Goal: Task Accomplishment & Management: Complete application form

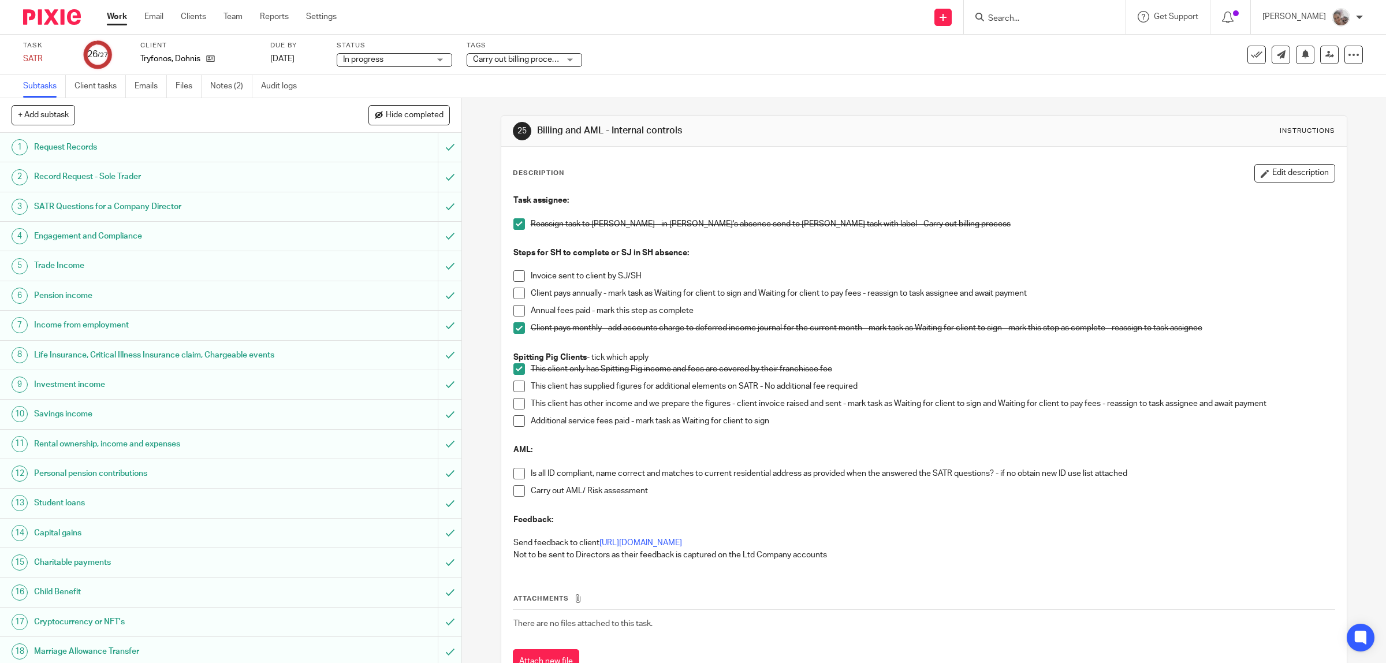
scroll to position [47, 0]
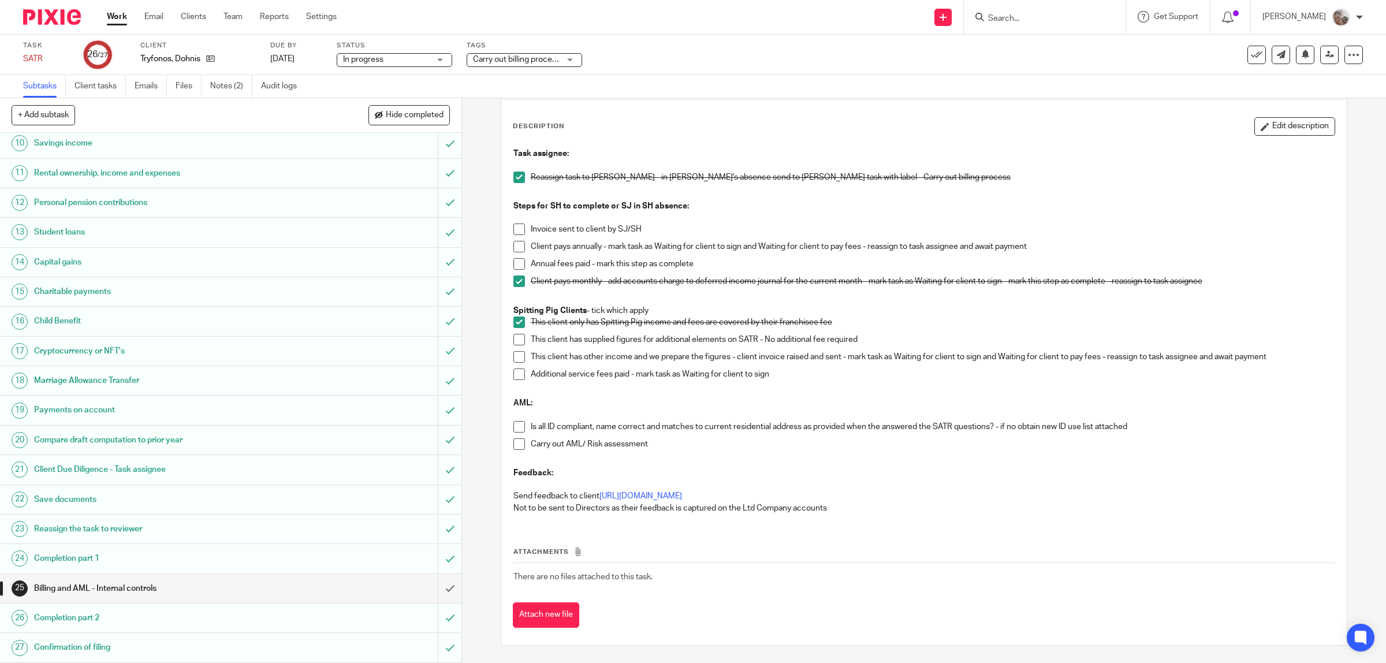
drag, startPoint x: 512, startPoint y: 422, endPoint x: 515, endPoint y: 434, distance: 11.8
click at [514, 422] on span at bounding box center [519, 427] width 12 height 12
click at [518, 442] on span at bounding box center [519, 444] width 12 height 12
click at [436, 586] on input "submit" at bounding box center [230, 588] width 461 height 29
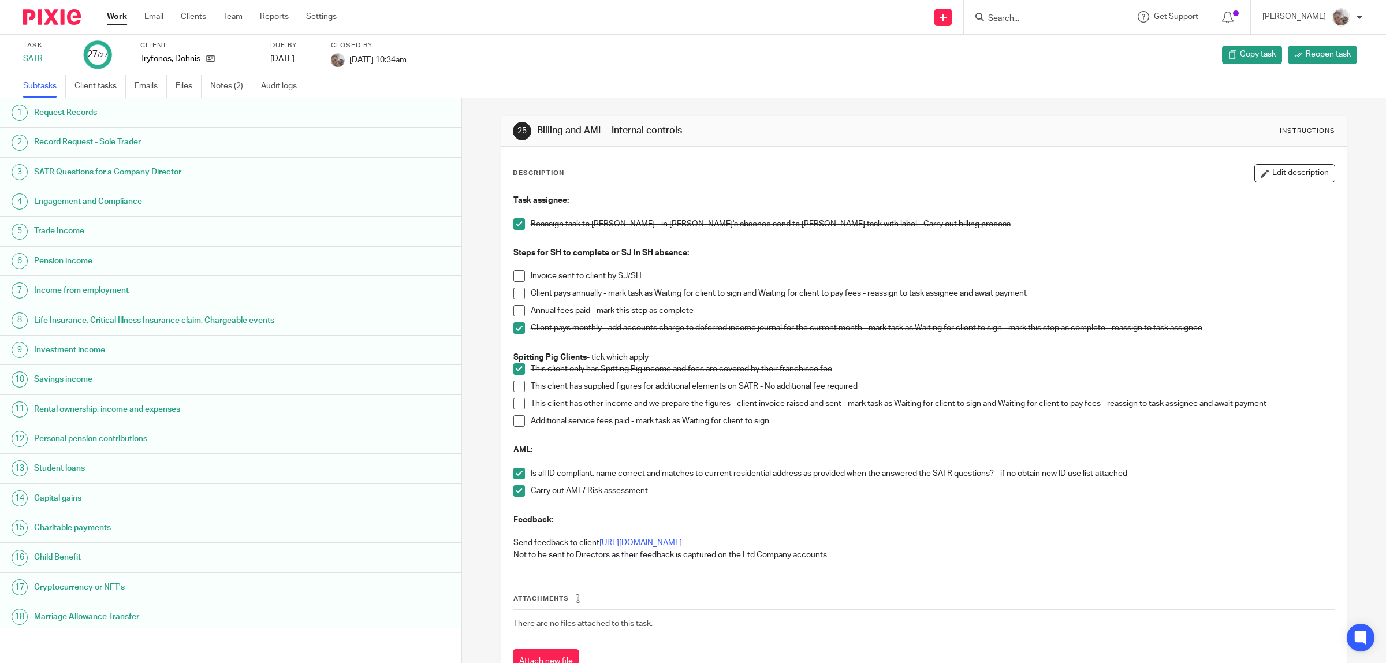
click at [111, 17] on link "Work" at bounding box center [117, 17] width 20 height 12
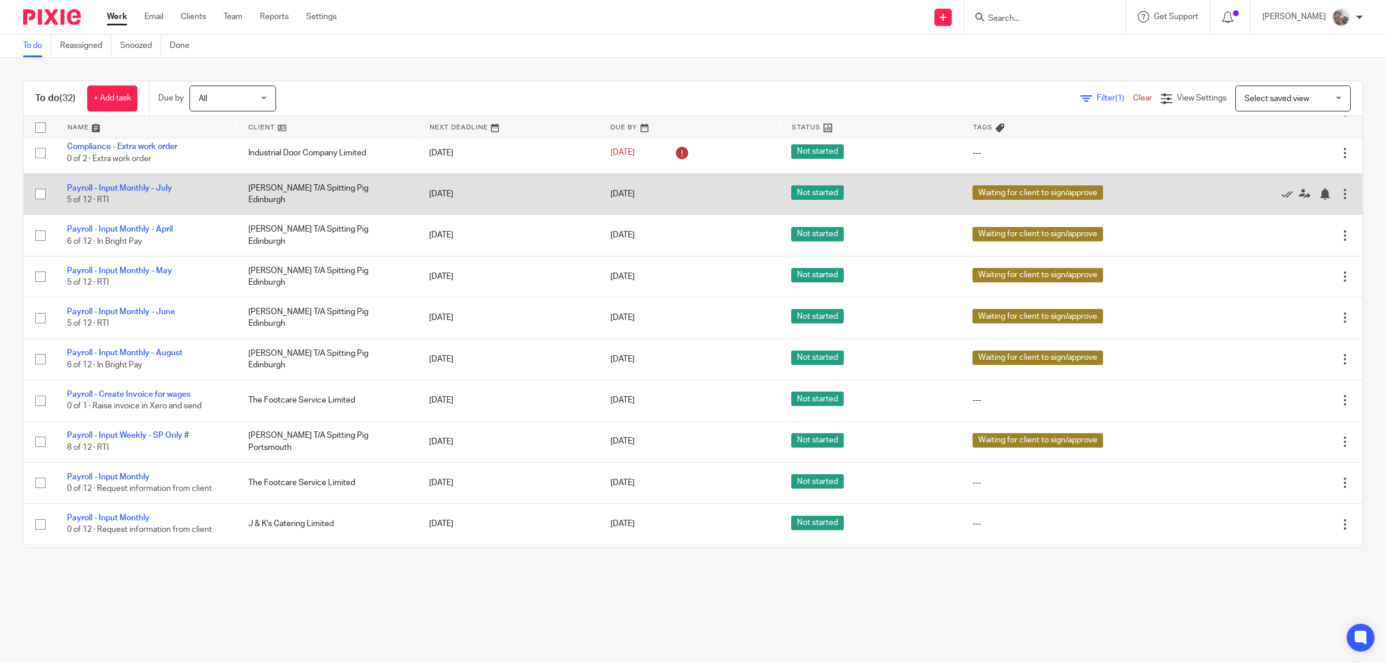
scroll to position [356, 0]
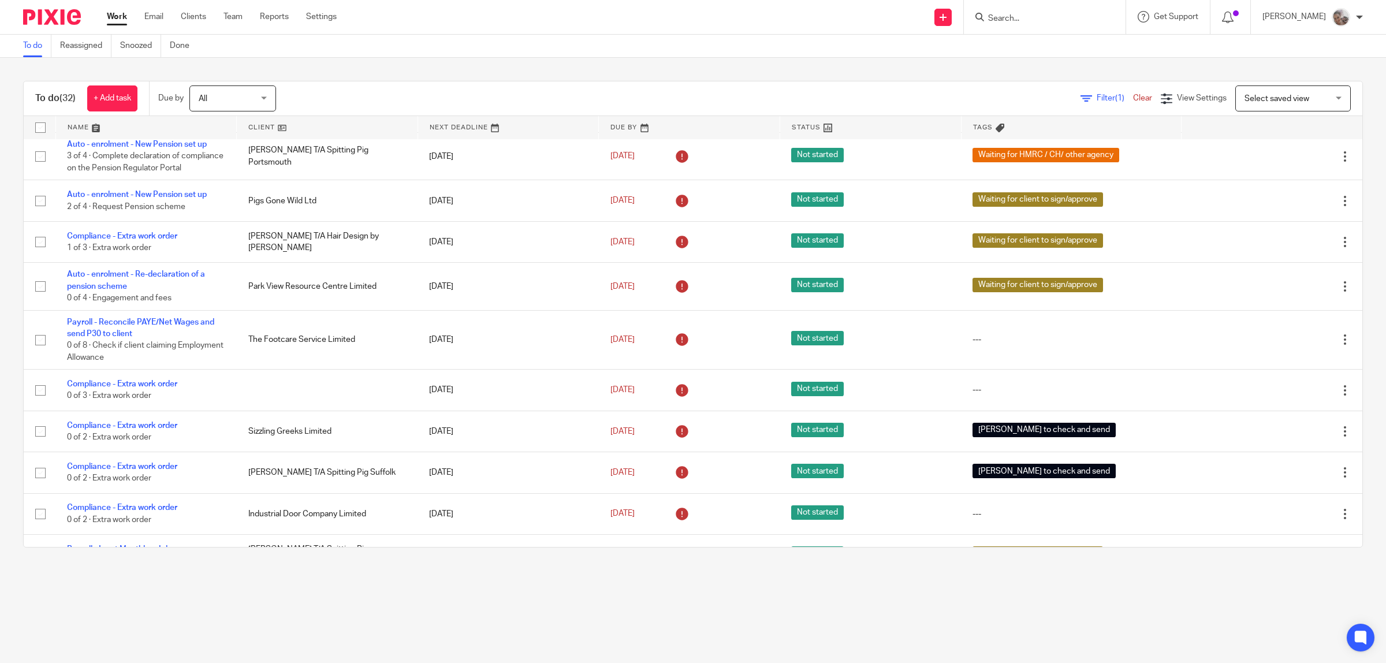
click at [1029, 20] on input "Search" at bounding box center [1039, 19] width 104 height 10
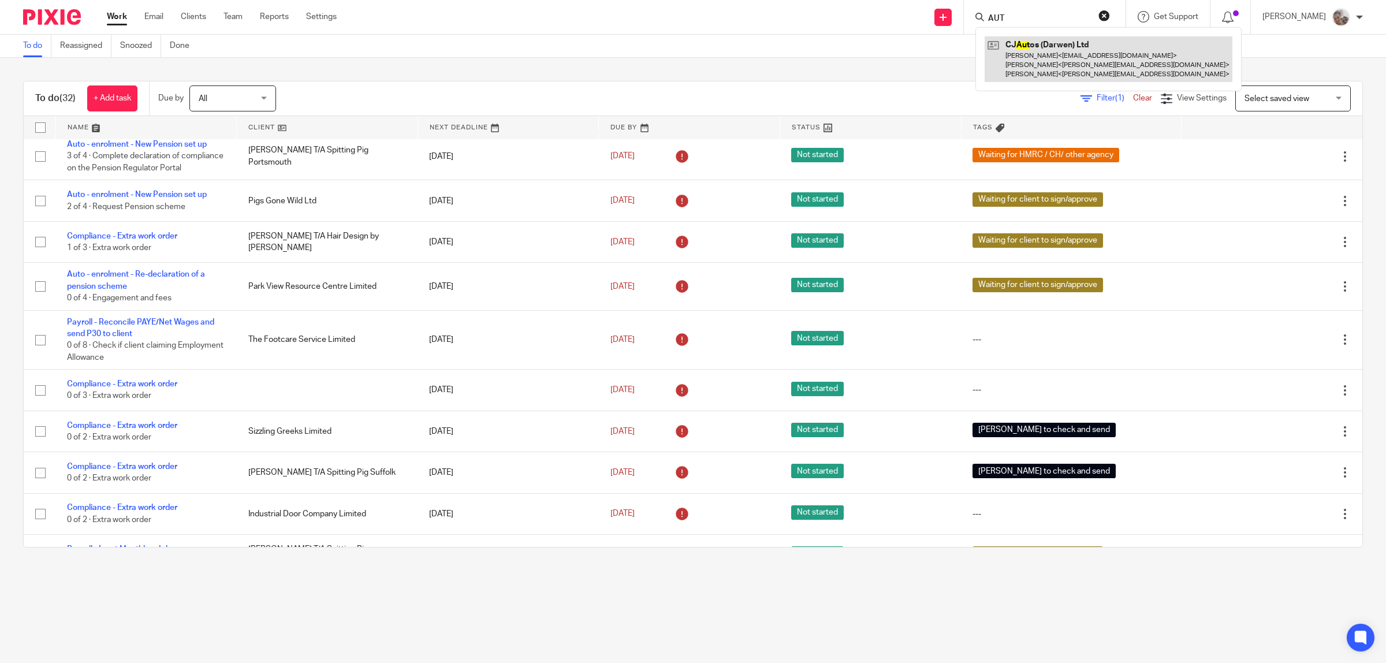
type input "AUT"
click at [1034, 50] on link at bounding box center [1109, 59] width 248 height 46
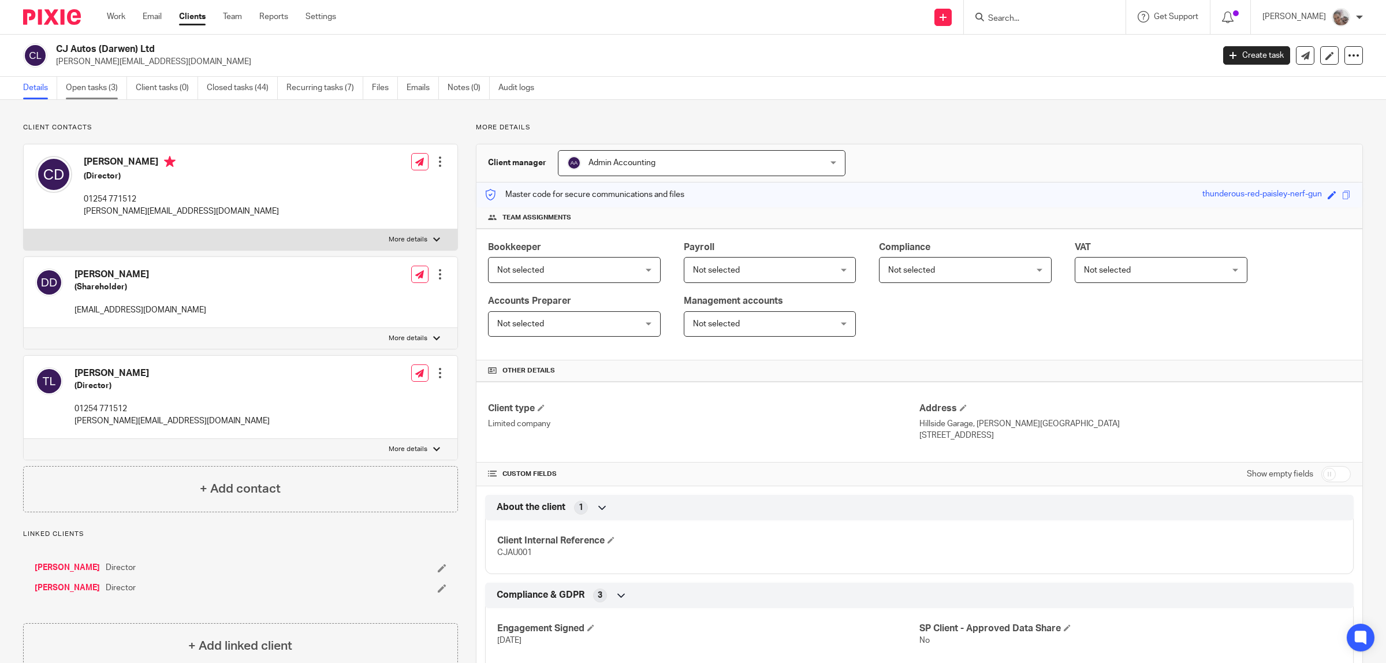
click at [97, 82] on link "Open tasks (3)" at bounding box center [96, 88] width 61 height 23
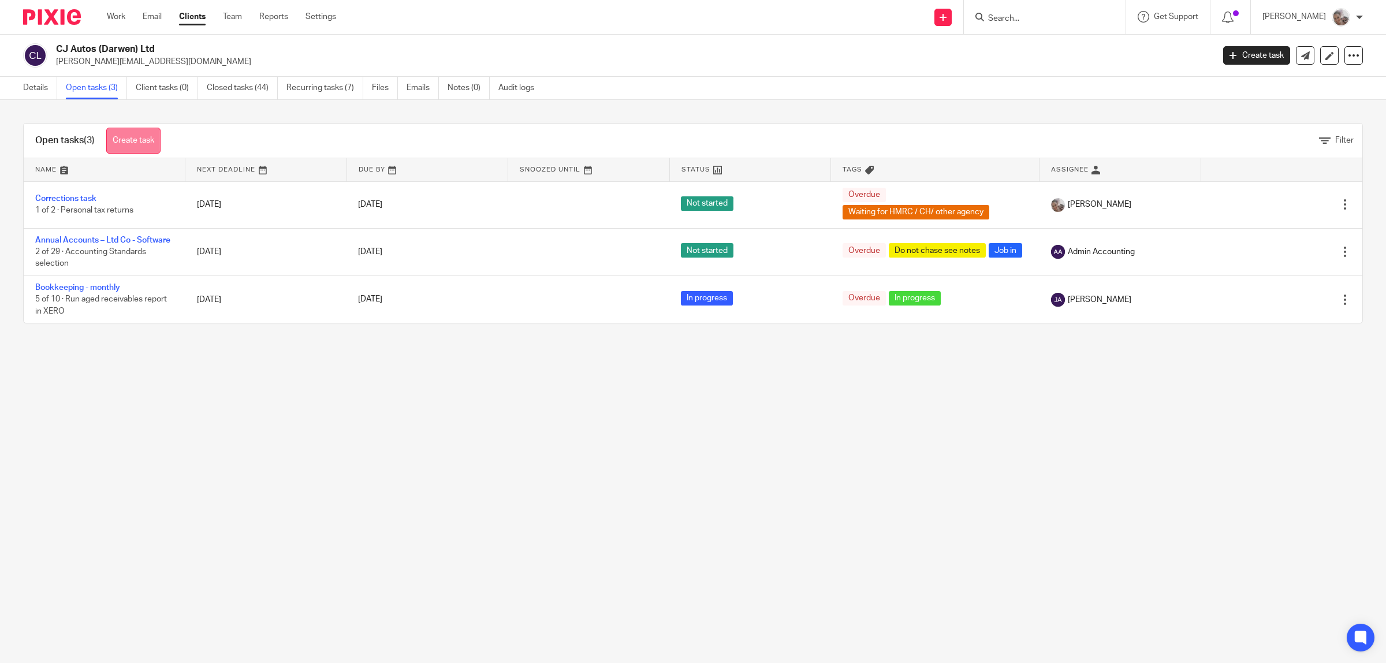
click at [141, 133] on link "Create task" at bounding box center [133, 141] width 54 height 26
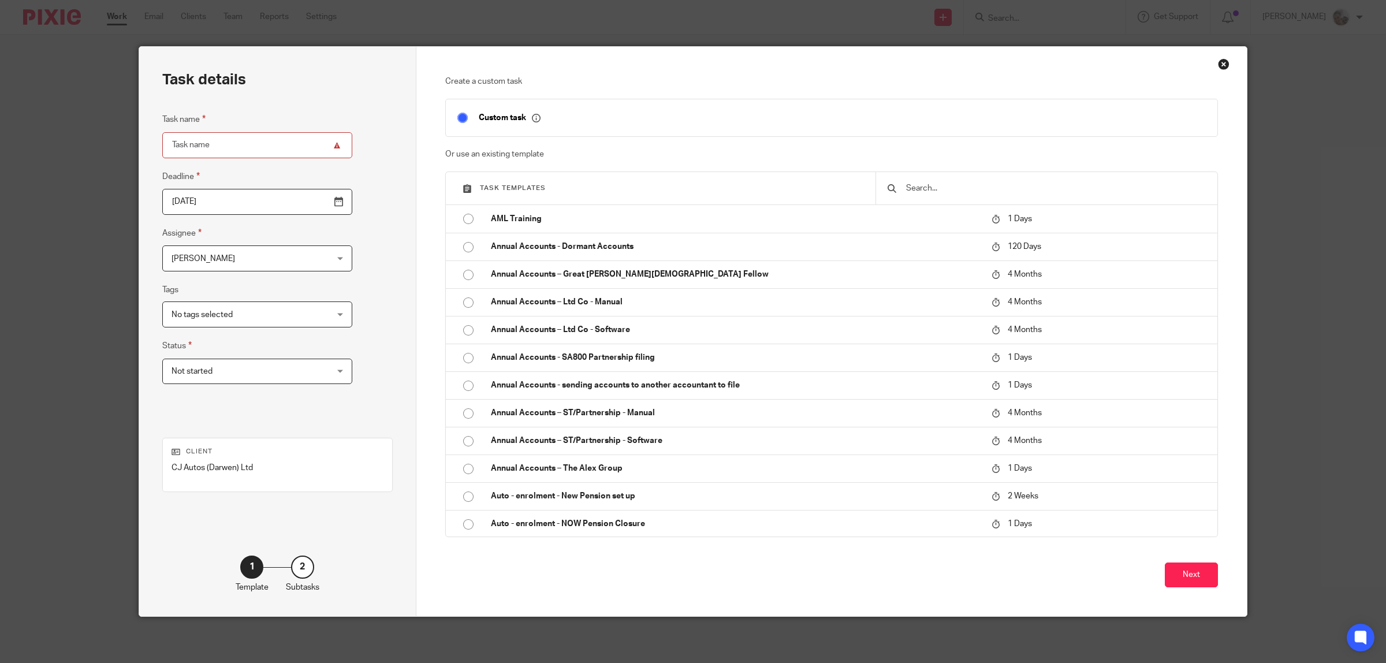
click at [949, 191] on input "text" at bounding box center [1055, 188] width 301 height 13
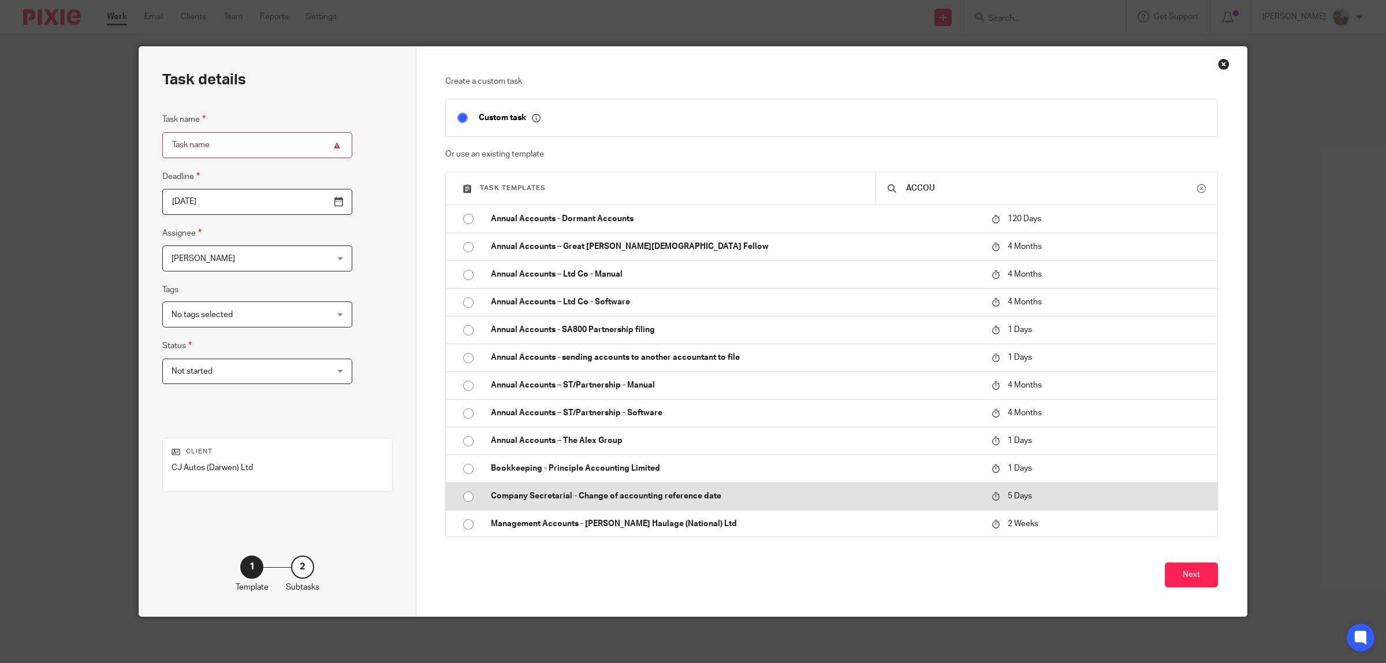
type input "ACCOU"
click at [706, 491] on p "Company Secretarial - Change of accounting reference date" at bounding box center [736, 496] width 490 height 12
type input "2025-09-20"
type input "Company Secretarial - Change of accounting reference date"
checkbox input "false"
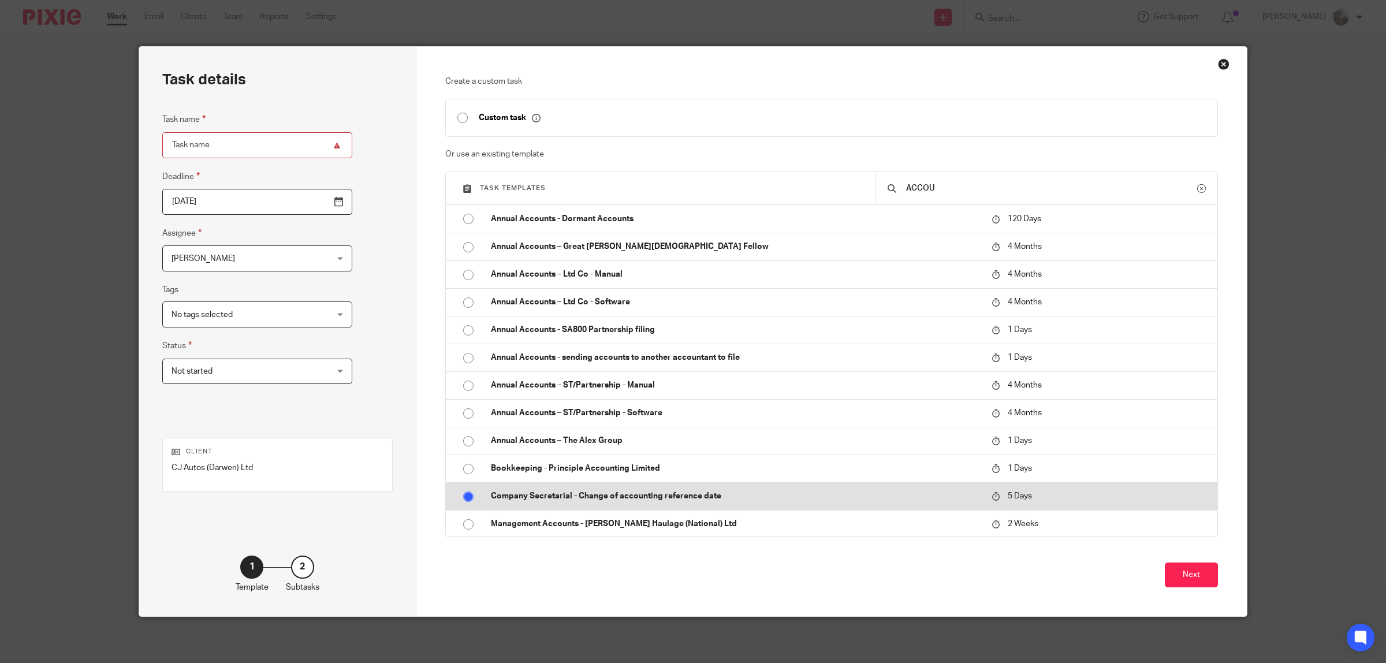
radio input "true"
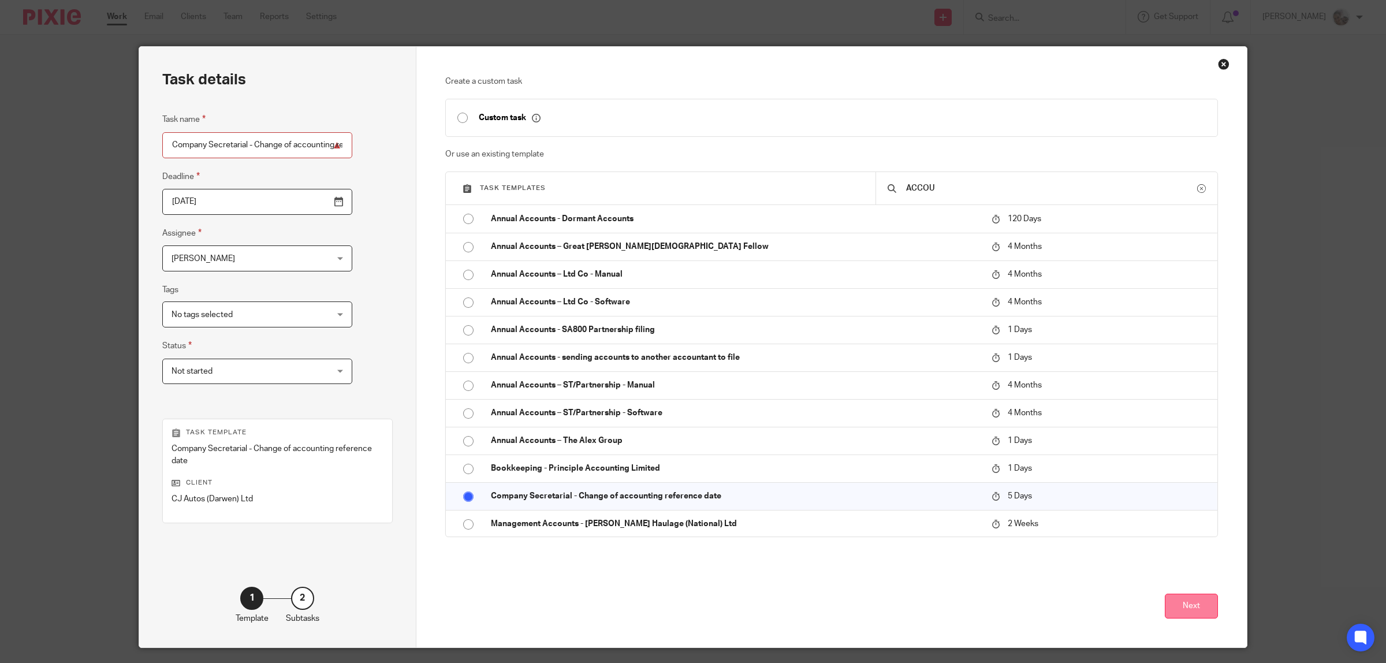
click at [1194, 608] on button "Next" at bounding box center [1191, 606] width 53 height 25
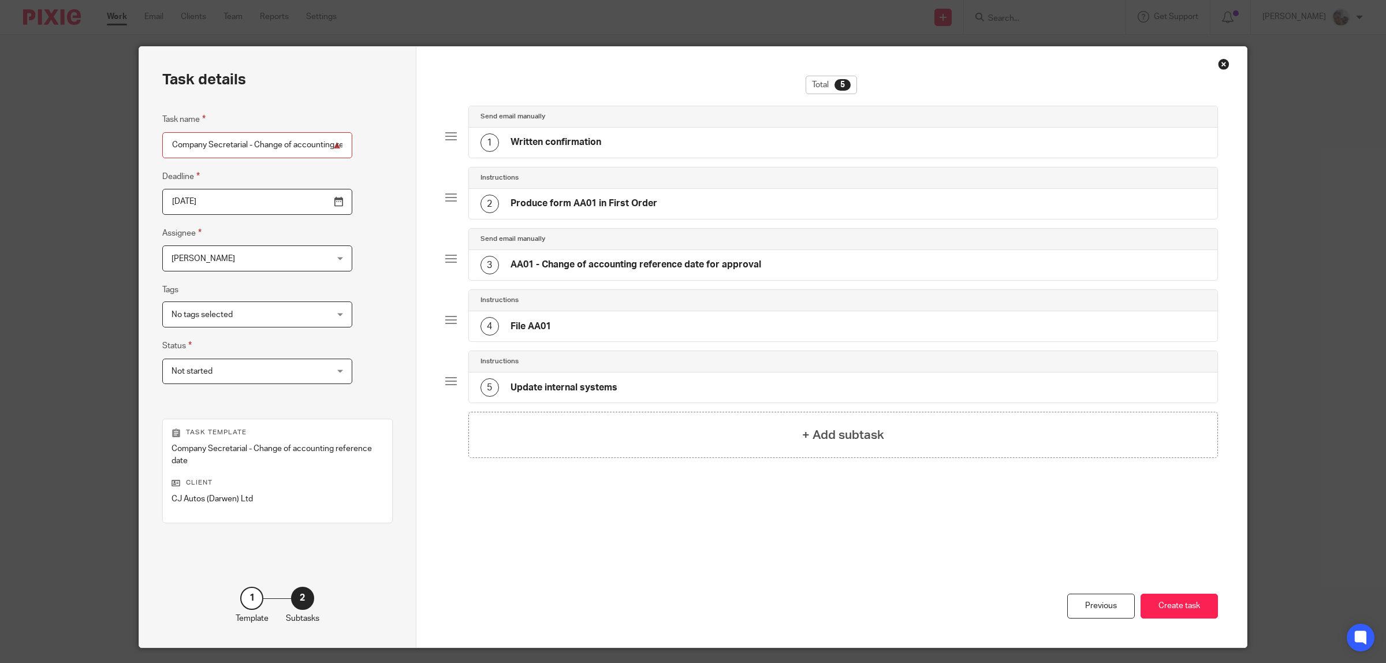
click at [1035, 539] on div "Total 5 Send email manually 1 Written confirmation Instructions 2 Produce form …" at bounding box center [831, 308] width 773 height 465
click at [1168, 608] on button "Create task" at bounding box center [1179, 606] width 77 height 25
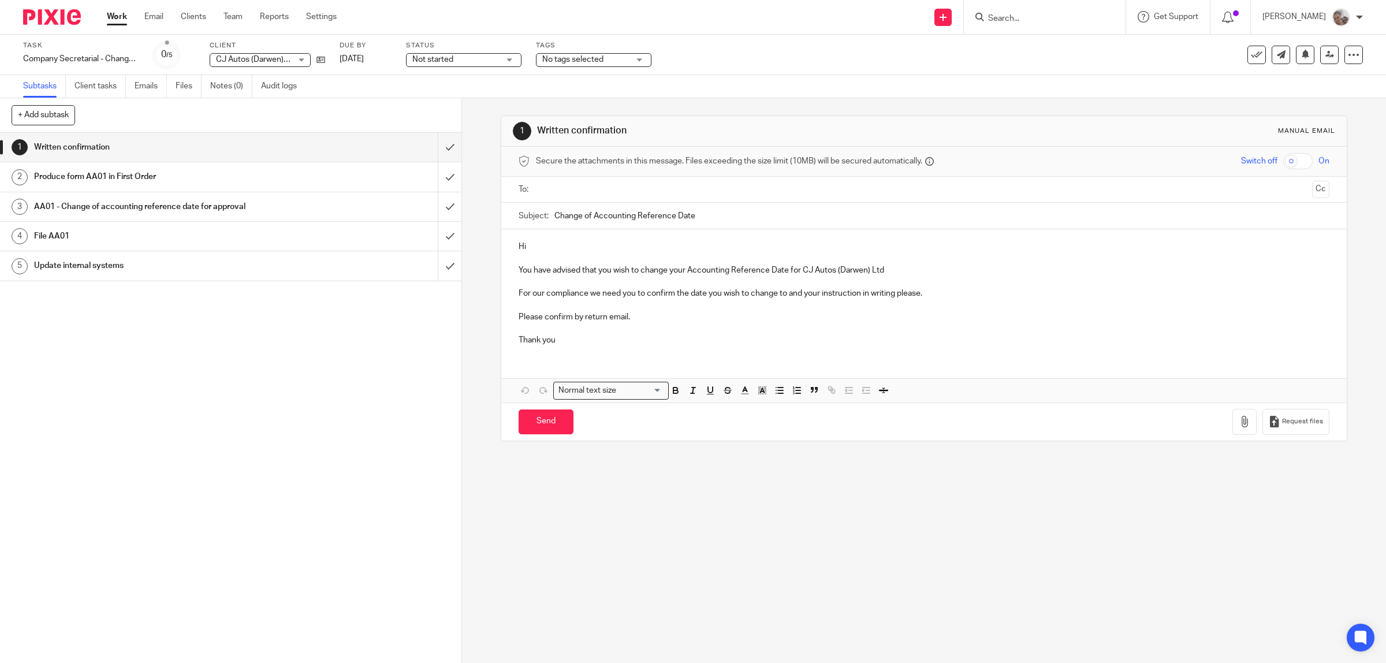
click at [598, 185] on input "text" at bounding box center [923, 189] width 767 height 13
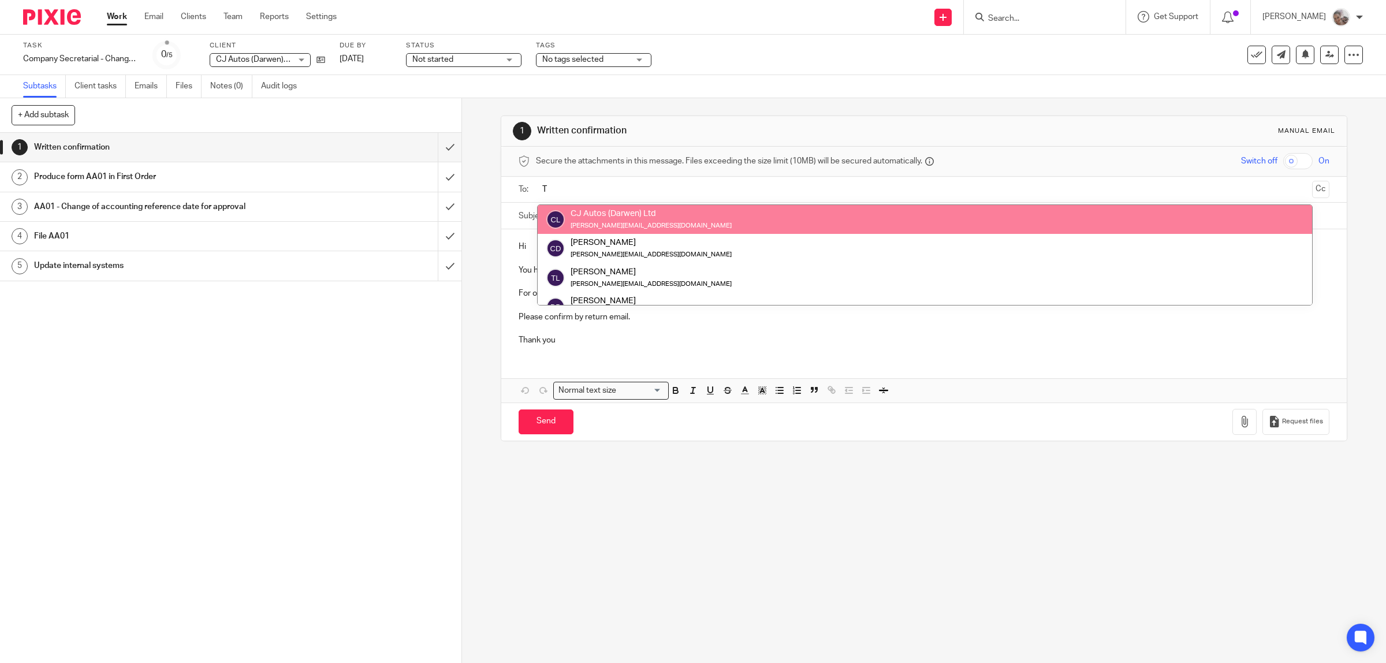
type input "T"
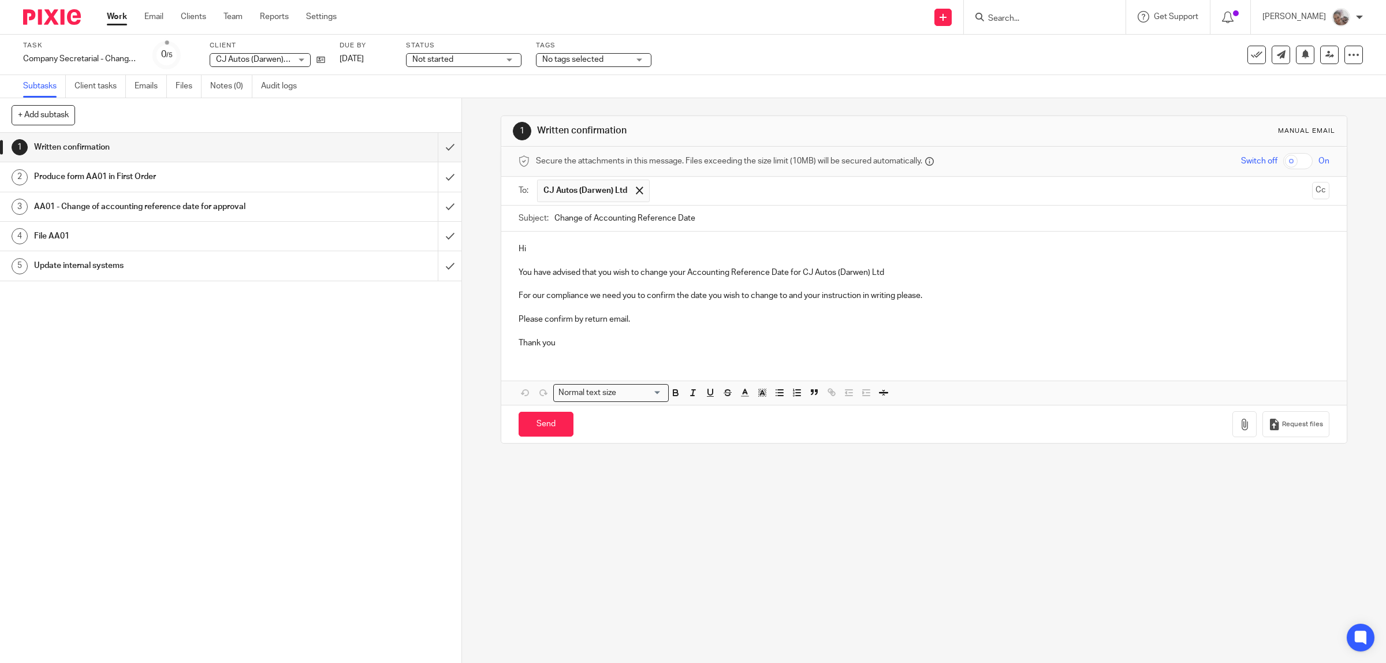
click at [671, 194] on input "text" at bounding box center [981, 191] width 652 height 23
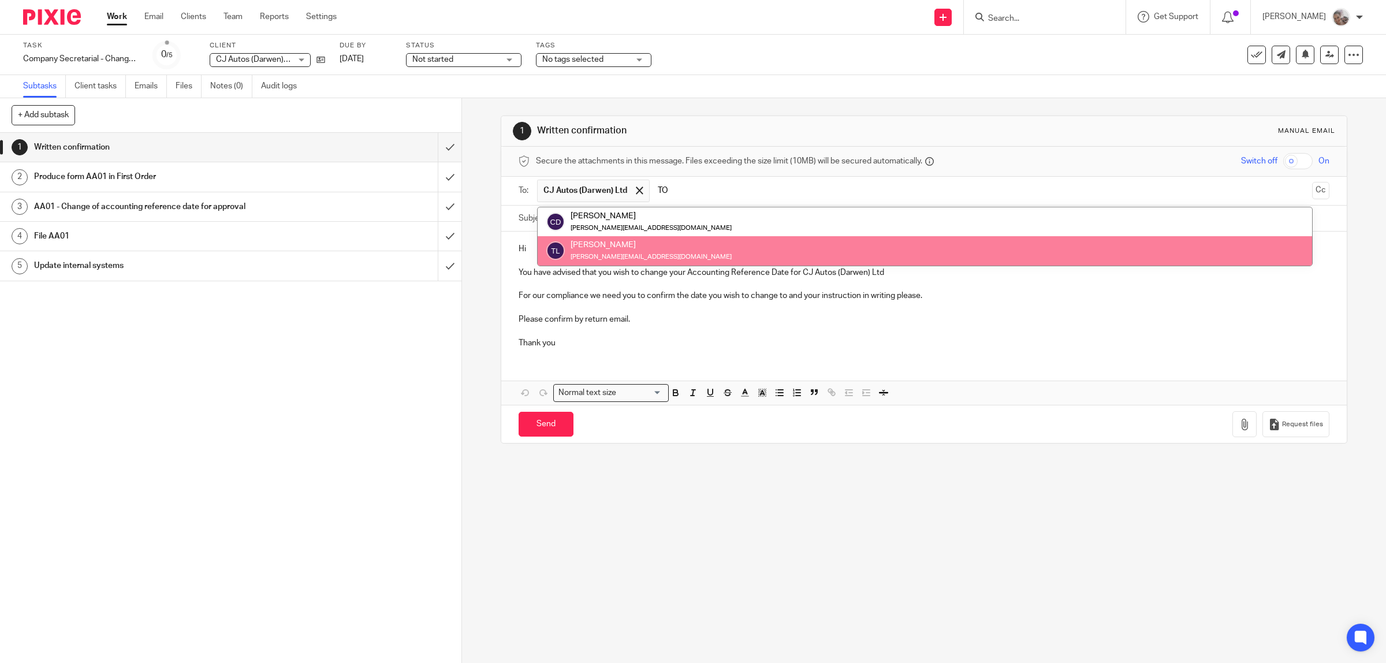
type input "TO"
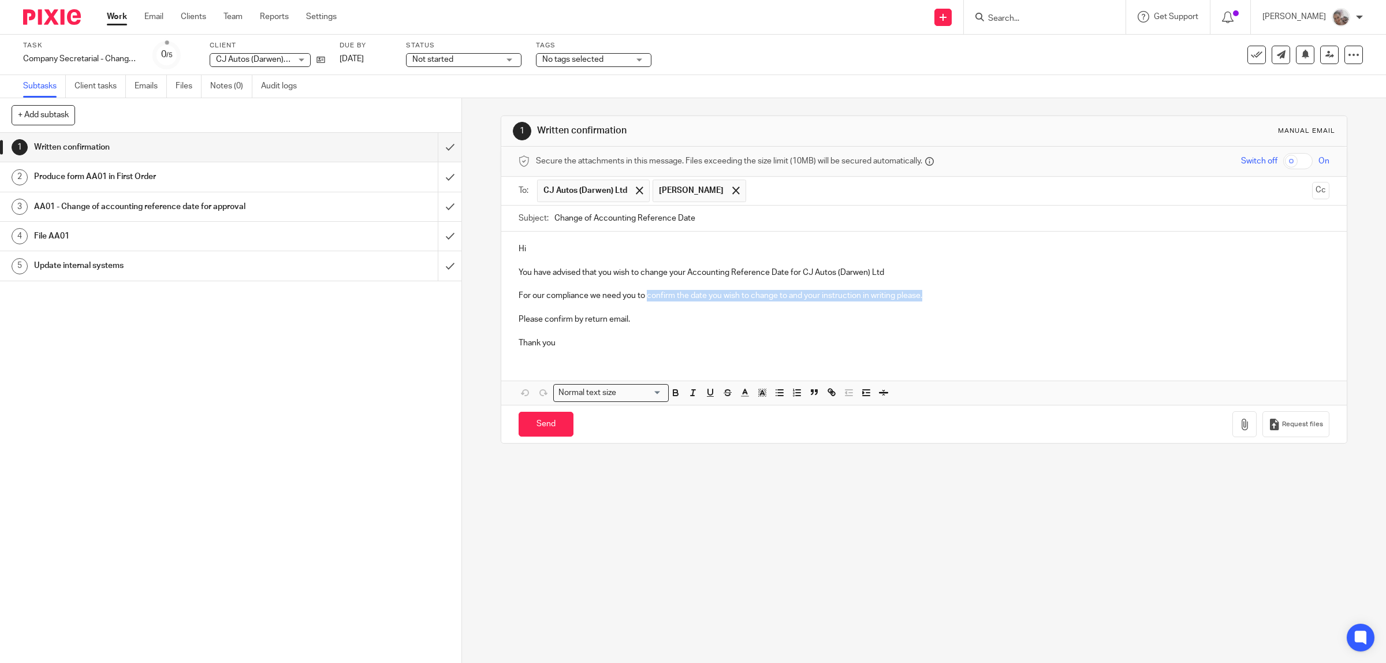
drag, startPoint x: 926, startPoint y: 297, endPoint x: 643, endPoint y: 299, distance: 283.0
click at [643, 299] on p "For our compliance we need you to confirm the date you wish to change to and yo…" at bounding box center [924, 296] width 811 height 12
click at [161, 183] on h1 "Produce form AA01 in First Order" at bounding box center [165, 176] width 262 height 17
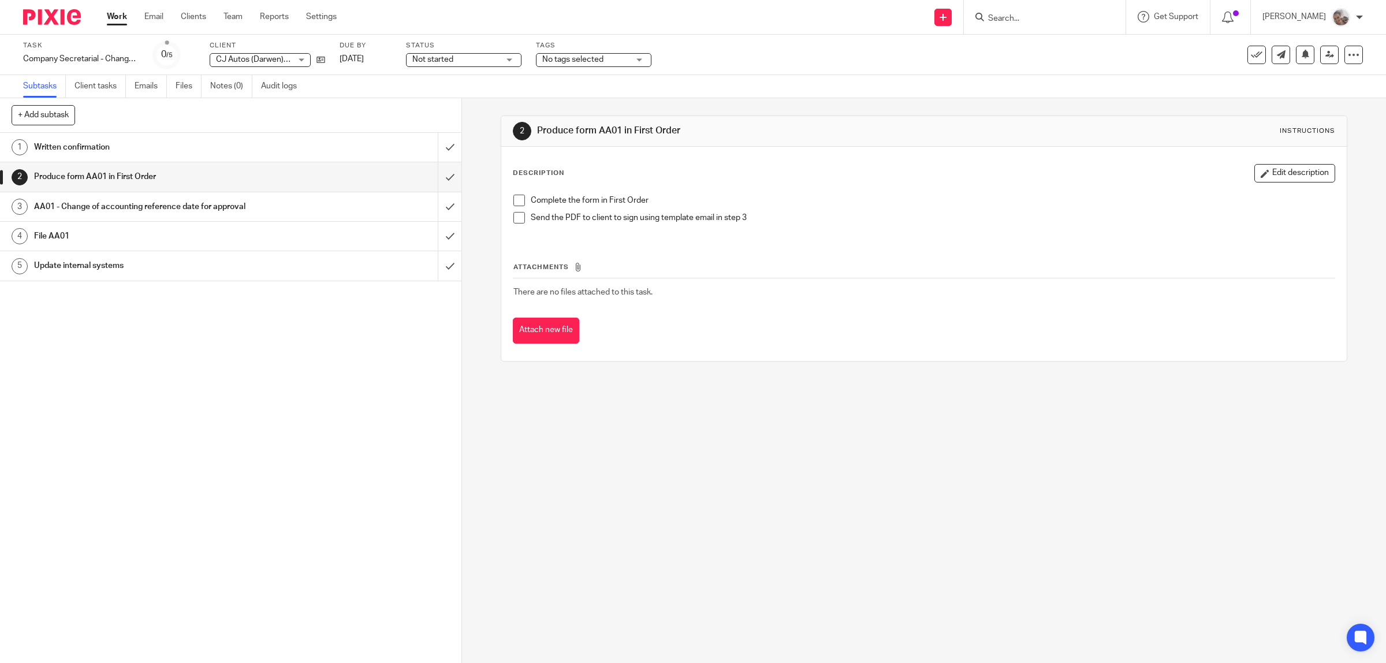
click at [513, 201] on span at bounding box center [519, 201] width 12 height 12
click at [513, 218] on span at bounding box center [519, 218] width 12 height 12
click at [258, 153] on h1 "Written confirmation" at bounding box center [165, 147] width 262 height 17
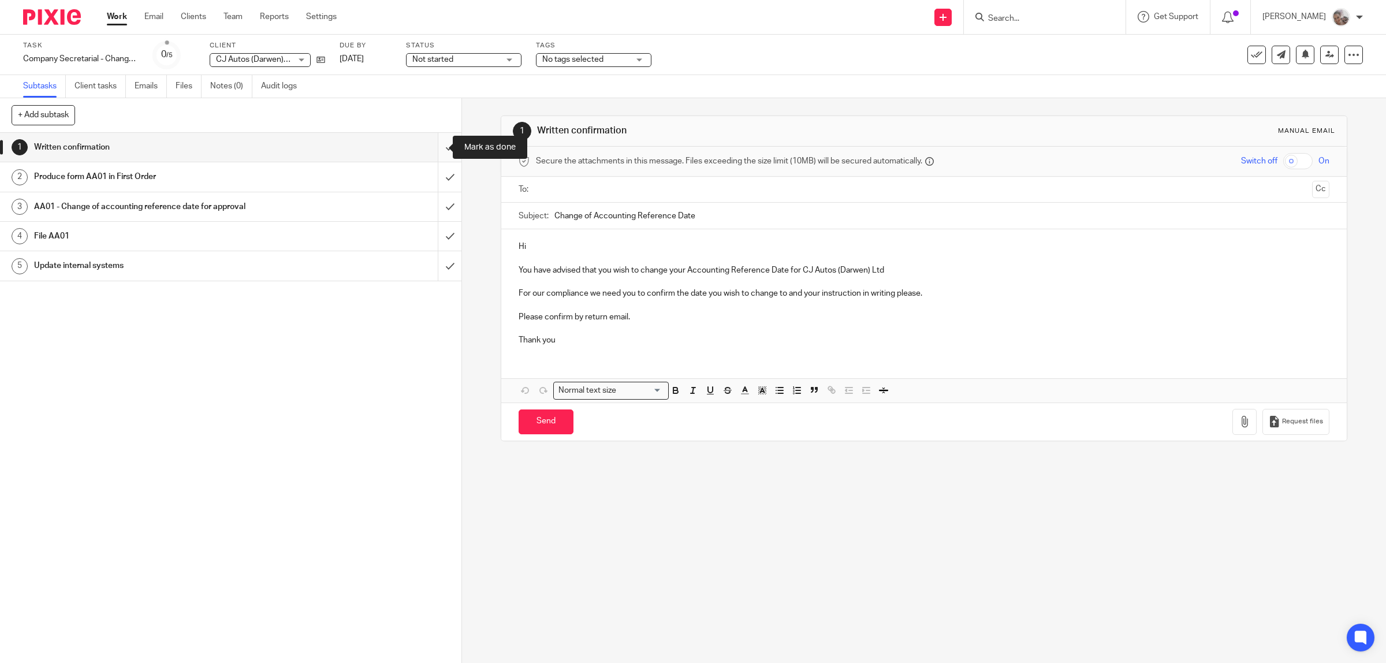
click at [437, 148] on input "submit" at bounding box center [230, 147] width 461 height 29
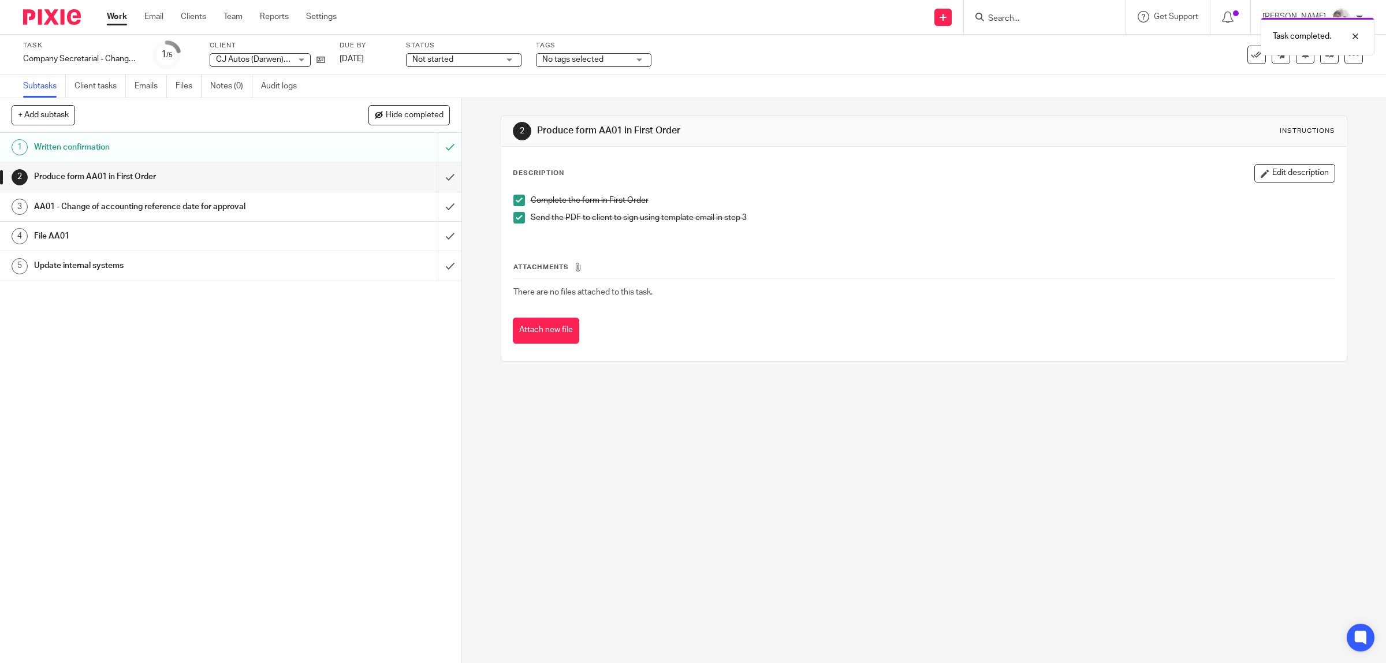
click at [191, 206] on h1 "AA01 - Change of accounting reference date for approval" at bounding box center [165, 206] width 262 height 17
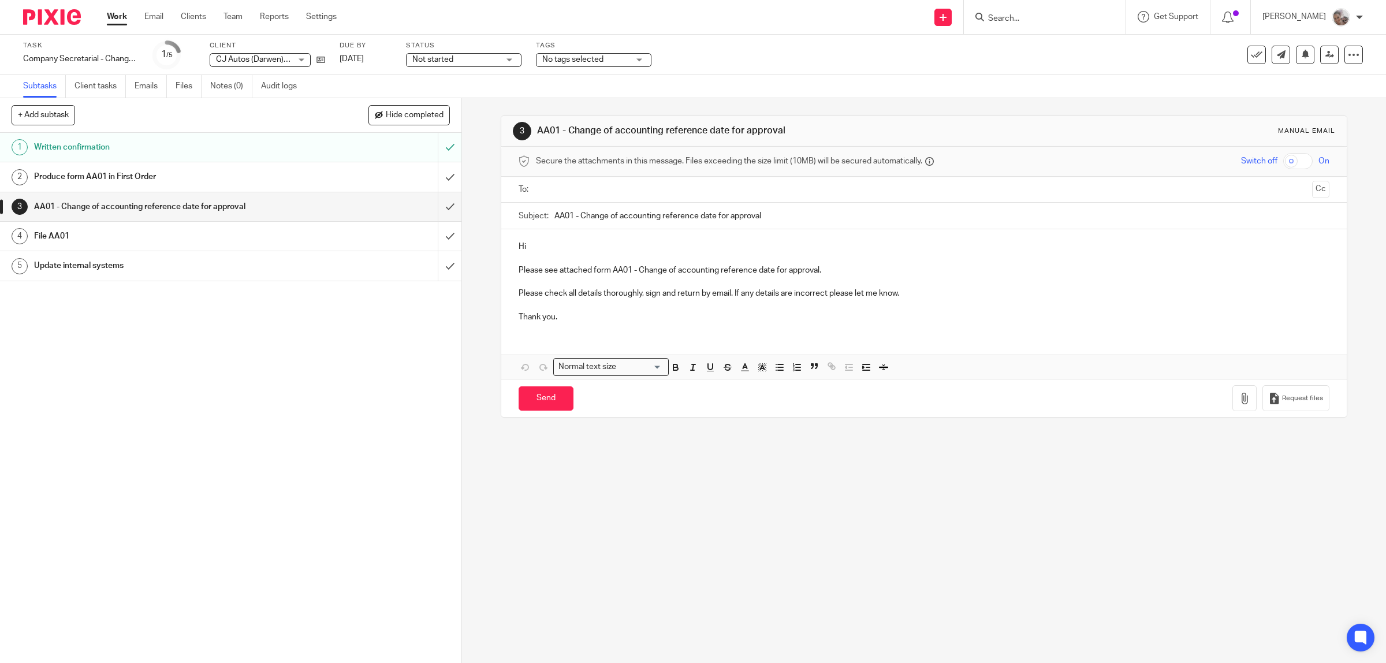
click at [840, 270] on p "Please see attached form AA01 - Change of accounting reference date for approva…" at bounding box center [924, 270] width 811 height 12
click at [774, 271] on p "Please see attached form AA01 - Change of accounting reference date for approva…" at bounding box center [924, 270] width 811 height 12
click at [620, 195] on input "text" at bounding box center [923, 189] width 767 height 13
click at [669, 193] on input "text" at bounding box center [981, 191] width 652 height 23
drag, startPoint x: 528, startPoint y: 247, endPoint x: 534, endPoint y: 251, distance: 7.4
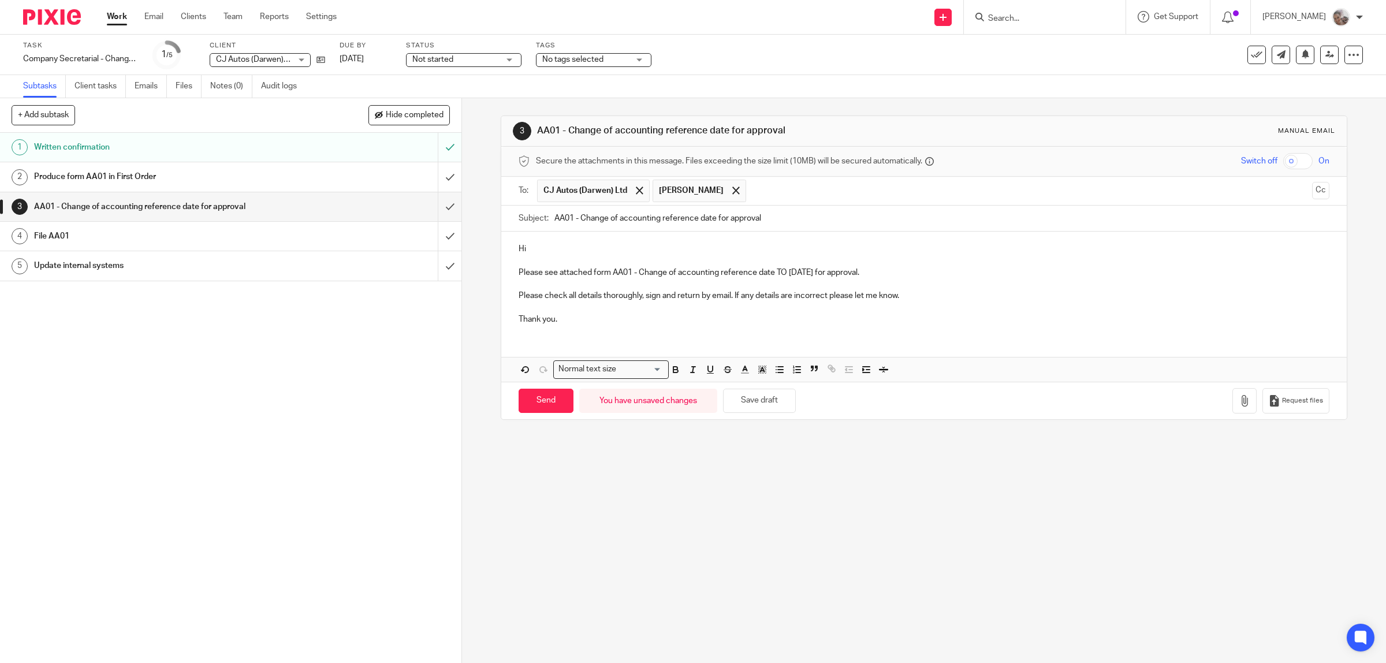
click at [529, 247] on p "Hi" at bounding box center [924, 249] width 811 height 12
click at [781, 275] on p "Please see attached form AA01 - Change of accounting reference date TO 30.09.25…" at bounding box center [924, 273] width 811 height 12
drag, startPoint x: 803, startPoint y: 272, endPoint x: 773, endPoint y: 275, distance: 30.2
click at [773, 275] on p "Please see attached form AA01 - Change of accounting reference date to 30.09.25…" at bounding box center [924, 273] width 811 height 12
click at [783, 272] on p "Please see attached form AA01 - Change of accounting reference date .25 for app…" at bounding box center [924, 273] width 811 height 12
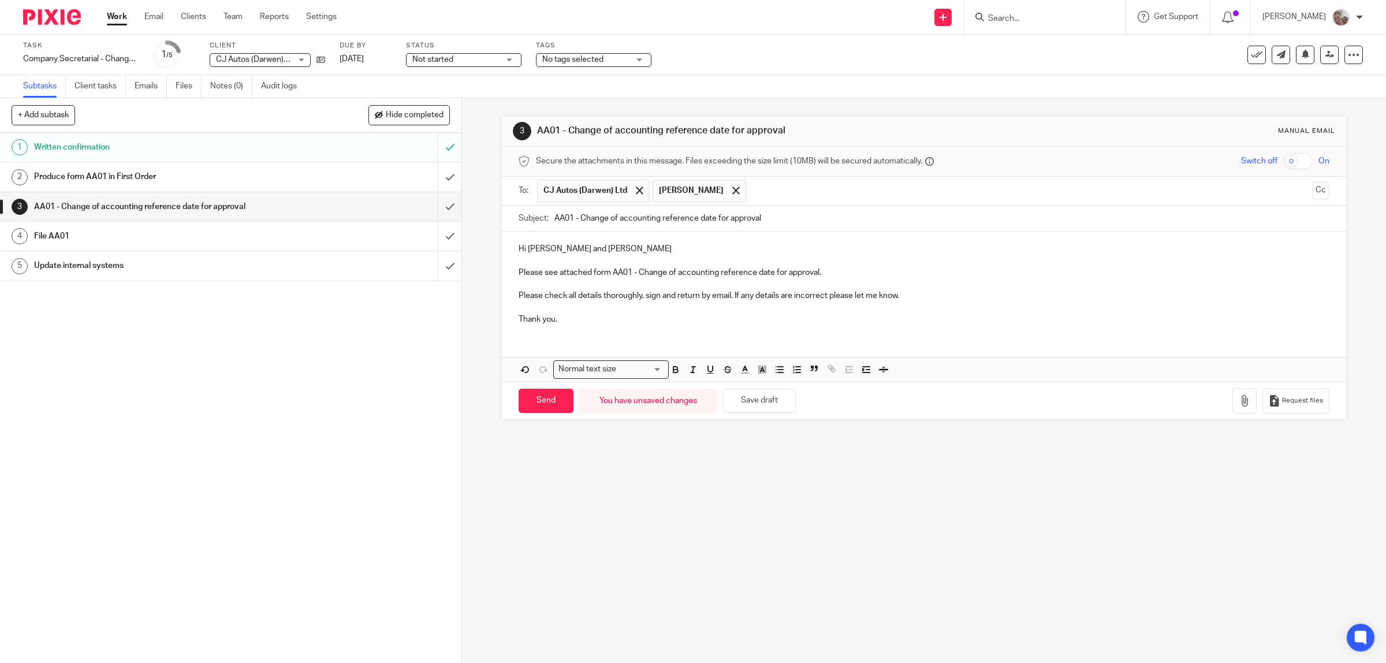
click at [903, 267] on p at bounding box center [924, 261] width 811 height 12
click at [852, 271] on p "Please see attached form AA01 - Change of accounting reference date for approva…" at bounding box center [924, 273] width 811 height 12
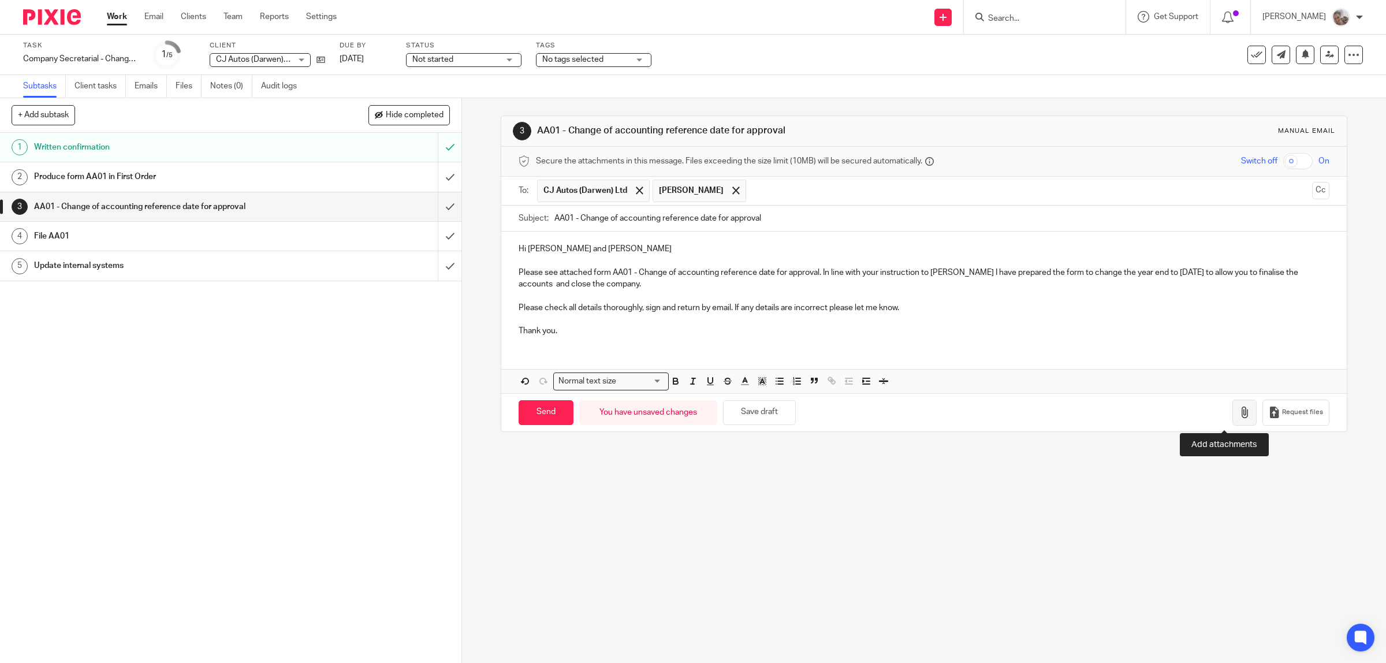
click at [1239, 414] on icon "button" at bounding box center [1245, 413] width 12 height 12
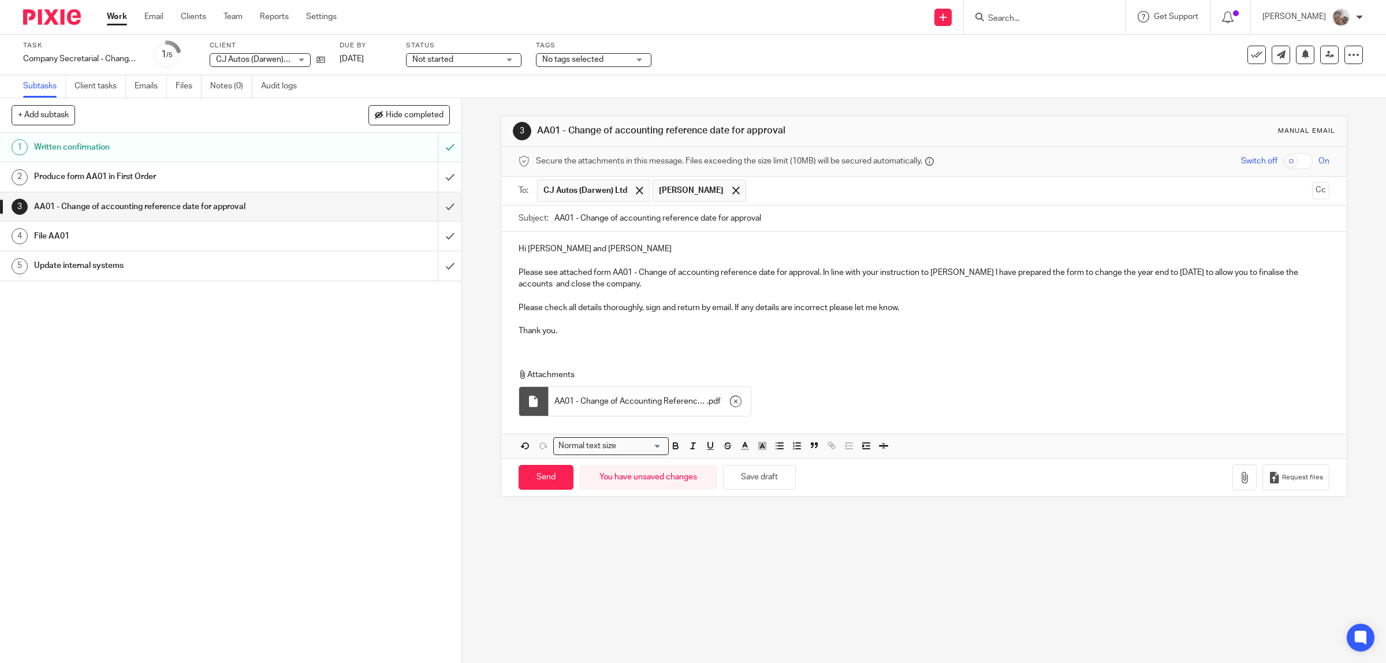
click at [771, 187] on input "text" at bounding box center [1030, 191] width 556 height 23
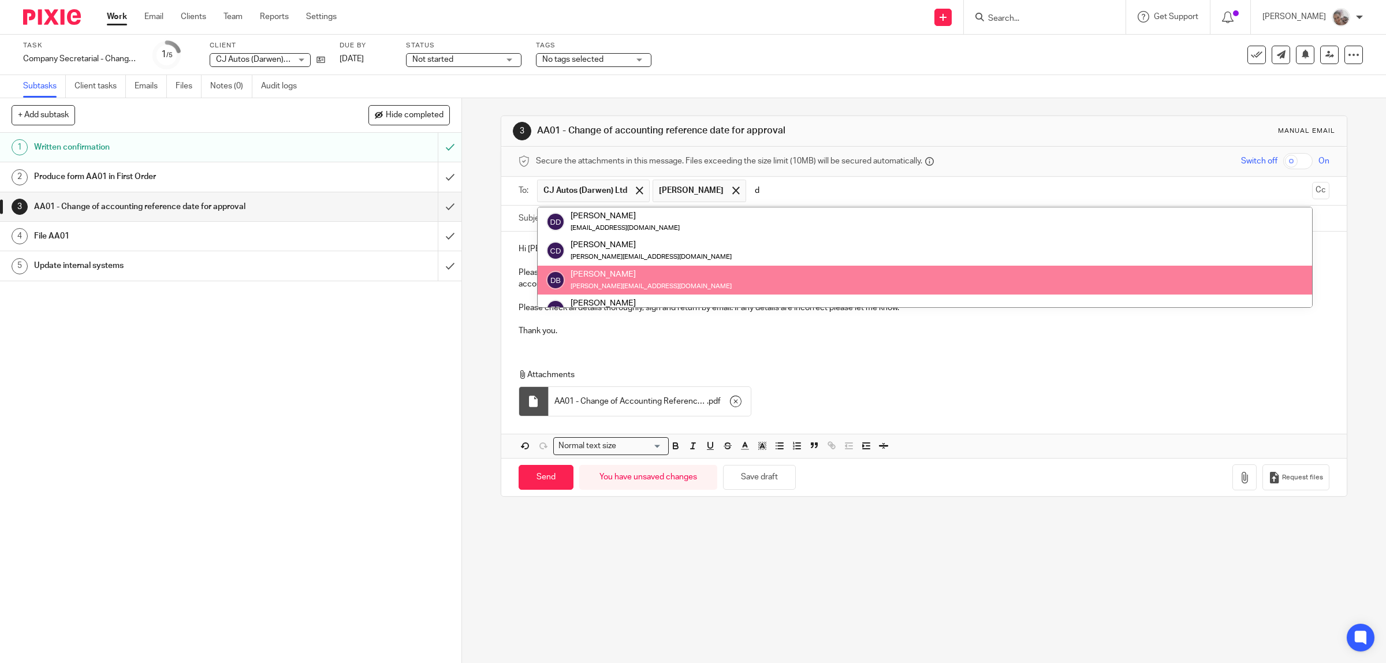
type input "d"
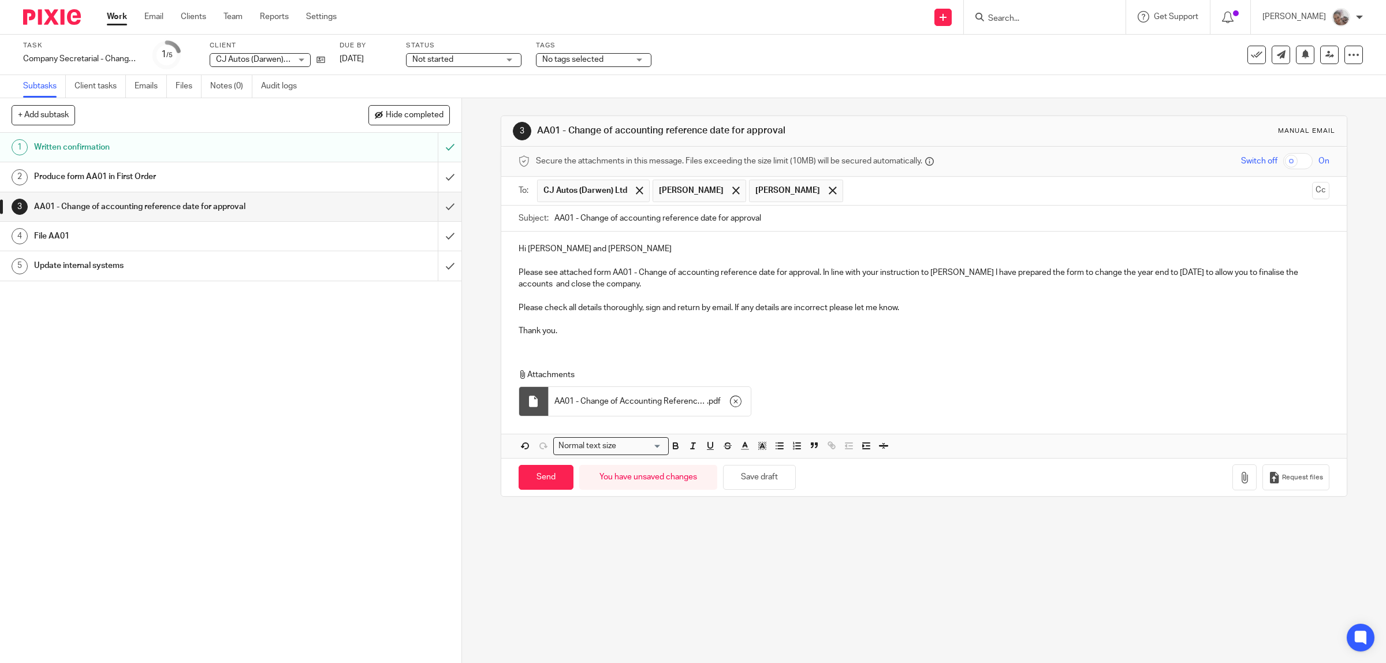
click at [526, 251] on p "Hi Chris and Tom" at bounding box center [924, 249] width 811 height 12
click at [635, 249] on p "Dear Chris and Tom" at bounding box center [924, 249] width 811 height 12
click at [527, 475] on input "Send" at bounding box center [546, 477] width 55 height 25
type input "Sent"
click at [286, 403] on div "1 Written confirmation 2 Produce form AA01 in First Order 3 AA01 - Change of ac…" at bounding box center [230, 398] width 461 height 530
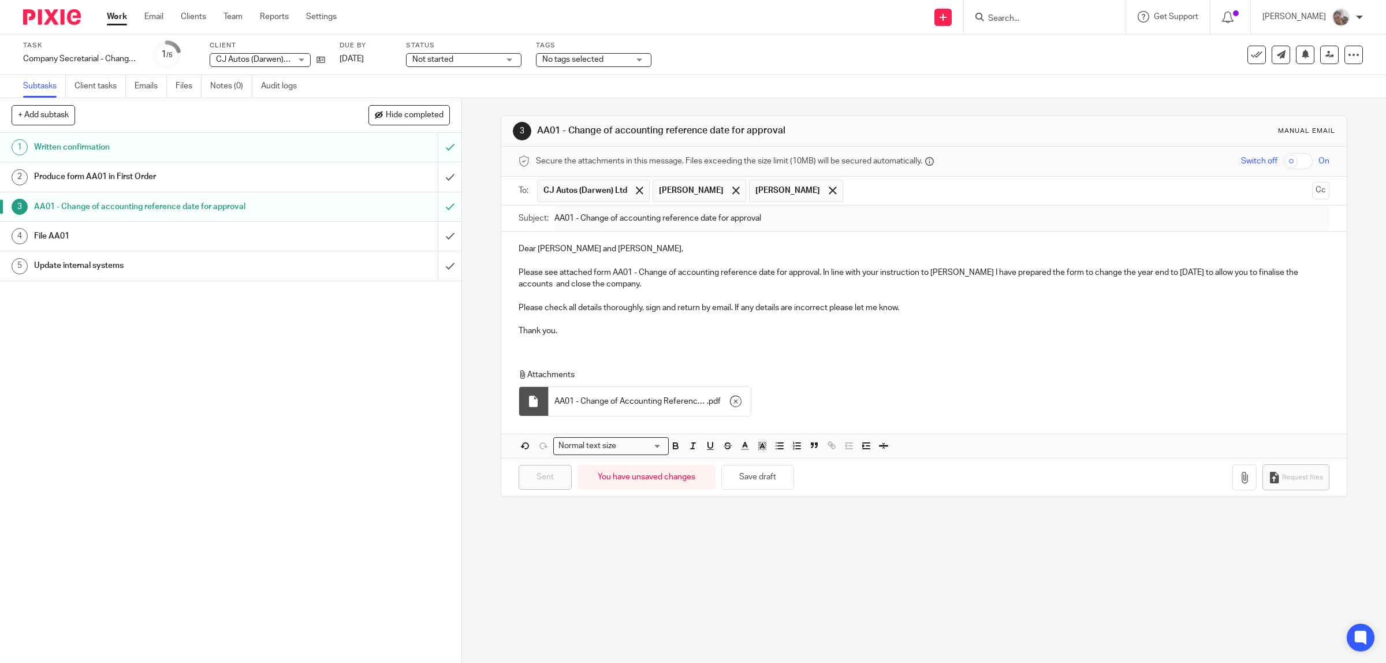
click at [565, 59] on span "No tags selected" at bounding box center [572, 59] width 61 height 8
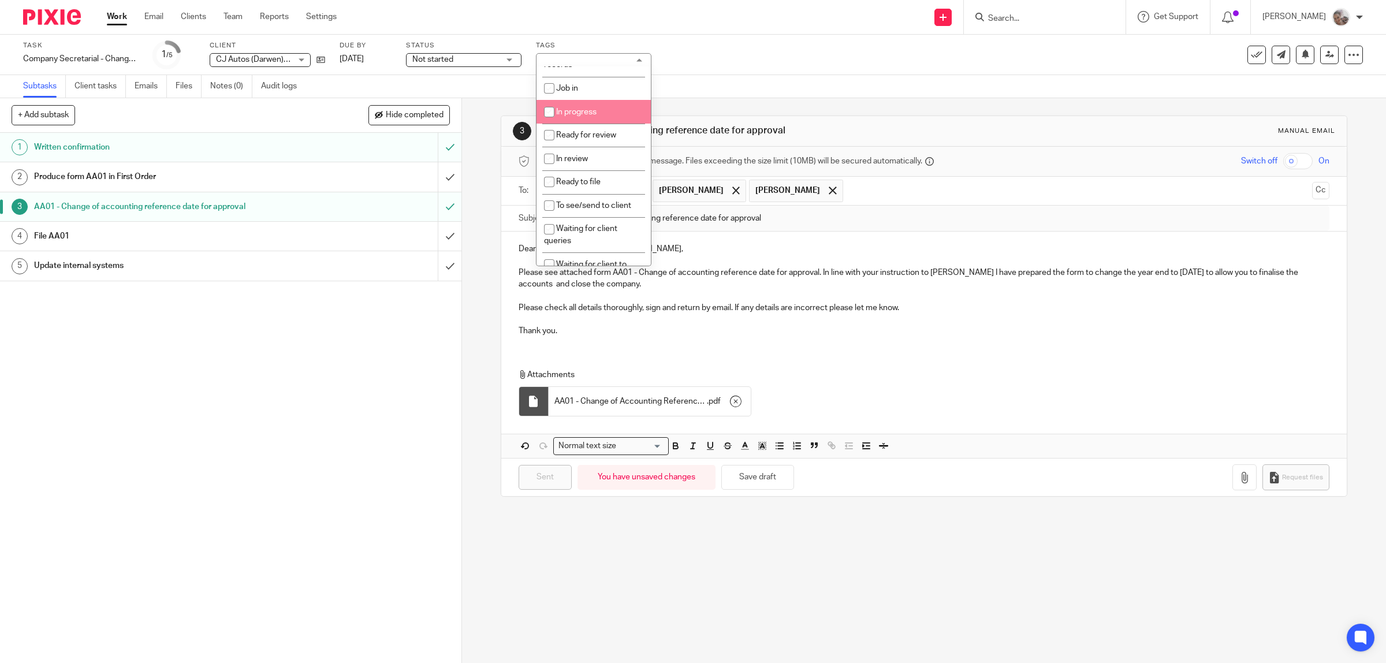
scroll to position [144, 0]
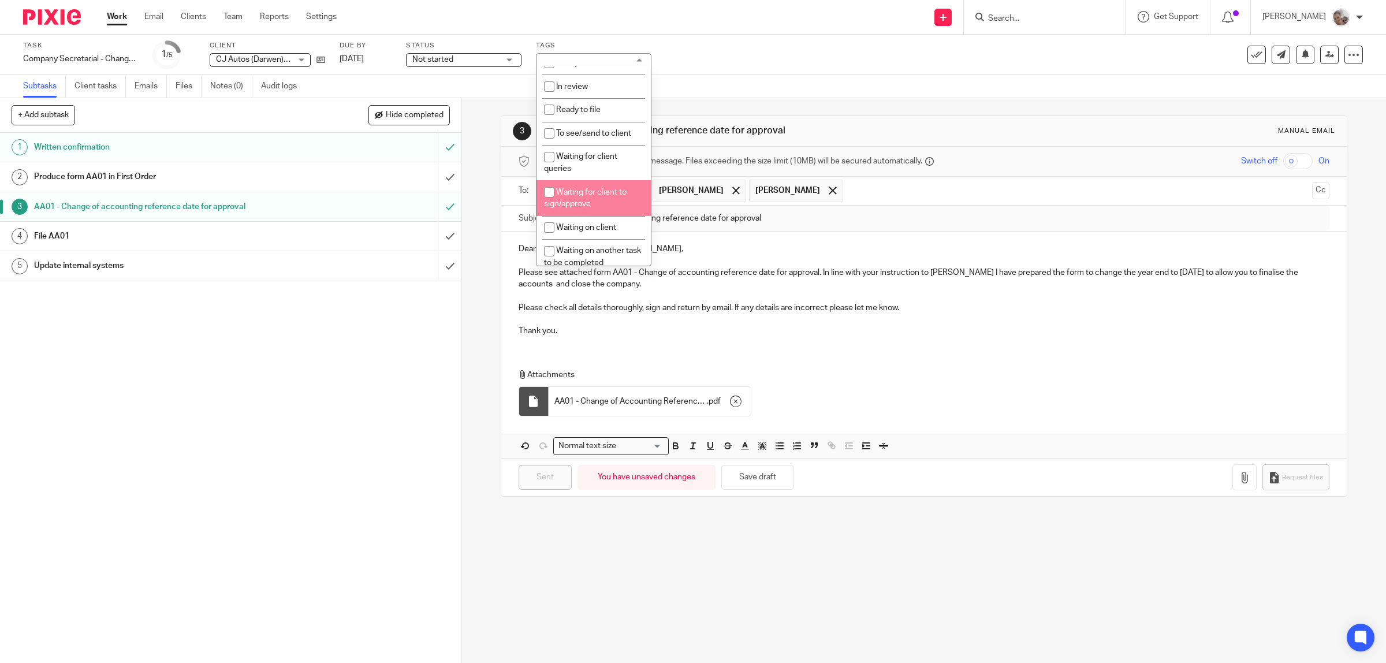
click at [589, 192] on span "Waiting for client to sign/approve" at bounding box center [585, 198] width 83 height 20
checkbox input "true"
click at [301, 378] on div "1 Written confirmation 2 Produce form AA01 in First Order 3 AA01 - Change of ac…" at bounding box center [230, 398] width 461 height 530
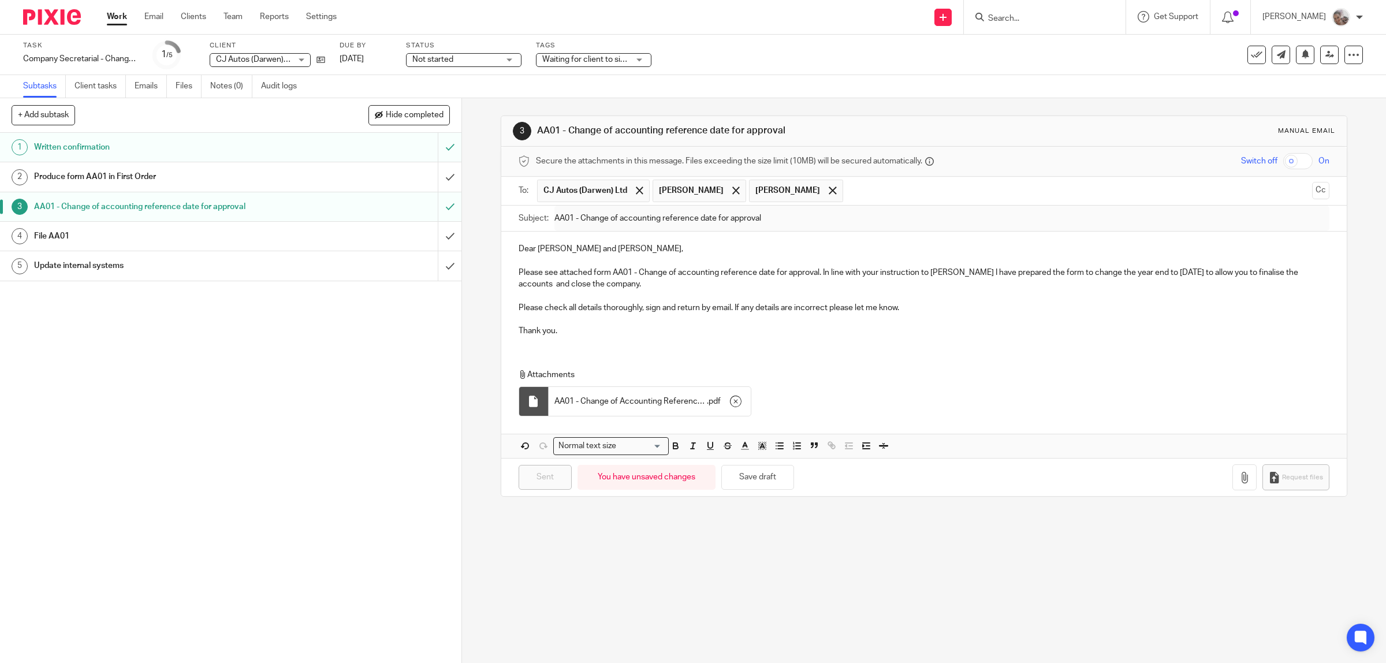
click at [136, 175] on h1 "Produce form AA01 in First Order" at bounding box center [165, 176] width 262 height 17
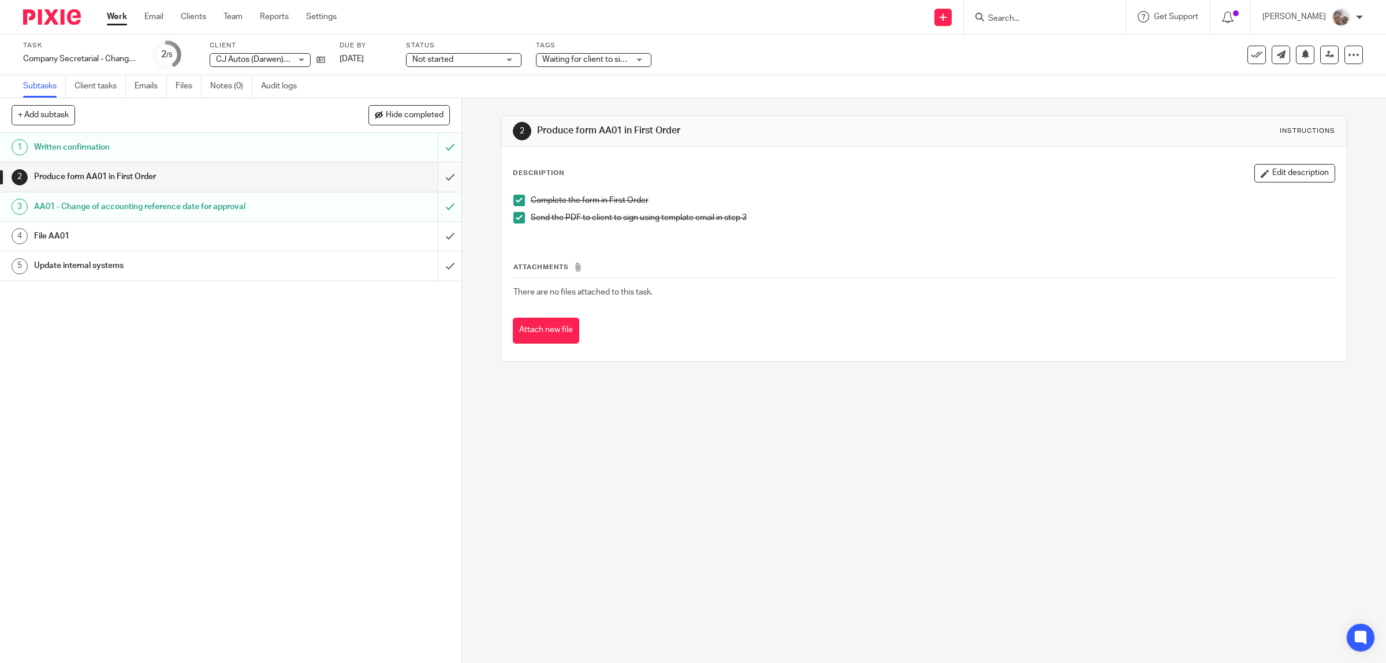
click at [436, 177] on input "submit" at bounding box center [230, 176] width 461 height 29
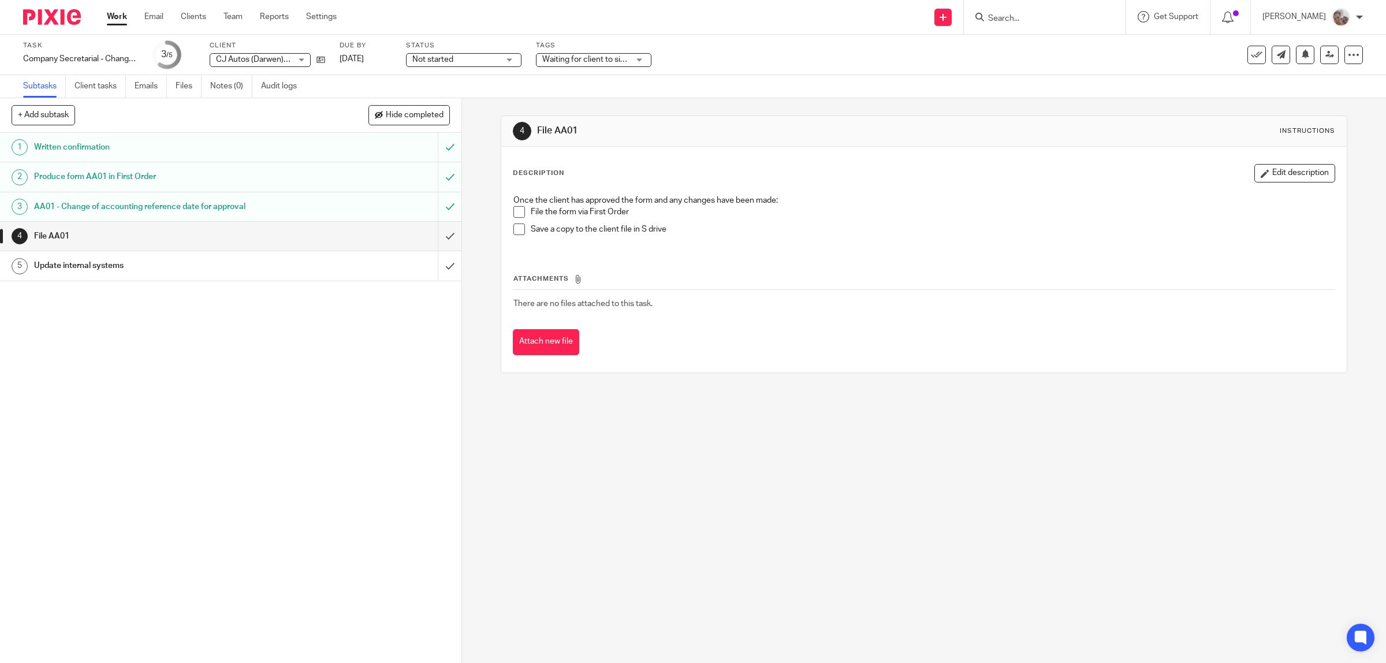
click at [114, 16] on link "Work" at bounding box center [117, 17] width 20 height 12
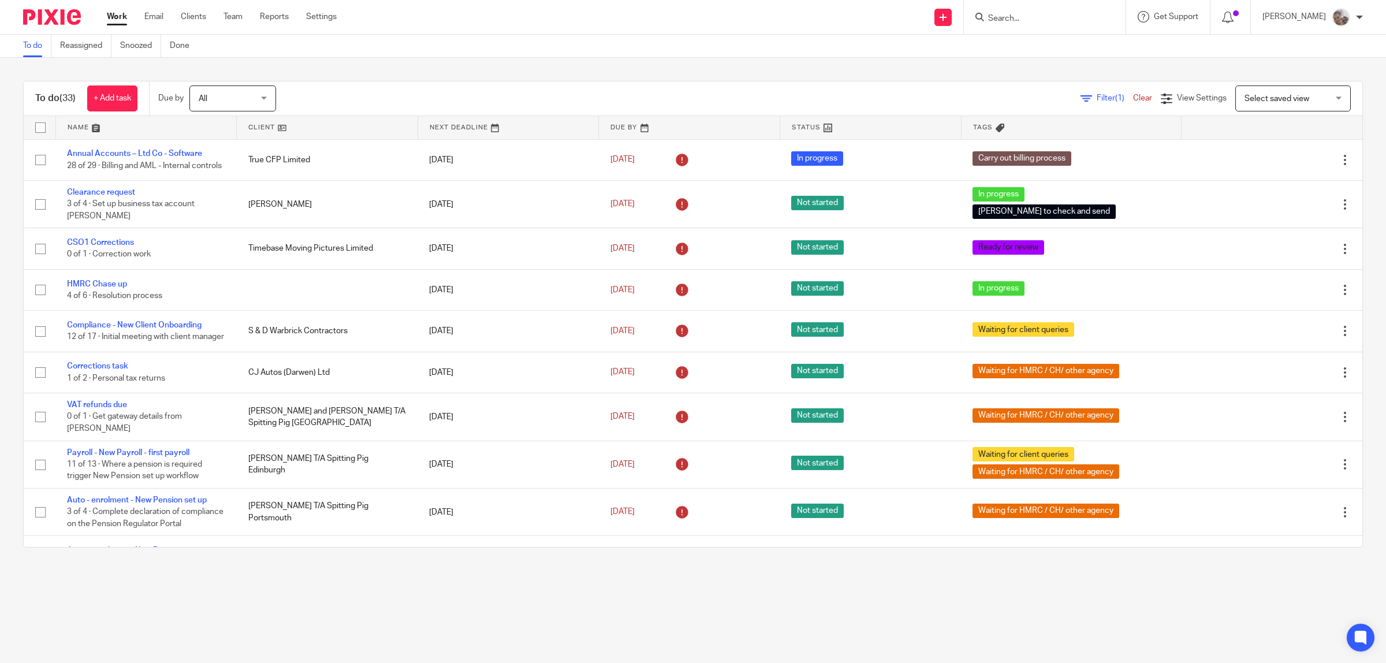
click at [1067, 20] on input "Search" at bounding box center [1039, 19] width 104 height 10
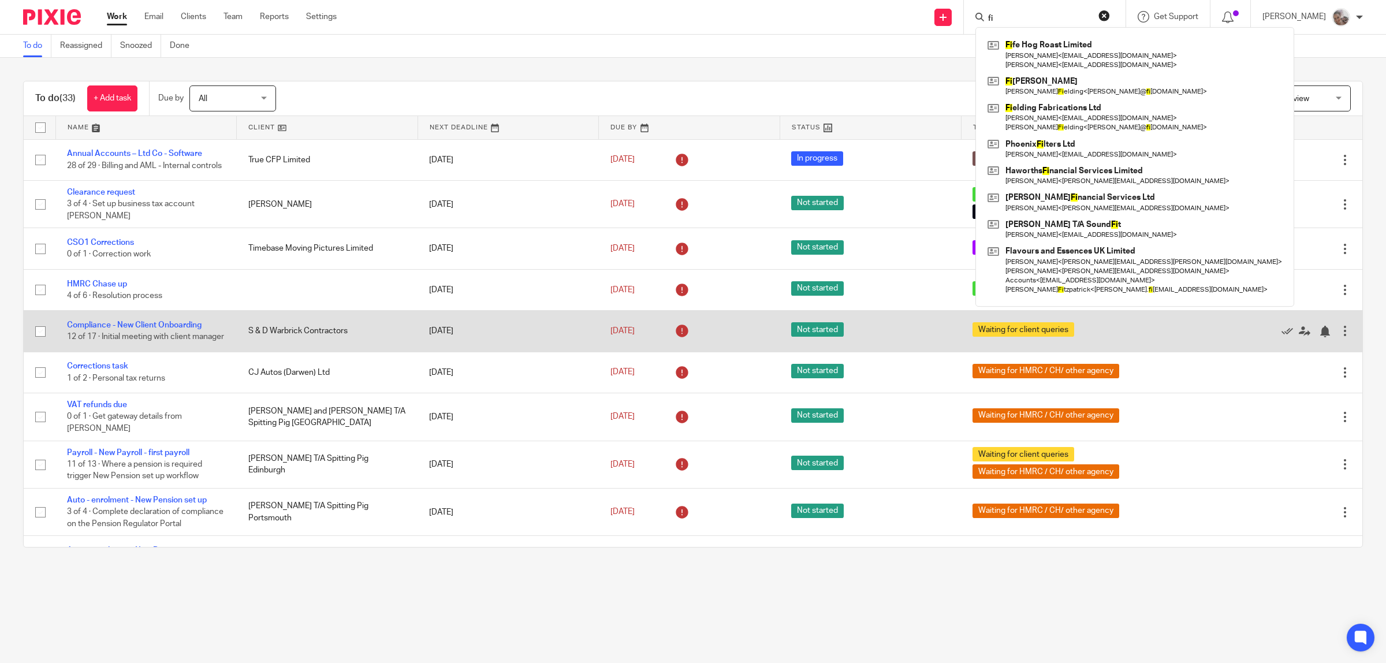
type input "fi"
click at [721, 293] on div "To do (33) + Add task Due by All All Today Tomorrow This week Next week This mo…" at bounding box center [693, 314] width 1340 height 467
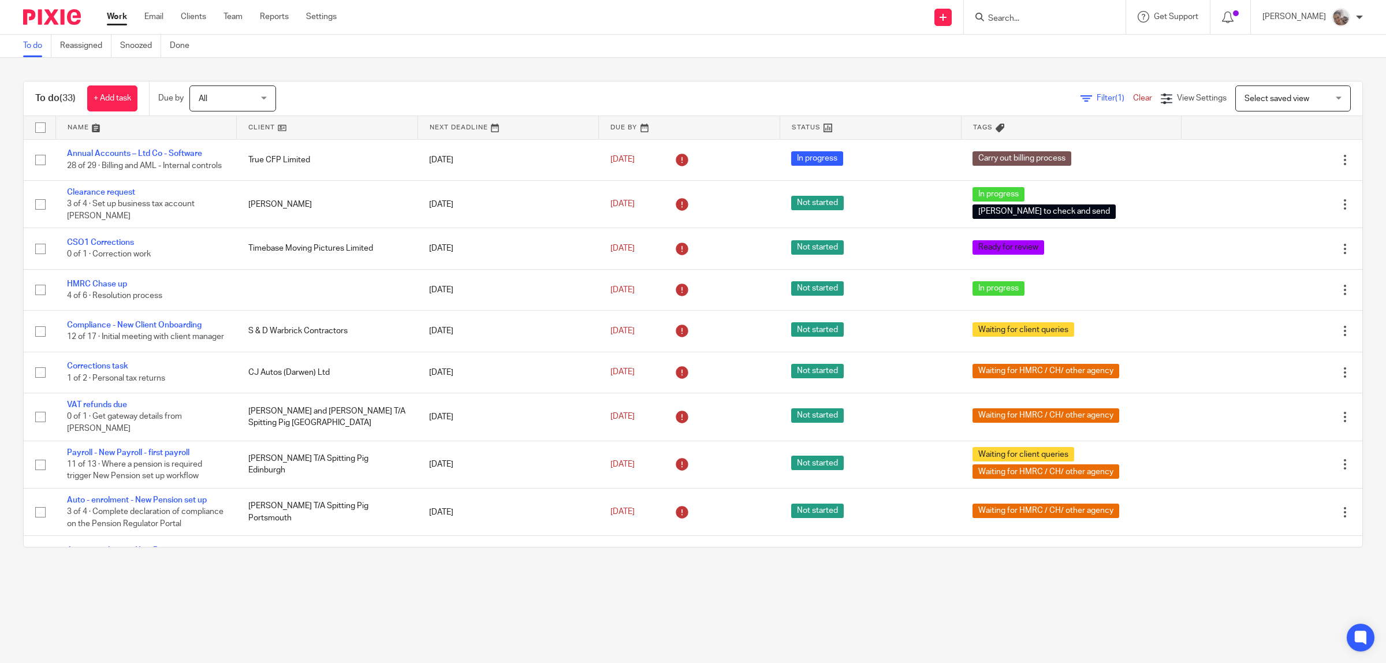
click at [750, 50] on div "To do Reassigned Snoozed Done" at bounding box center [693, 46] width 1386 height 23
click at [1035, 21] on input "Search" at bounding box center [1039, 19] width 104 height 10
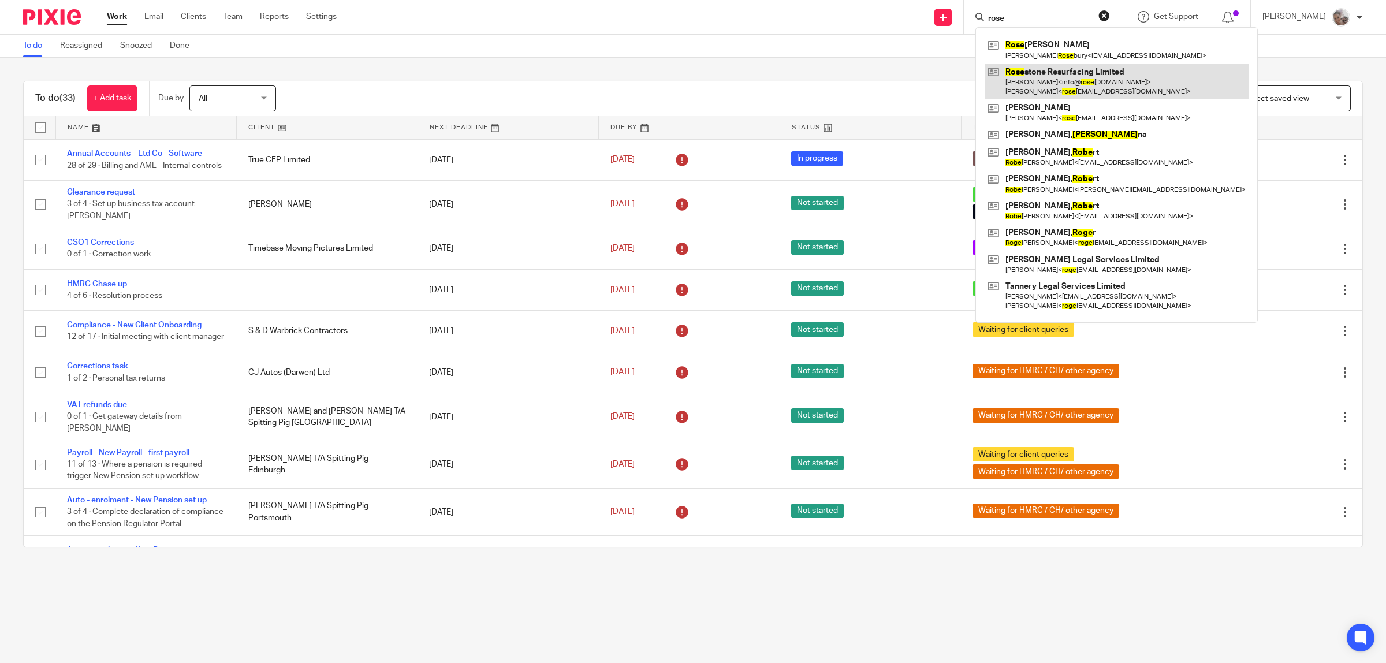
type input "rose"
click at [1050, 73] on link at bounding box center [1117, 82] width 264 height 36
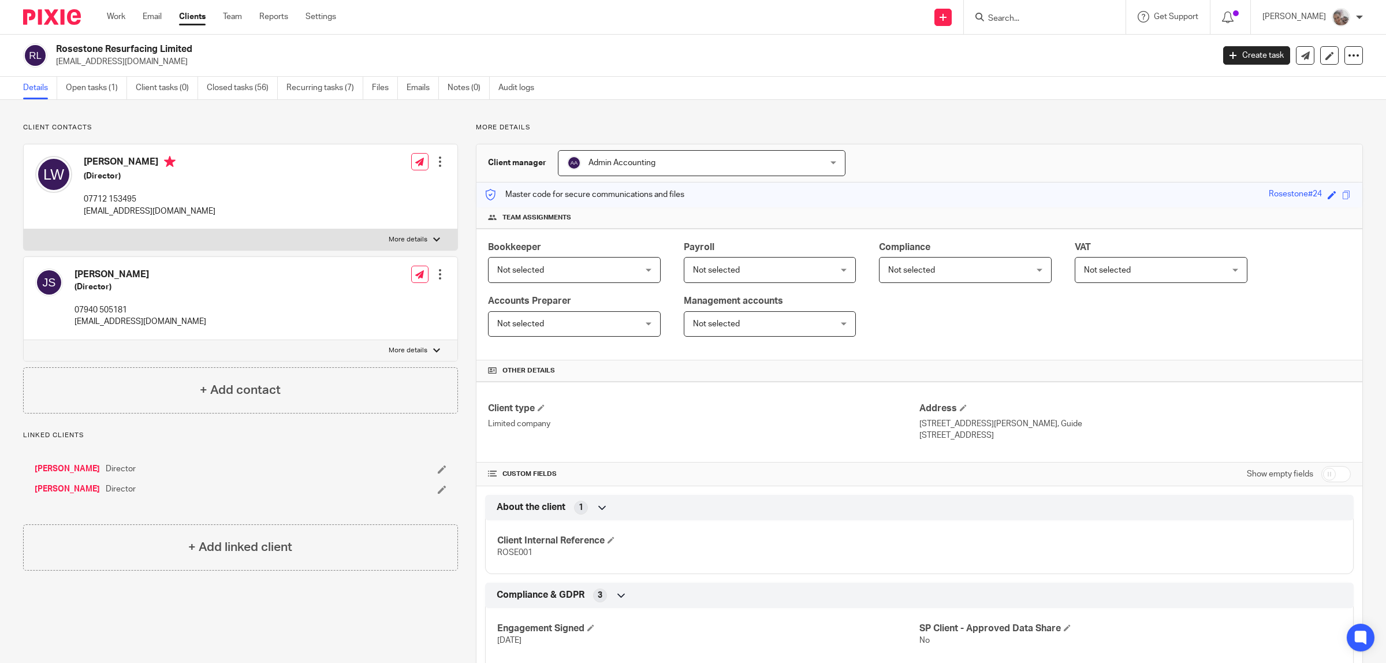
scroll to position [289, 0]
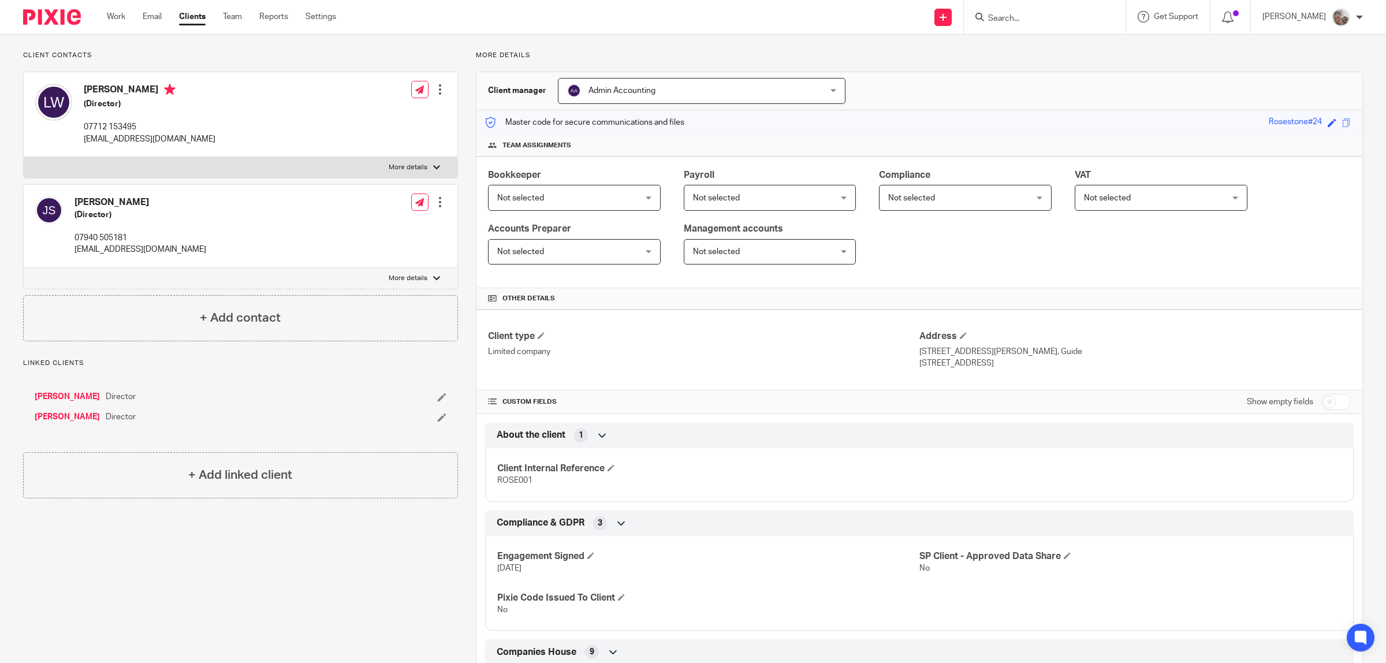
scroll to position [0, 0]
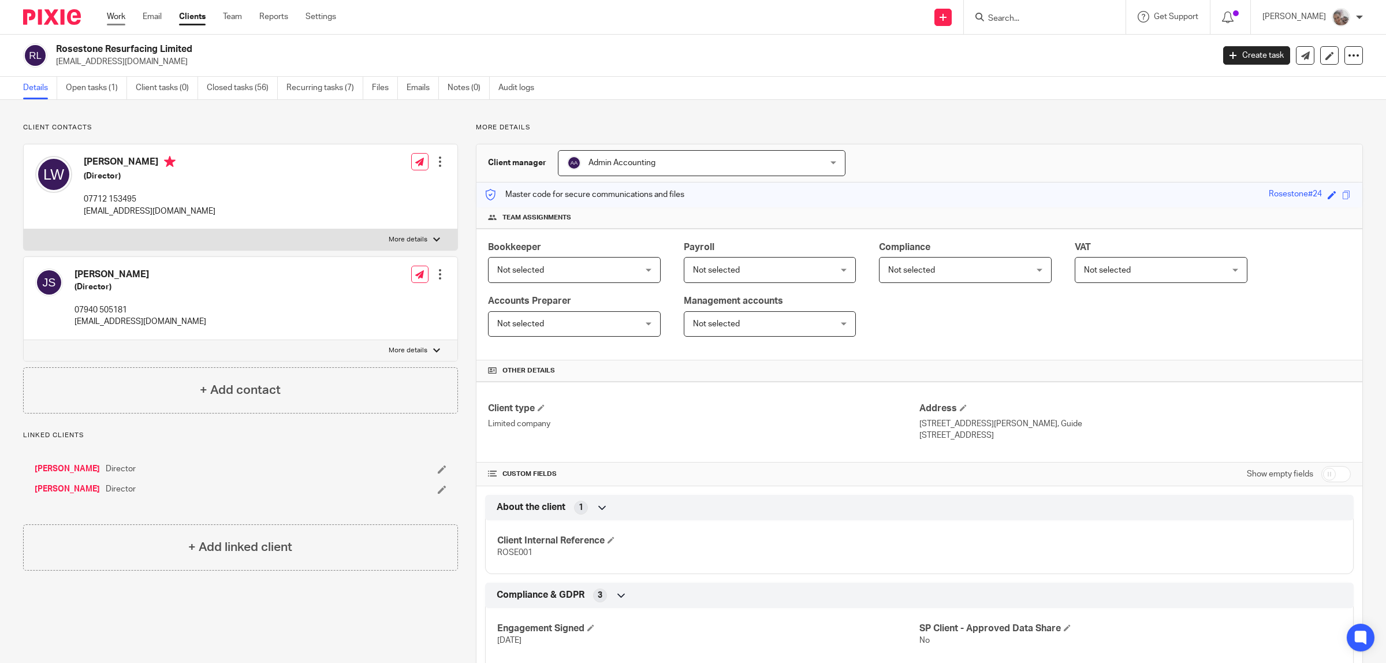
click at [111, 15] on link "Work" at bounding box center [116, 17] width 18 height 12
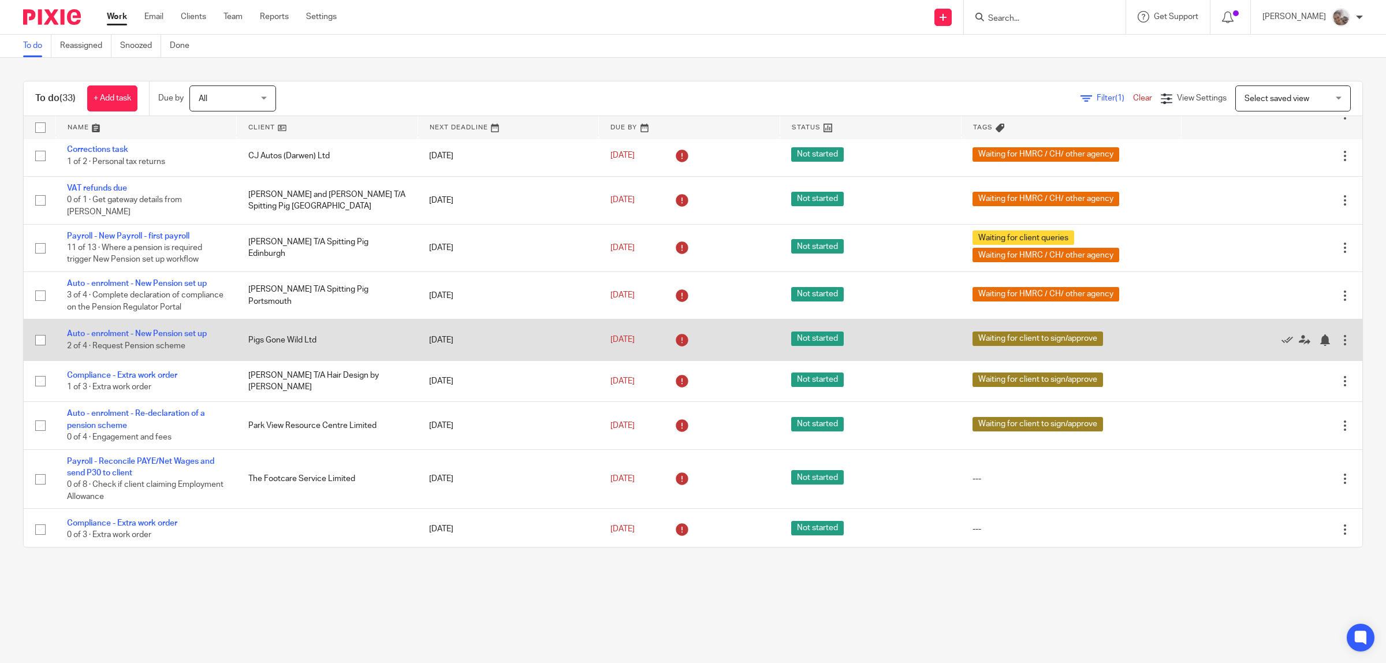
scroll to position [361, 0]
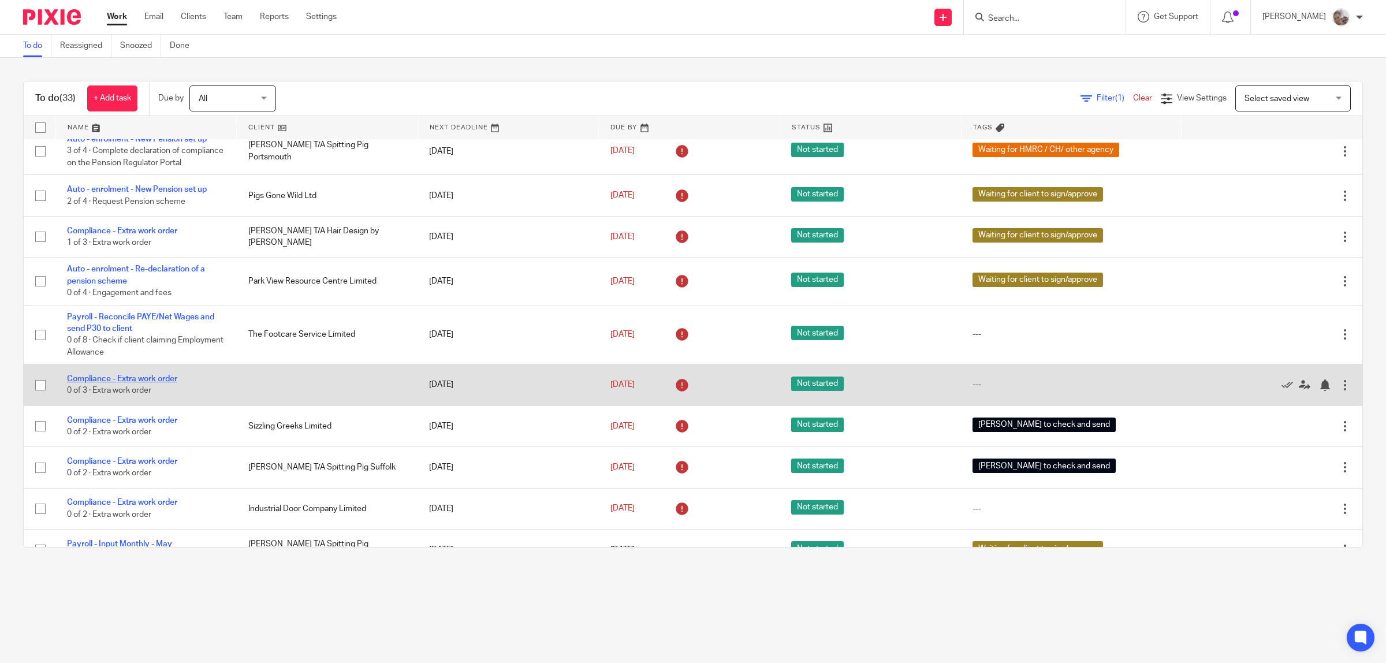
click at [137, 383] on link "Compliance - Extra work order" at bounding box center [122, 379] width 110 height 8
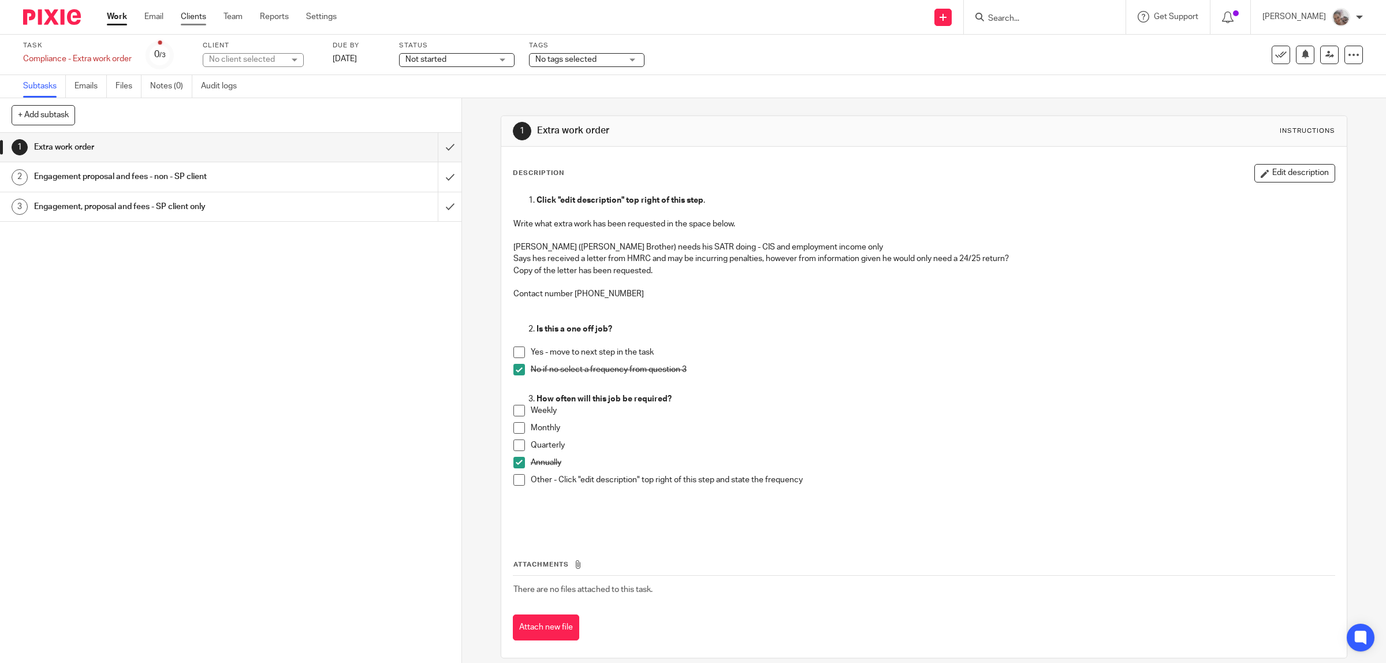
click at [193, 14] on link "Clients" at bounding box center [193, 17] width 25 height 12
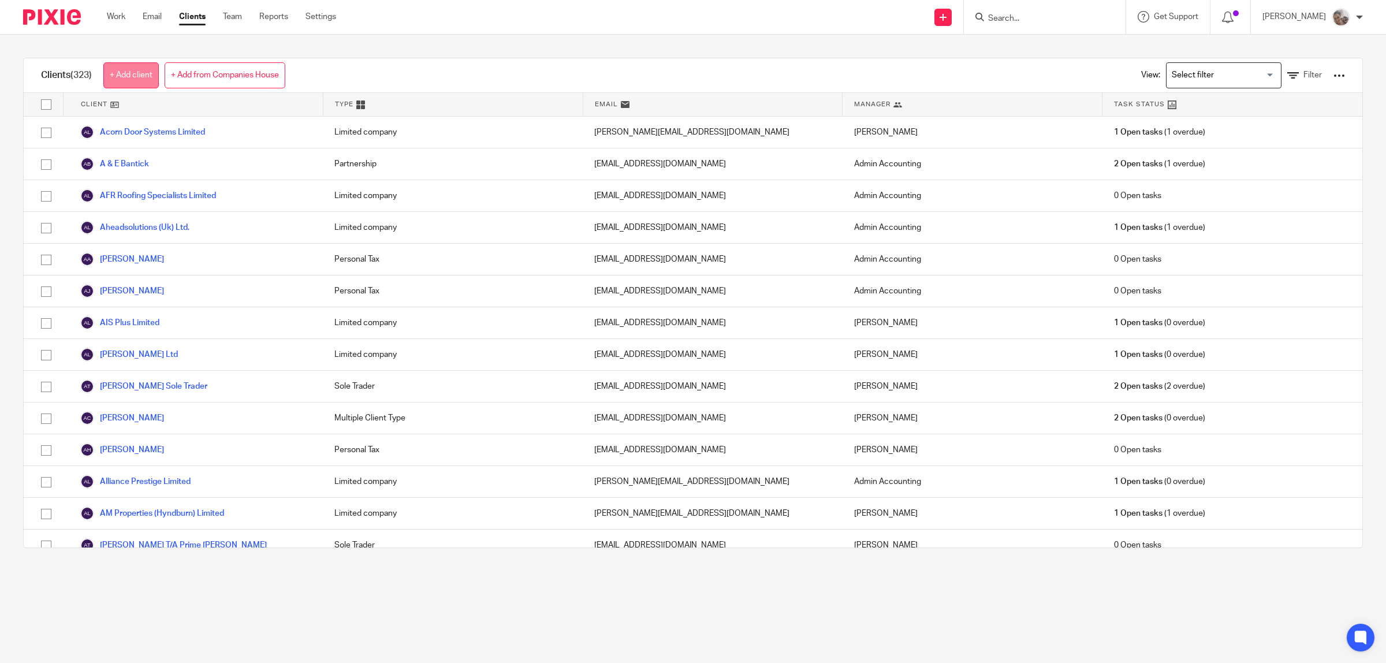
click at [137, 73] on link "+ Add client" at bounding box center [130, 75] width 55 height 26
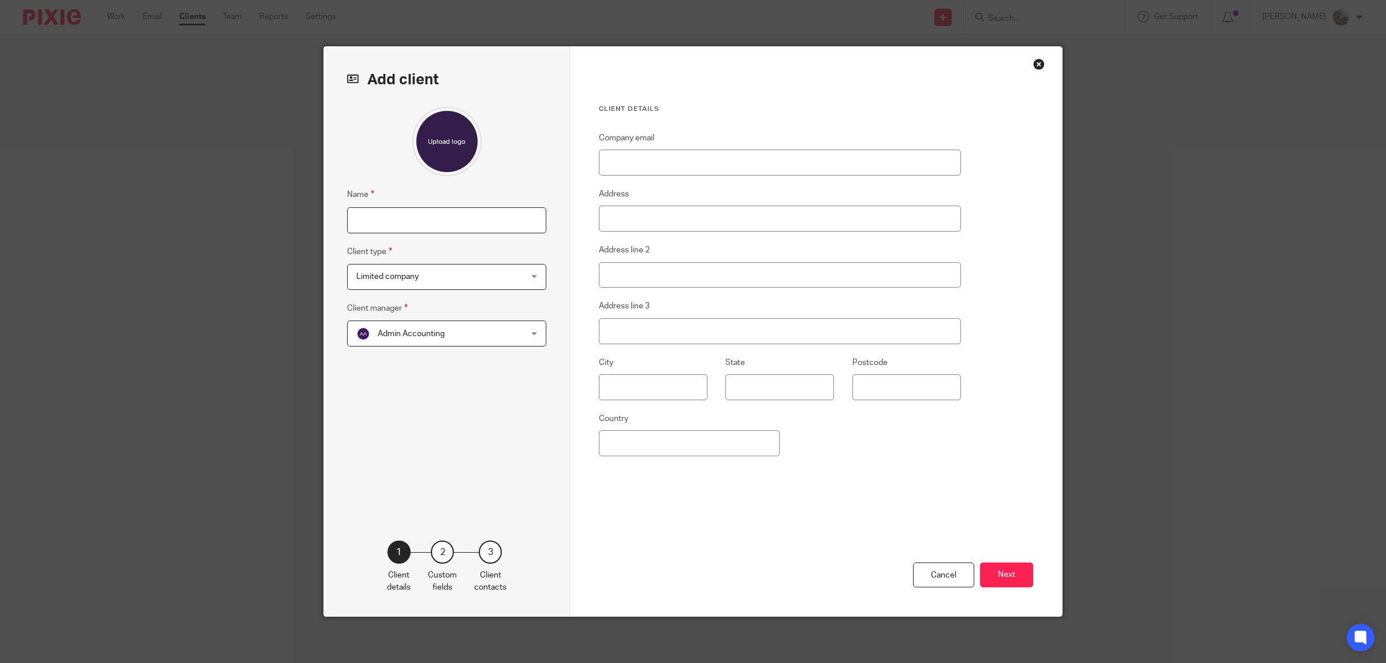
paste input "[PERSON_NAME]"
click at [445, 226] on input "Name" at bounding box center [446, 220] width 199 height 26
click at [414, 222] on input "[PERSON_NAME]" at bounding box center [446, 220] width 199 height 26
type input "D'ippolito, Jacob"
click at [449, 273] on span "Limited company" at bounding box center [431, 276] width 151 height 24
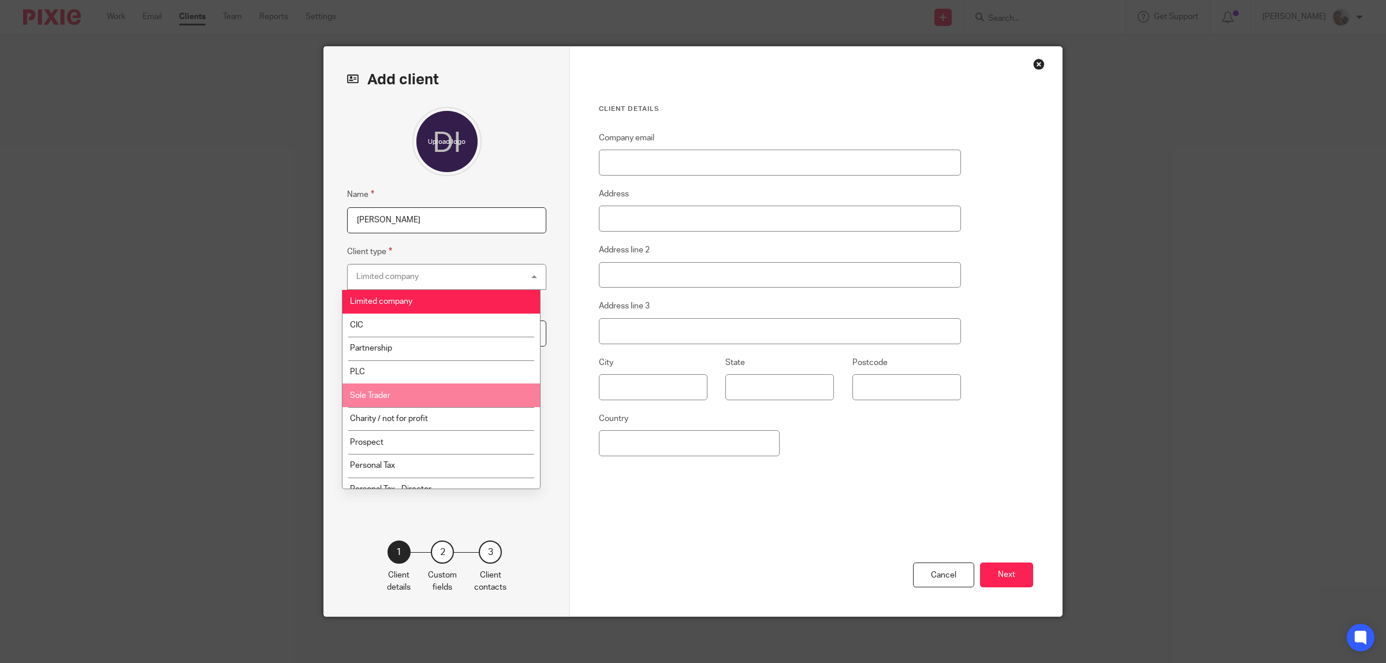
click at [437, 396] on li "Sole Trader" at bounding box center [441, 395] width 198 height 24
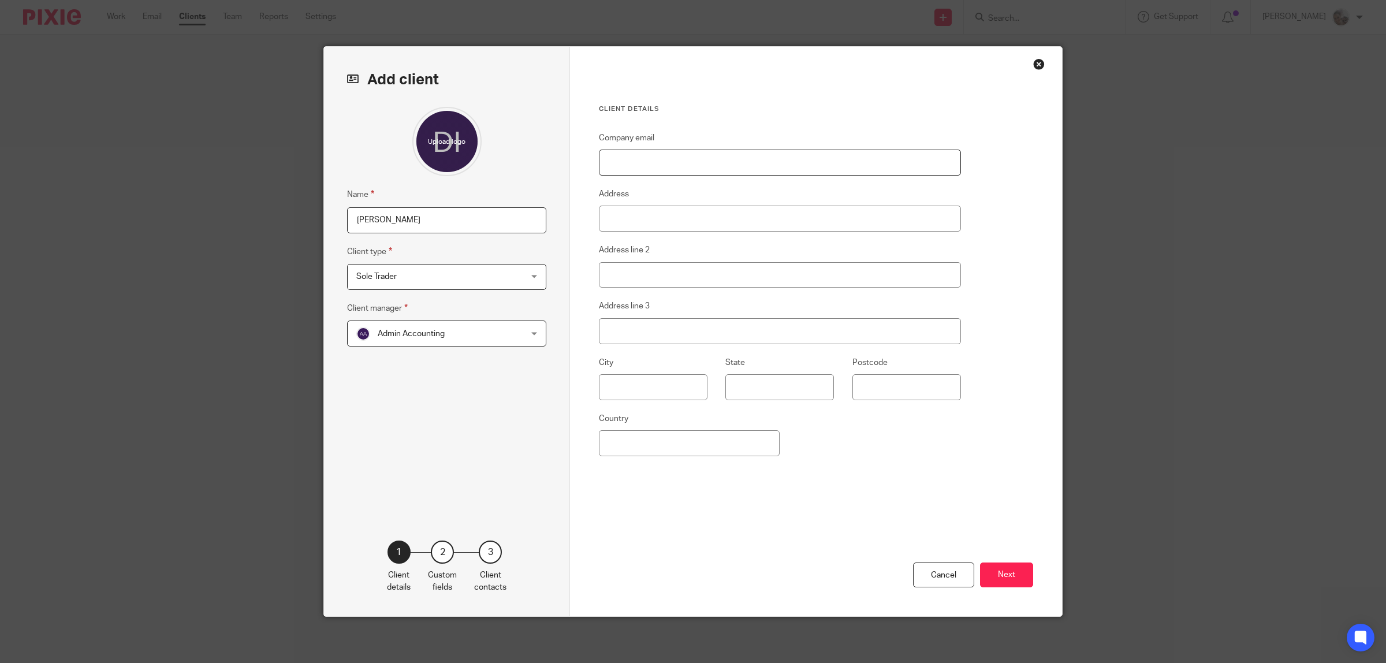
click at [668, 153] on input "Company email" at bounding box center [780, 163] width 362 height 26
paste input "[EMAIL_ADDRESS][DOMAIN_NAME]"
drag, startPoint x: 624, startPoint y: 165, endPoint x: 641, endPoint y: 177, distance: 20.7
click at [625, 166] on input "[EMAIL_ADDRESS][DOMAIN_NAME]" at bounding box center [780, 163] width 362 height 26
type input "dippolitojacob@gmail.com"
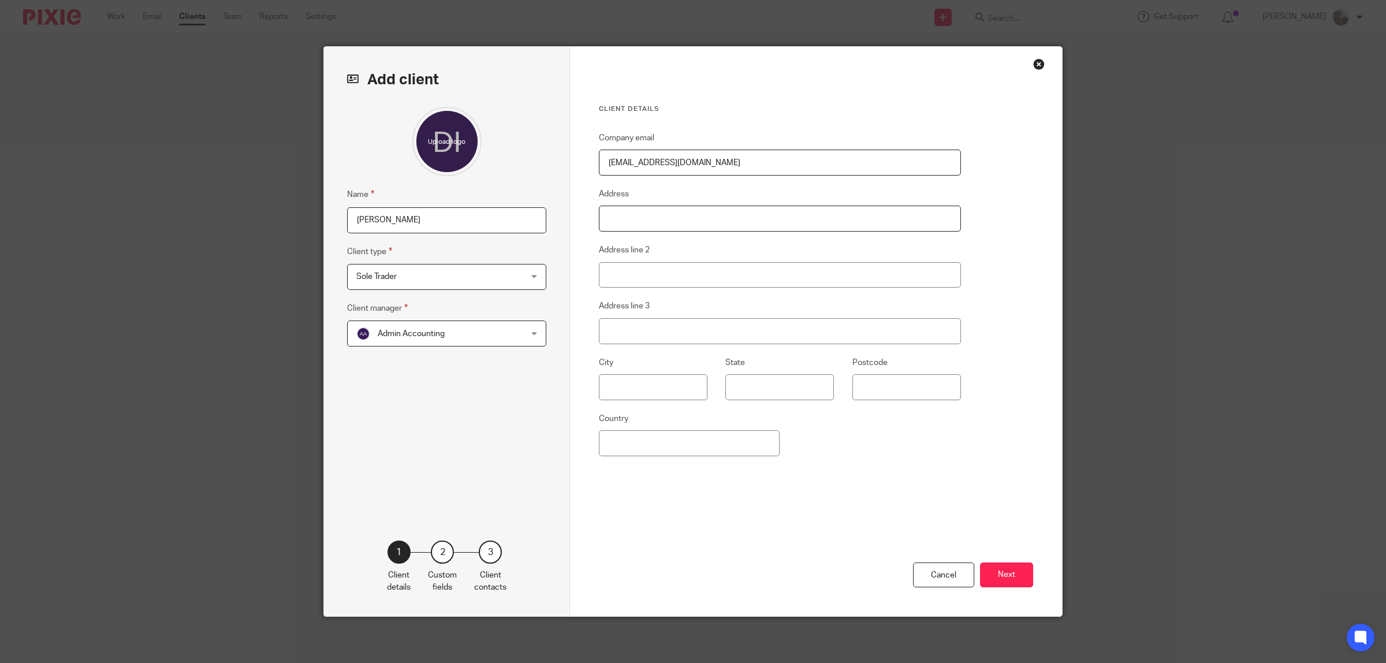
click at [599, 215] on input "Address" at bounding box center [780, 219] width 362 height 26
paste input "17 Bostons Great Harwood, Lancashire, BB6 7H"
drag, startPoint x: 778, startPoint y: 221, endPoint x: 752, endPoint y: 219, distance: 26.6
click at [752, 219] on input "17 Bostons Great Harwood, Lancashire, BB6 7H" at bounding box center [780, 219] width 362 height 26
type input "17 Bostons Great Harwood, Lancashire,"
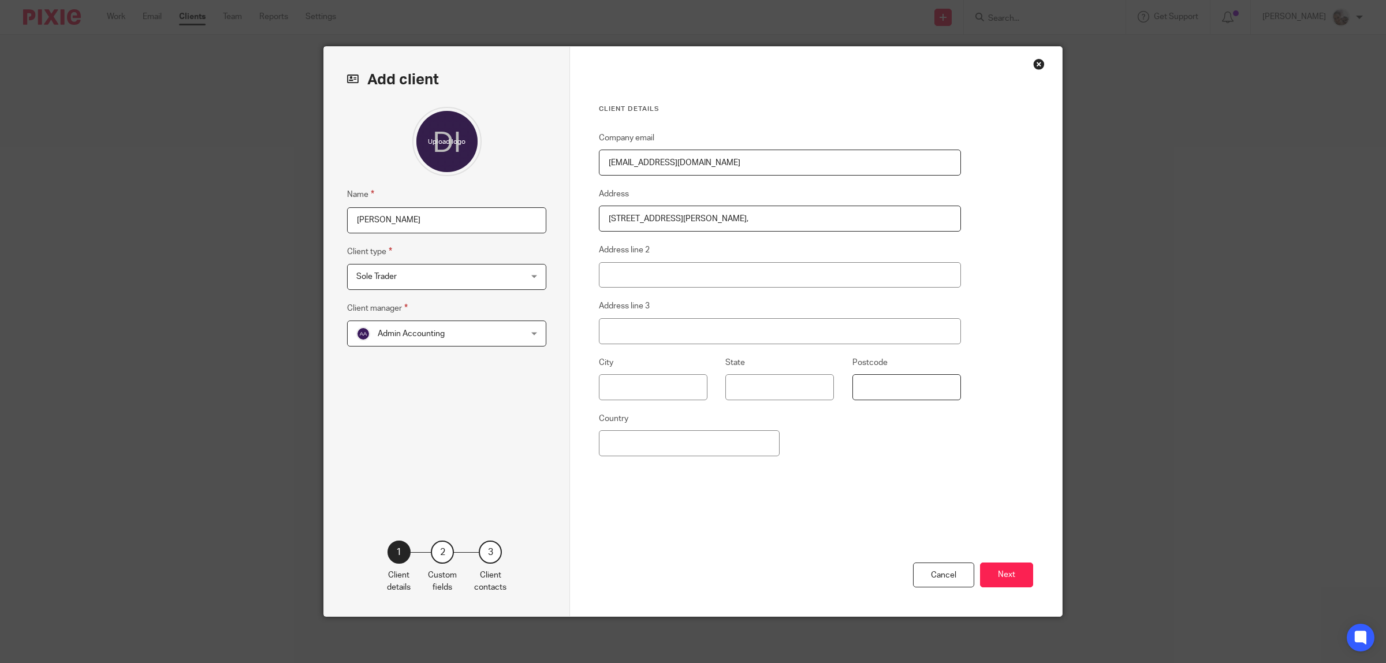
click at [885, 388] on input "Postcode" at bounding box center [906, 387] width 109 height 26
paste input "BB6 7H"
type input "BB6 7H"
click at [732, 220] on input "17 Bostons Great Harwood, Lancashire," at bounding box center [780, 219] width 362 height 26
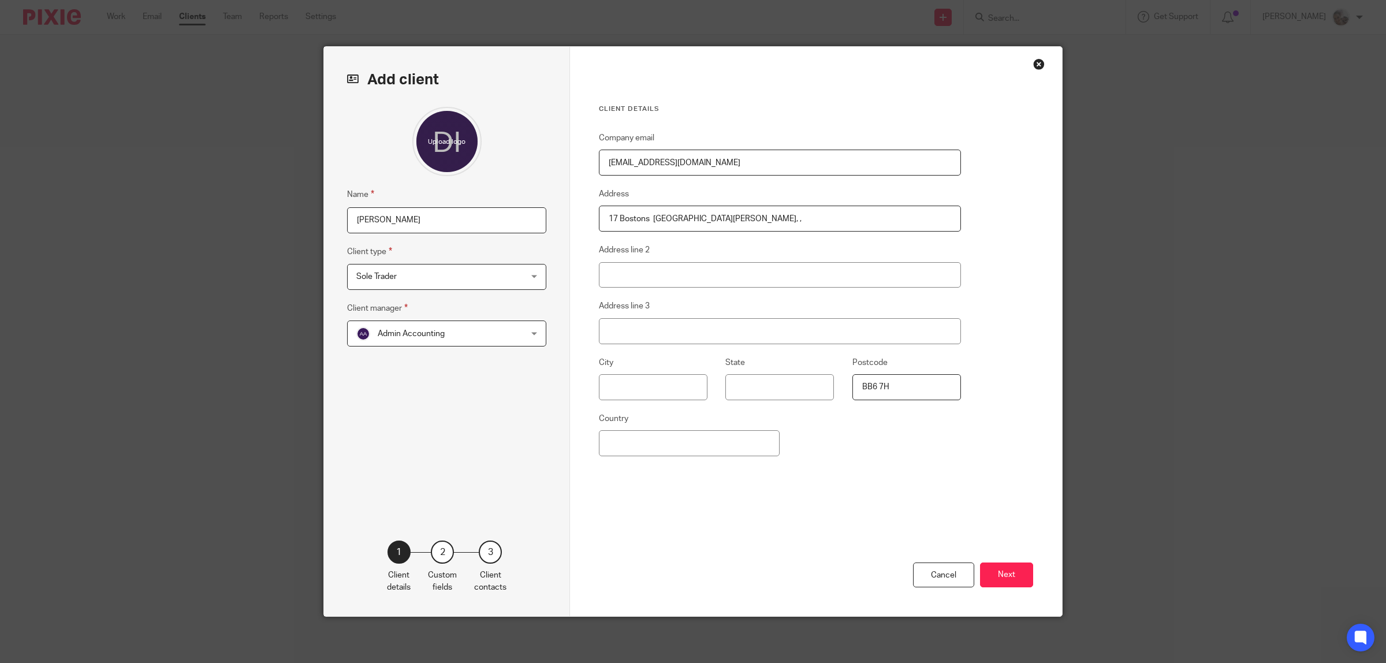
type input "17 Bostons Great Harwood, ,"
click at [794, 387] on input "State" at bounding box center [779, 387] width 109 height 26
paste input "Lancashire"
type input "Lancashire"
drag, startPoint x: 705, startPoint y: 218, endPoint x: 649, endPoint y: 219, distance: 56.6
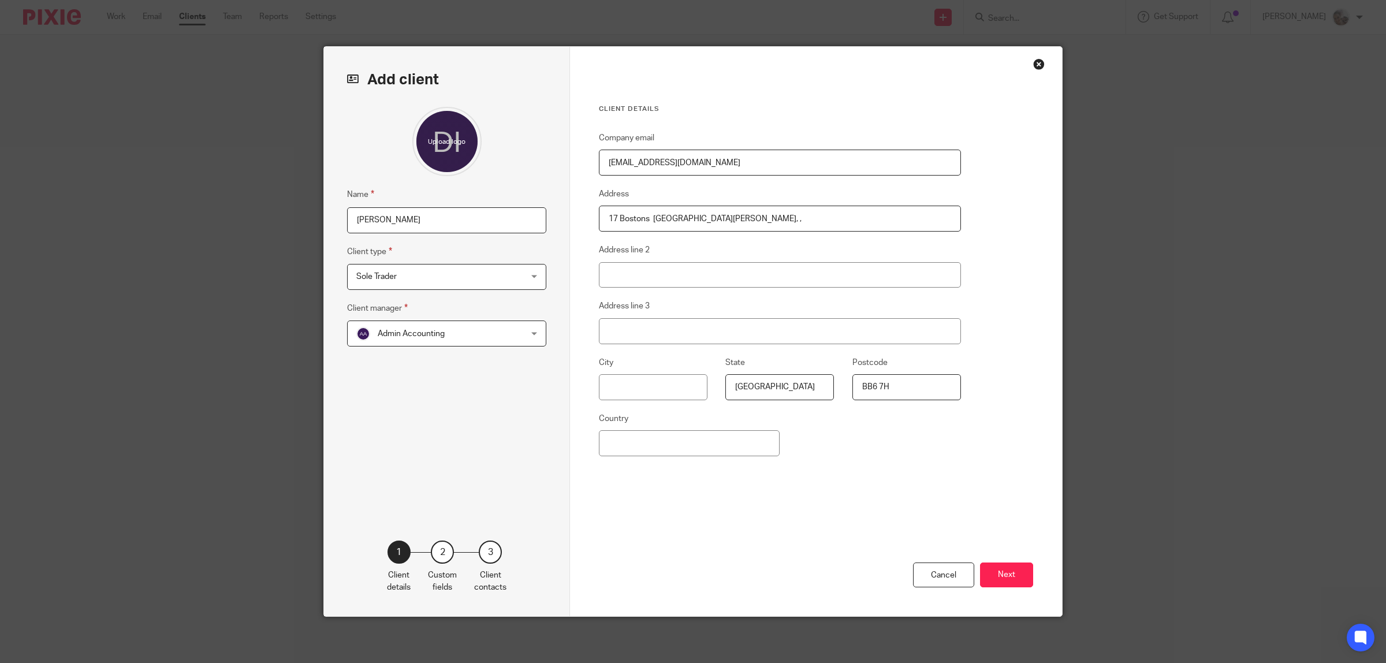
click at [649, 219] on input "17 Bostons Great Harwood, ," at bounding box center [780, 219] width 362 height 26
type input "17 Bostons ,"
click at [651, 276] on input "Address line 2" at bounding box center [780, 275] width 362 height 26
paste input "Great Harwood,"
type input "Great Harwood,"
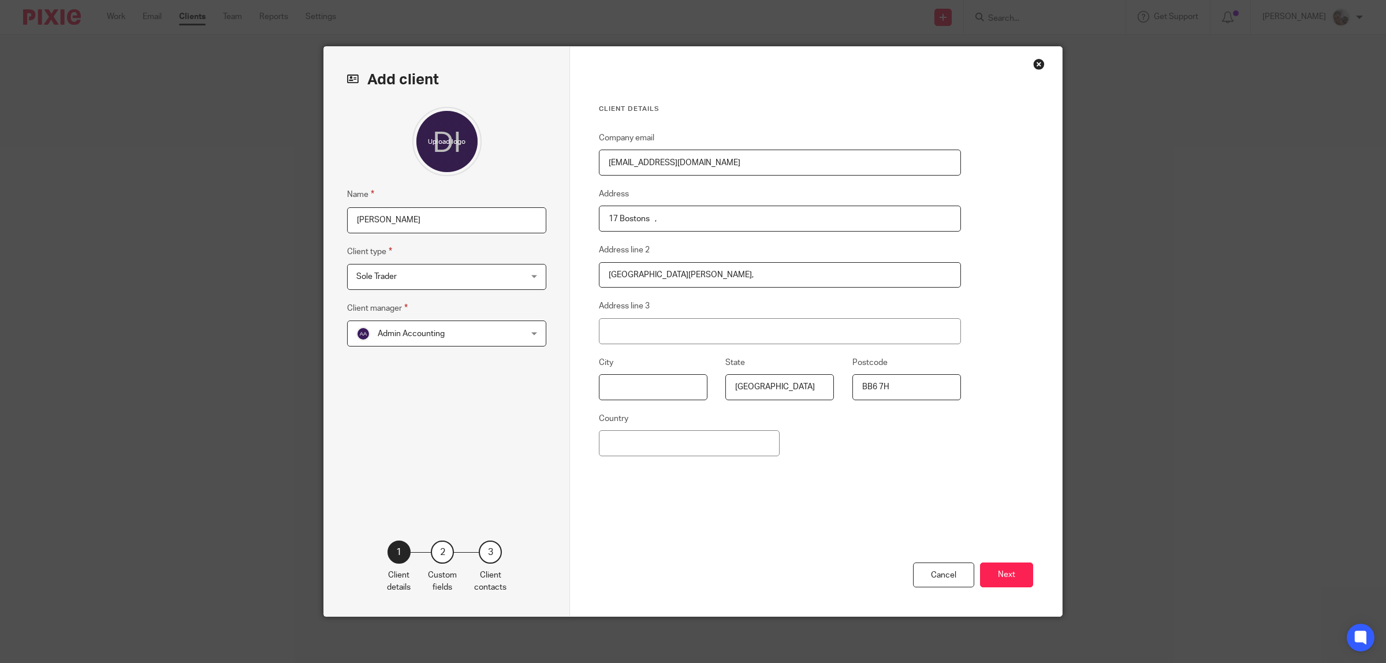
click at [625, 384] on input "text" at bounding box center [653, 387] width 109 height 26
type input "Blackburn"
click at [810, 475] on div "Company email dippolitojacob@gmail.com Address 17 Bostons , Address line 2 Grea…" at bounding box center [780, 330] width 362 height 398
click at [676, 226] on input "17 Bostons ," at bounding box center [780, 219] width 362 height 26
type input "17 Bostons"
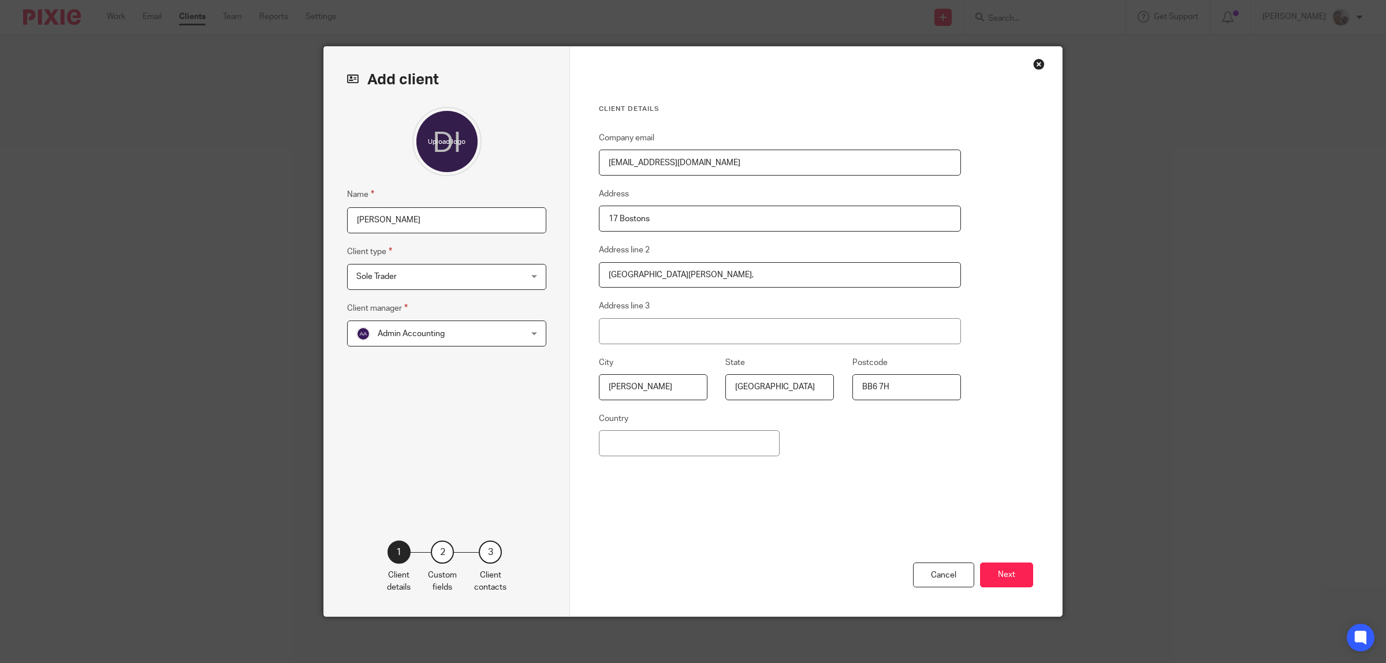
click at [680, 273] on input "Great Harwood," at bounding box center [780, 275] width 362 height 26
type input "Great Harwood"
drag, startPoint x: 875, startPoint y: 492, endPoint x: 872, endPoint y: 487, distance: 5.9
click at [875, 492] on div "Company email dippolitojacob@gmail.com Address 17 Bostons Address line 2 Great …" at bounding box center [780, 330] width 362 height 398
click at [1006, 576] on button "Next" at bounding box center [1006, 574] width 53 height 25
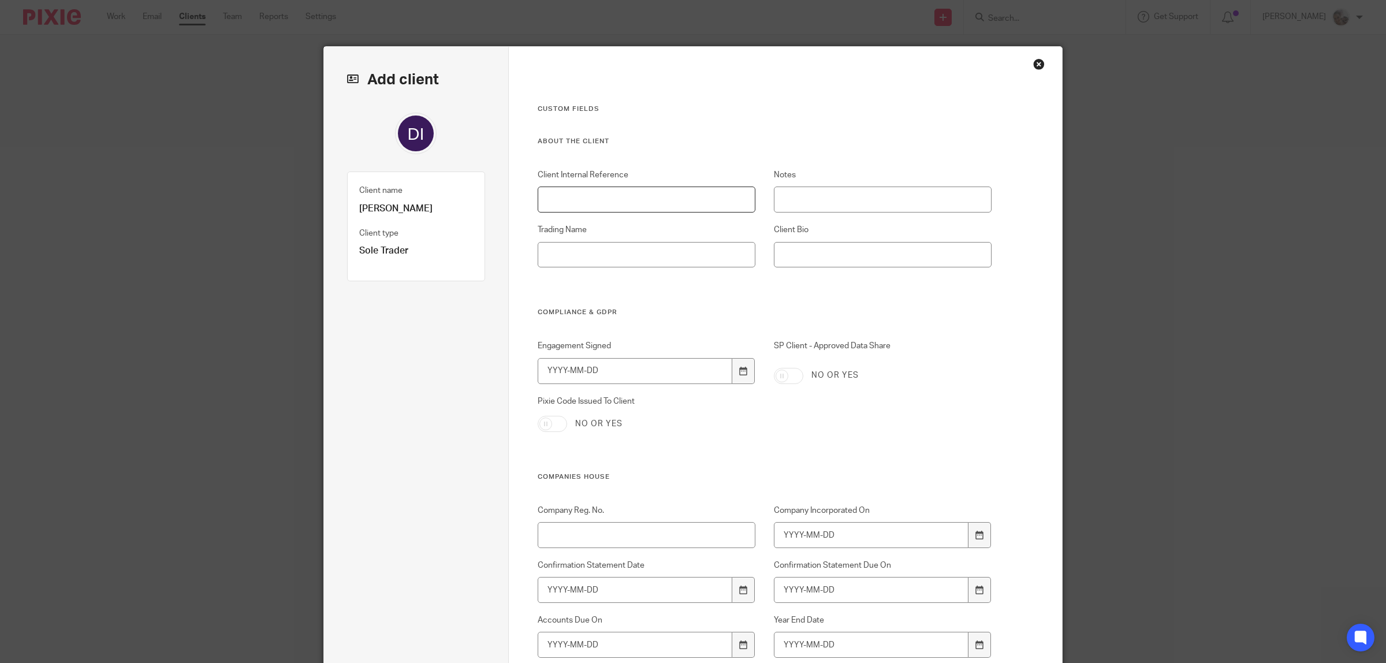
click at [568, 198] on input "Client Internal Reference" at bounding box center [647, 200] width 218 height 26
paste input "DIPP001"
click at [564, 202] on input "DIPP001" at bounding box center [647, 200] width 218 height 26
type input "DIPP101"
click at [941, 397] on div "Engagement Signed SP Client - Approved Data Share No or yes Pixie Code Issued T…" at bounding box center [755, 406] width 472 height 132
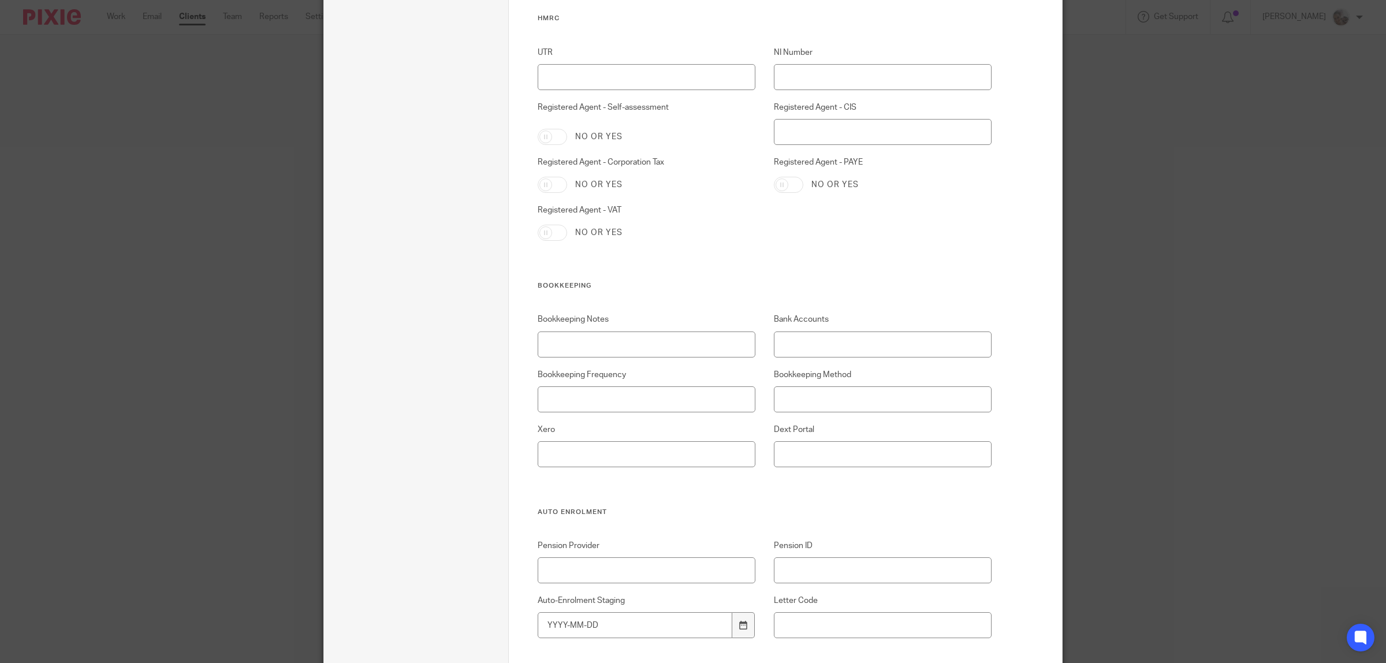
scroll to position [577, 0]
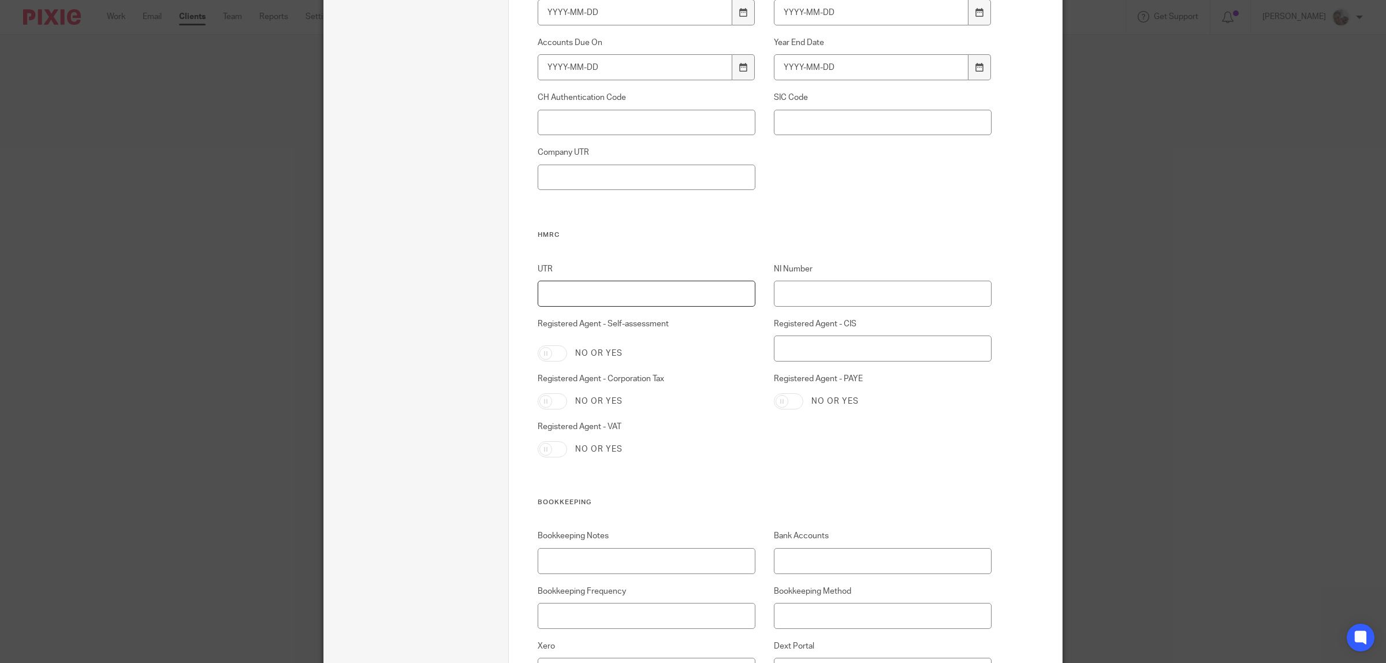
click at [650, 293] on input "UTR" at bounding box center [647, 294] width 218 height 26
type input "8211579248"
click at [798, 289] on input "NI Number" at bounding box center [883, 294] width 218 height 26
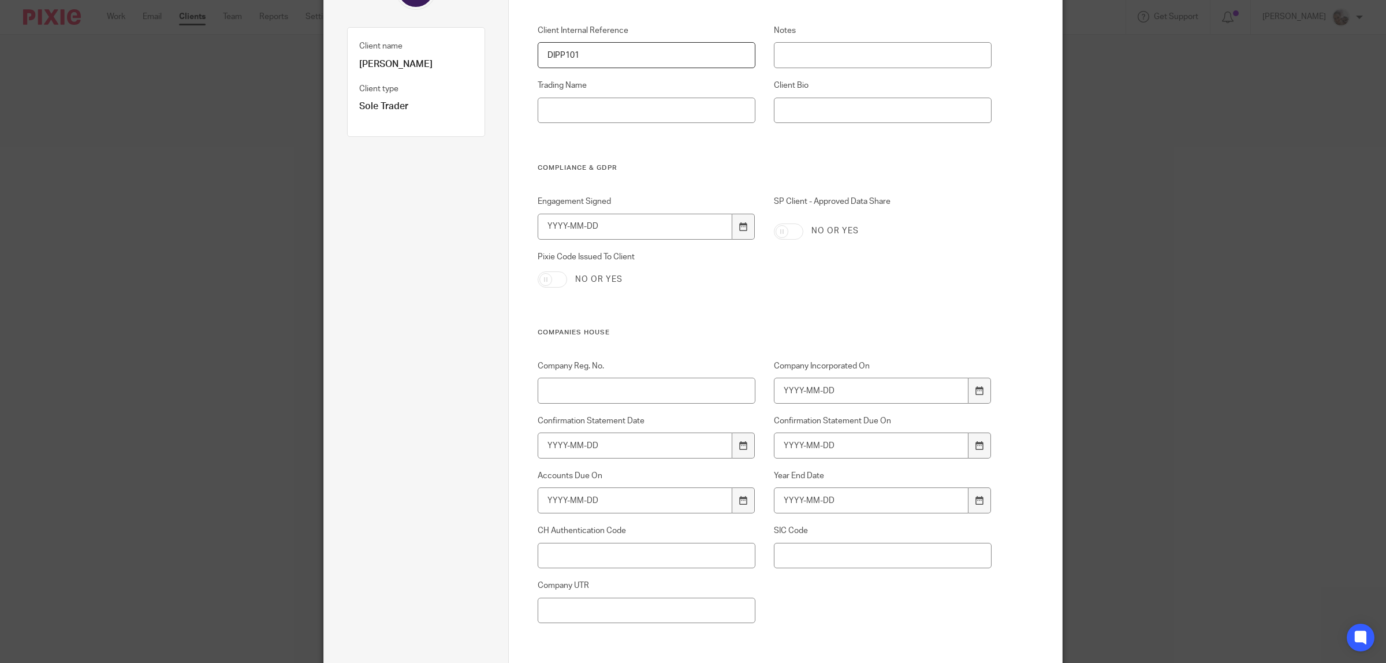
scroll to position [72, 0]
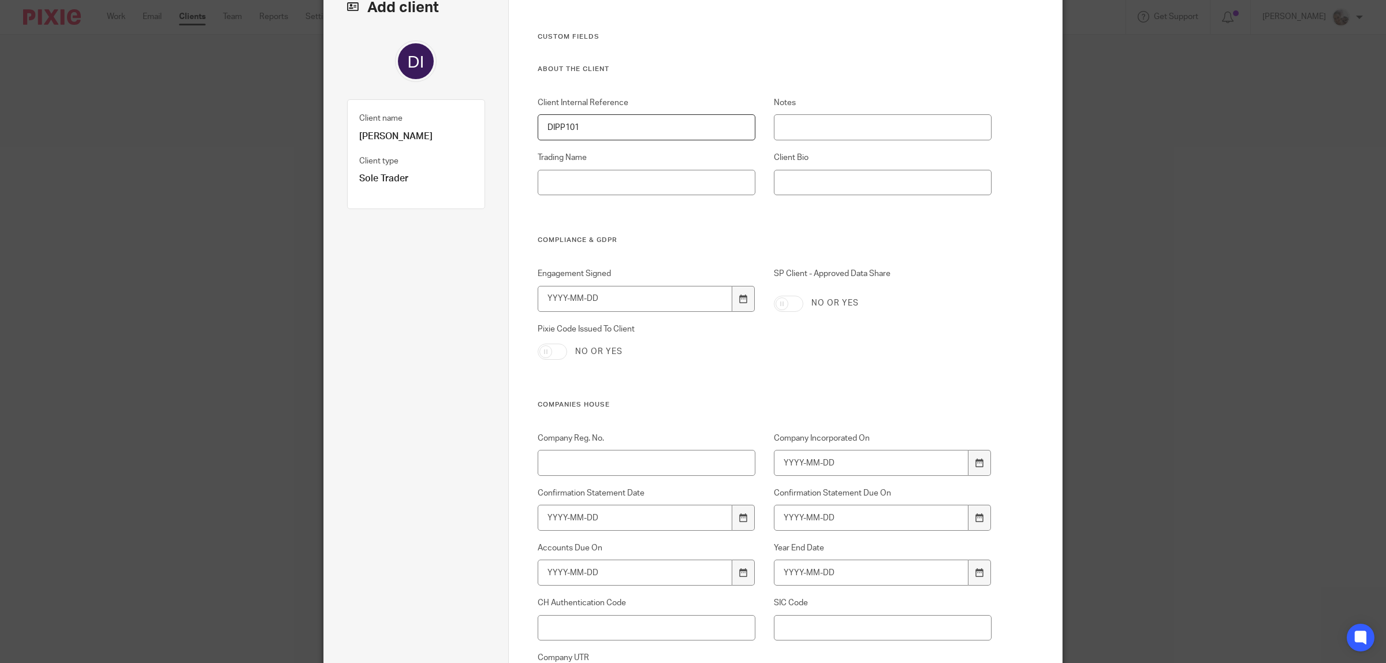
type input "PJ152563D"
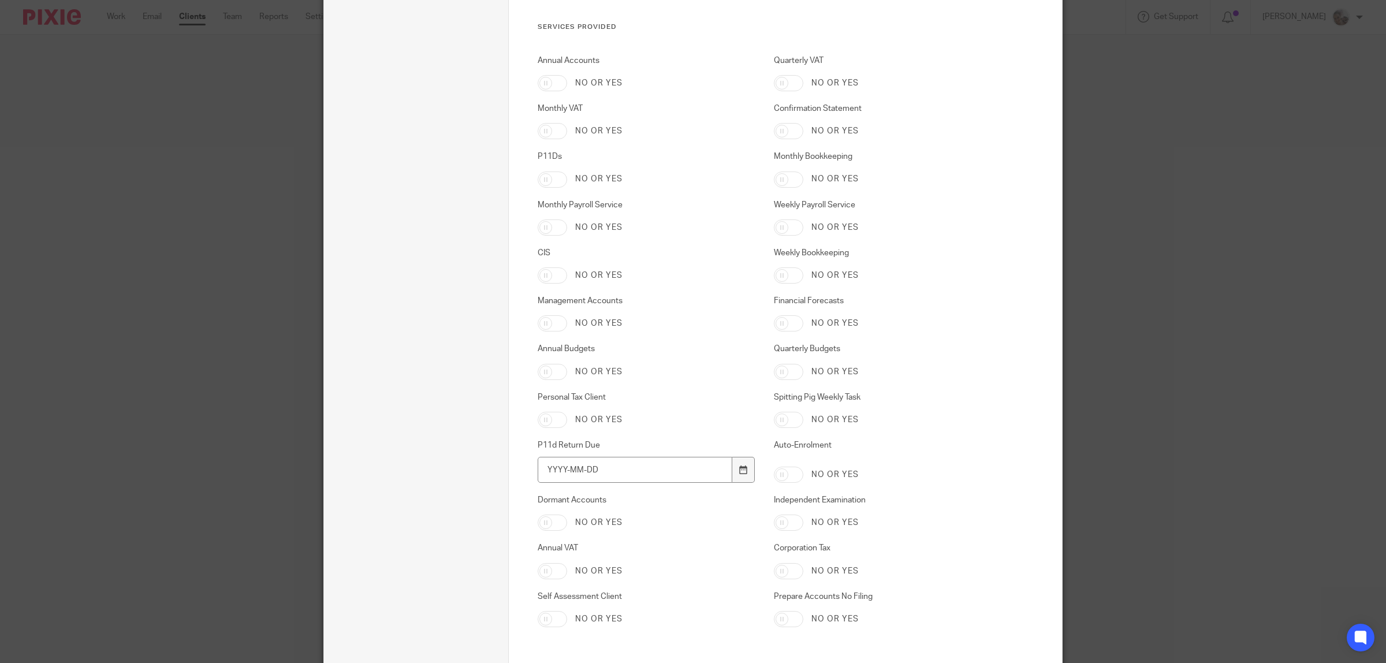
scroll to position [2527, 0]
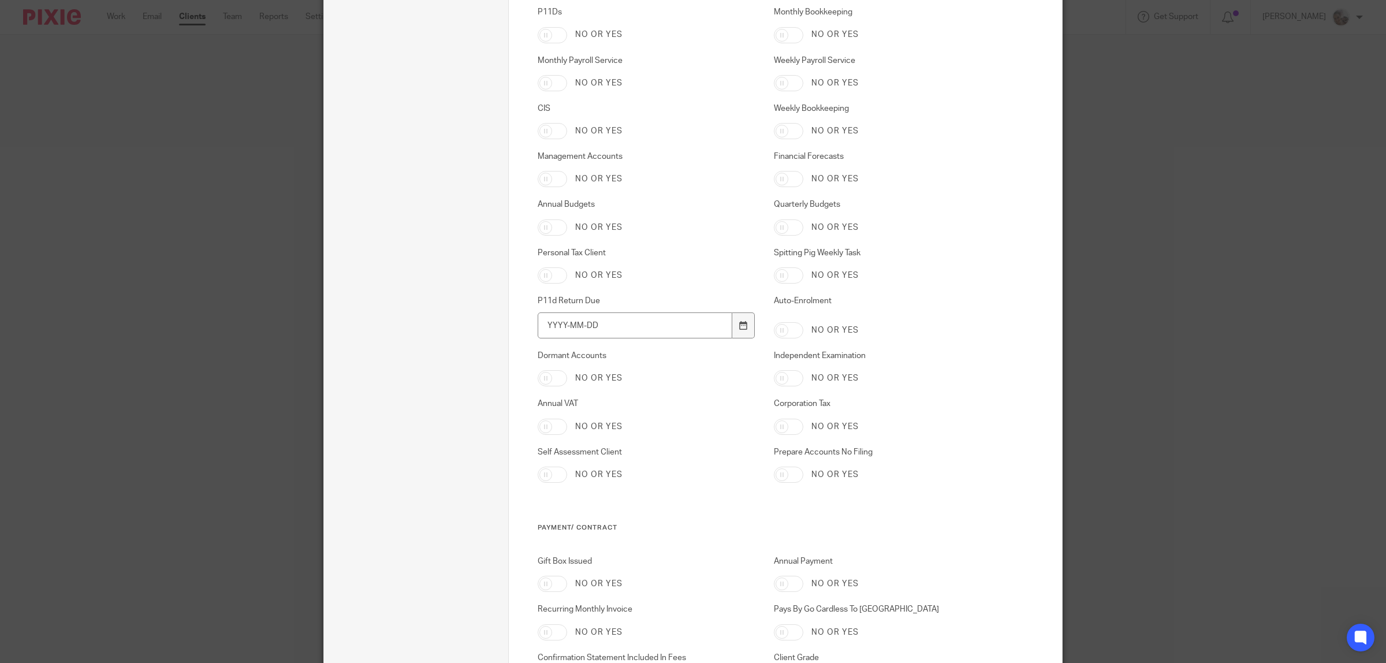
click at [553, 471] on input "Self Assessment Client" at bounding box center [552, 475] width 29 height 16
checkbox input "true"
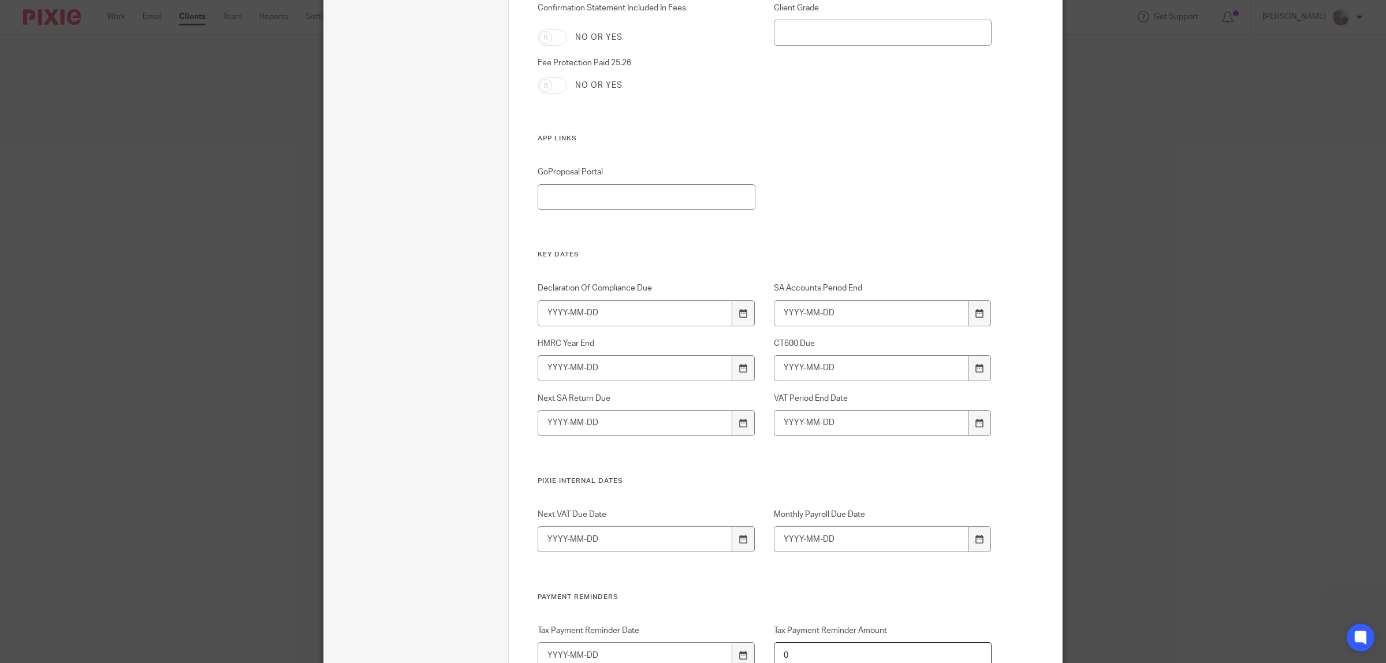
scroll to position [3248, 0]
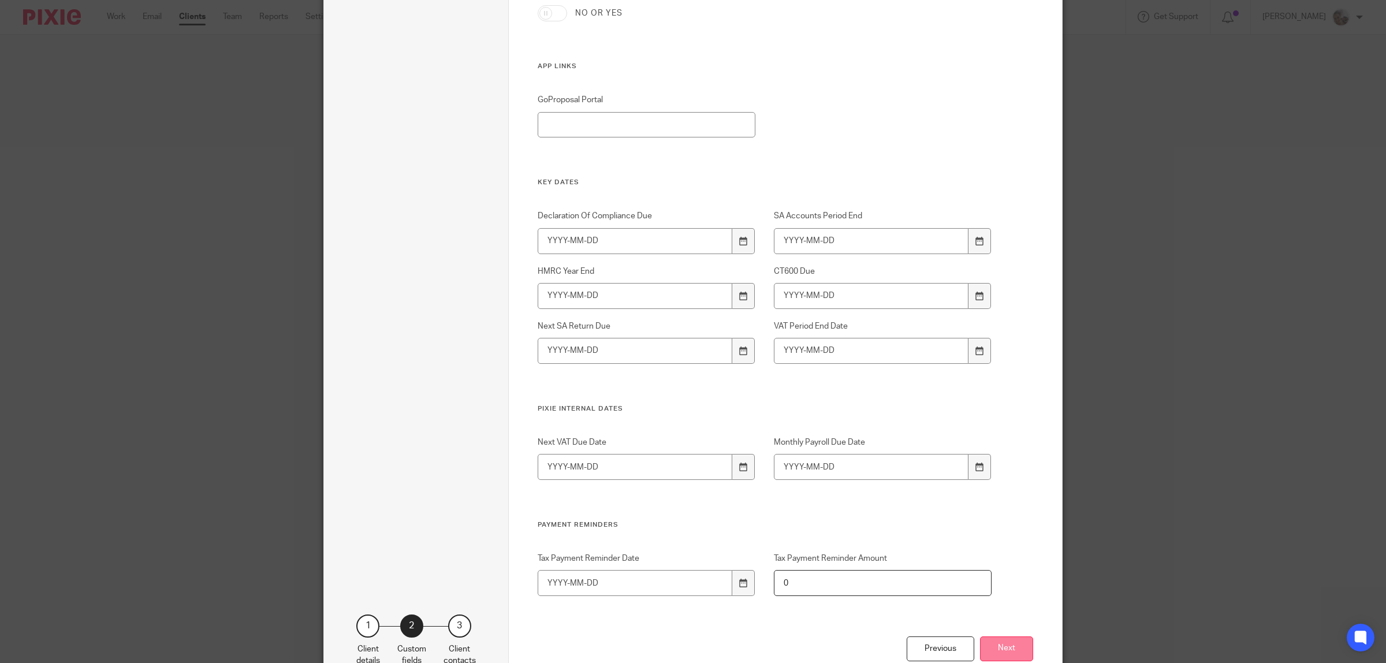
click at [1014, 651] on button "Next" at bounding box center [1006, 648] width 53 height 25
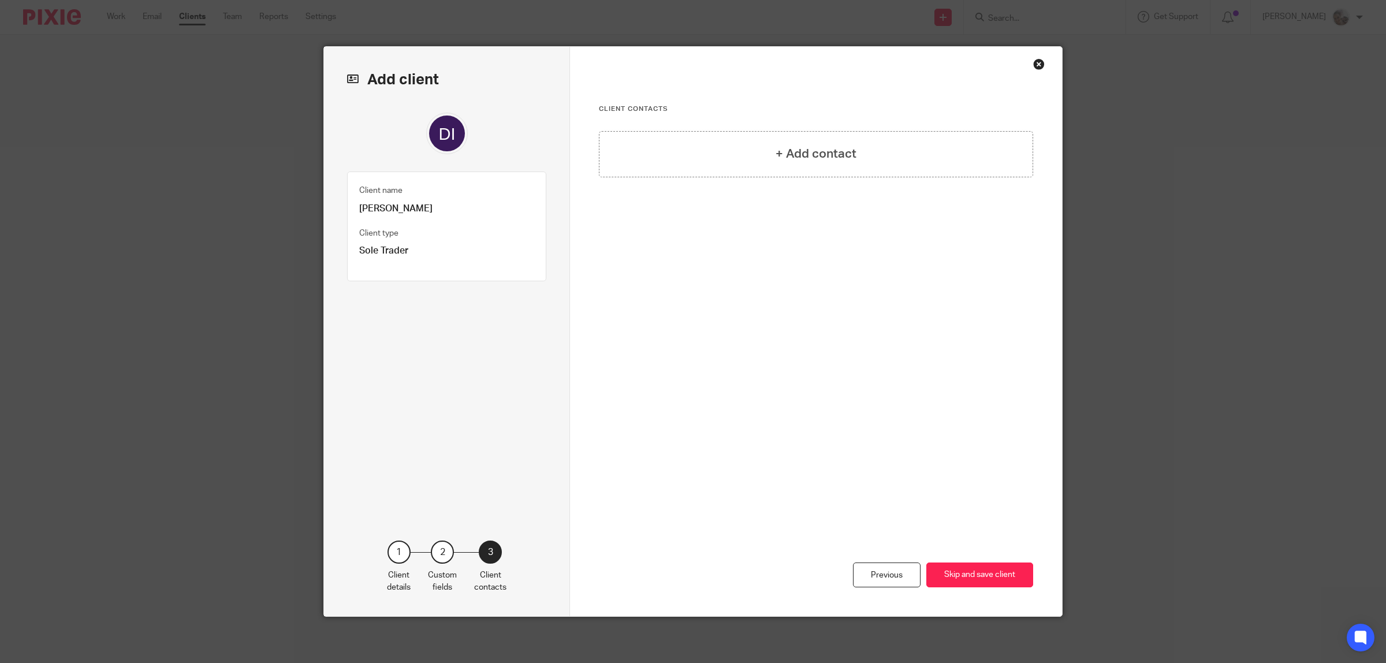
scroll to position [0, 0]
click at [788, 162] on h4 "+ Add contact" at bounding box center [816, 154] width 81 height 18
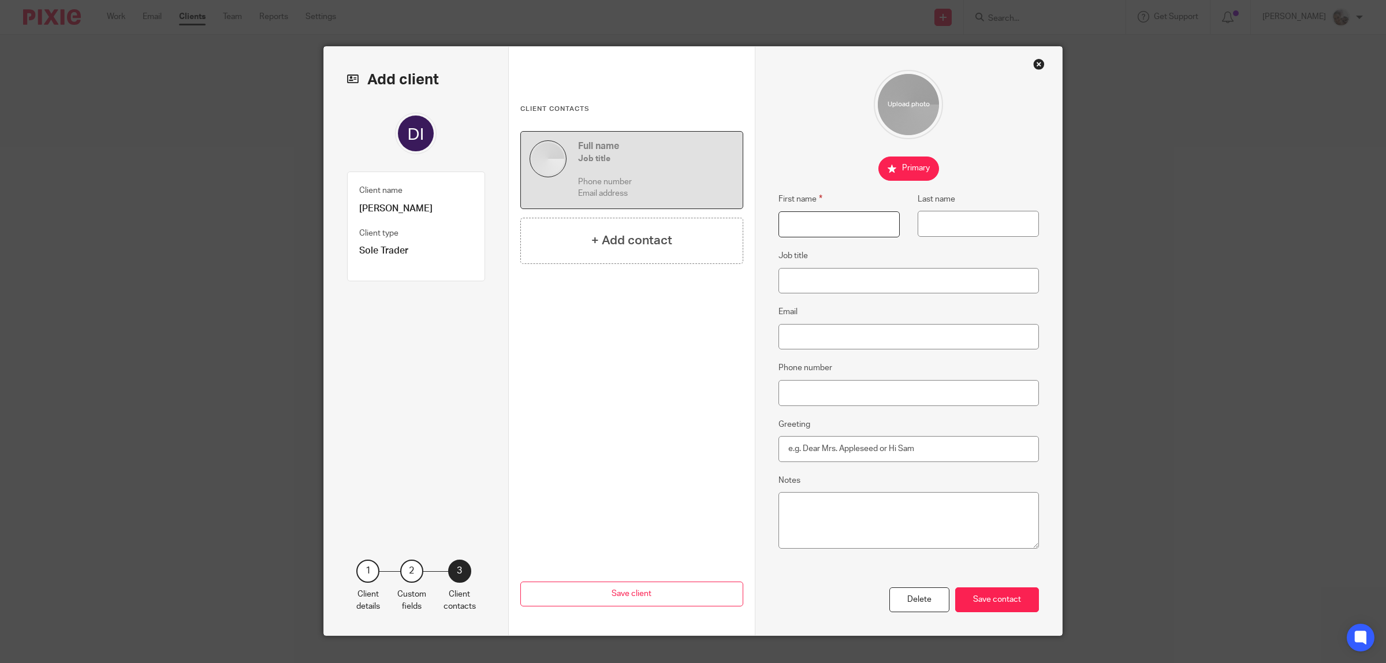
click at [846, 224] on input "First name" at bounding box center [838, 224] width 121 height 26
paste input "Jacob"
type input "Jacob"
click at [978, 223] on input "Last name" at bounding box center [978, 224] width 121 height 26
paste input "D'ippolito"
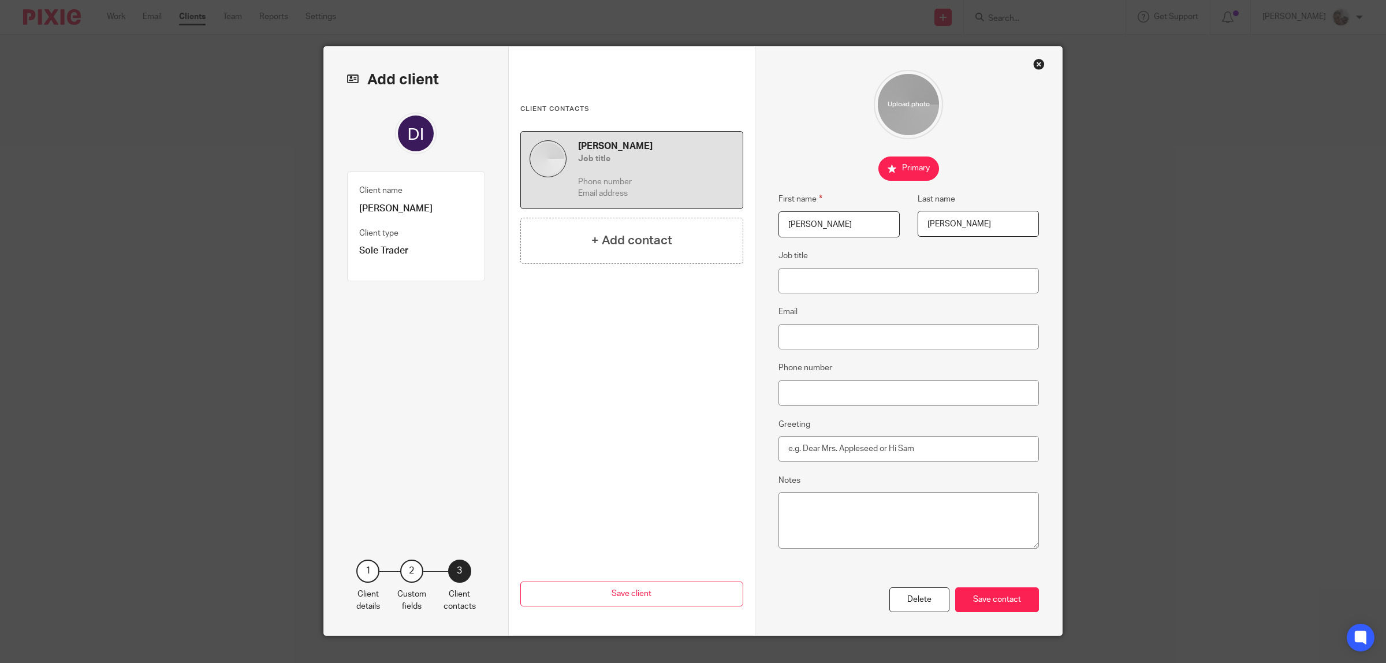
type input "D'ippolito"
click at [894, 279] on input "Job title" at bounding box center [908, 281] width 261 height 26
type input "o"
type input "Owner"
click at [845, 344] on input "Email" at bounding box center [908, 337] width 261 height 26
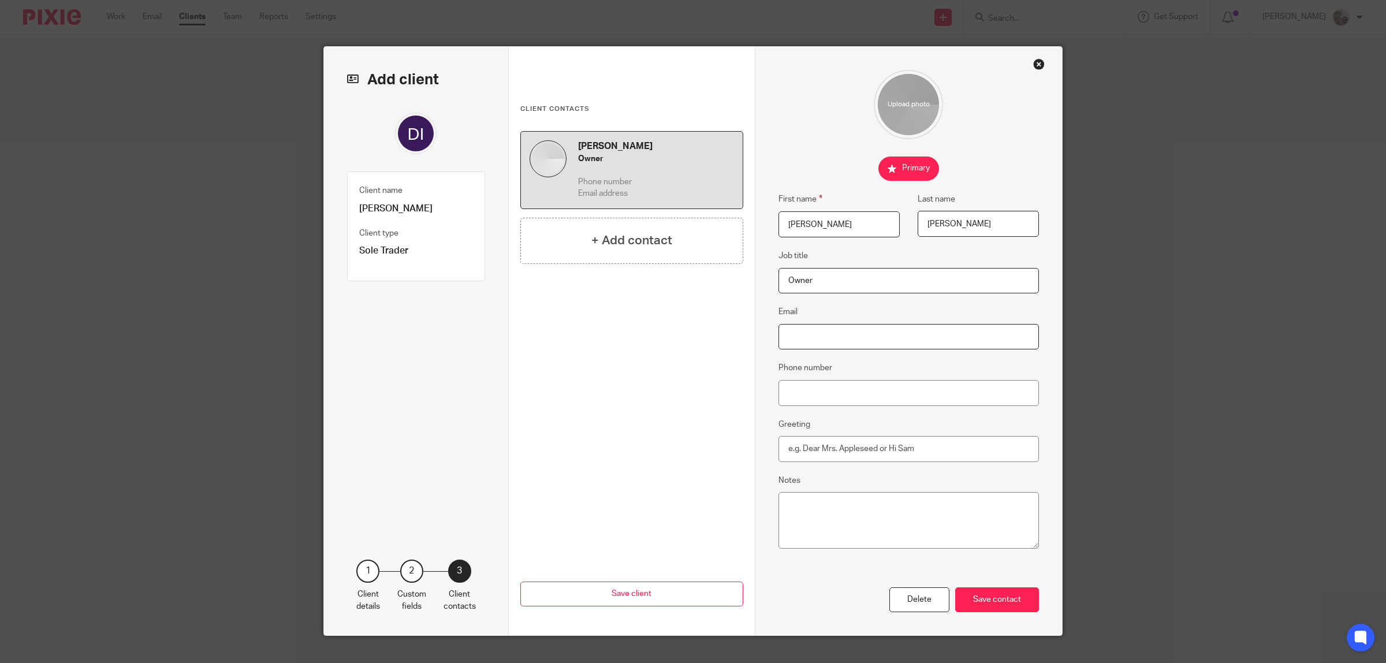
paste input "[EMAIL_ADDRESS][DOMAIN_NAME]"
type input "[EMAIL_ADDRESS][DOMAIN_NAME]"
click at [849, 390] on input "Phone number" at bounding box center [908, 393] width 261 height 26
click at [804, 396] on input "Phone number" at bounding box center [908, 393] width 261 height 26
paste input "07925 235 415"
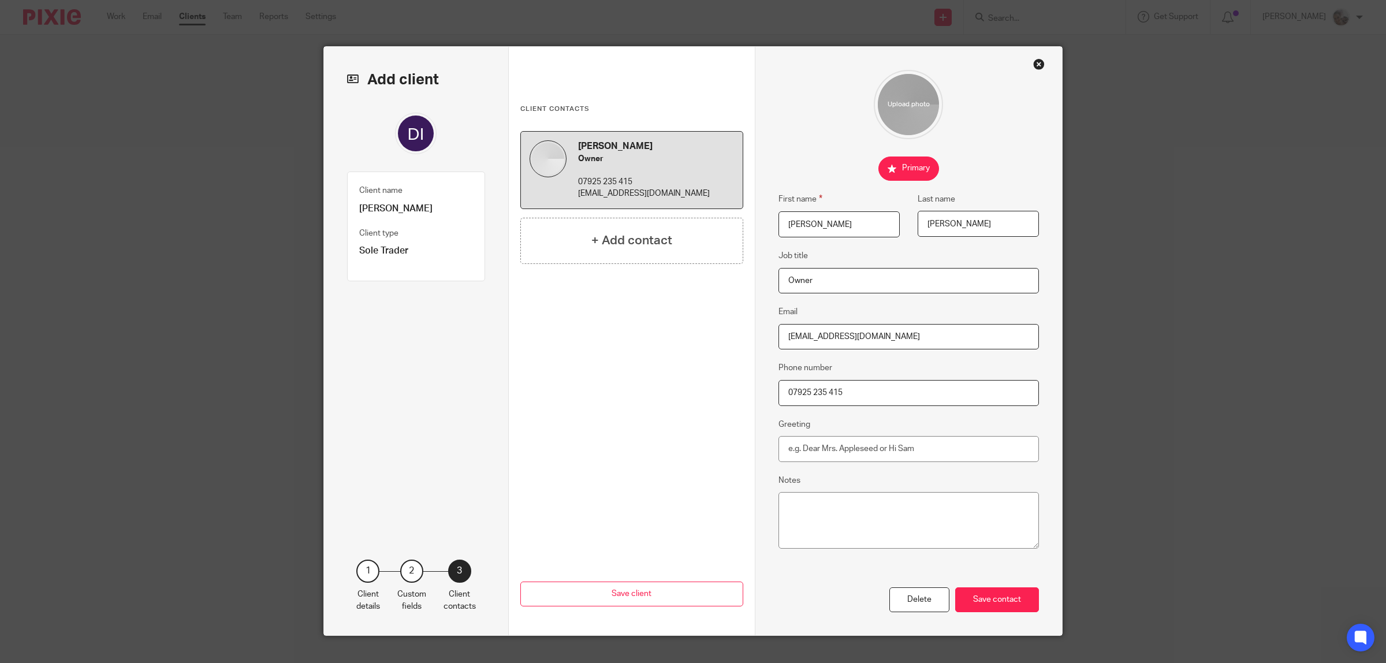
click at [827, 396] on input "07925 235 415" at bounding box center [908, 393] width 261 height 26
type input "07925 235415"
click at [1003, 604] on div "Save contact" at bounding box center [997, 599] width 84 height 25
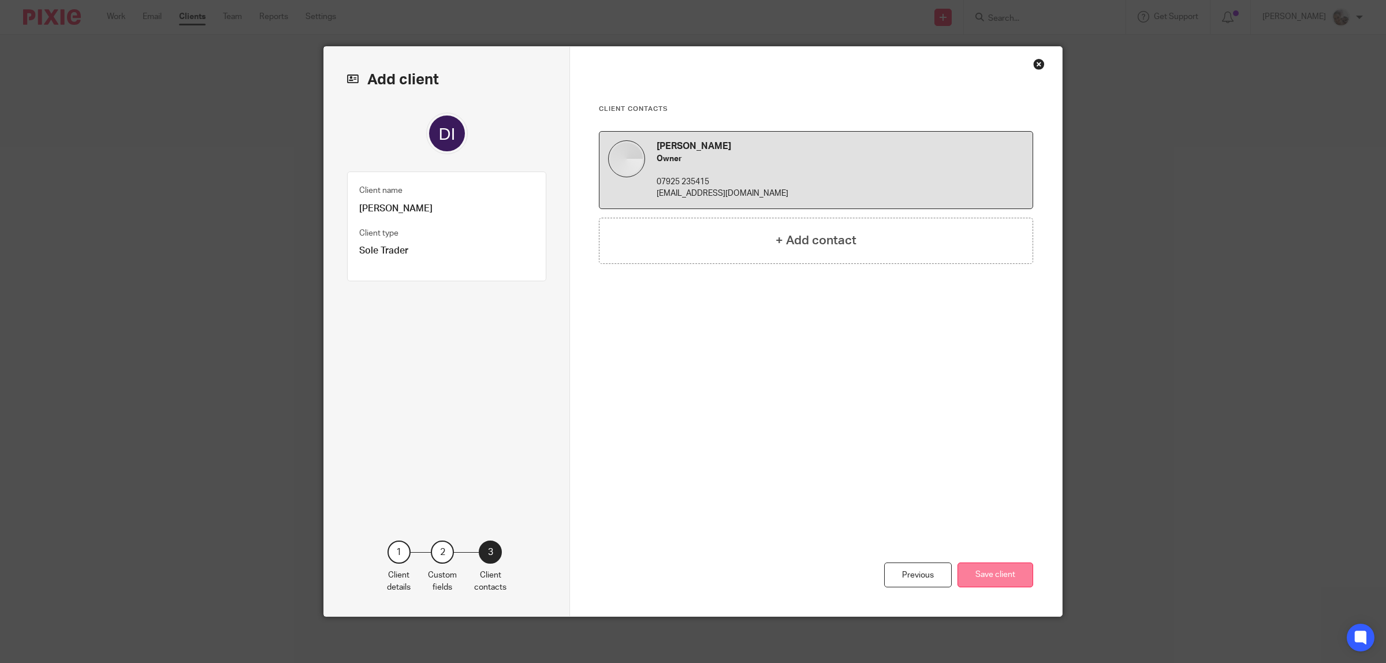
click at [1005, 573] on button "Save client" at bounding box center [995, 574] width 76 height 25
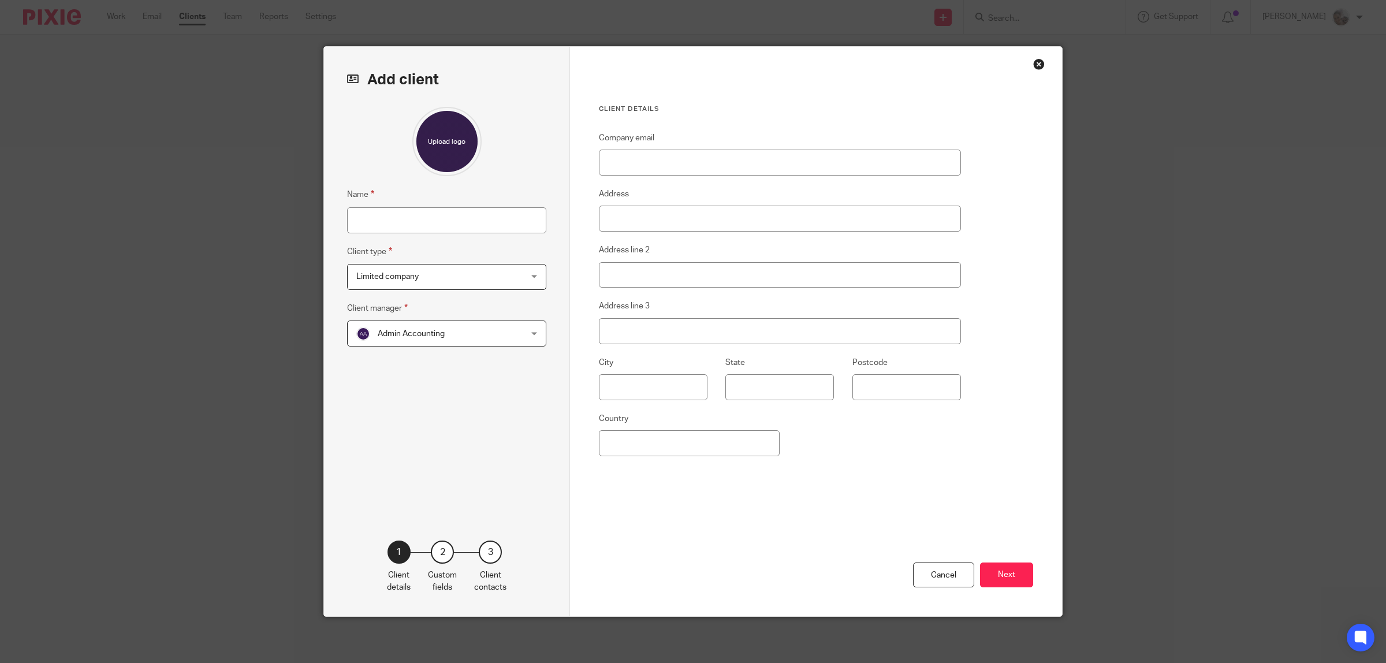
click at [1033, 64] on div "Close this dialog window" at bounding box center [1039, 64] width 12 height 12
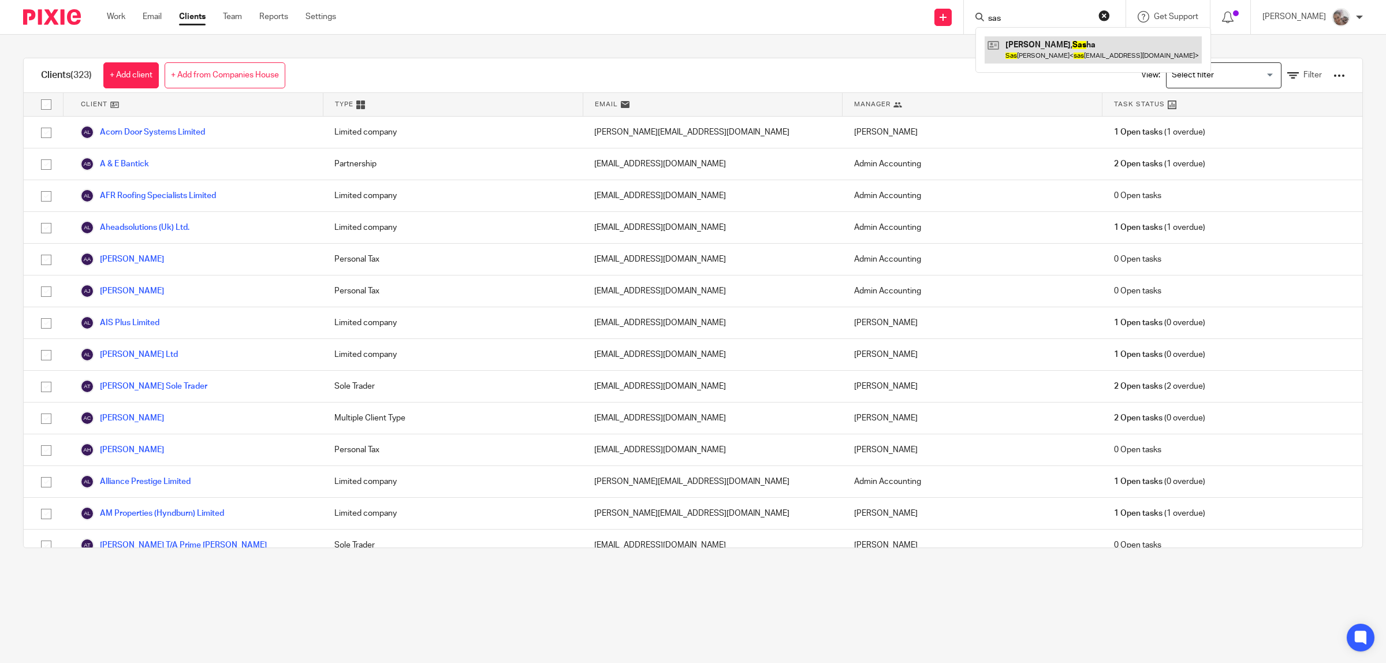
type input "sas"
click at [1044, 48] on link at bounding box center [1093, 49] width 217 height 27
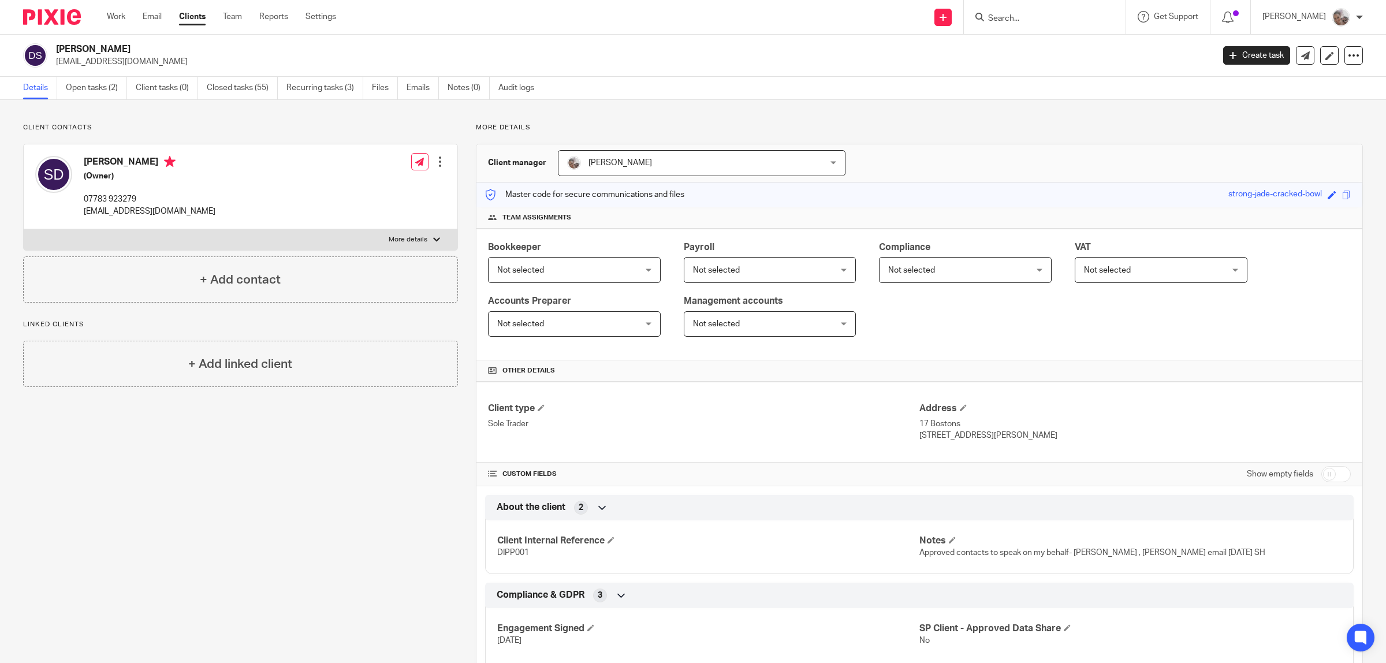
drag, startPoint x: 131, startPoint y: 44, endPoint x: 56, endPoint y: 47, distance: 74.5
click at [56, 47] on h2 "[PERSON_NAME]" at bounding box center [516, 49] width 920 height 12
copy h2 "[PERSON_NAME]"
drag, startPoint x: 178, startPoint y: 214, endPoint x: 81, endPoint y: 217, distance: 96.5
click at [81, 217] on div "[PERSON_NAME] (Owner) 07783 923279 [EMAIL_ADDRESS][DOMAIN_NAME] Edit contact Cr…" at bounding box center [241, 186] width 434 height 85
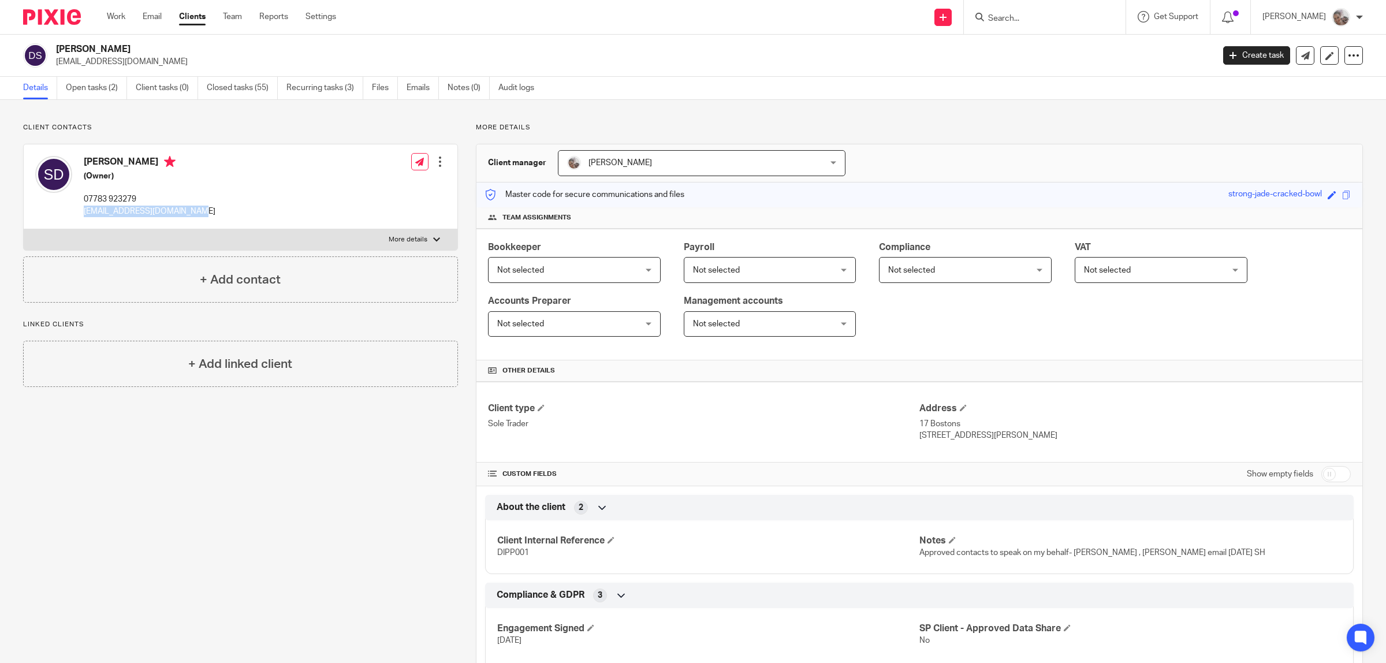
copy p "[EMAIL_ADDRESS][DOMAIN_NAME]"
drag, startPoint x: 1029, startPoint y: 437, endPoint x: 913, endPoint y: 429, distance: 116.4
click at [919, 429] on div "Address 17 Bostons Great Harwood, Lancashire, BB6 7HJ" at bounding box center [1134, 422] width 431 height 39
copy div "17 Bostons Great Harwood, Lancashire, BB6 7H"
drag, startPoint x: 532, startPoint y: 552, endPoint x: 494, endPoint y: 554, distance: 37.6
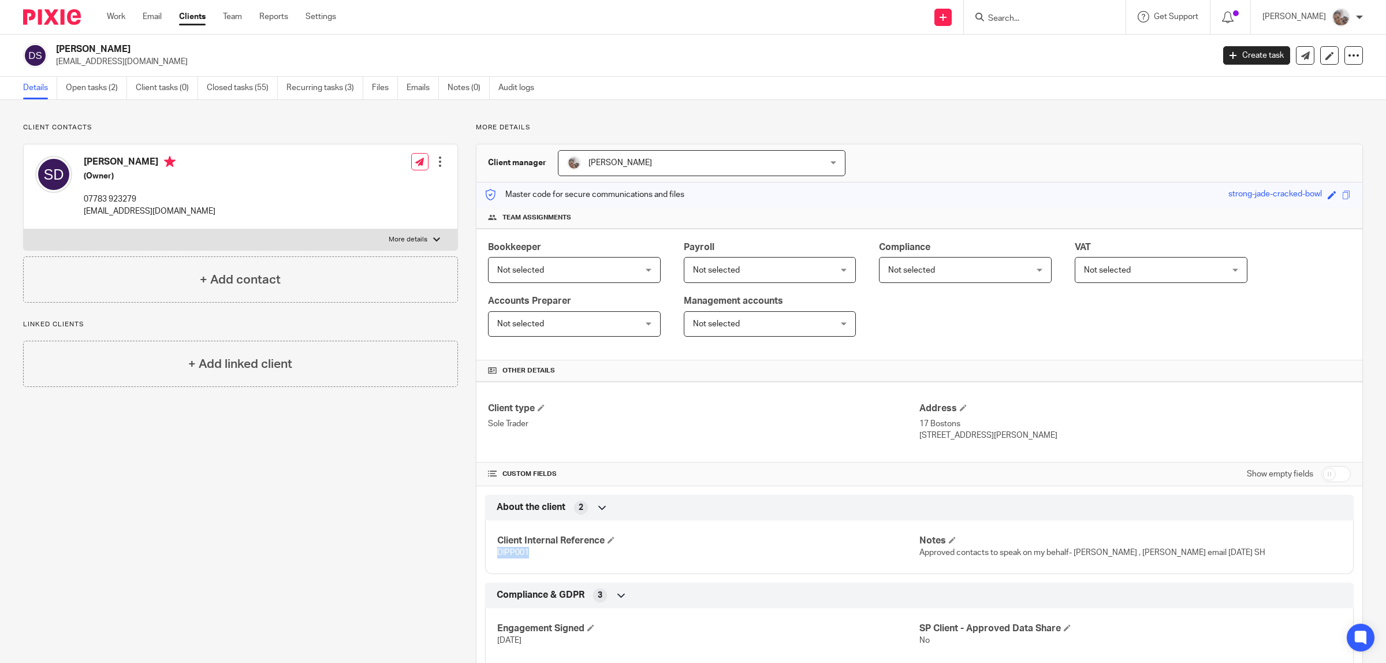
click at [497, 554] on p "DIPP001" at bounding box center [708, 553] width 422 height 12
copy span "DIPP001"
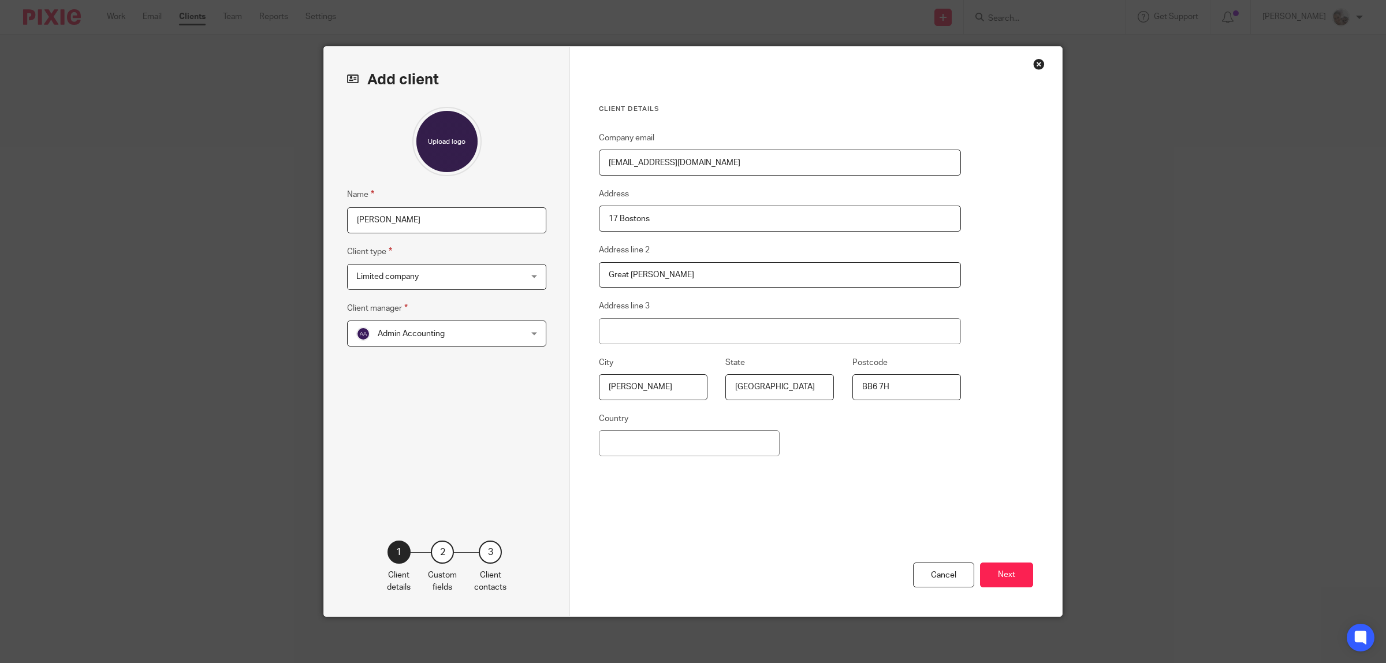
click at [406, 223] on input "D'ippolito, Jacob" at bounding box center [446, 220] width 199 height 26
drag, startPoint x: 385, startPoint y: 219, endPoint x: 345, endPoint y: 218, distance: 39.3
click at [347, 218] on input "D'ippolito, Jacob" at bounding box center [446, 220] width 199 height 26
drag, startPoint x: 703, startPoint y: 162, endPoint x: 597, endPoint y: 165, distance: 106.9
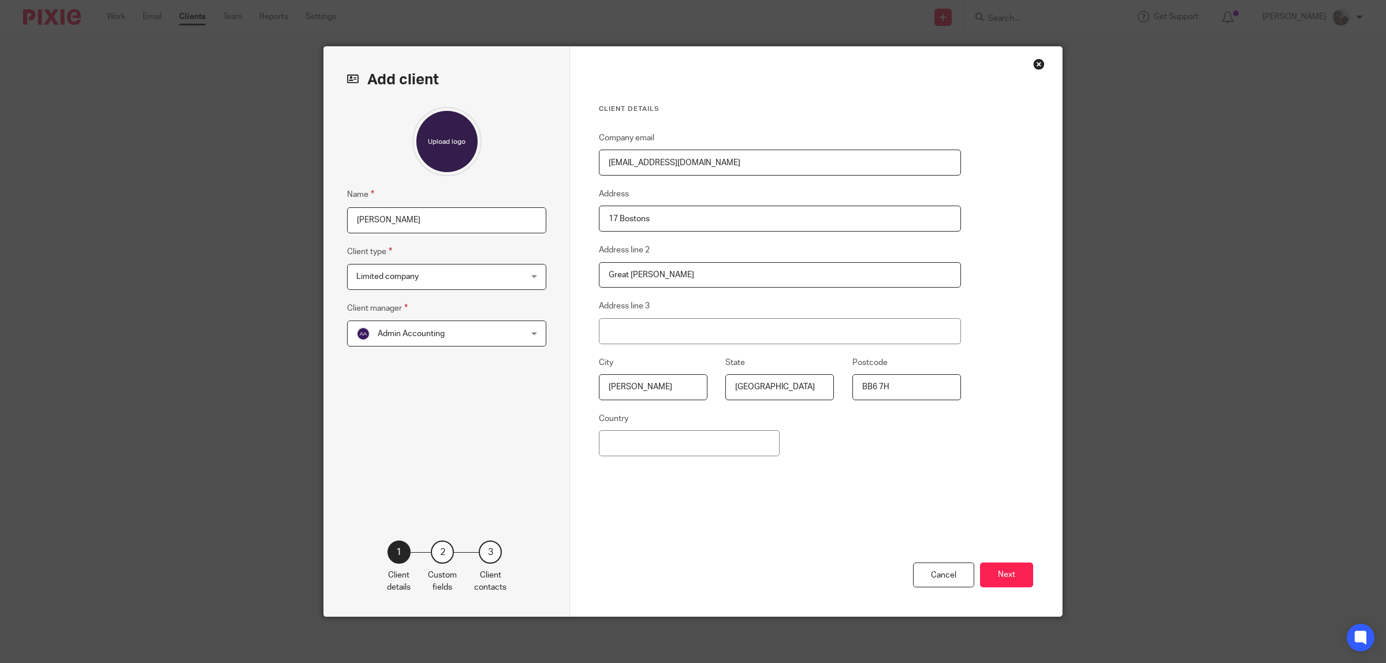
click at [599, 165] on input "[EMAIL_ADDRESS][DOMAIN_NAME]" at bounding box center [780, 163] width 362 height 26
click at [687, 287] on button "Next" at bounding box center [1006, 574] width 53 height 25
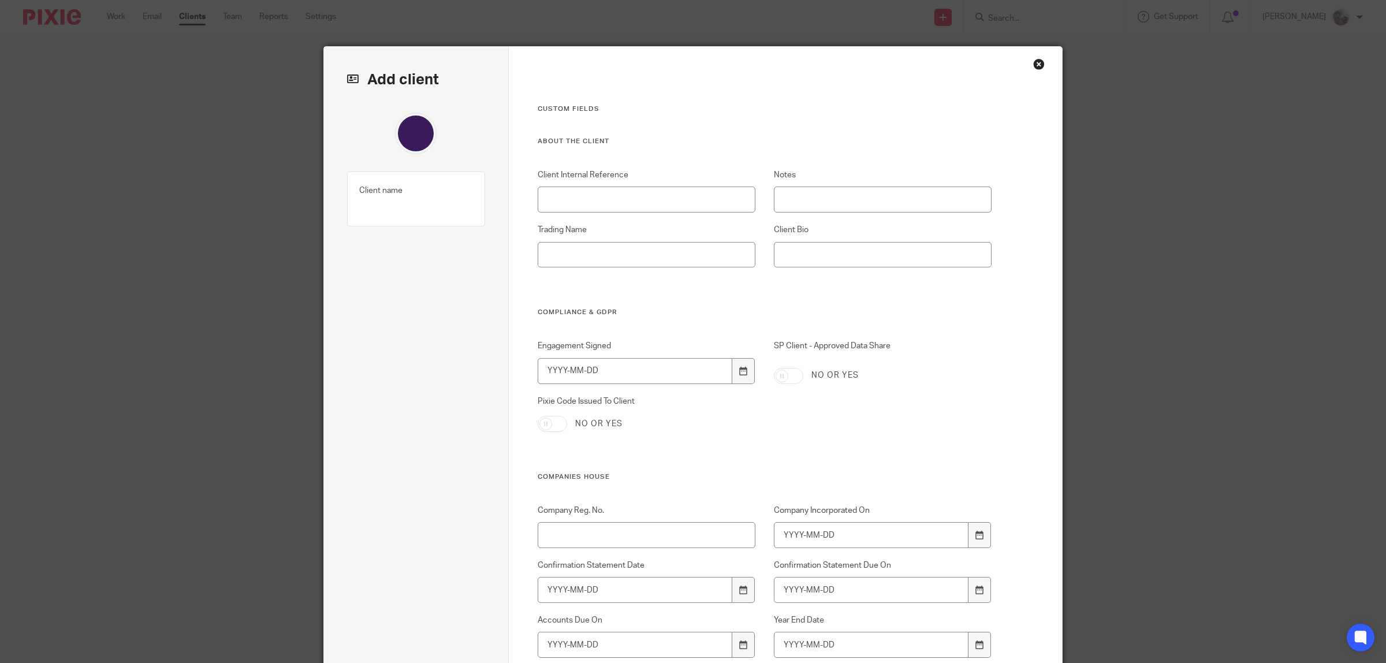
click at [687, 62] on div "Close this dialog window" at bounding box center [1039, 64] width 12 height 12
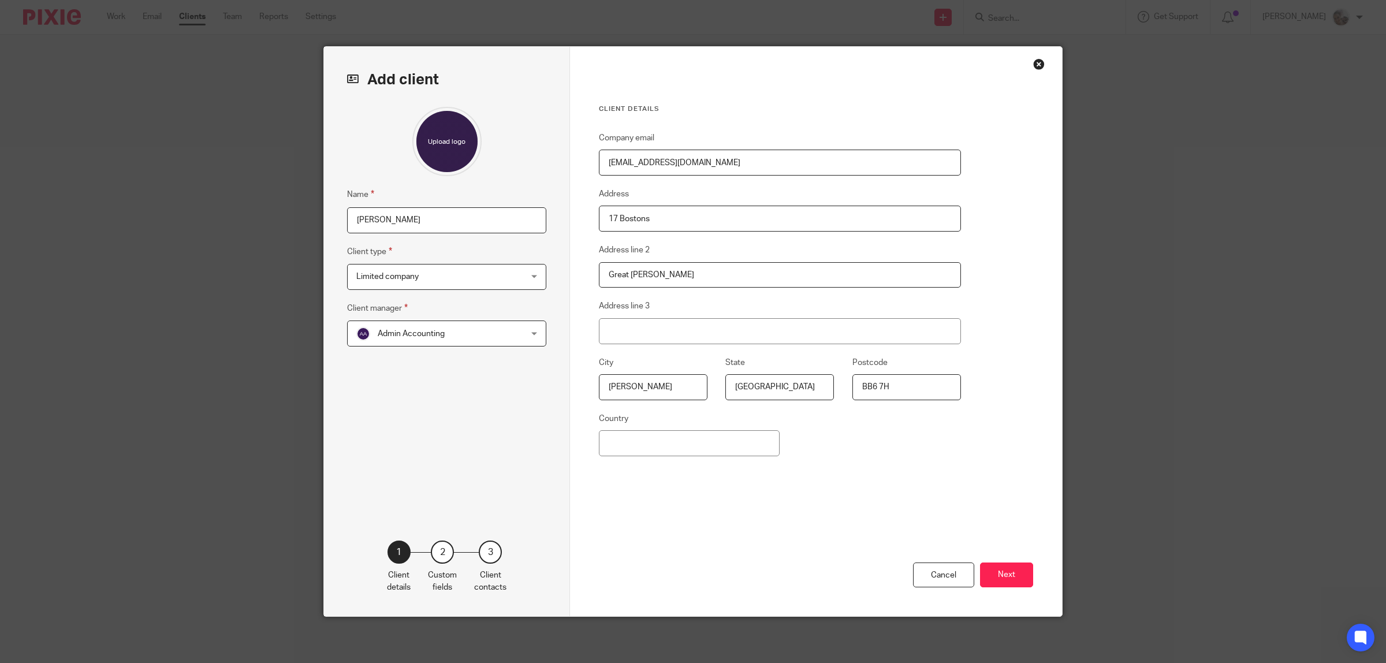
click at [1035, 65] on div "Close this dialog window" at bounding box center [1039, 64] width 12 height 12
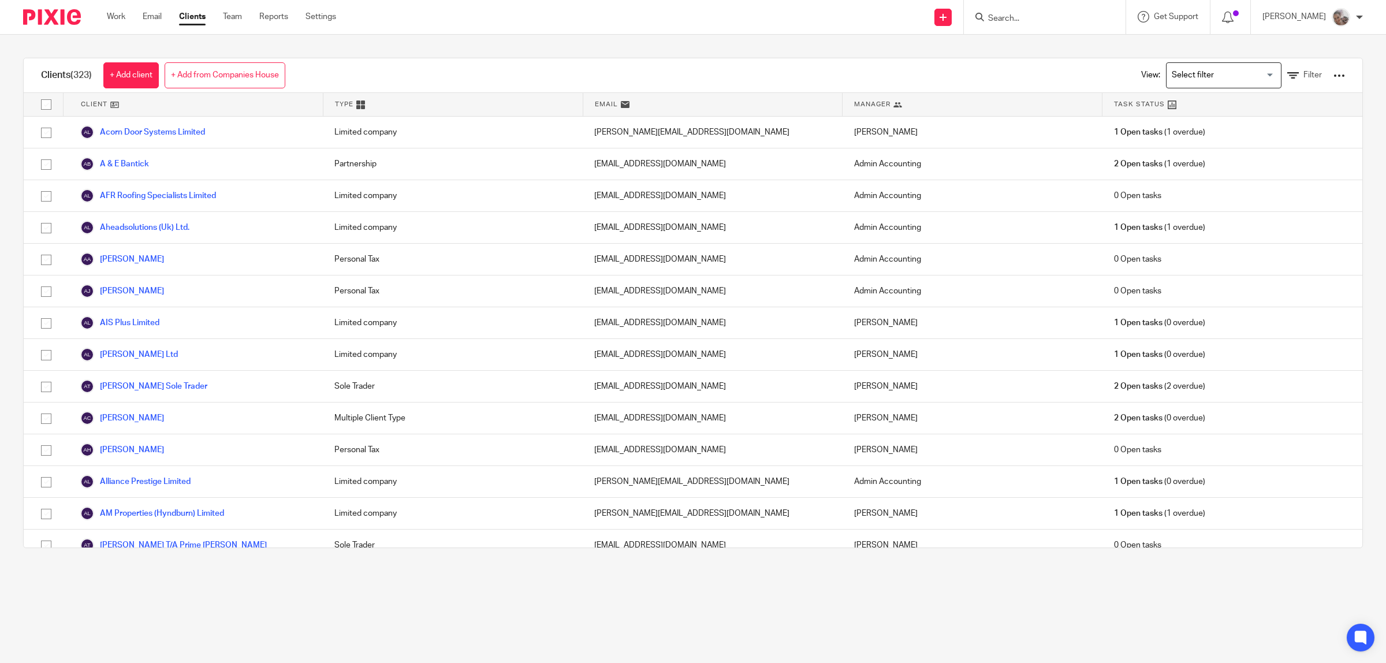
click at [1057, 16] on input "Search" at bounding box center [1039, 19] width 104 height 10
click at [119, 18] on link "Work" at bounding box center [116, 17] width 18 height 12
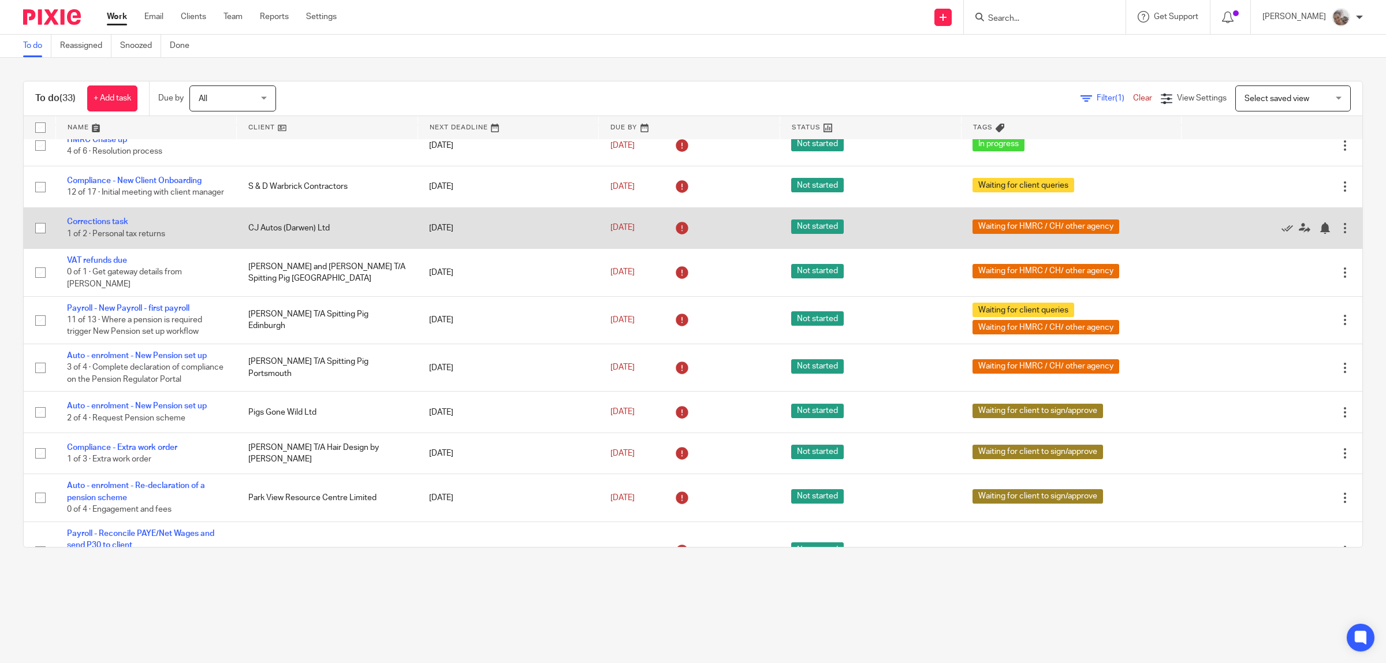
scroll to position [361, 0]
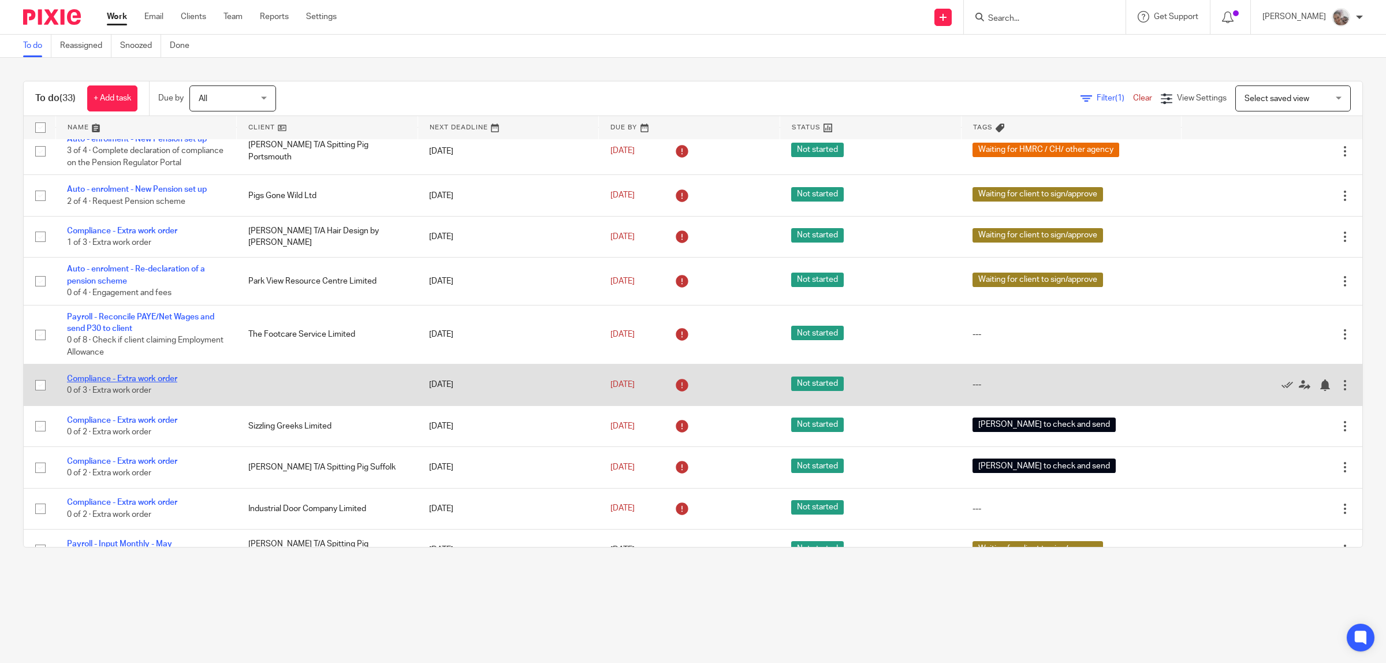
click at [88, 383] on link "Compliance - Extra work order" at bounding box center [122, 379] width 110 height 8
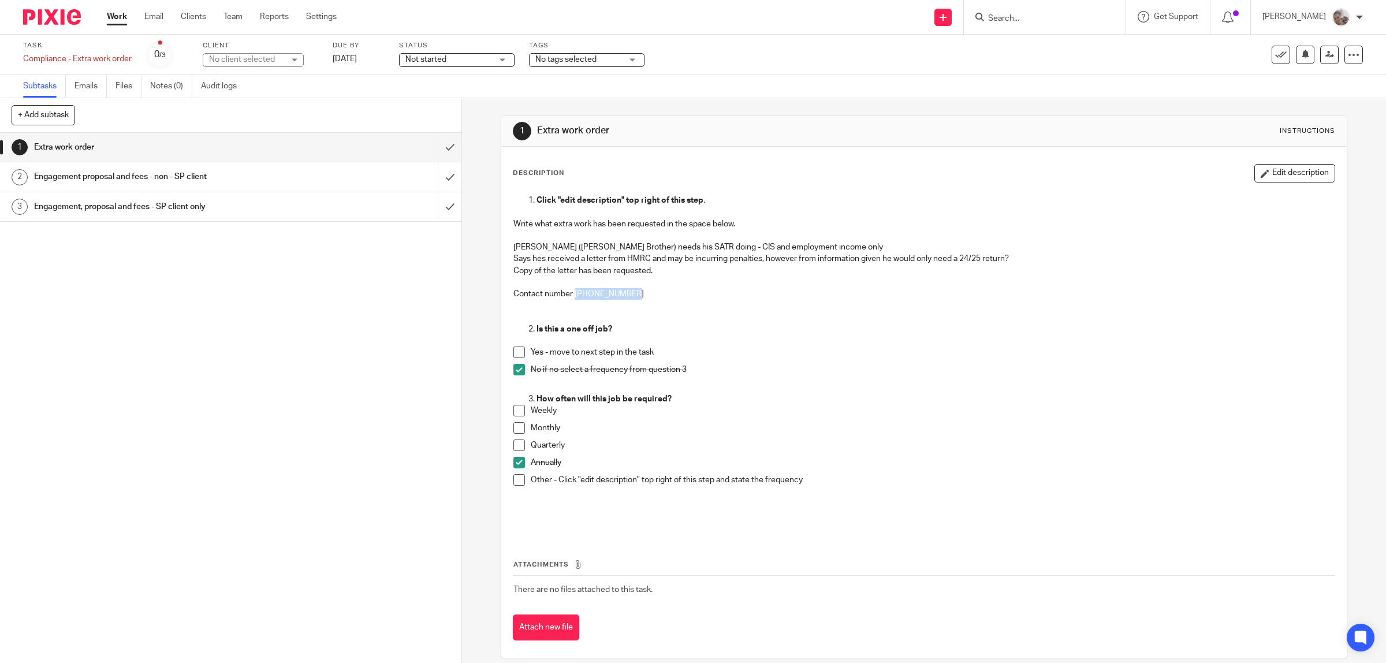
drag, startPoint x: 633, startPoint y: 290, endPoint x: 570, endPoint y: 292, distance: 63.0
click at [570, 292] on p "Contact number [PHONE_NUMBER]" at bounding box center [924, 305] width 822 height 35
copy p "07925 235 415"
click at [1275, 54] on icon at bounding box center [1281, 55] width 12 height 12
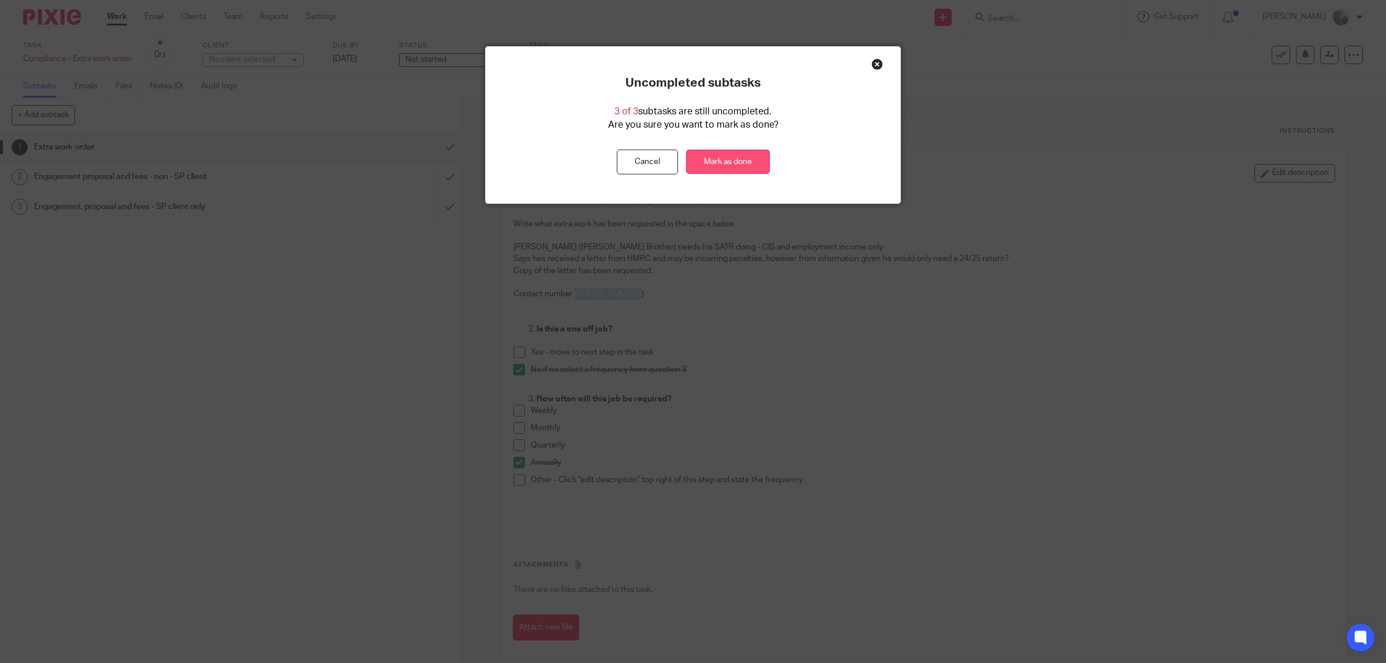
click at [718, 159] on link "Mark as done" at bounding box center [728, 162] width 84 height 25
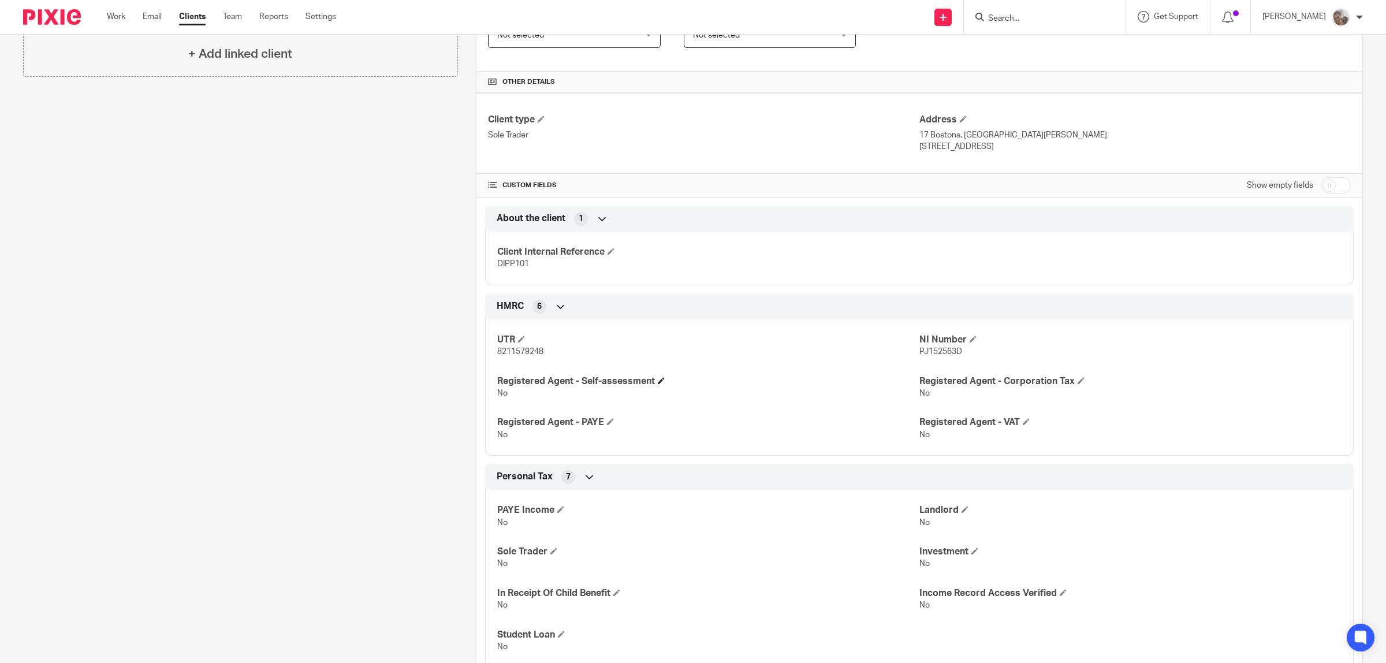
scroll to position [72, 0]
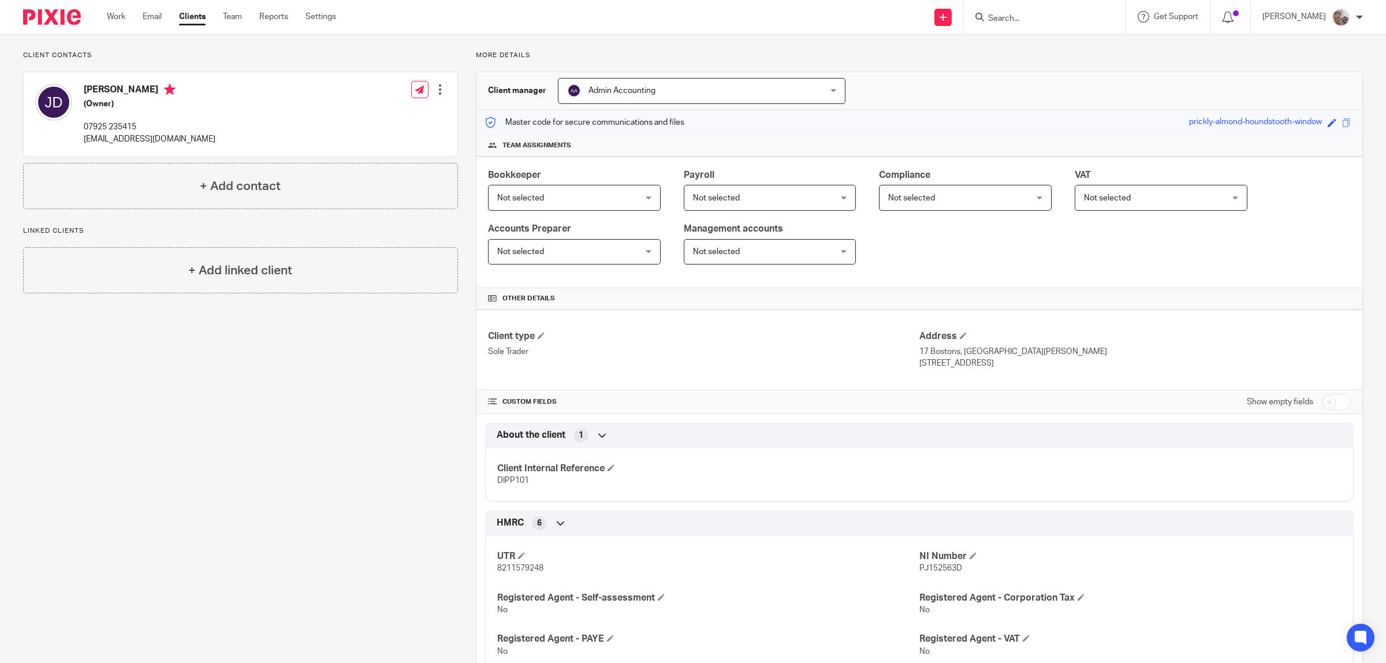
click at [435, 90] on div at bounding box center [440, 90] width 12 height 12
click at [368, 114] on link "Edit contact" at bounding box center [384, 115] width 110 height 17
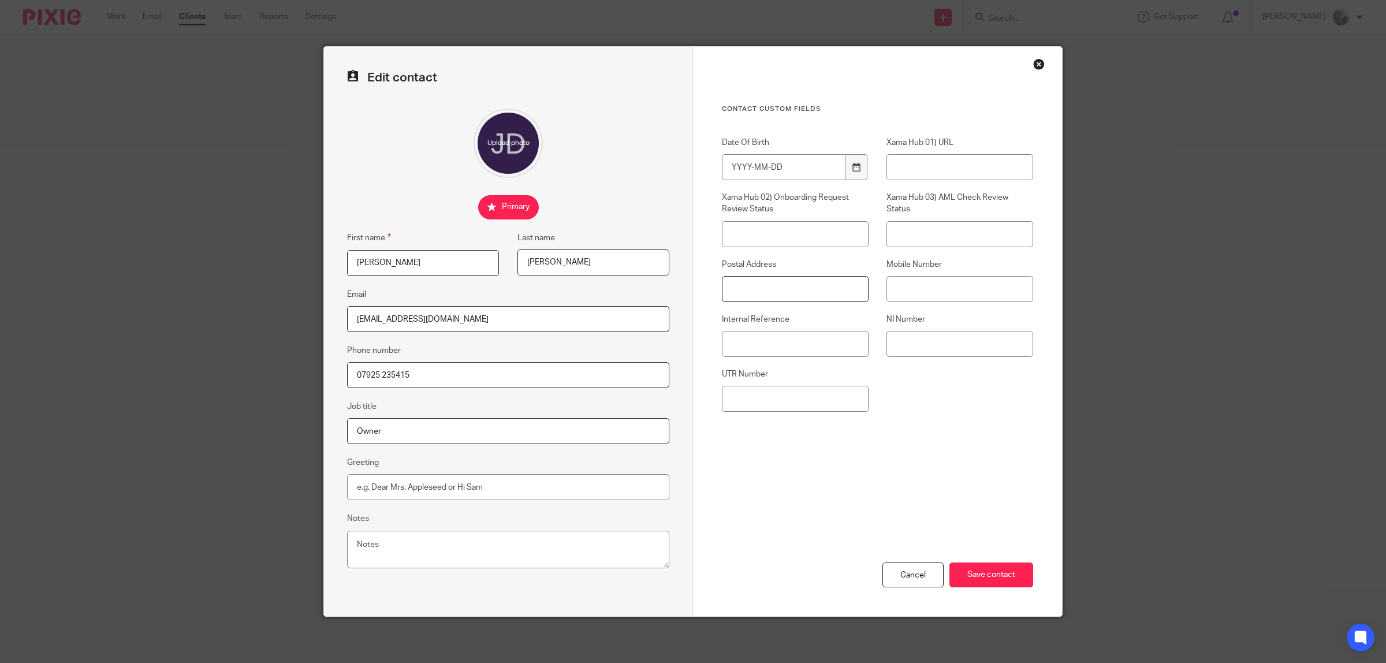
click at [778, 281] on input "Postal Address" at bounding box center [795, 289] width 147 height 26
paste input "[STREET_ADDRESS][PERSON_NAME][PERSON_NAME]"
type input "[STREET_ADDRESS][PERSON_NAME][PERSON_NAME]"
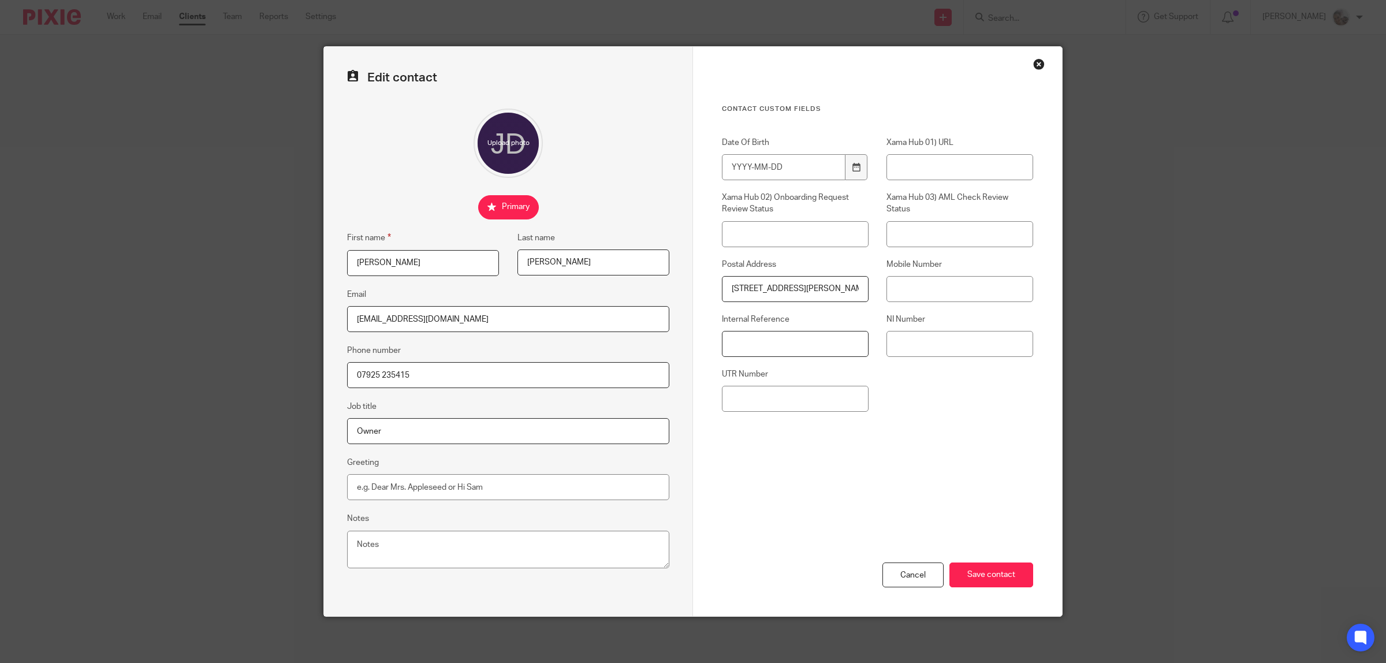
click at [778, 338] on input "Internal Reference" at bounding box center [795, 344] width 147 height 26
click at [761, 393] on input "UTR Number" at bounding box center [795, 399] width 147 height 26
paste input "8211579248"
type input "8211579248"
click at [817, 350] on input "Internal Reference" at bounding box center [795, 344] width 147 height 26
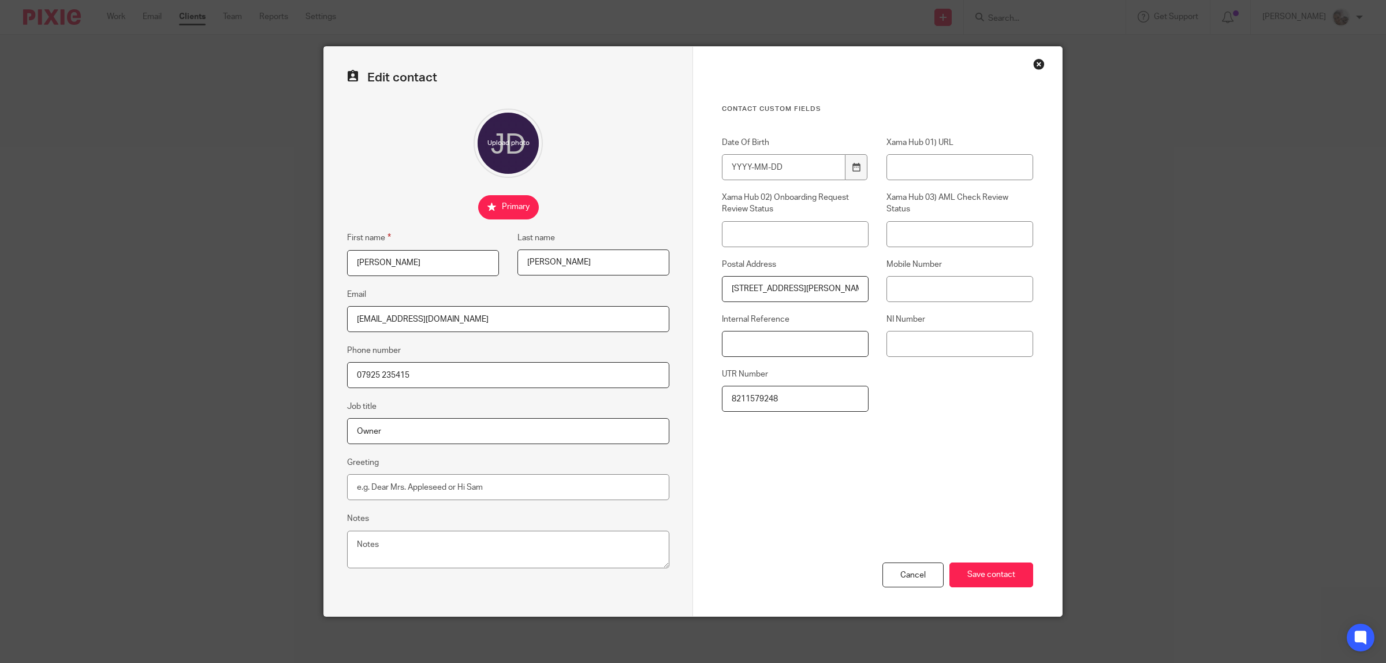
paste input "DIPP101"
type input "DIPP101"
click at [937, 340] on input "NI Number" at bounding box center [959, 344] width 147 height 26
paste input "PJ152563D"
type input "PJ152563D"
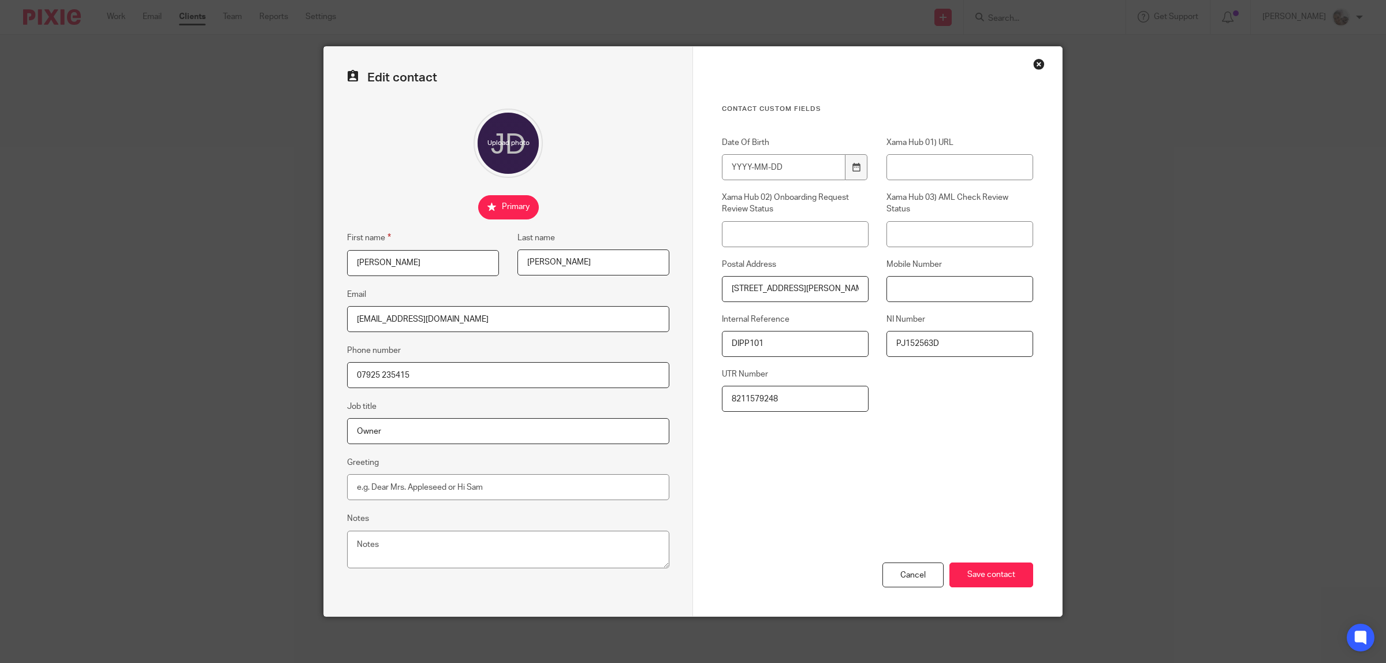
click at [945, 286] on input "Mobile Number" at bounding box center [959, 289] width 147 height 26
paste input "07925 235415"
type input "07925 235415"
click at [989, 569] on input "Save contact" at bounding box center [991, 574] width 84 height 25
click at [997, 575] on input "Save contact" at bounding box center [991, 574] width 84 height 25
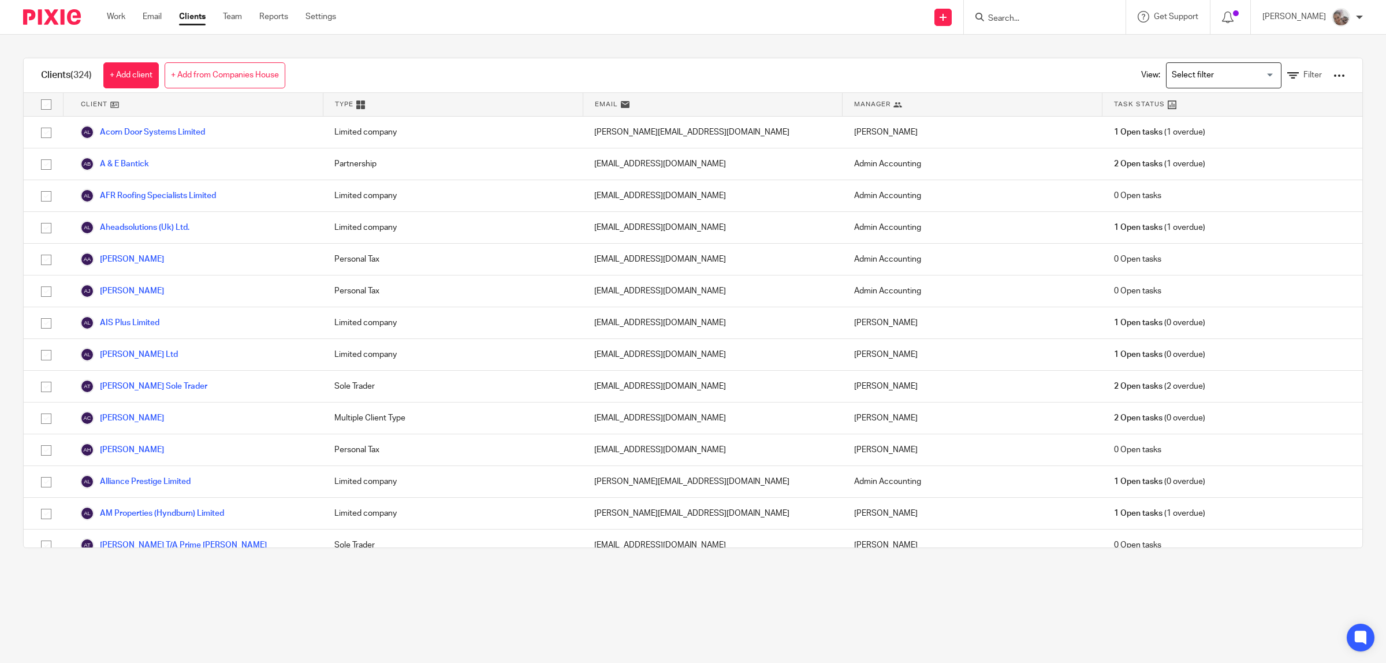
click at [1033, 18] on input "Search" at bounding box center [1039, 19] width 104 height 10
type input "[PERSON_NAME]"
click button "submit" at bounding box center [0, 0] width 0 height 0
click at [1046, 50] on link at bounding box center [1109, 49] width 248 height 27
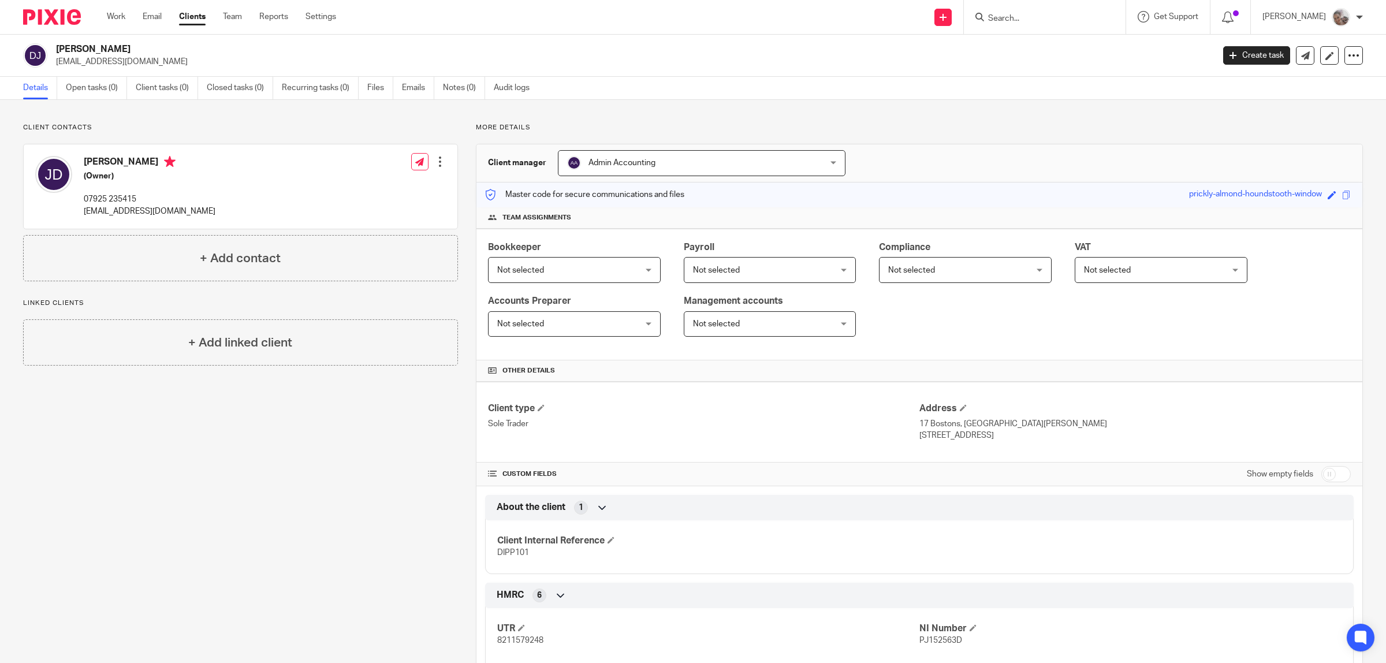
drag, startPoint x: 1041, startPoint y: 437, endPoint x: 970, endPoint y: 437, distance: 71.0
click at [970, 437] on p "Blackburn, Lancashire, BB6 7H" at bounding box center [1134, 436] width 431 height 12
click at [960, 408] on span at bounding box center [963, 407] width 7 height 7
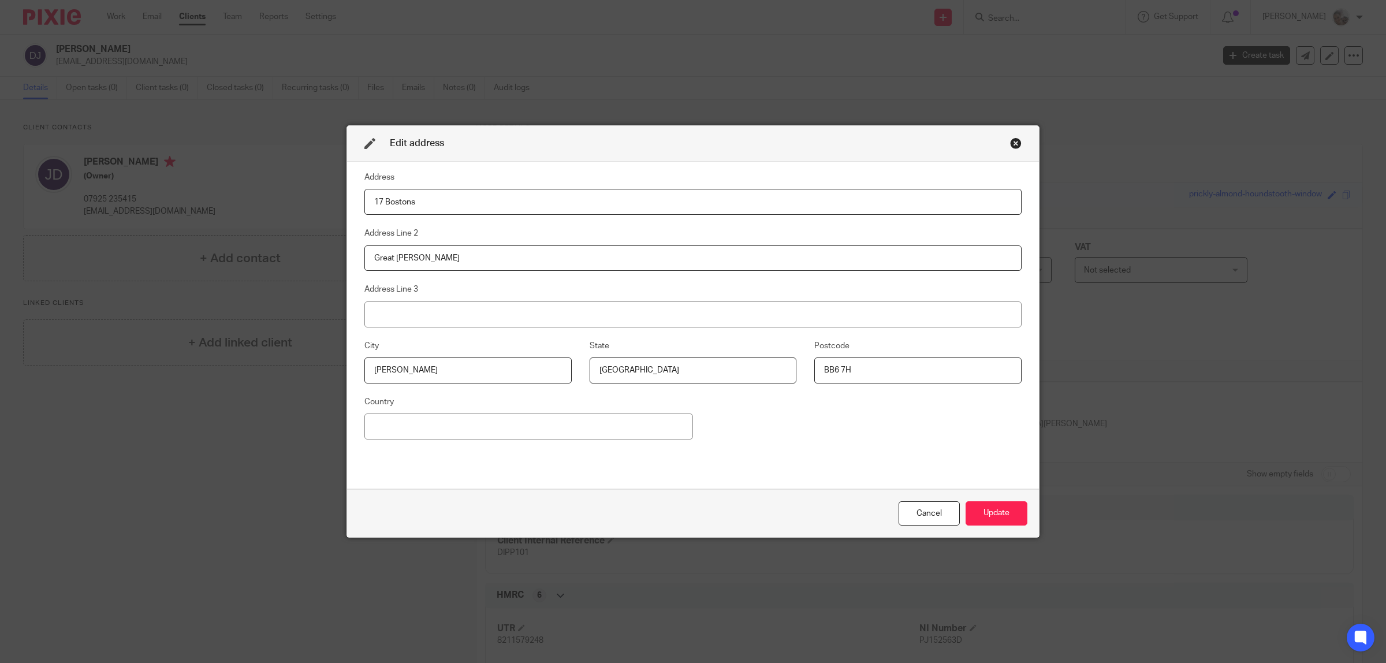
click at [881, 364] on input "BB6 7H" at bounding box center [917, 370] width 207 height 26
type input "BB6 7HJ"
click at [989, 515] on button "Update" at bounding box center [997, 513] width 62 height 25
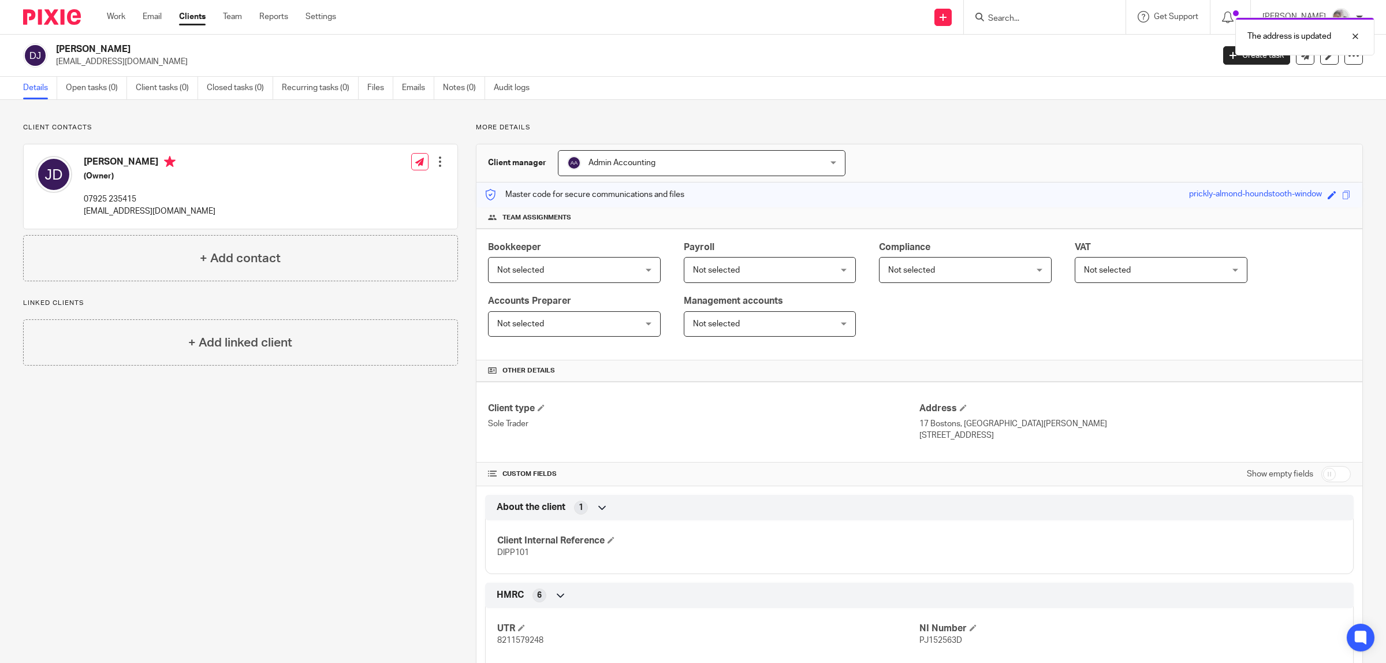
drag, startPoint x: 990, startPoint y: 436, endPoint x: 913, endPoint y: 426, distance: 78.1
click at [919, 426] on div "Address 17 Bostons, Great Harwood Blackburn, Lancashire, BB6 7HJ" at bounding box center [1134, 422] width 431 height 39
copy div "17 Bostons, Great Harwood Blackburn, Lancashire, BB6 7HJ"
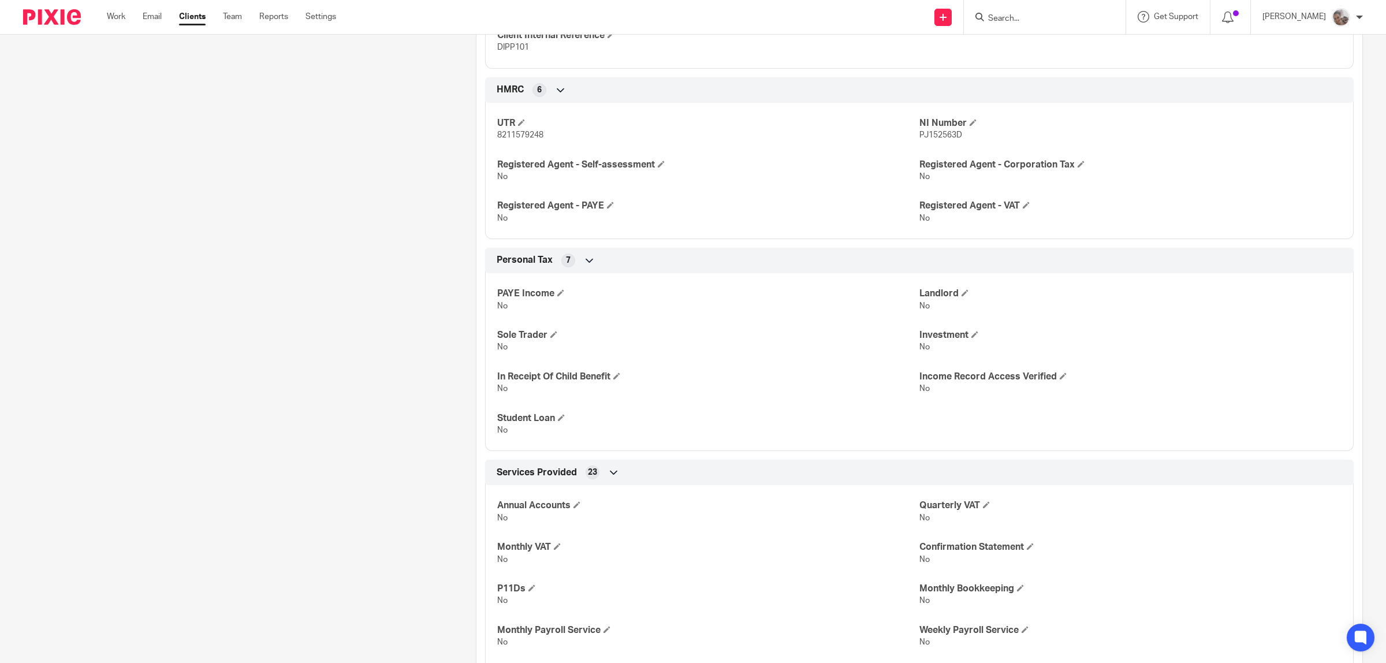
scroll to position [433, 0]
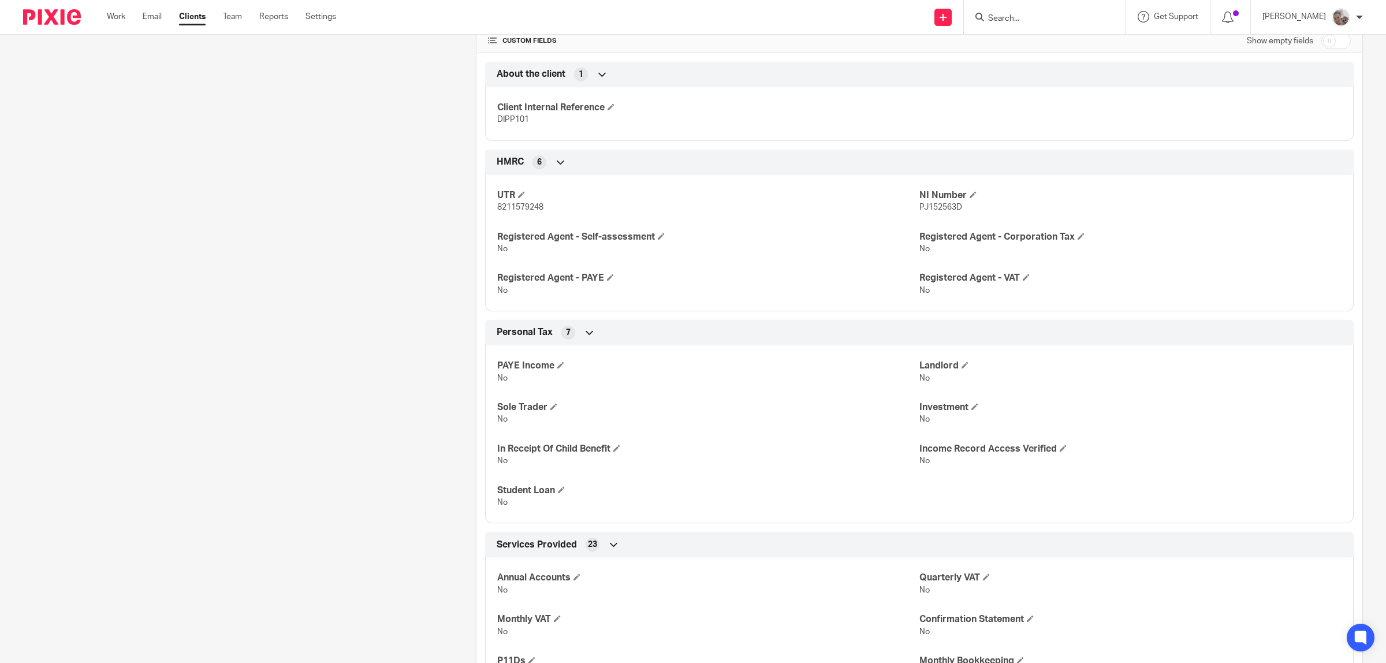
click at [524, 211] on span "8211579248" at bounding box center [520, 207] width 46 height 8
copy span "8211579248"
click at [503, 120] on span "DIPP101" at bounding box center [513, 119] width 32 height 8
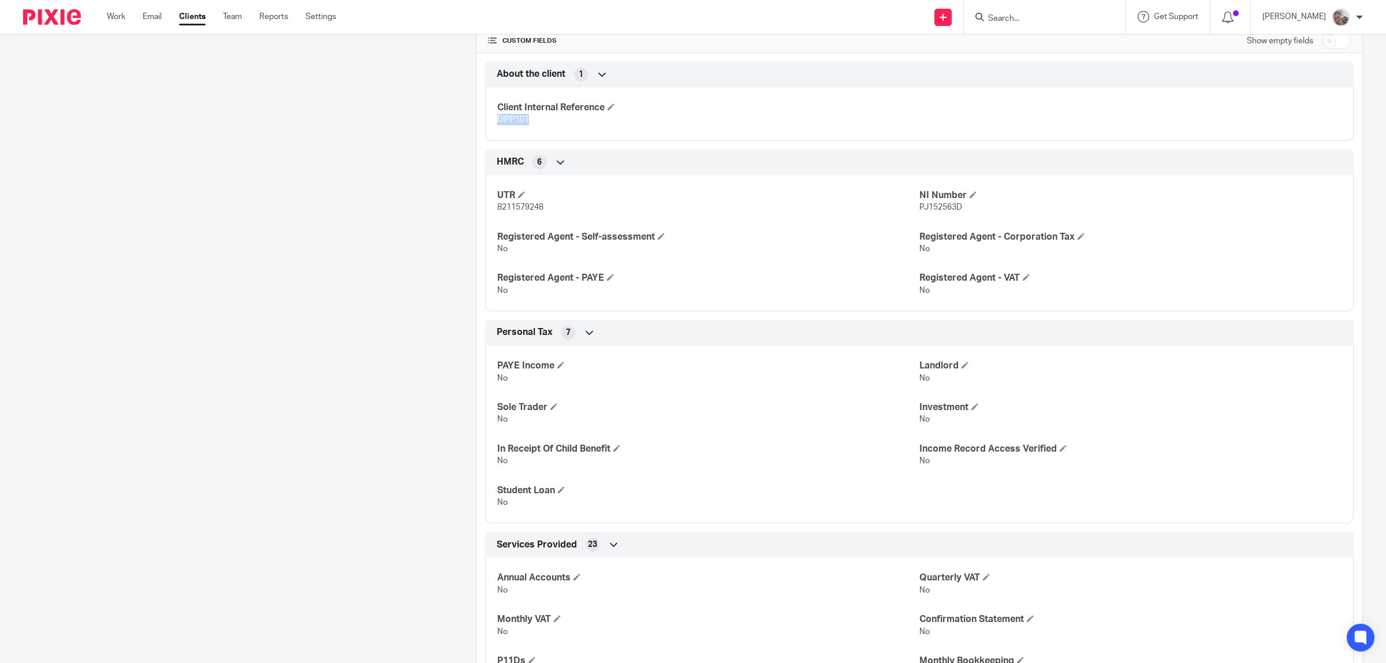
copy span "DIPP101"
click at [933, 211] on span "PJ152563D" at bounding box center [940, 207] width 43 height 8
copy span "PJ152563D"
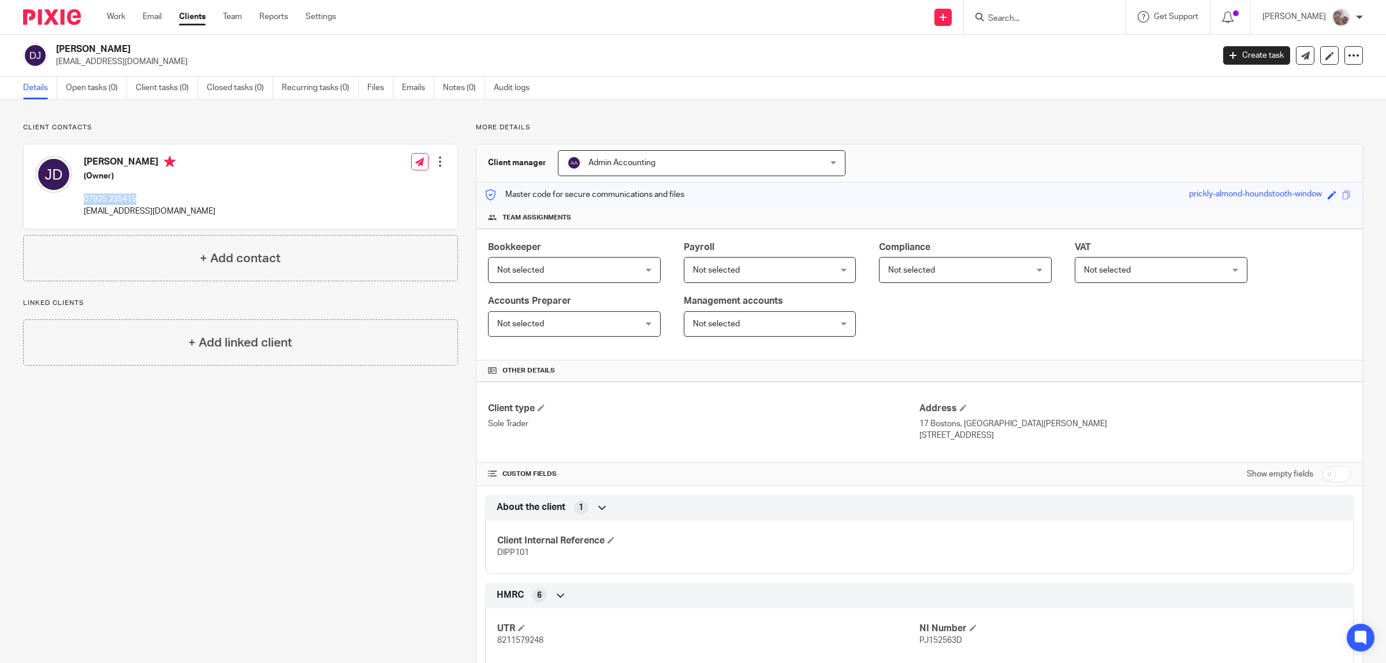
drag, startPoint x: 128, startPoint y: 198, endPoint x: 81, endPoint y: 198, distance: 47.4
click at [81, 198] on div "Jacob D'ippolito (Owner) 07925 235415 dippolitojacob@gmail.com" at bounding box center [125, 186] width 180 height 73
copy p "07925 235415"
click at [99, 88] on link "Open tasks (0)" at bounding box center [96, 88] width 61 height 23
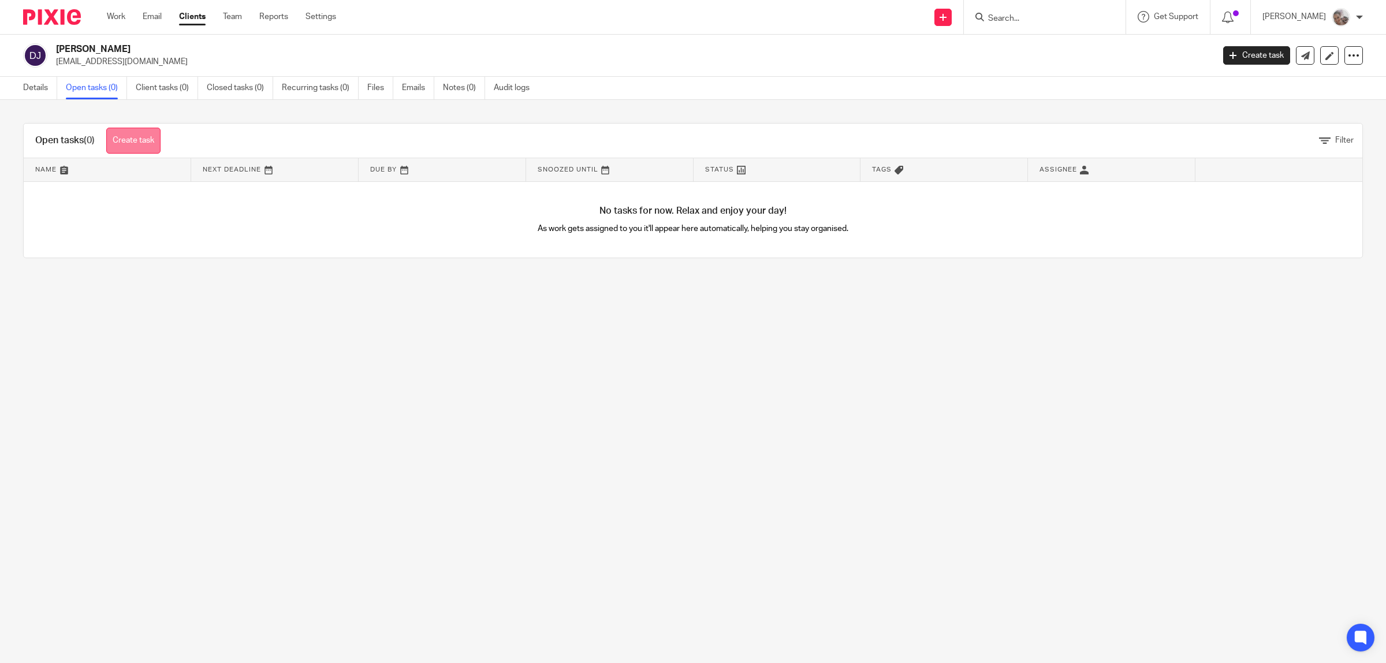
click at [131, 146] on link "Create task" at bounding box center [133, 141] width 54 height 26
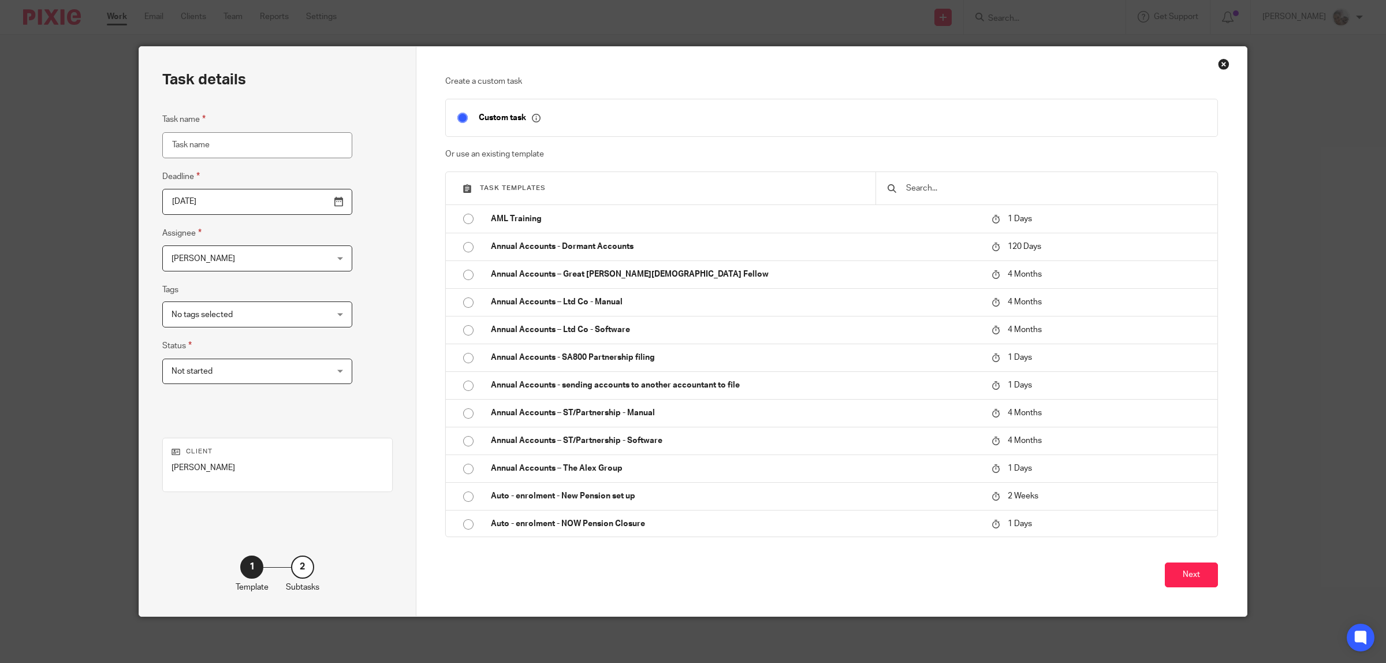
click at [949, 188] on input "text" at bounding box center [1055, 188] width 301 height 13
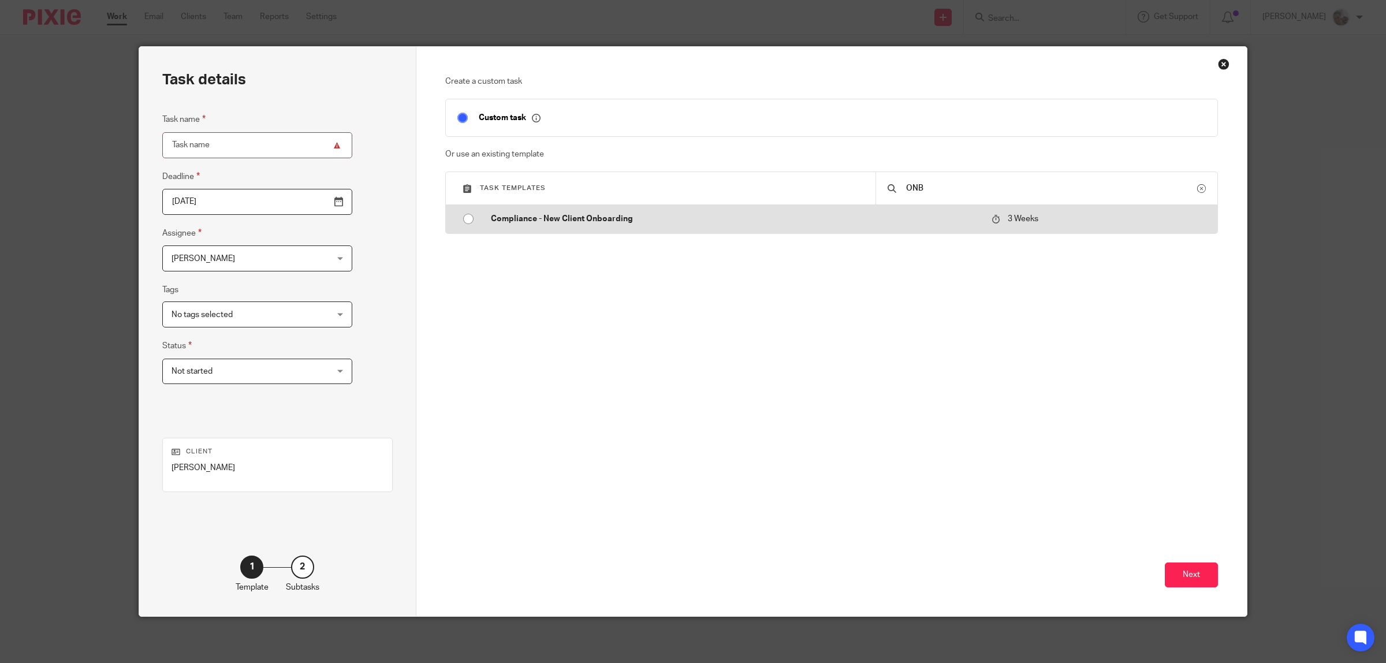
type input "ONB"
click at [590, 215] on p "Compliance - New Client Onboarding" at bounding box center [736, 219] width 490 height 12
type input "[DATE]"
type input "Compliance - New Client Onboarding"
checkbox input "false"
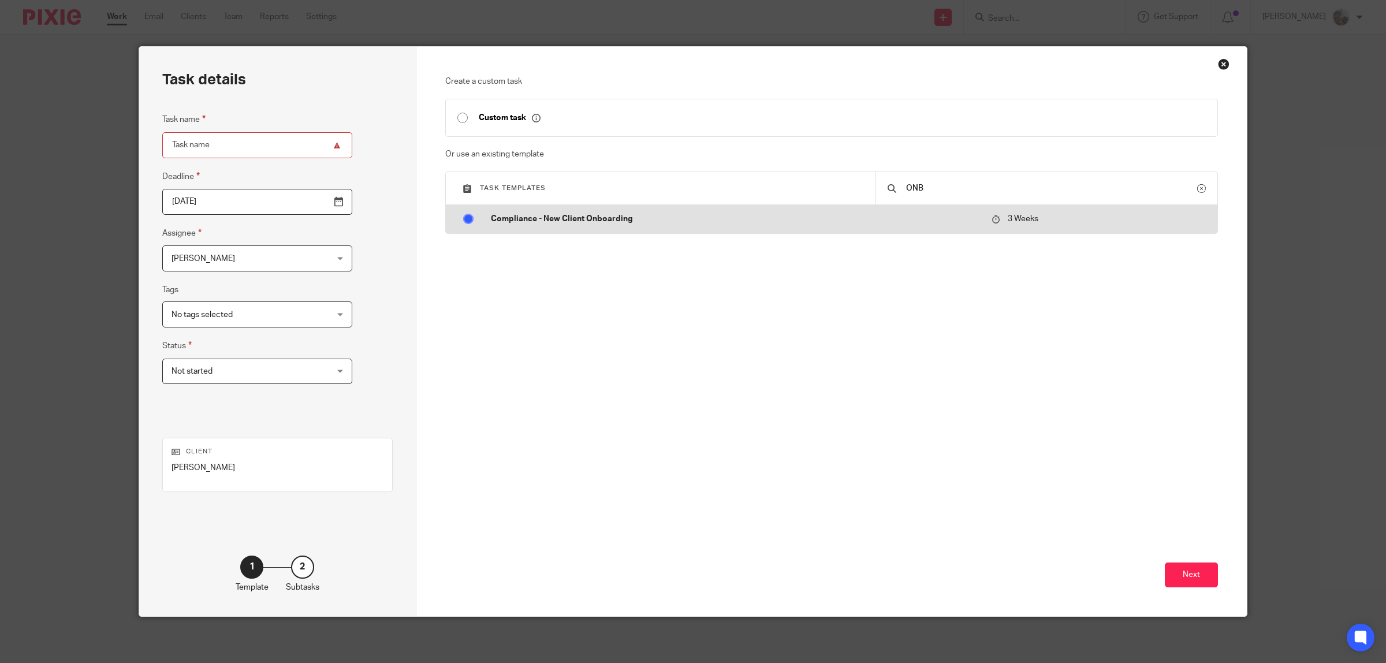
radio input "true"
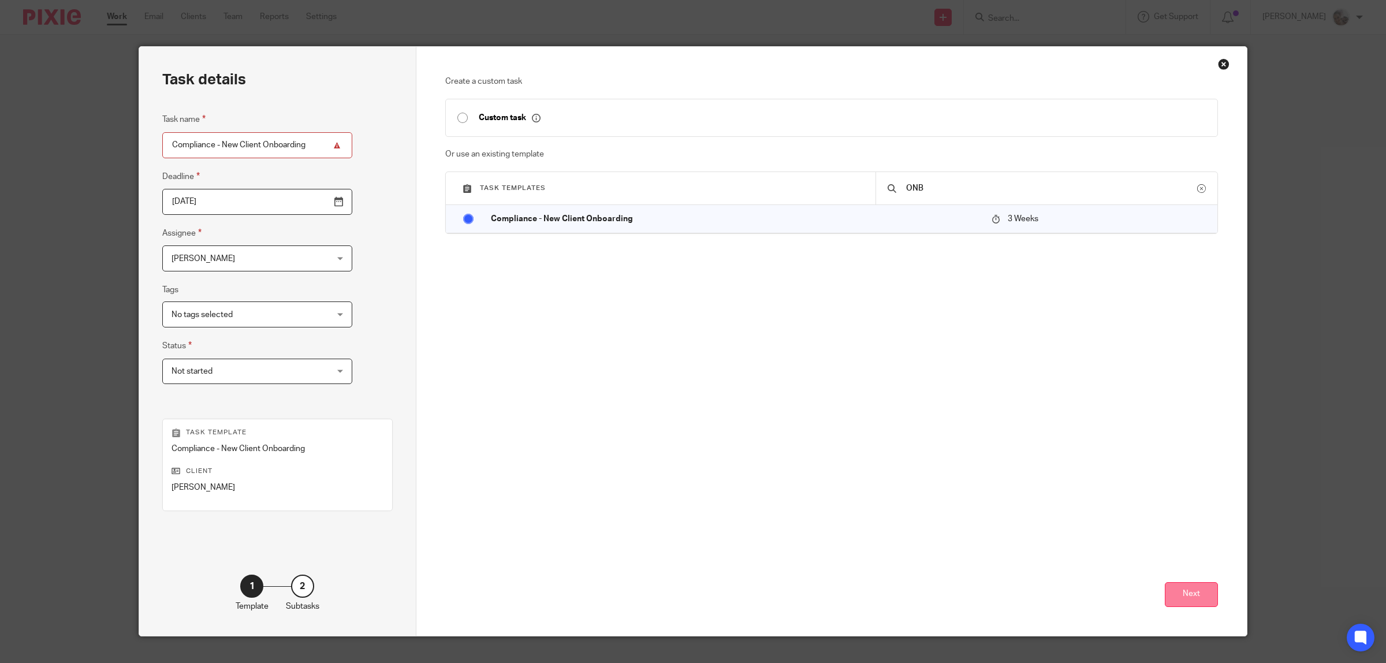
click at [1187, 599] on button "Next" at bounding box center [1191, 594] width 53 height 25
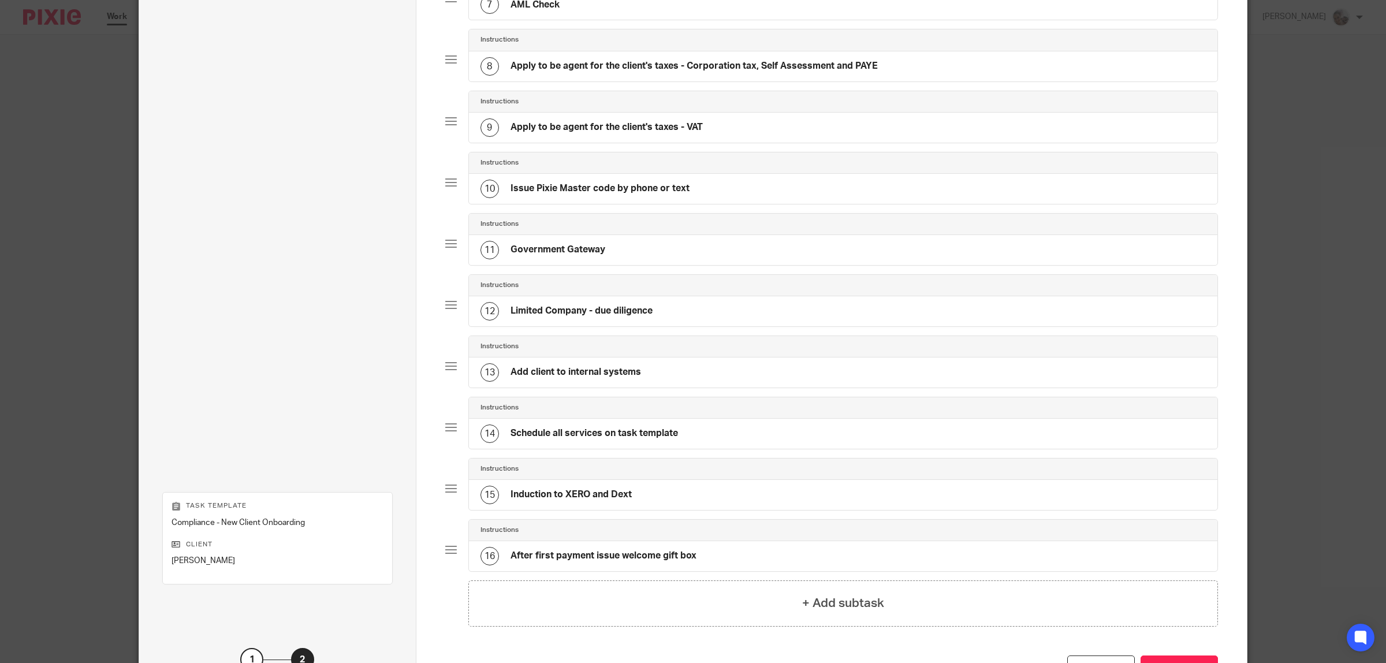
scroll to position [605, 0]
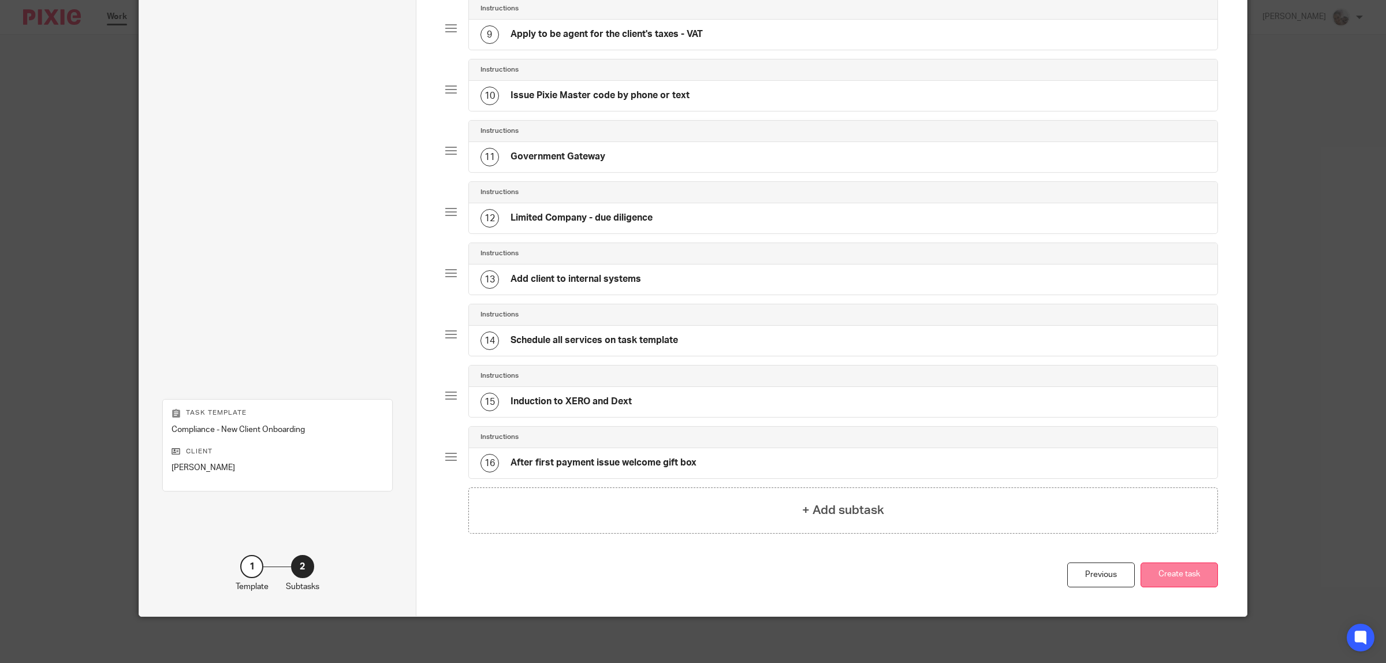
click at [1186, 573] on button "Create task" at bounding box center [1179, 574] width 77 height 25
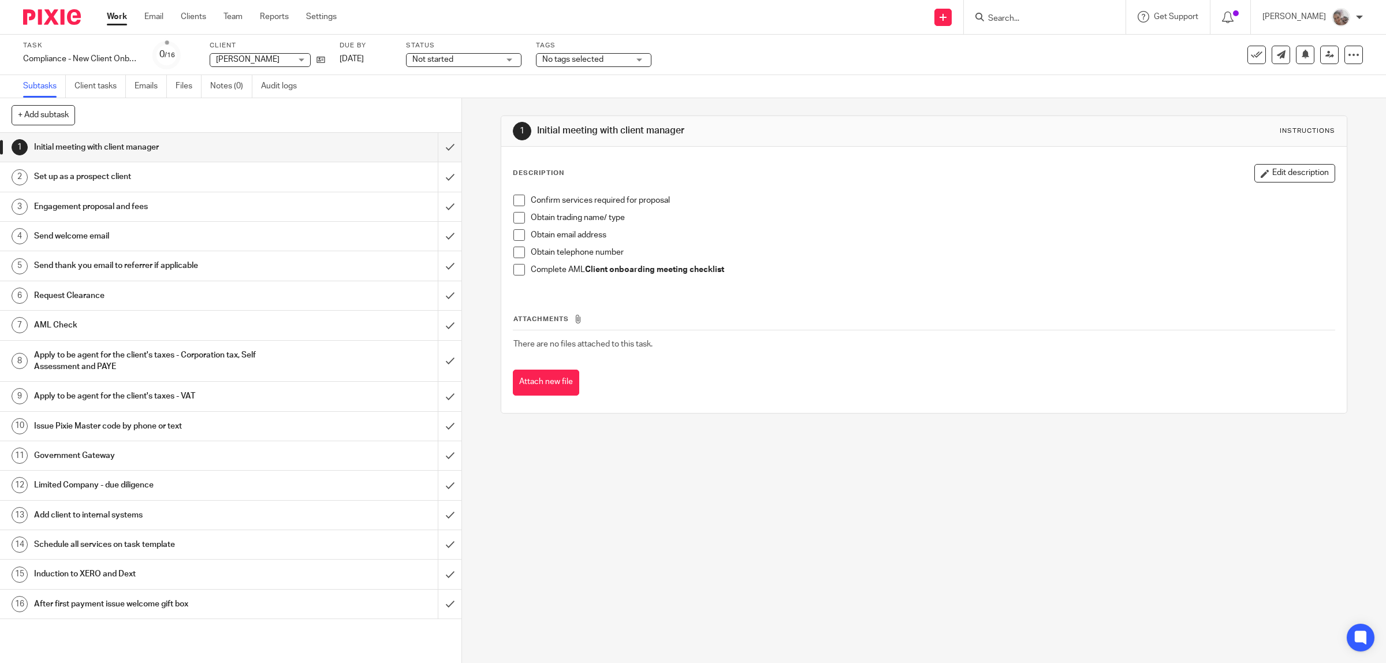
click at [513, 200] on span at bounding box center [519, 201] width 12 height 12
drag, startPoint x: 514, startPoint y: 215, endPoint x: 513, endPoint y: 221, distance: 5.9
click at [513, 217] on span at bounding box center [519, 218] width 12 height 12
click at [513, 234] on span at bounding box center [519, 235] width 12 height 12
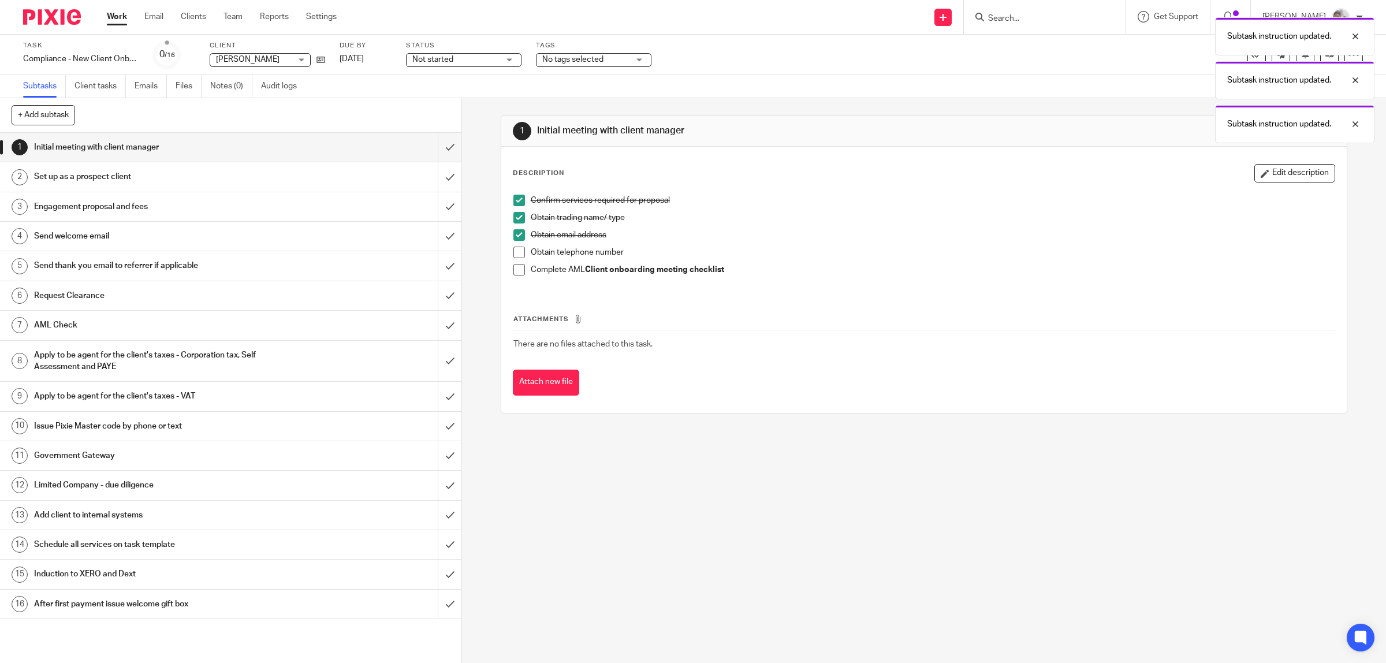
click at [515, 252] on span at bounding box center [519, 253] width 12 height 12
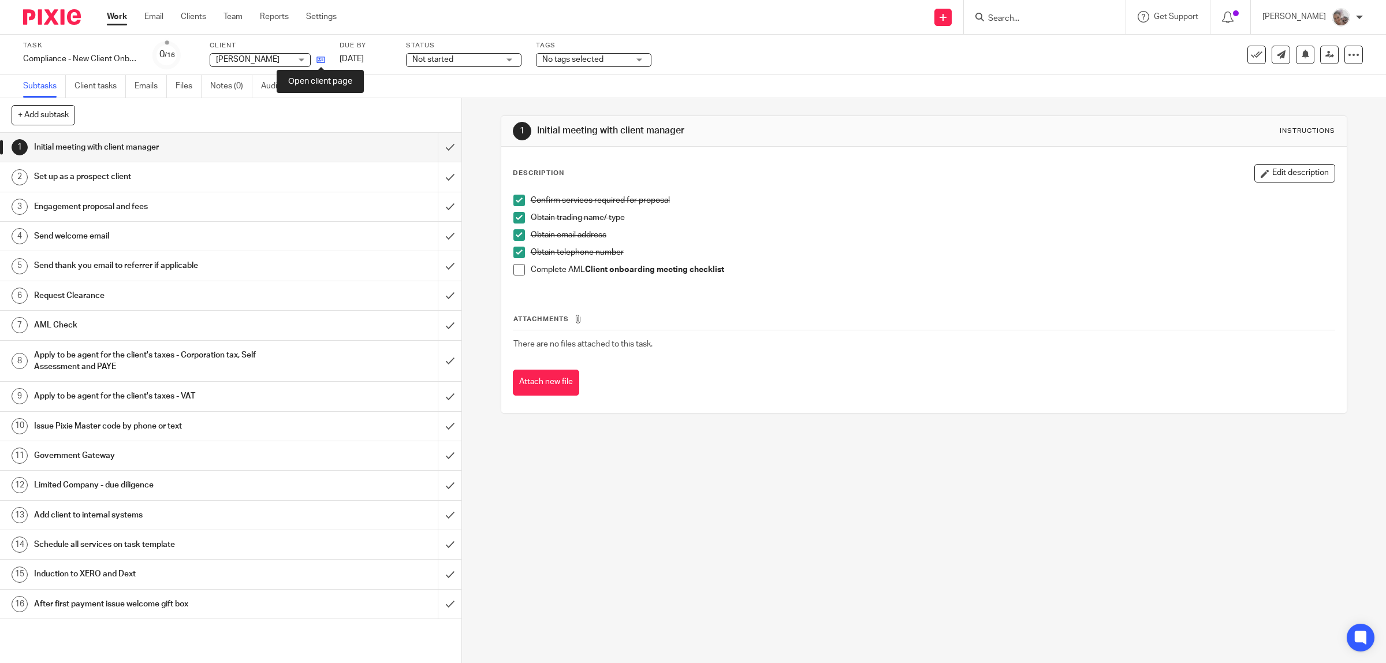
click at [323, 61] on icon at bounding box center [320, 59] width 9 height 9
click at [108, 182] on h1 "Set up as a prospect client" at bounding box center [165, 176] width 262 height 17
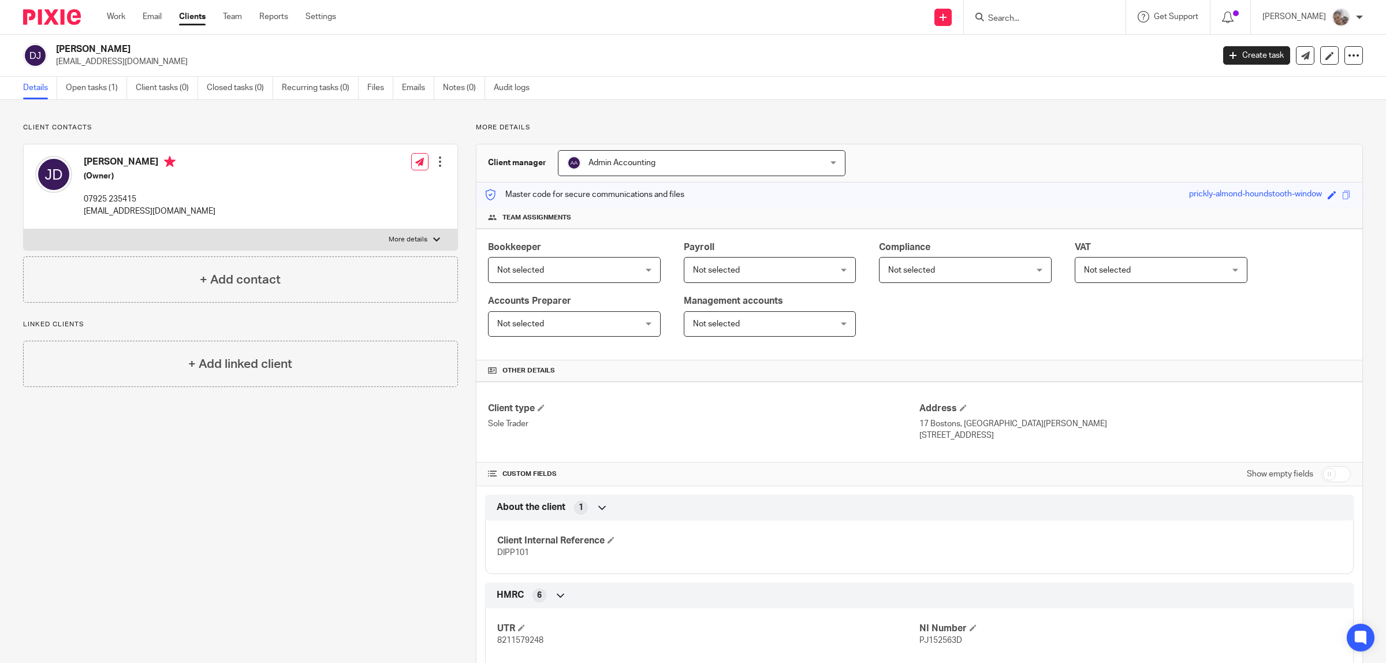
scroll to position [217, 0]
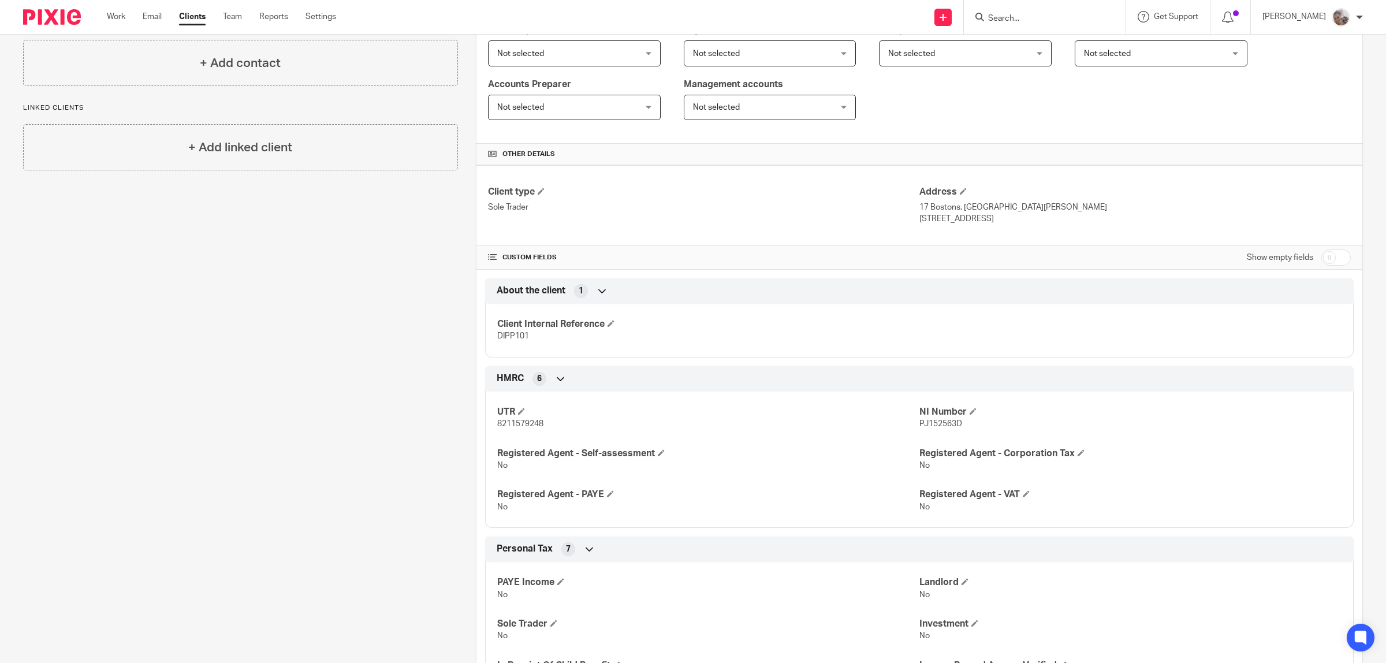
click at [1321, 257] on input "checkbox" at bounding box center [1335, 257] width 29 height 16
checkbox input "true"
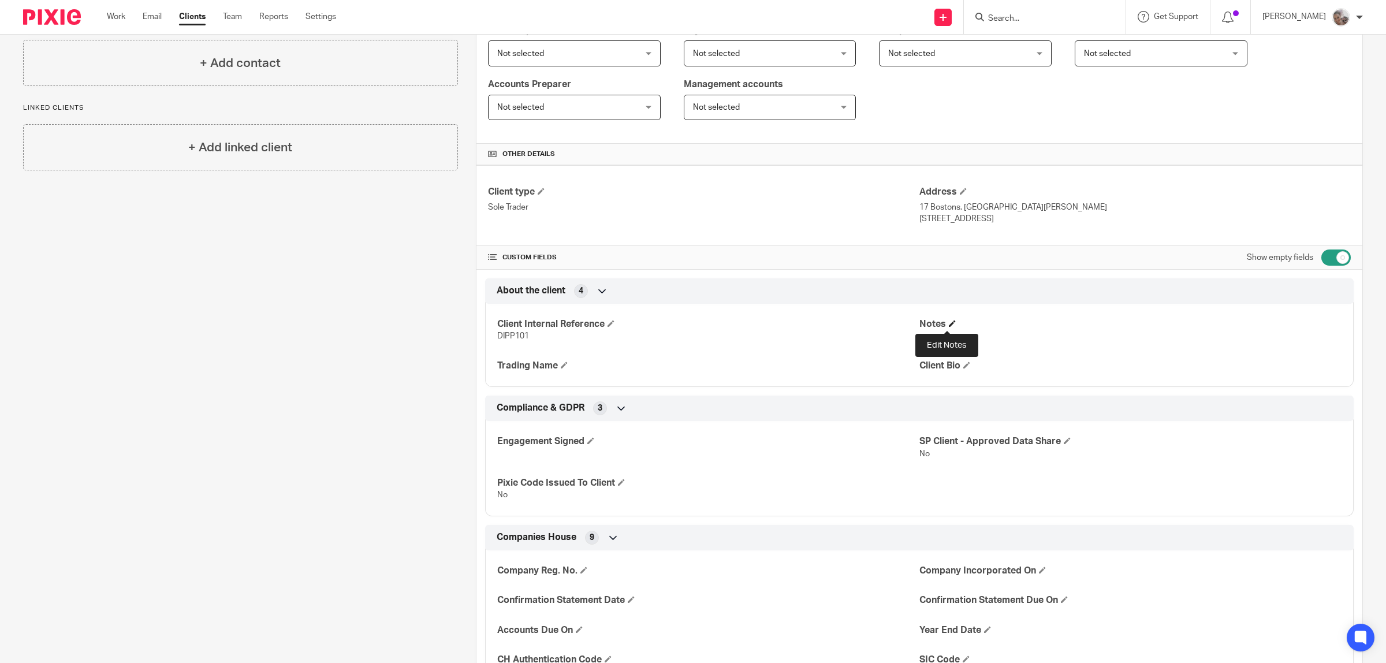
click at [945, 319] on h4 "Notes" at bounding box center [1130, 324] width 422 height 12
click at [949, 325] on span at bounding box center [952, 323] width 7 height 7
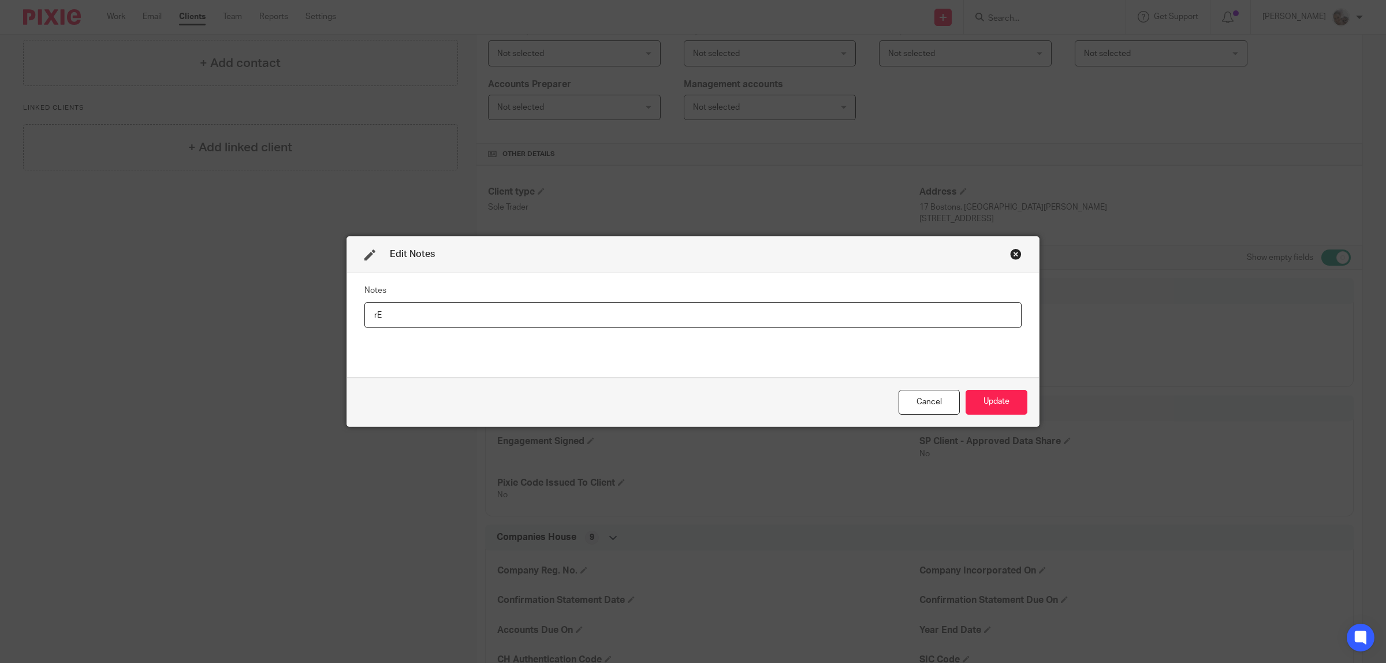
type input "r"
type input "Registered for CIS [DATE]"
click at [1012, 407] on button "Update" at bounding box center [997, 402] width 62 height 25
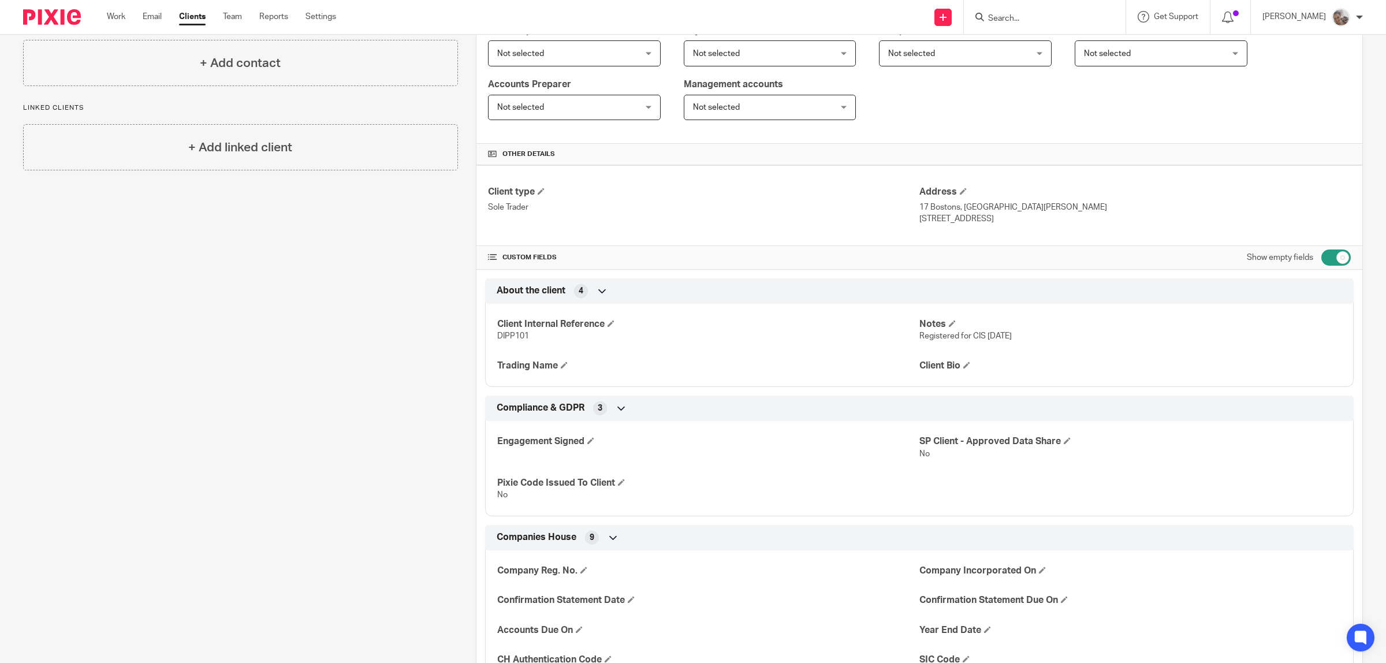
scroll to position [0, 0]
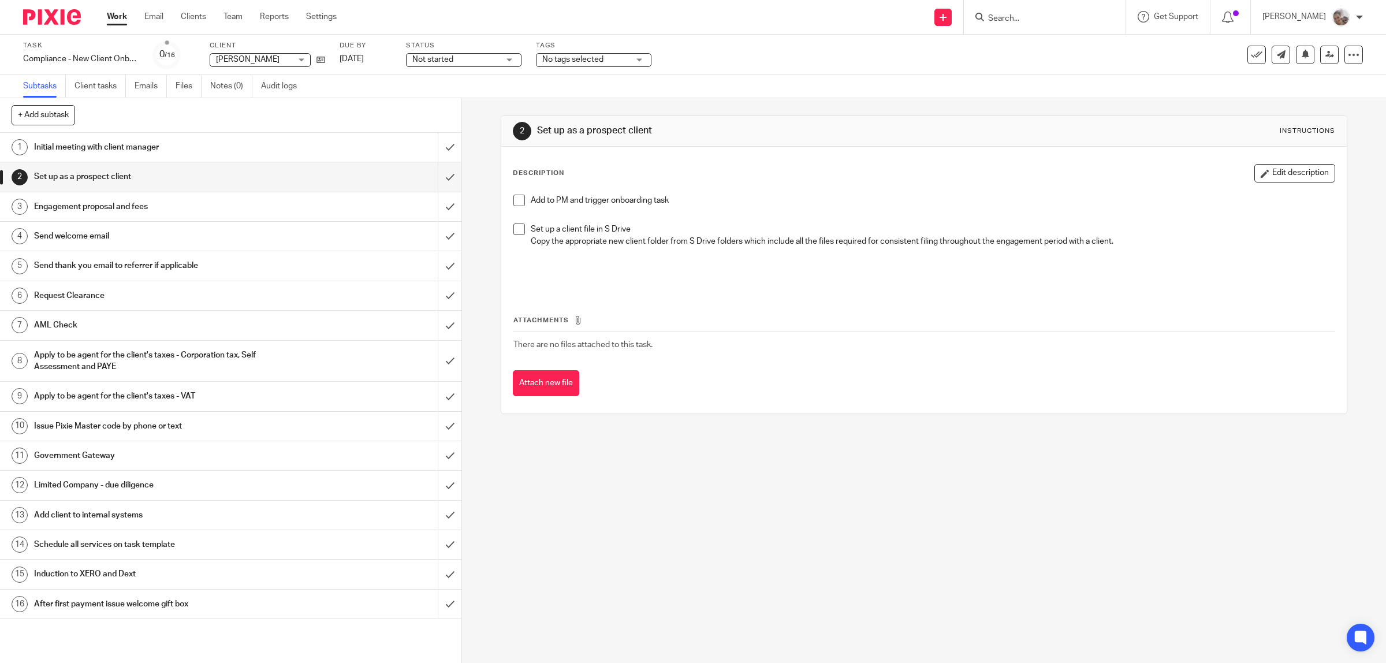
click at [513, 202] on span at bounding box center [519, 201] width 12 height 12
click at [516, 232] on span at bounding box center [519, 229] width 12 height 12
click at [121, 209] on h1 "Engagement proposal and fees" at bounding box center [165, 206] width 262 height 17
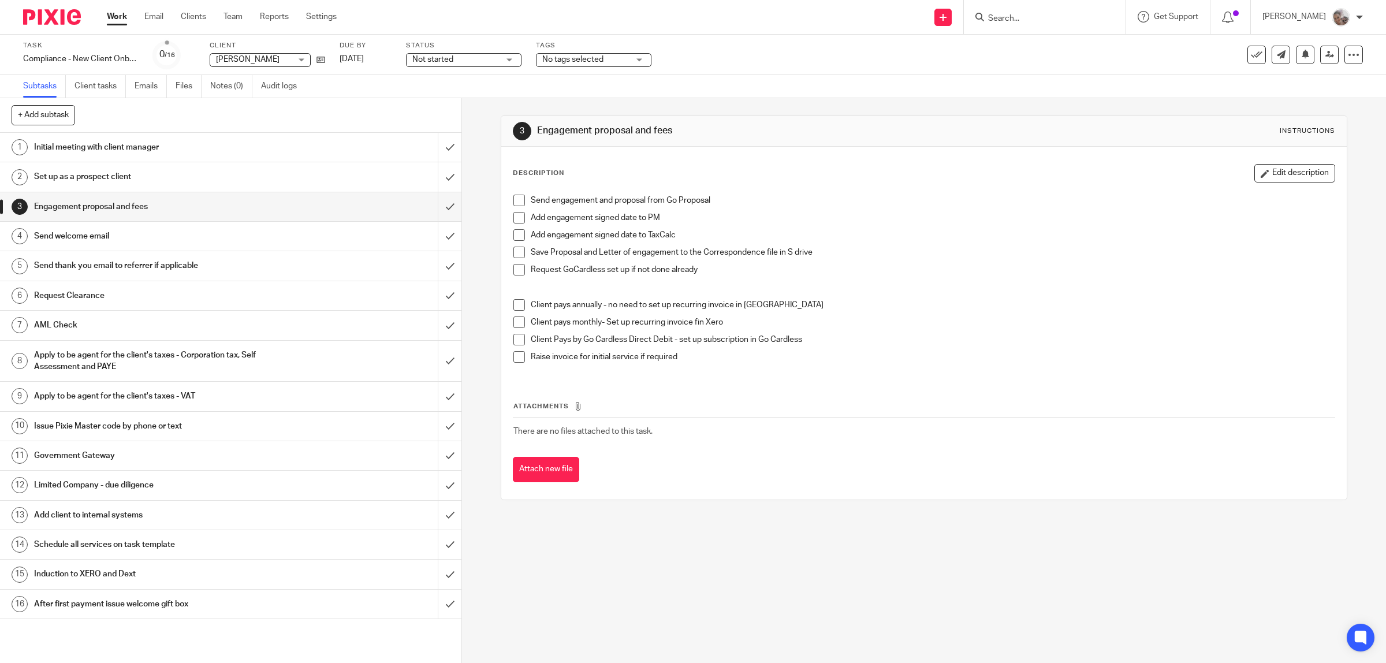
click at [514, 201] on span at bounding box center [519, 201] width 12 height 12
click at [612, 61] on span "No tags selected" at bounding box center [585, 60] width 87 height 12
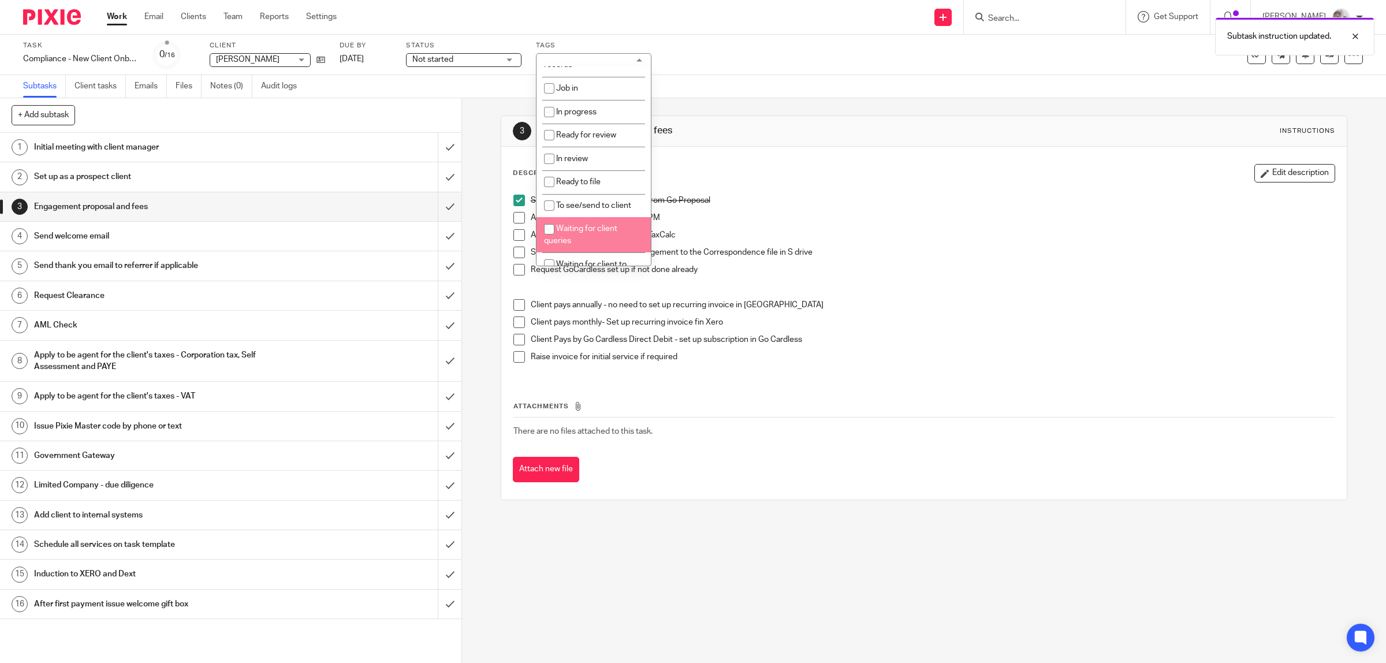
scroll to position [144, 0]
click at [625, 205] on li "Waiting for client to sign/approve" at bounding box center [593, 197] width 114 height 35
checkbox input "true"
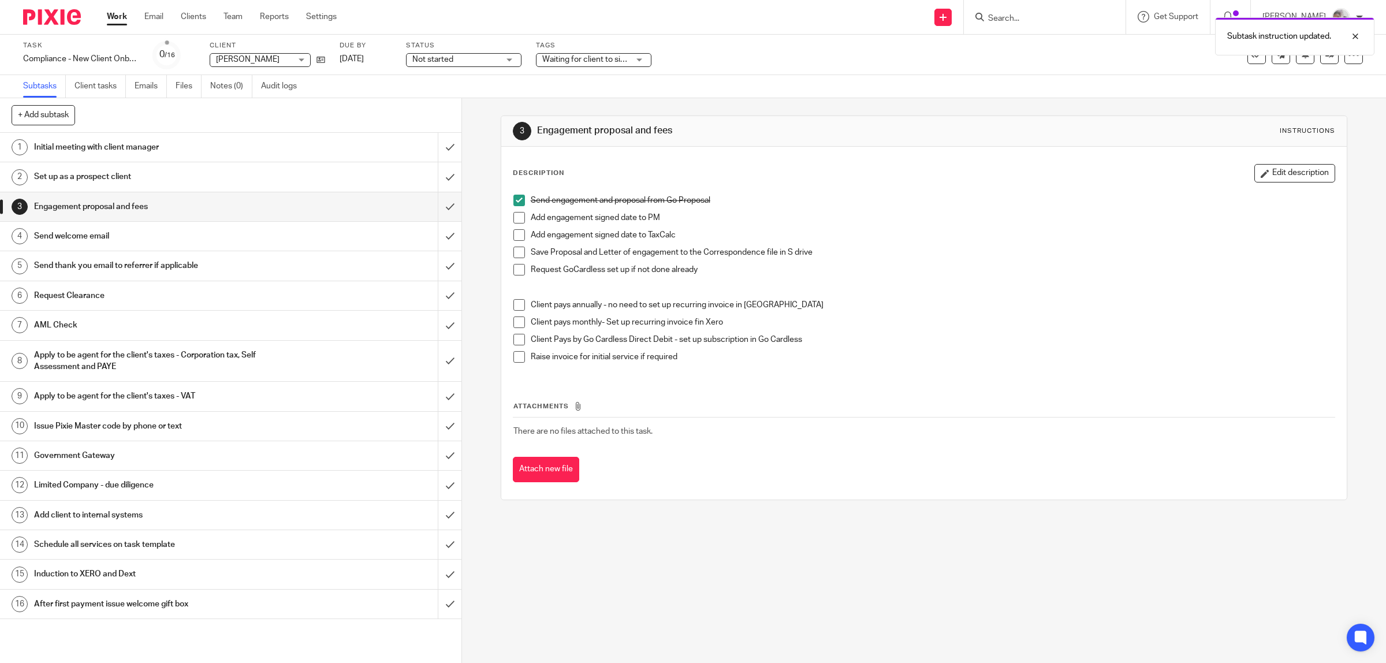
click at [875, 187] on div "Description Edit description Send engagement and proposal from Go Proposal Add …" at bounding box center [924, 271] width 823 height 214
click at [136, 577] on h1 "Induction to XERO and Dext" at bounding box center [165, 573] width 262 height 17
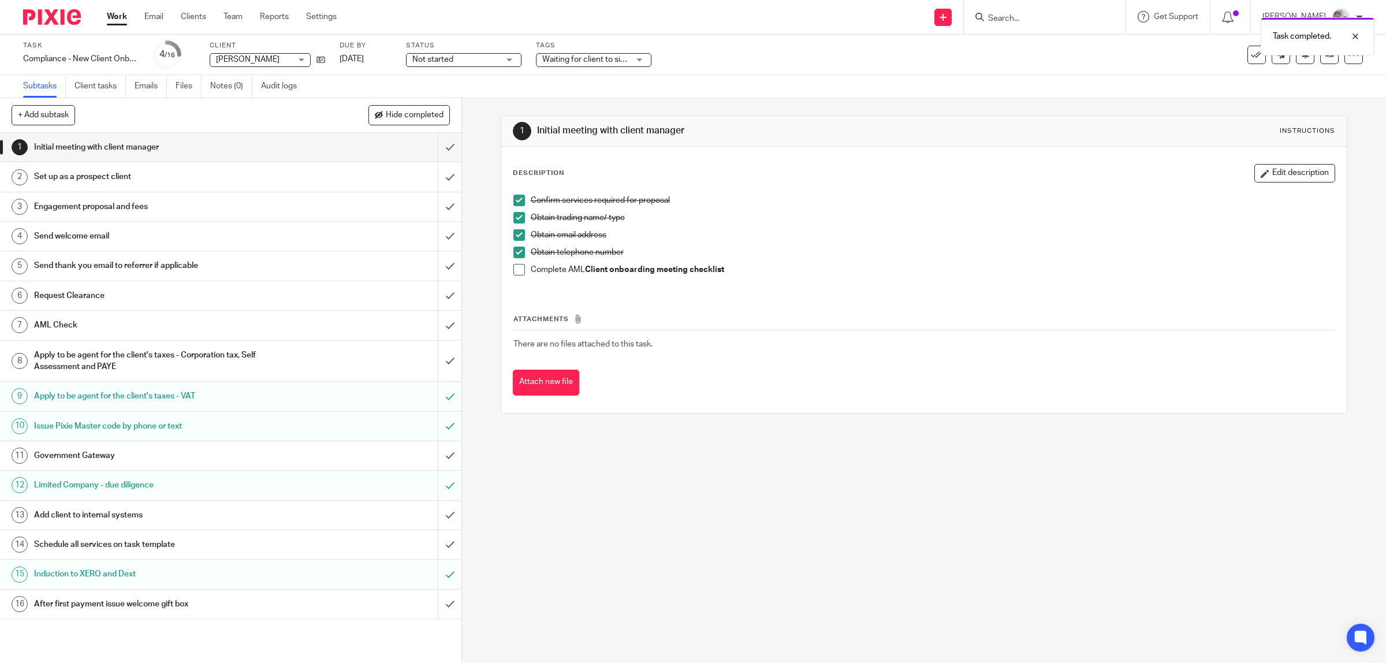
click at [64, 293] on h1 "Request Clearance" at bounding box center [165, 295] width 262 height 17
click at [113, 17] on link "Work" at bounding box center [117, 17] width 20 height 12
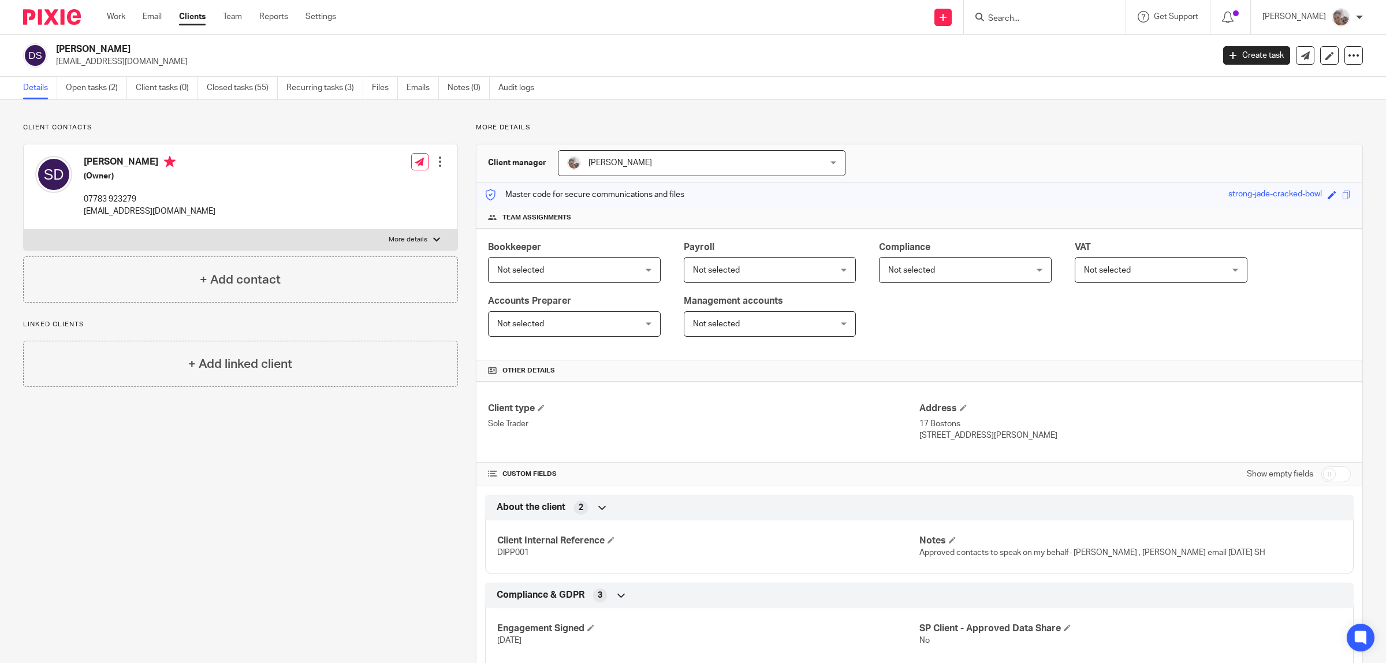
click at [1071, 22] on input "Search" at bounding box center [1039, 19] width 104 height 10
type input "cy"
click at [1063, 51] on link at bounding box center [1082, 49] width 195 height 27
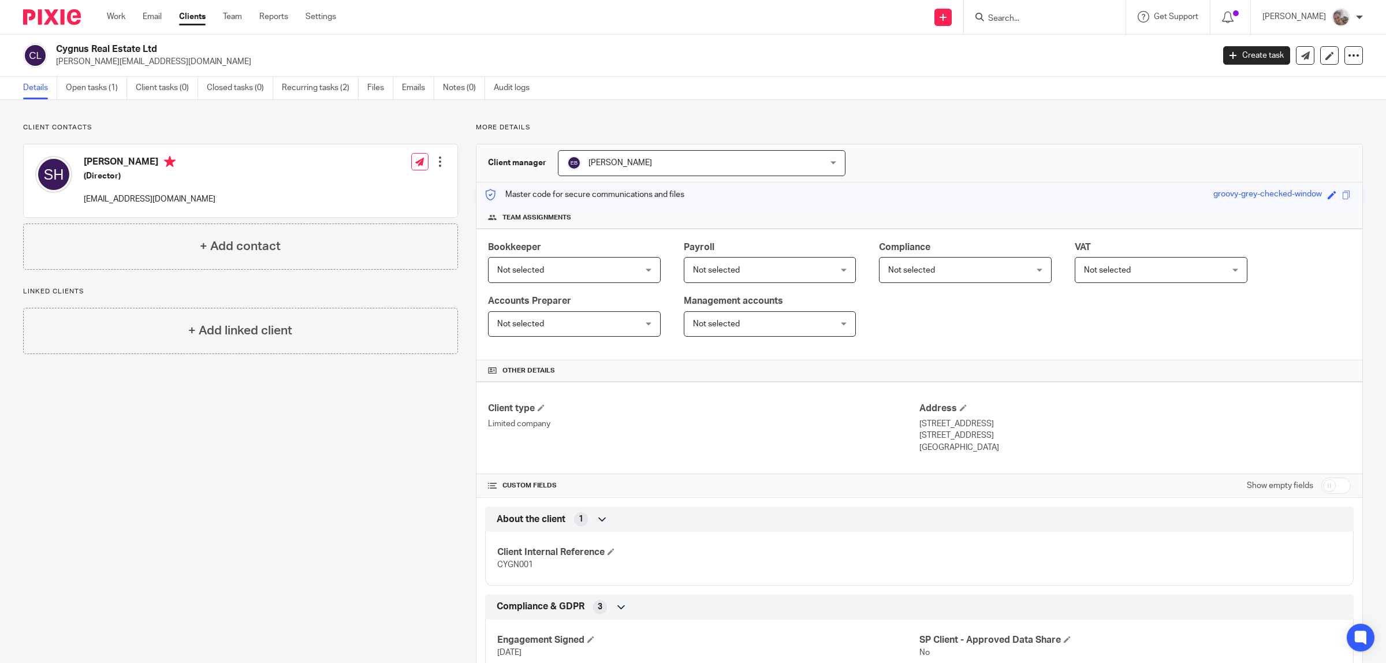
click at [1321, 489] on input "checkbox" at bounding box center [1335, 486] width 29 height 16
checkbox input "true"
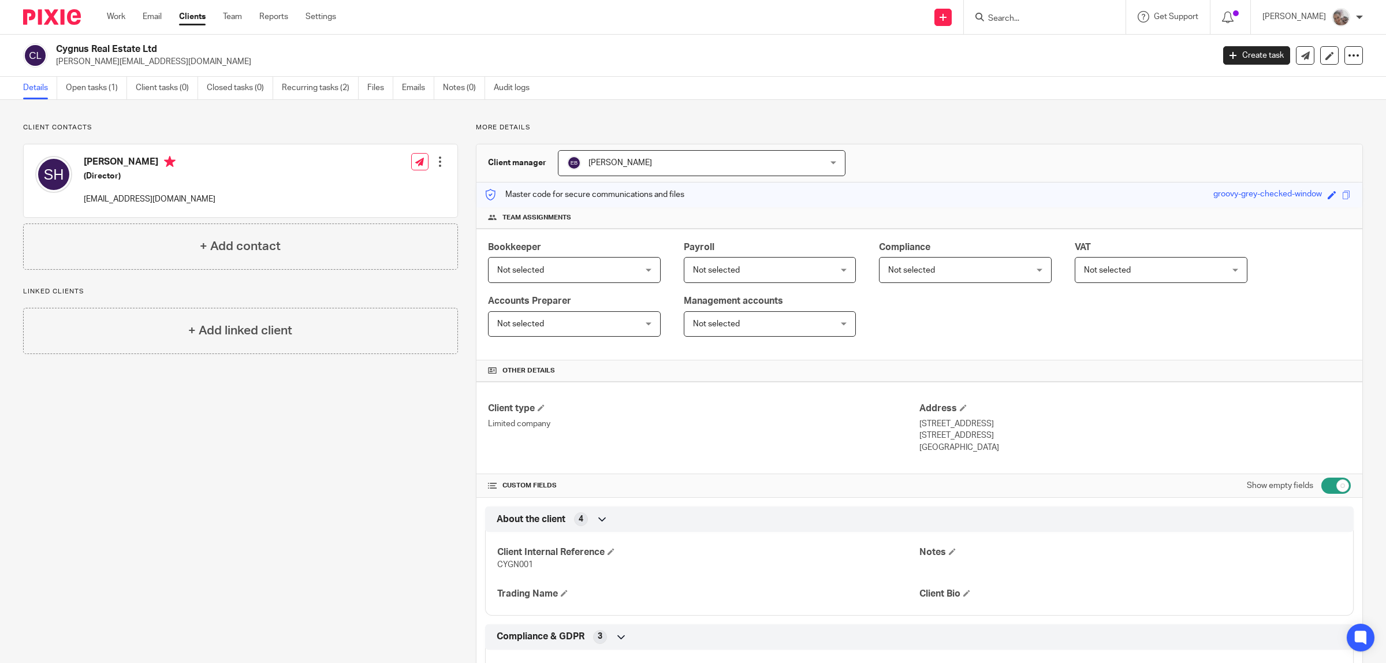
click at [437, 163] on div at bounding box center [440, 162] width 12 height 12
click at [375, 188] on link "Edit contact" at bounding box center [384, 188] width 110 height 17
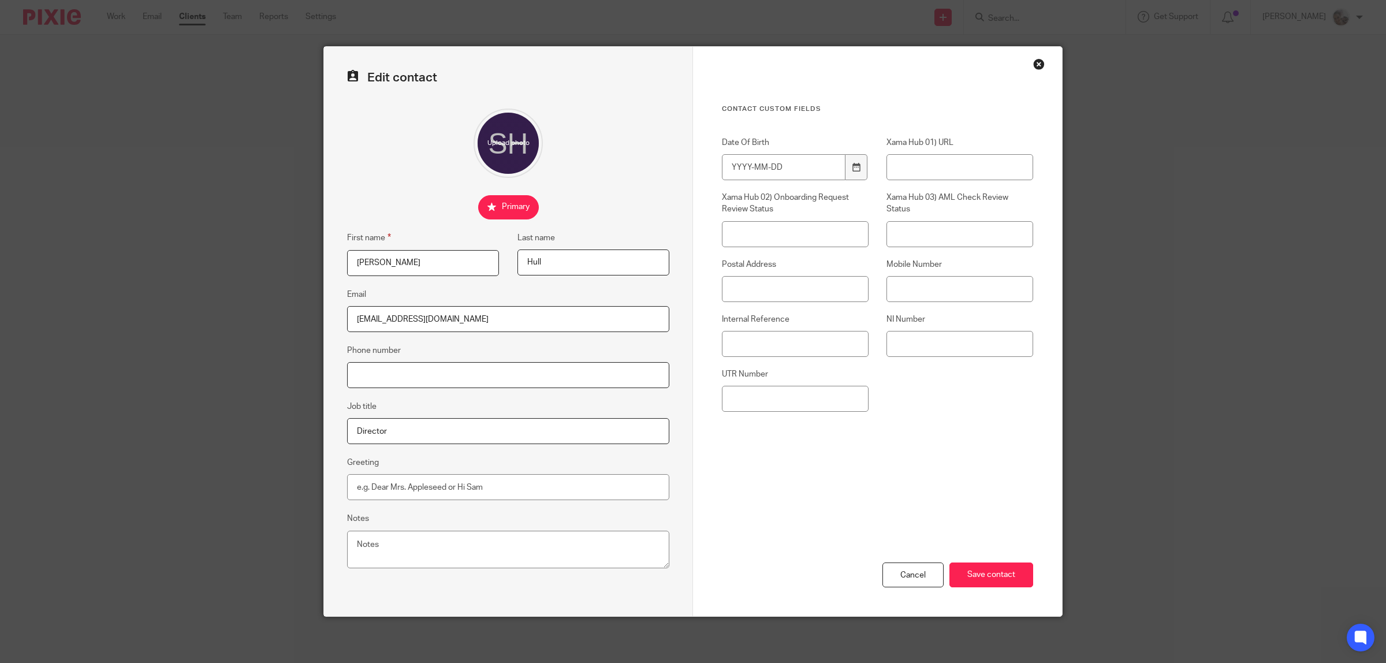
click at [437, 373] on input "Phone number" at bounding box center [508, 375] width 322 height 26
paste input "07895637682"
click at [375, 372] on input "07895637682" at bounding box center [508, 375] width 322 height 26
drag, startPoint x: 431, startPoint y: 378, endPoint x: 318, endPoint y: 377, distance: 112.6
click at [316, 377] on div "Edit contact First name [PERSON_NAME] Last name [PERSON_NAME] Email [EMAIL_ADDR…" at bounding box center [693, 331] width 1386 height 663
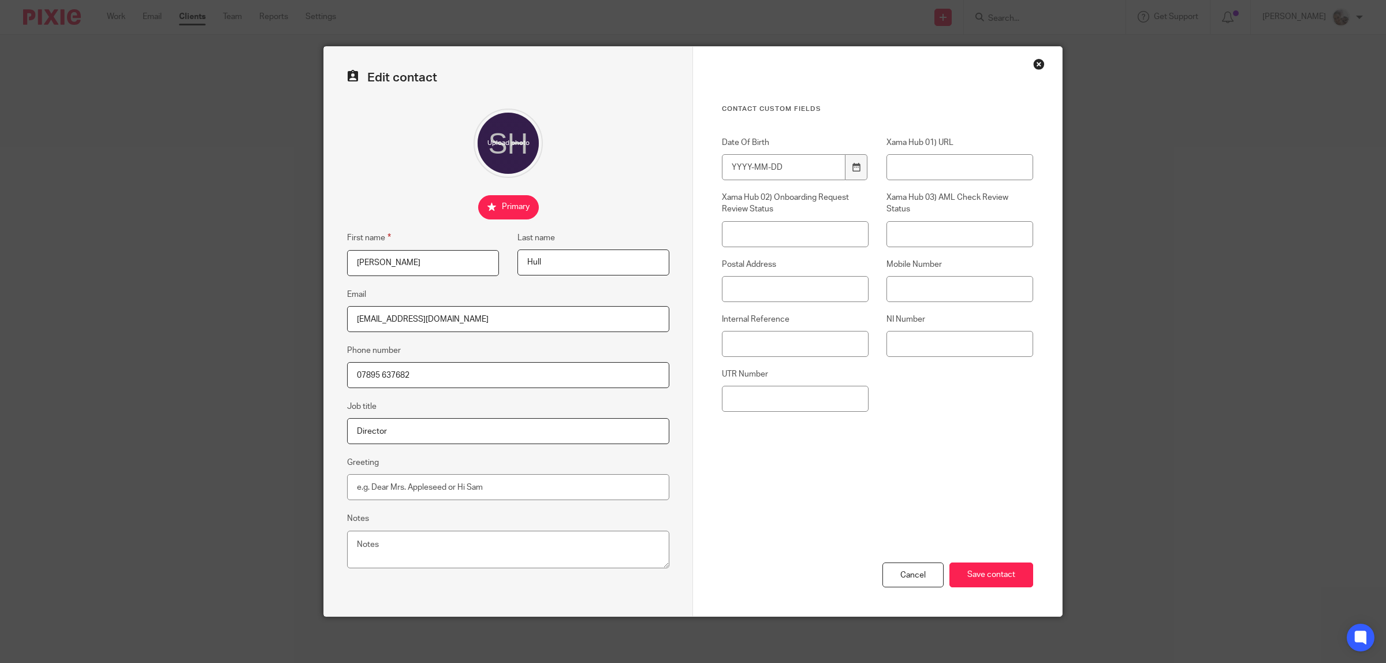
type input "07895 637682"
click at [922, 295] on input "Mobile Number" at bounding box center [959, 289] width 147 height 26
paste input "07895 637682"
type input "07895 637682"
click at [799, 289] on input "Postal Address" at bounding box center [795, 289] width 147 height 26
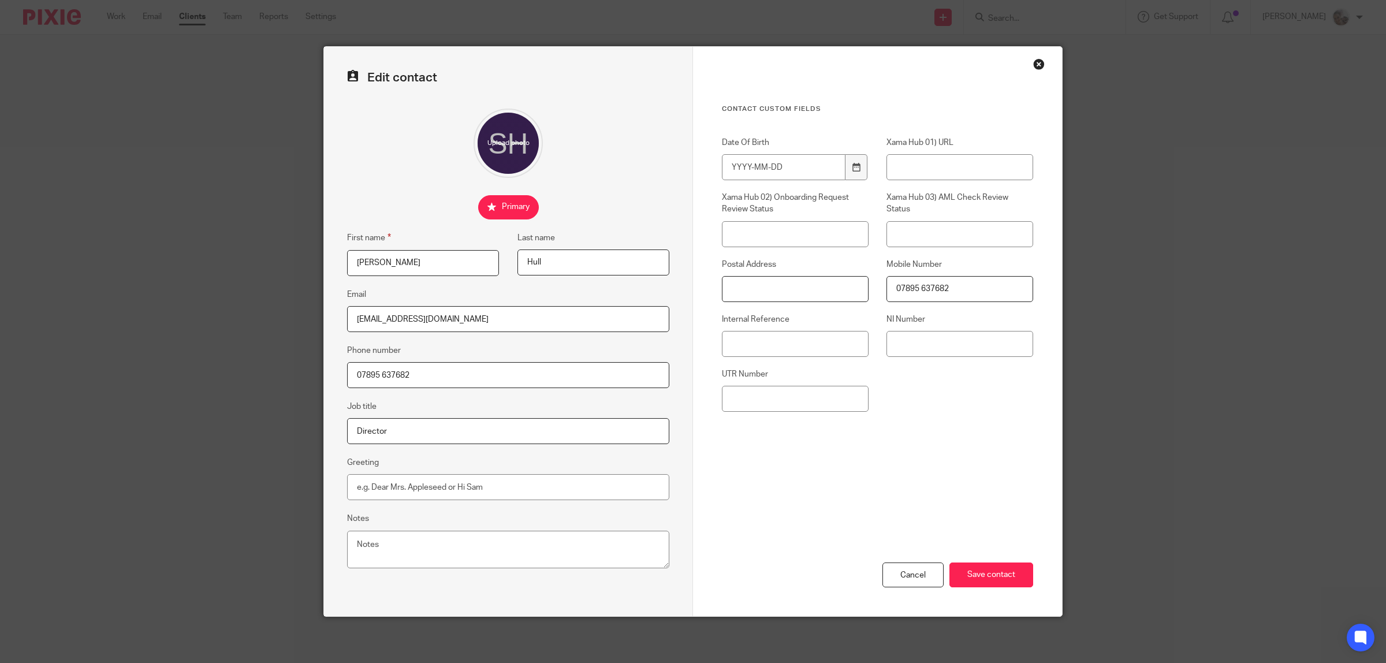
paste input "[STREET_ADDRESS]"
click at [816, 287] on input "[STREET_ADDRESS]" at bounding box center [795, 289] width 147 height 26
type input "[STREET_ADDRESS]"
click at [740, 173] on input "Date Of Birth" at bounding box center [784, 167] width 124 height 26
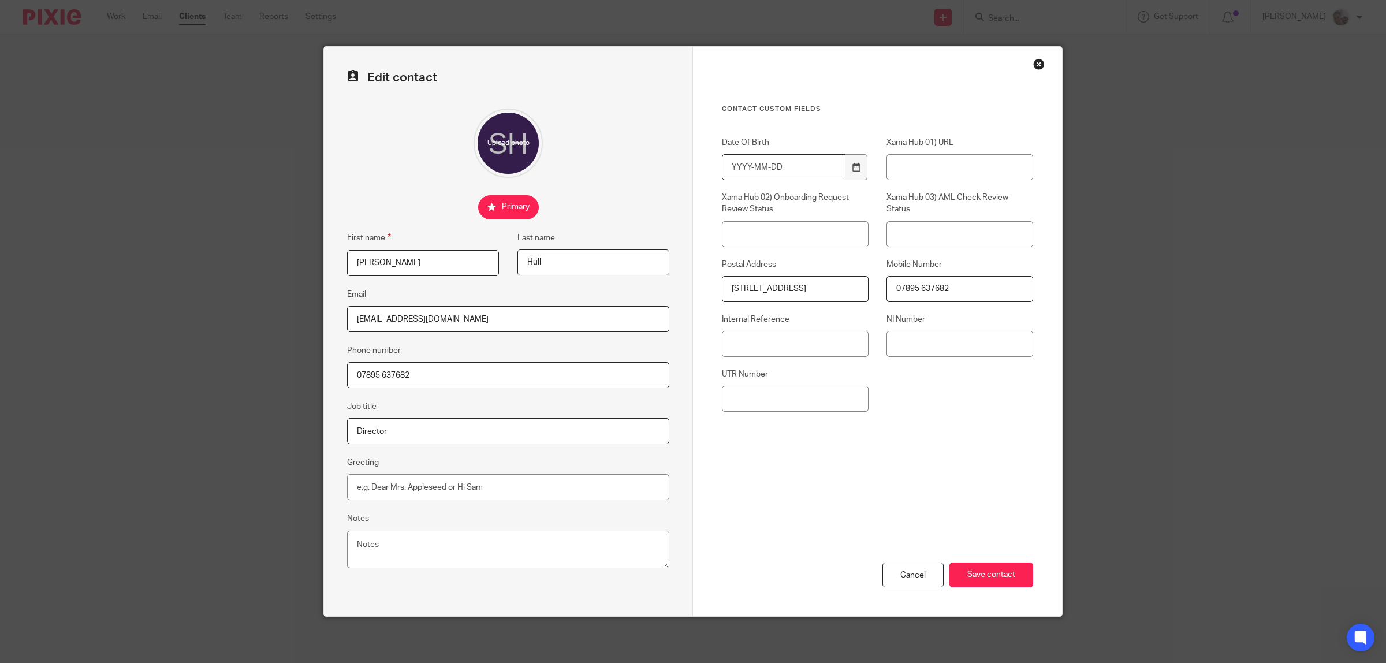
scroll to position [0, 0]
type input "[DATE]"
click at [823, 472] on div "Contact Custom fields Date Of Birth [DEMOGRAPHIC_DATA] Xama Hub 01) URL Xama Hu…" at bounding box center [877, 299] width 311 height 389
click at [908, 346] on input "NI Number" at bounding box center [959, 344] width 147 height 26
paste input "PC 715213 B"
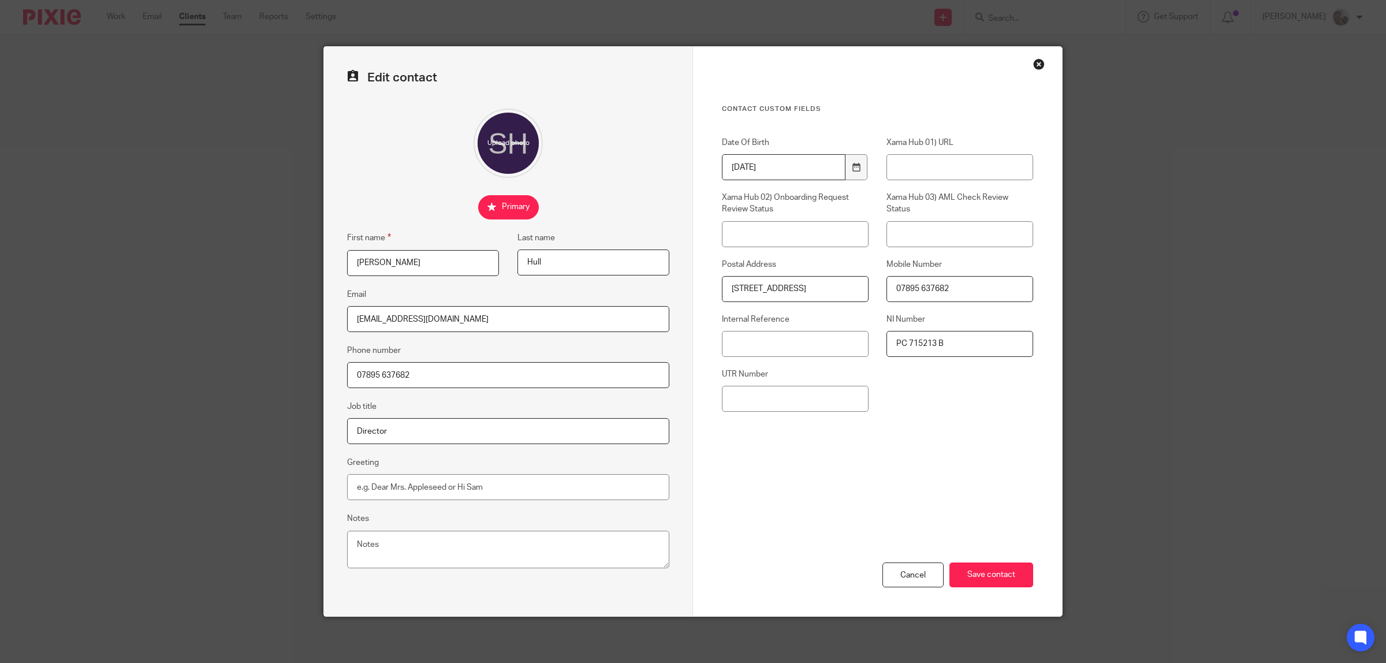
type input "PC 715213 B"
click at [757, 344] on input "Internal Reference" at bounding box center [795, 344] width 147 height 26
paste input "CYGN001"
type input "CYGN002"
click at [1015, 575] on input "Save contact" at bounding box center [991, 574] width 84 height 25
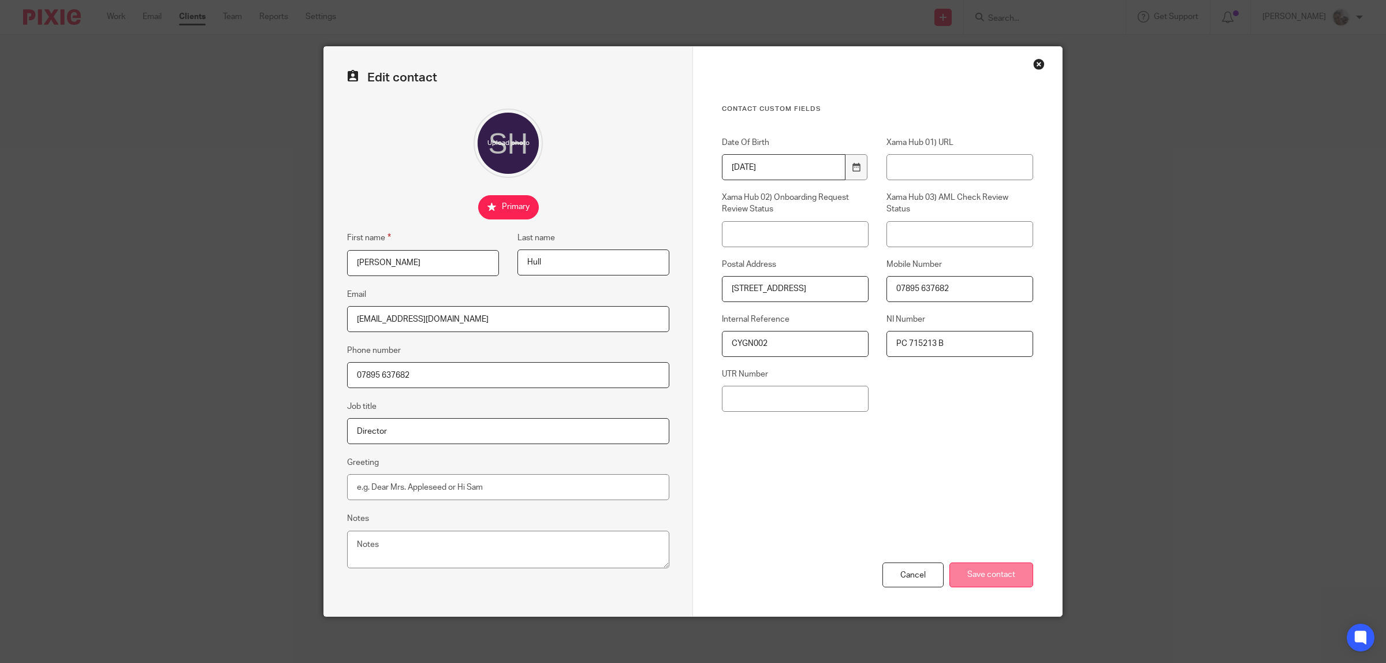
click at [994, 579] on input "Save contact" at bounding box center [991, 574] width 84 height 25
click at [1033, 61] on div "Close this dialog window" at bounding box center [1039, 64] width 12 height 12
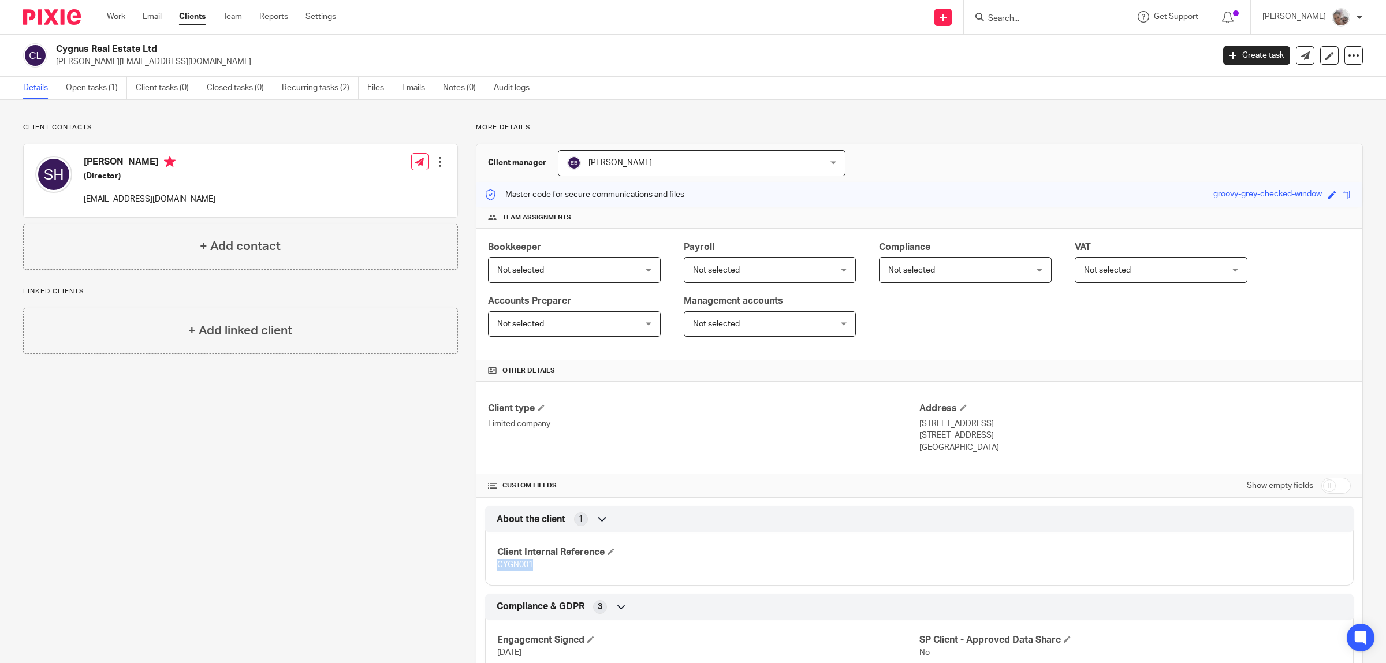
drag, startPoint x: 541, startPoint y: 569, endPoint x: 493, endPoint y: 569, distance: 47.9
click at [497, 569] on p "CYGN001" at bounding box center [708, 565] width 422 height 12
copy span "CYGN001"
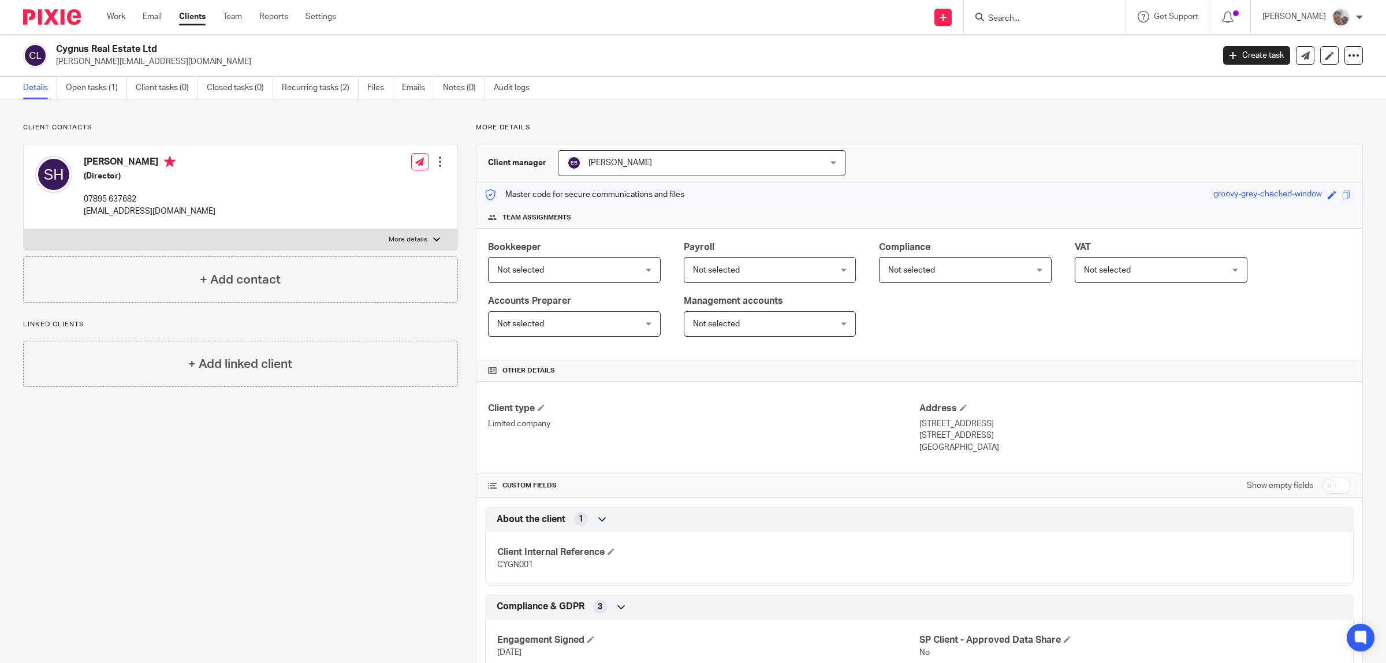
scroll to position [217, 0]
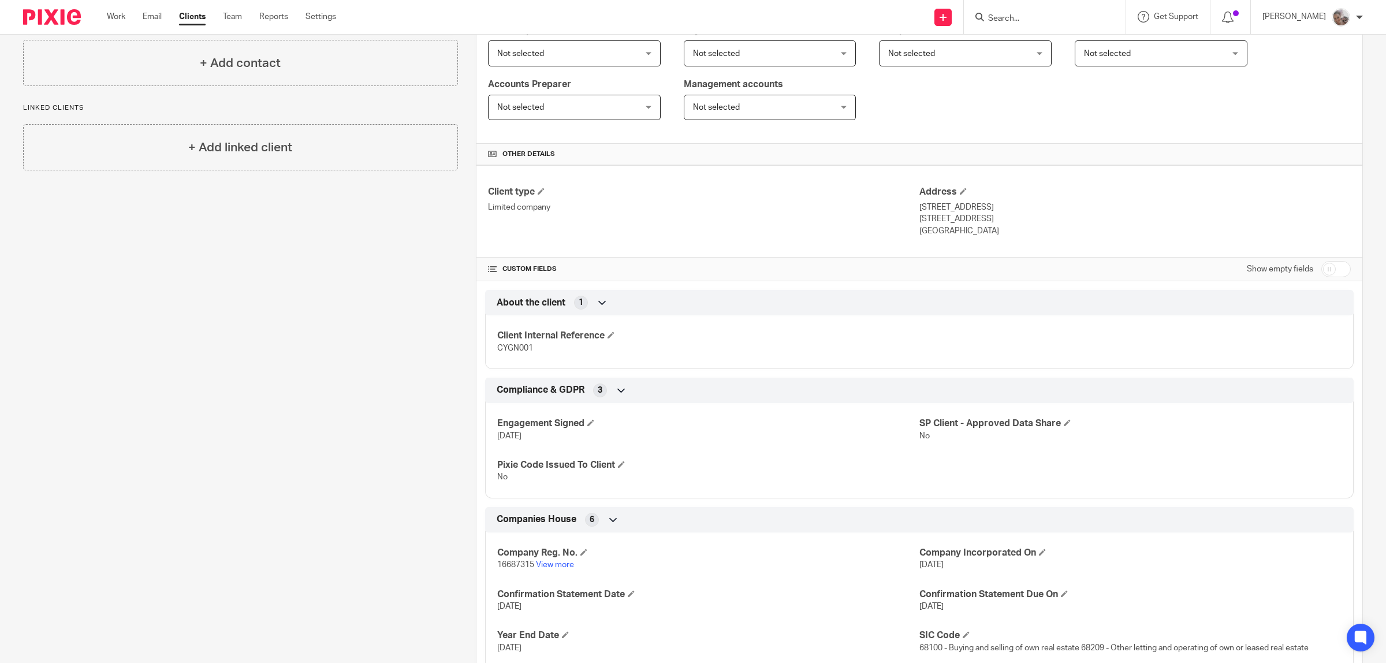
click at [1321, 269] on input "checkbox" at bounding box center [1335, 269] width 29 height 16
checkbox input "true"
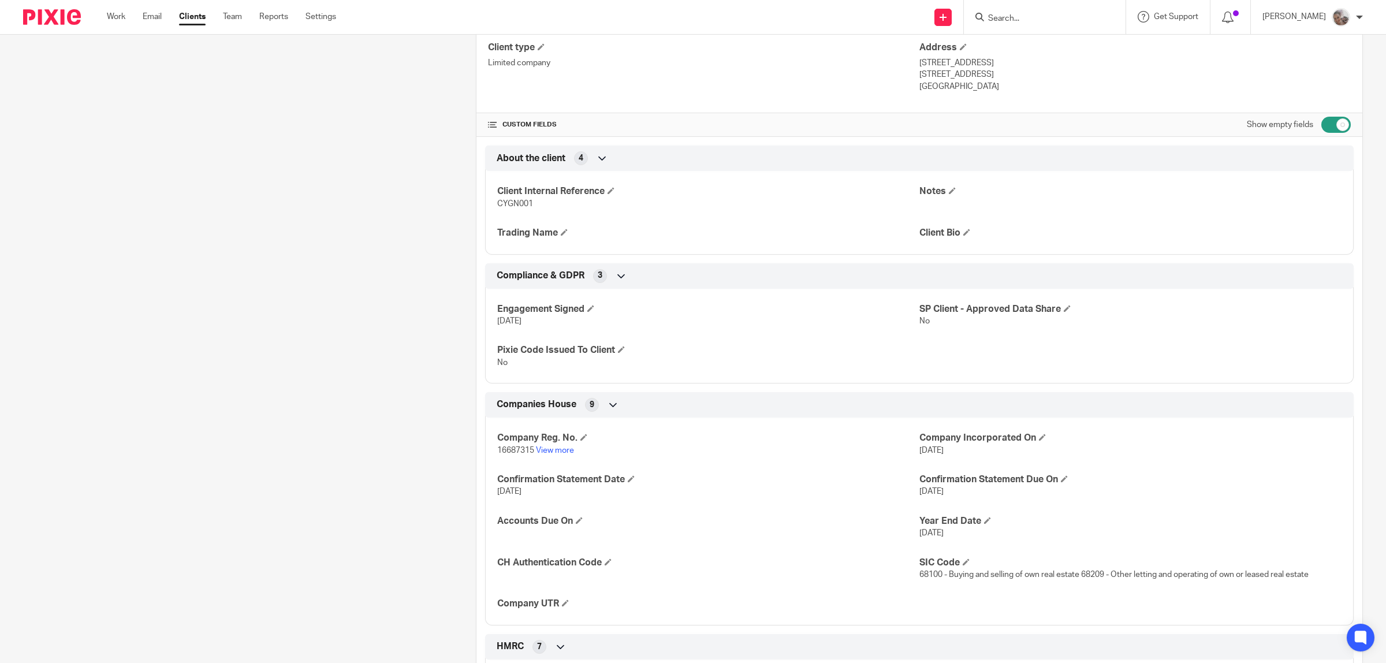
scroll to position [505, 0]
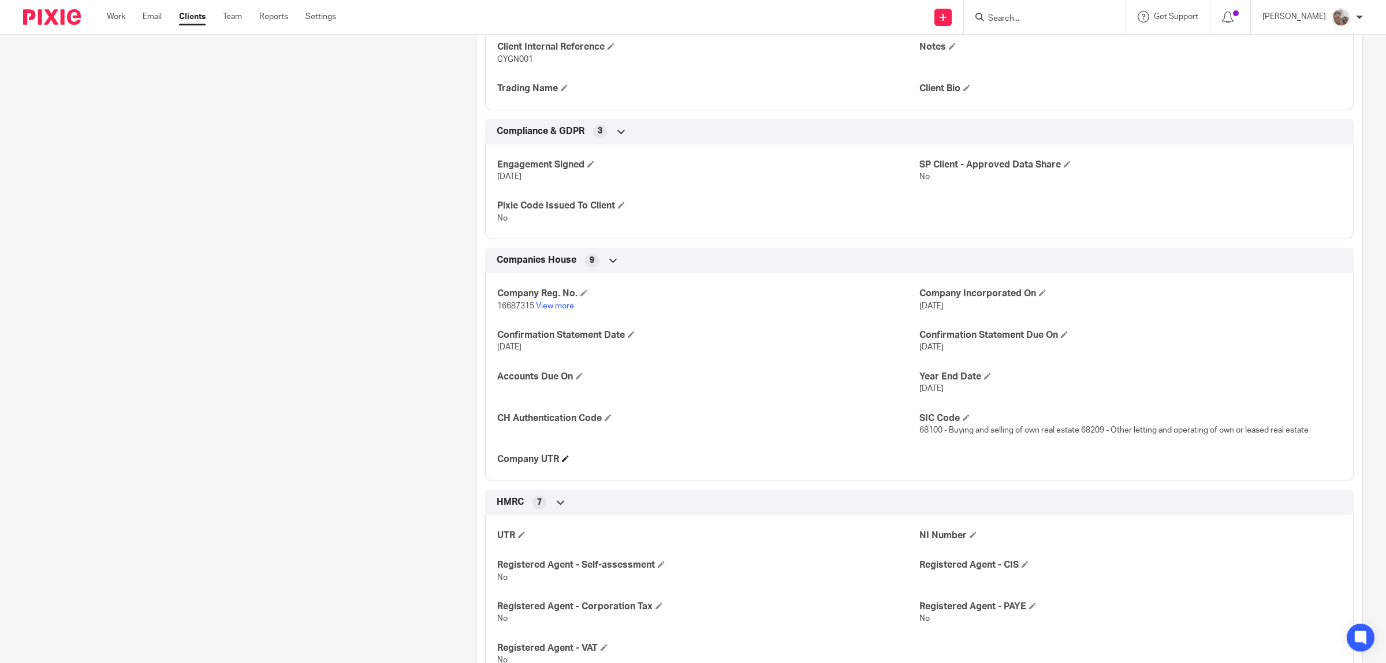
click at [558, 459] on h4 "Company UTR" at bounding box center [708, 459] width 422 height 12
click at [562, 461] on span at bounding box center [565, 458] width 7 height 7
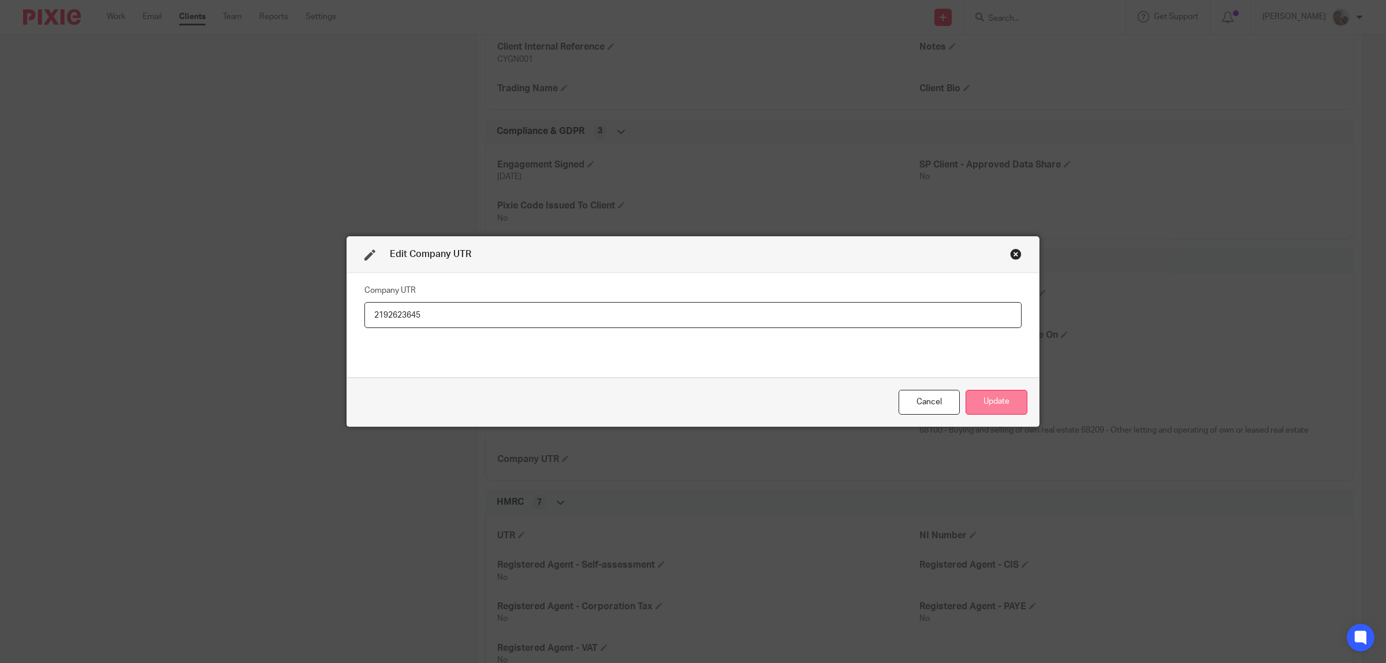
type input "2192623645"
click at [997, 394] on button "Update" at bounding box center [997, 402] width 62 height 25
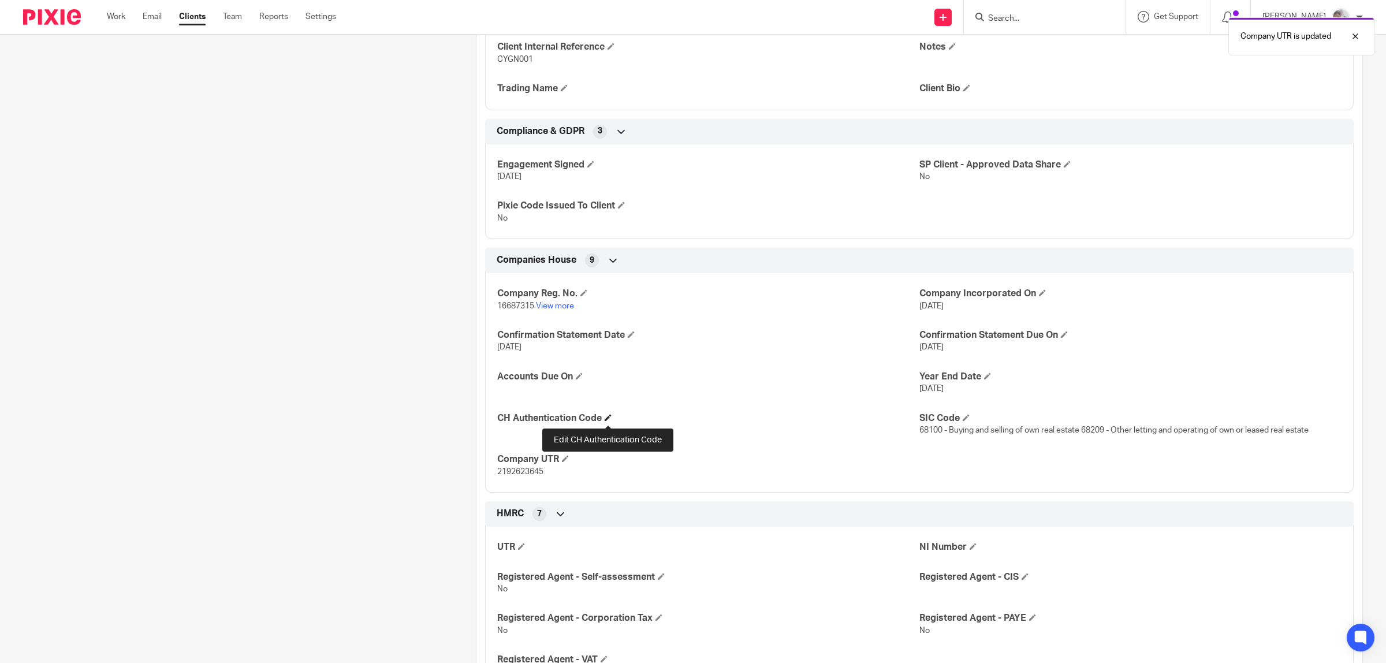
click at [606, 419] on span at bounding box center [608, 417] width 7 height 7
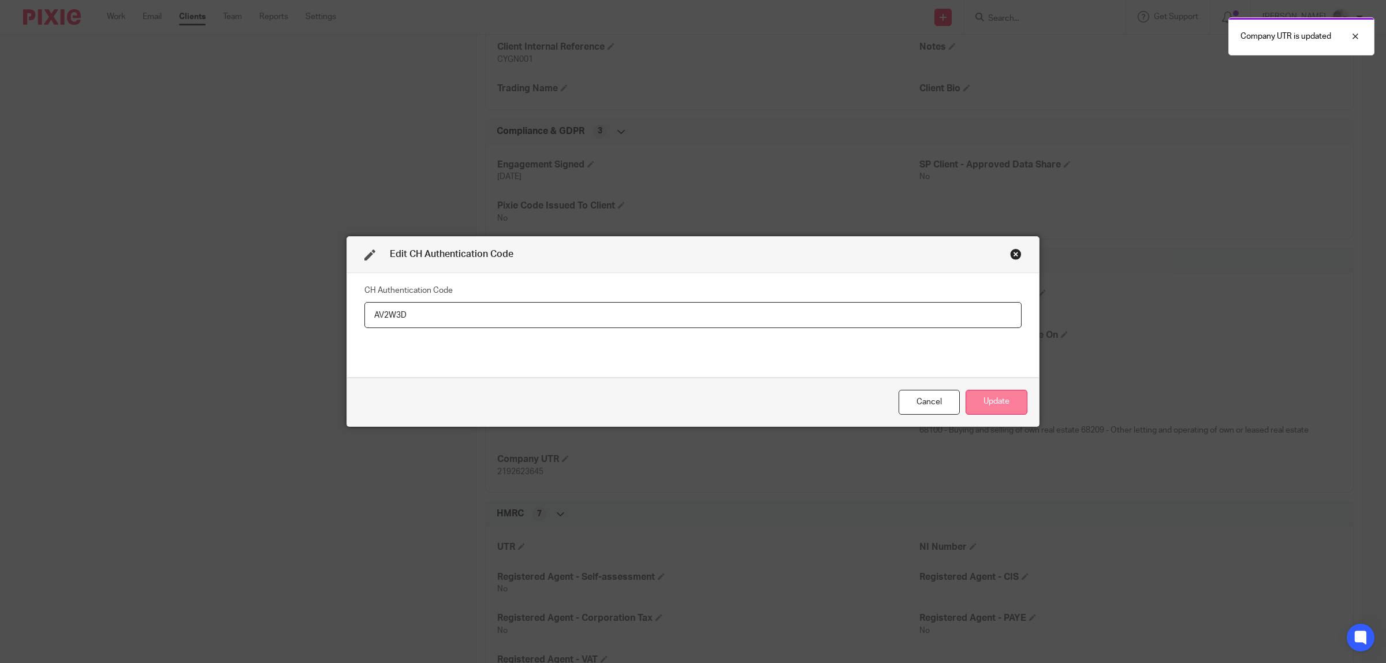
type input "AV2W3D"
click at [980, 399] on button "Update" at bounding box center [997, 402] width 62 height 25
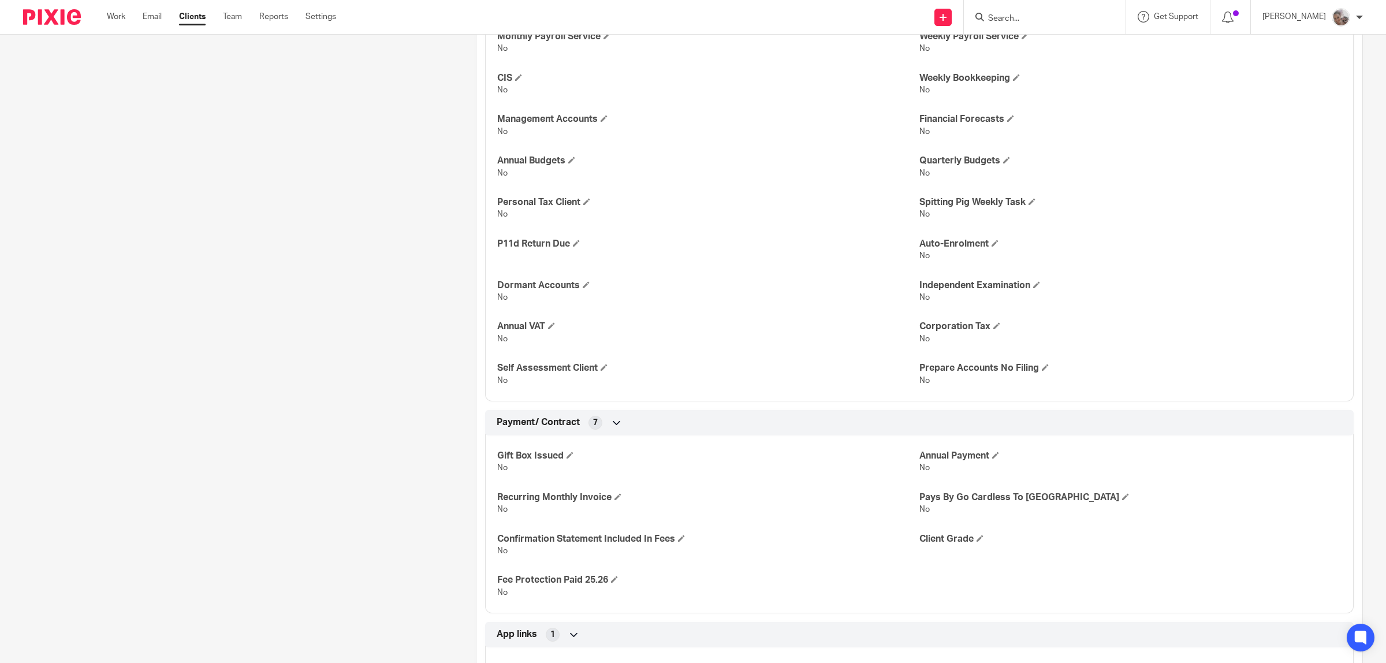
scroll to position [2018, 0]
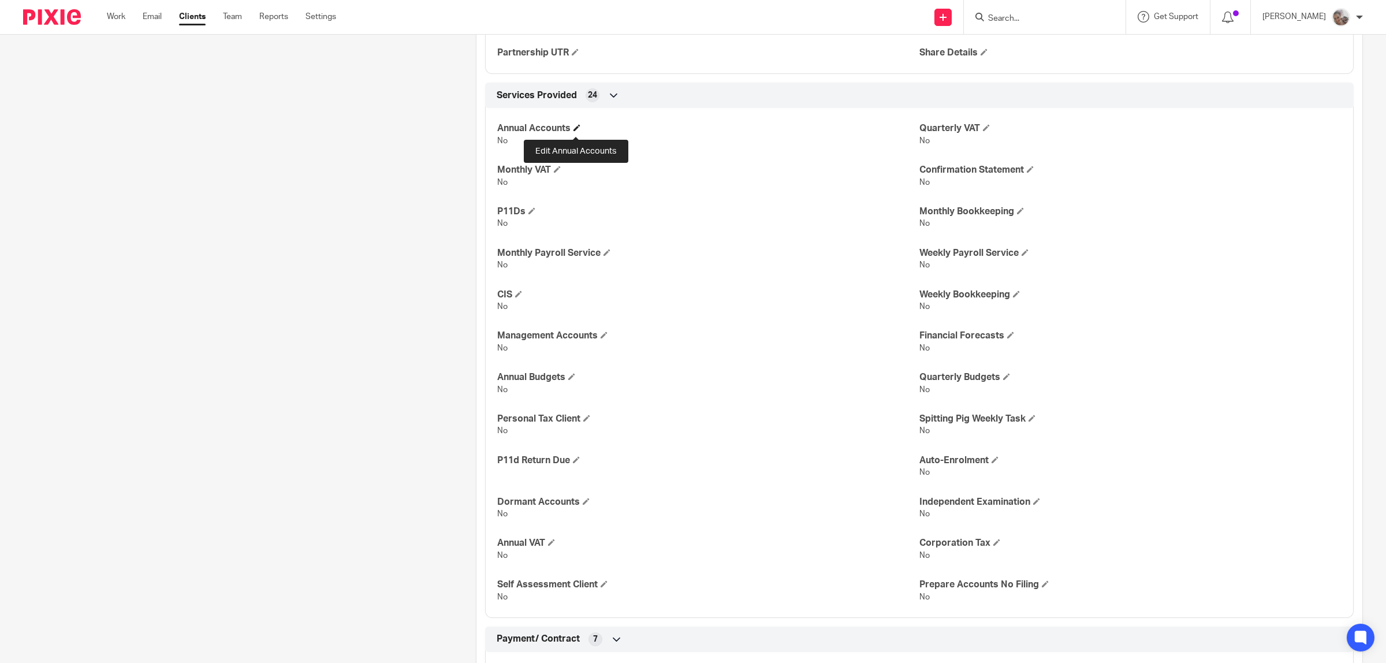
click at [573, 129] on span at bounding box center [576, 127] width 7 height 7
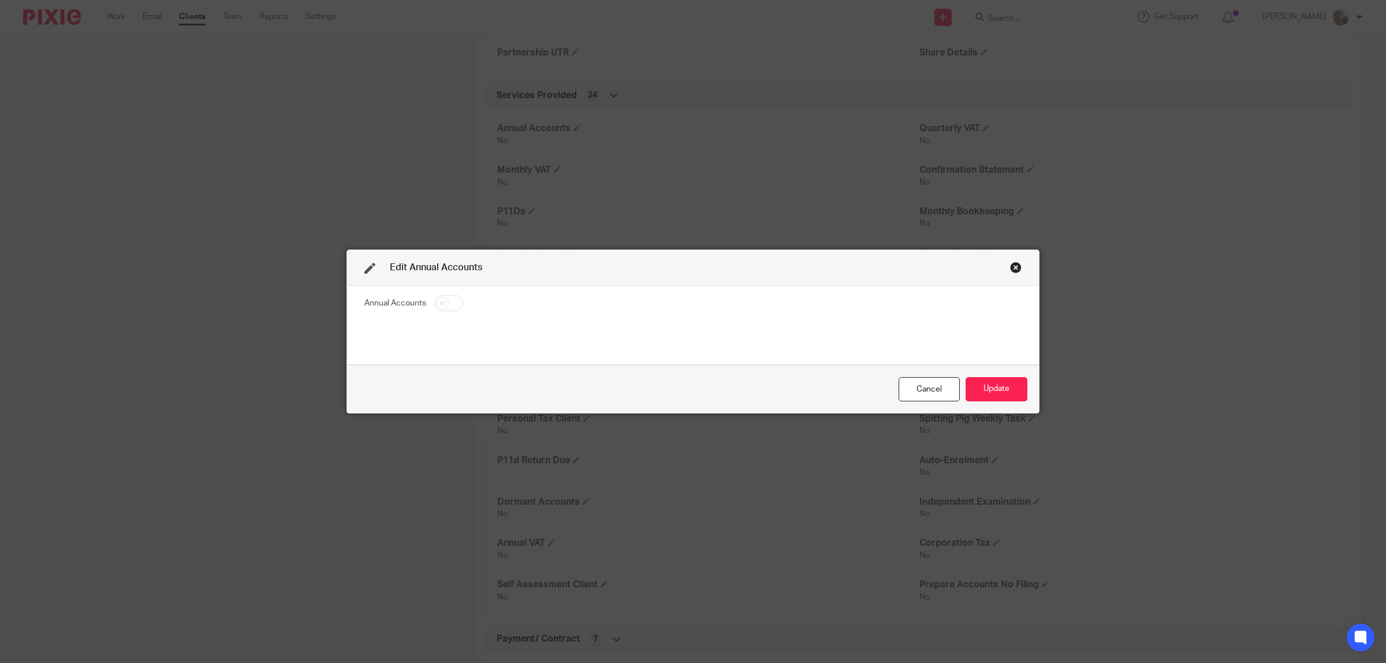
click at [452, 300] on input "checkbox" at bounding box center [448, 303] width 29 height 16
checkbox input "true"
click at [991, 390] on button "Update" at bounding box center [997, 389] width 62 height 25
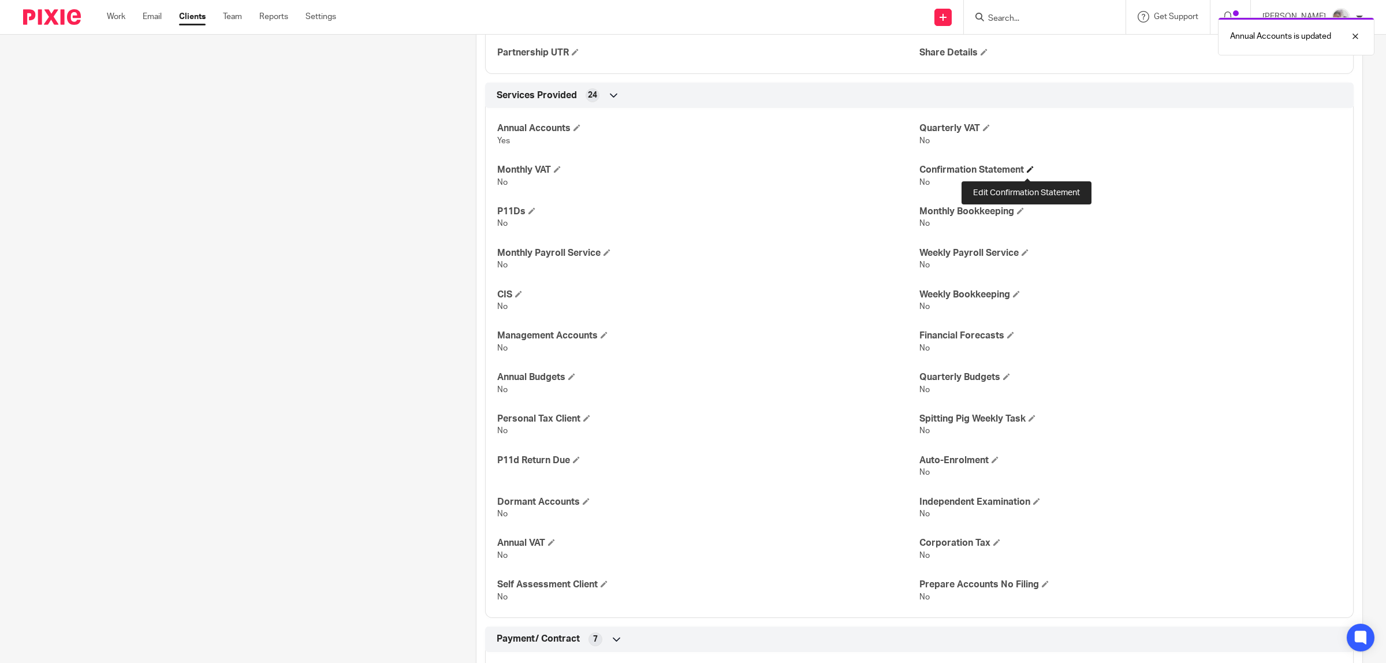
click at [1027, 172] on span at bounding box center [1030, 169] width 7 height 7
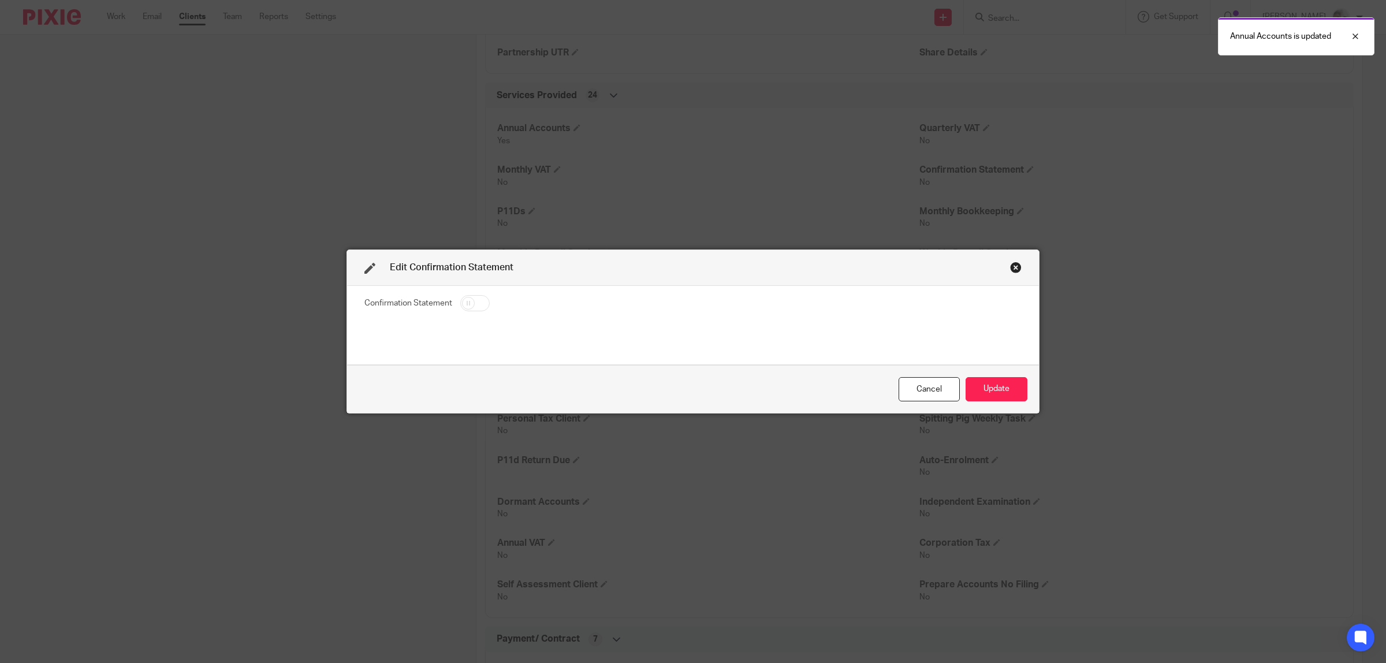
click at [471, 305] on input "checkbox" at bounding box center [474, 303] width 29 height 16
checkbox input "true"
click at [982, 393] on button "Update" at bounding box center [997, 389] width 62 height 25
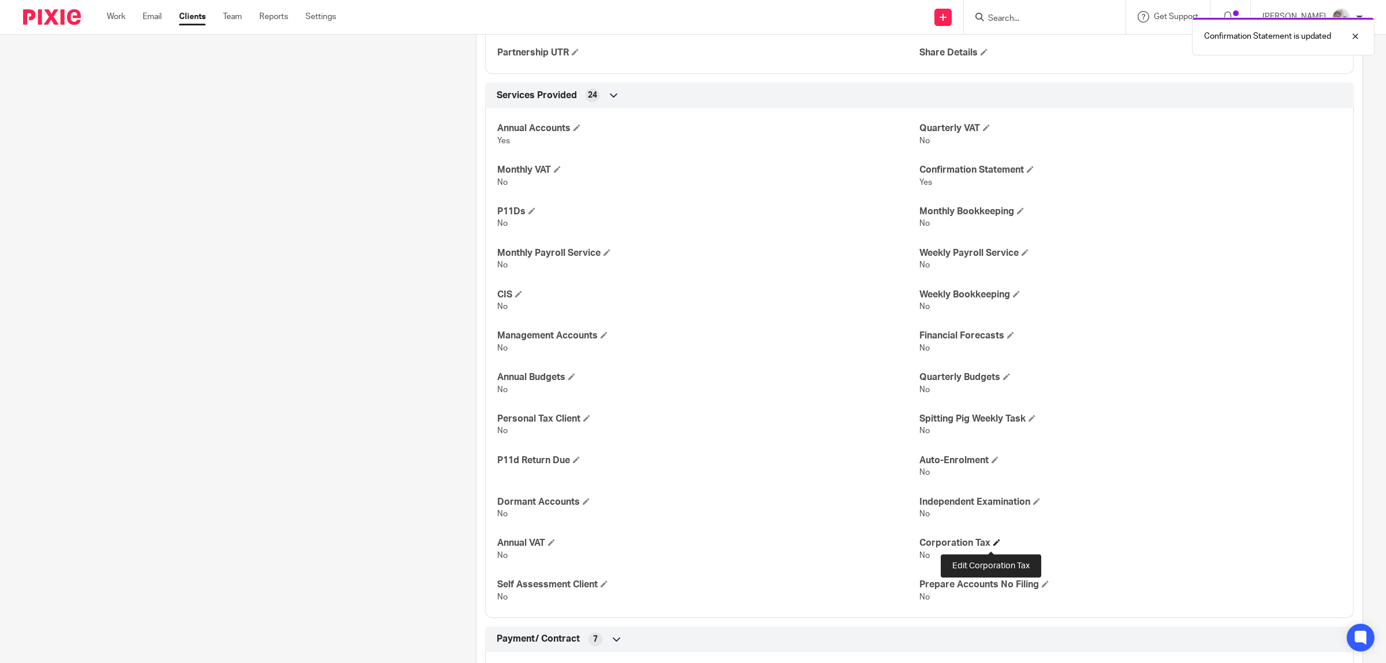
click at [993, 543] on span at bounding box center [996, 542] width 7 height 7
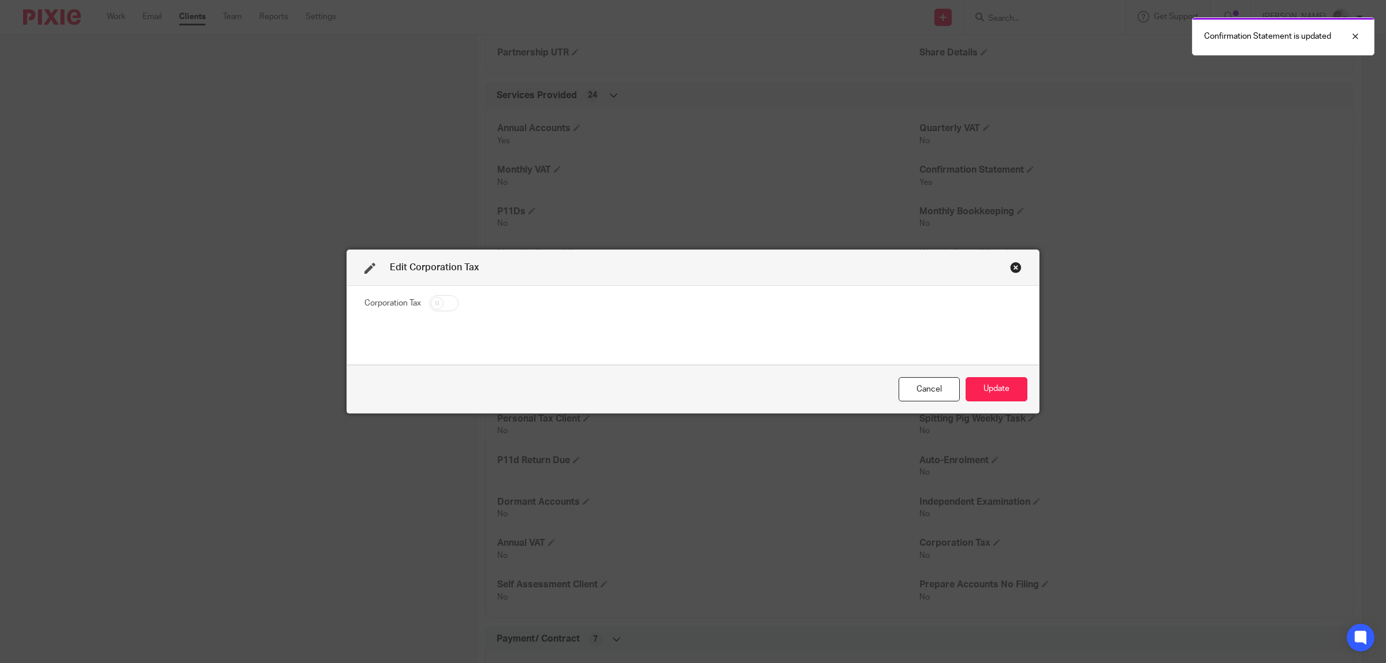
click at [432, 304] on input "checkbox" at bounding box center [443, 303] width 29 height 16
checkbox input "true"
click at [977, 394] on button "Update" at bounding box center [997, 389] width 62 height 25
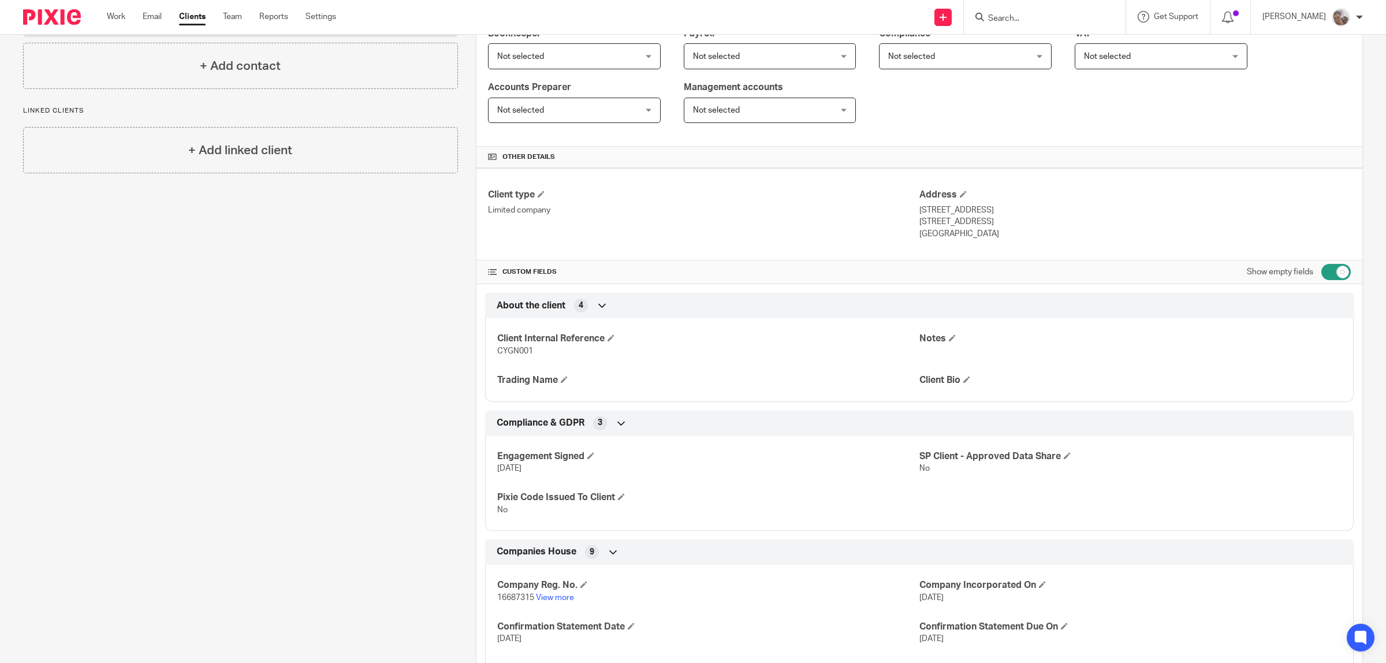
scroll to position [141, 0]
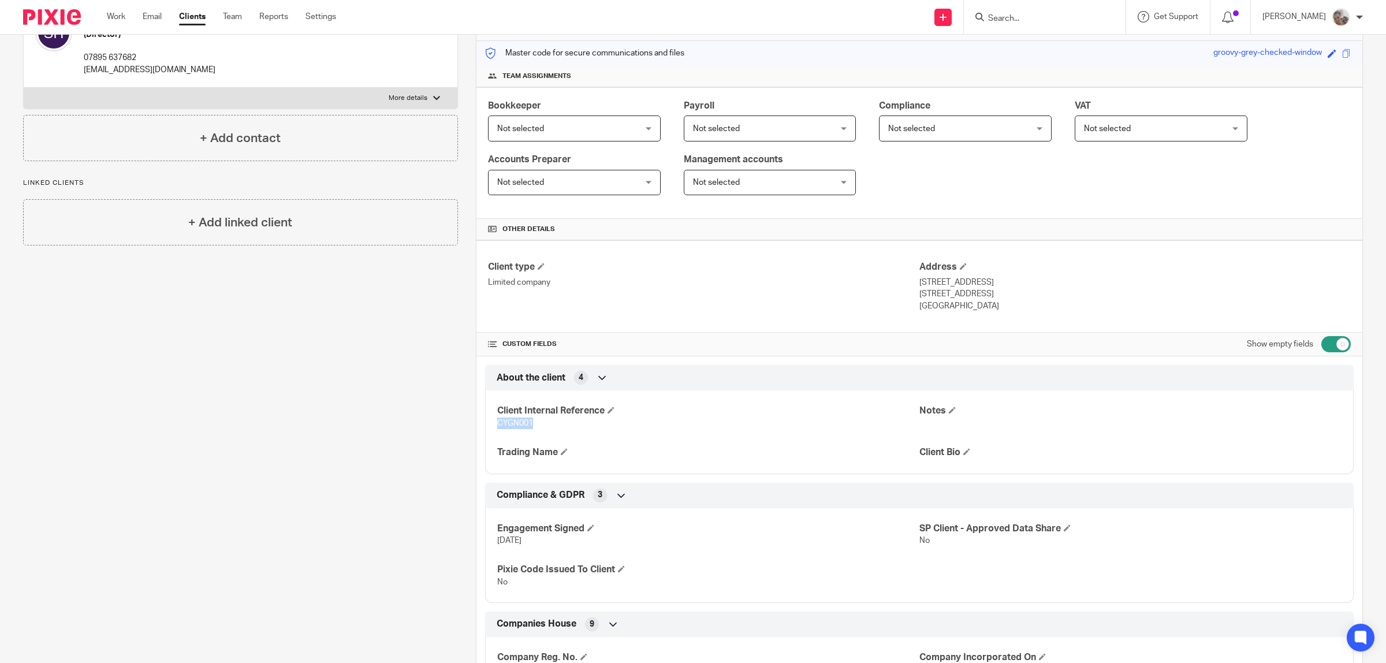
drag, startPoint x: 530, startPoint y: 422, endPoint x: 494, endPoint y: 424, distance: 35.9
click at [497, 424] on p "CYGN001" at bounding box center [708, 424] width 422 height 12
copy span "CYGN001"
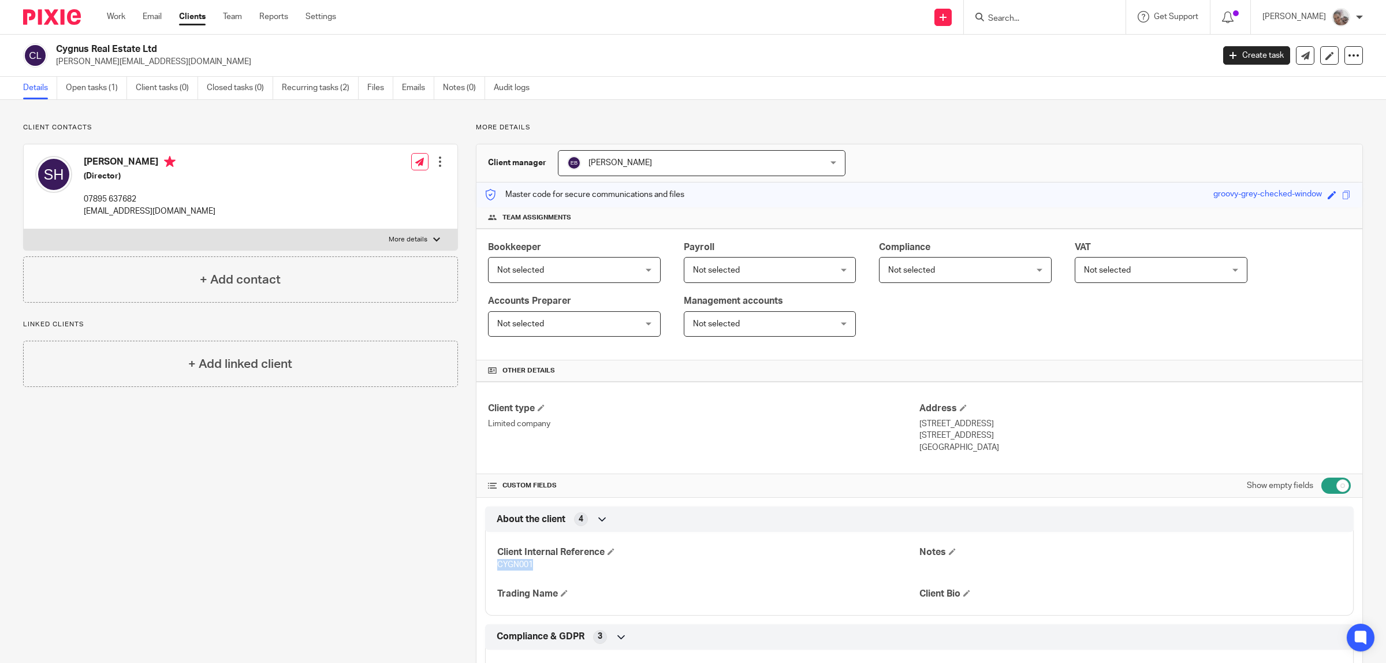
drag, startPoint x: 170, startPoint y: 50, endPoint x: 57, endPoint y: 46, distance: 113.8
click at [57, 46] on h2 "Cygnus Real Estate Ltd" at bounding box center [516, 49] width 920 height 12
copy h2 "Cygnus Real Estate Ltd"
drag, startPoint x: 539, startPoint y: 566, endPoint x: 494, endPoint y: 566, distance: 45.0
click at [497, 566] on p "CYGN001" at bounding box center [708, 565] width 422 height 12
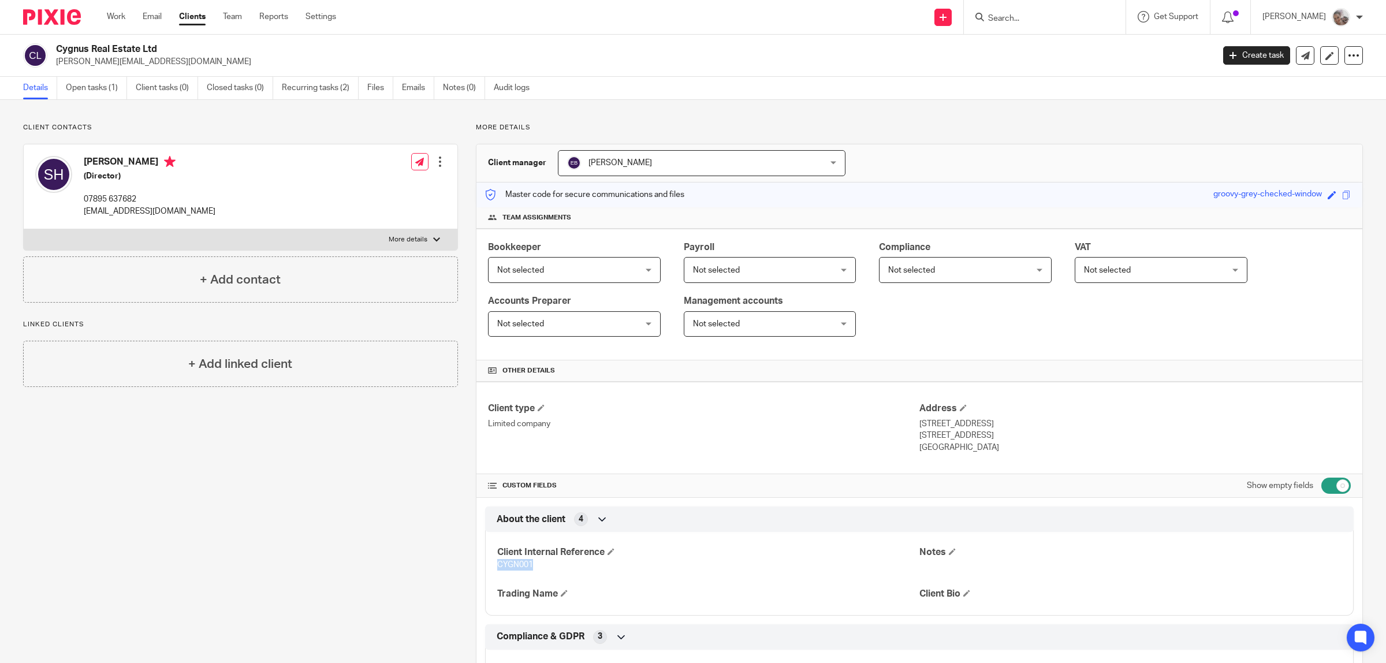
copy span "CYGN001"
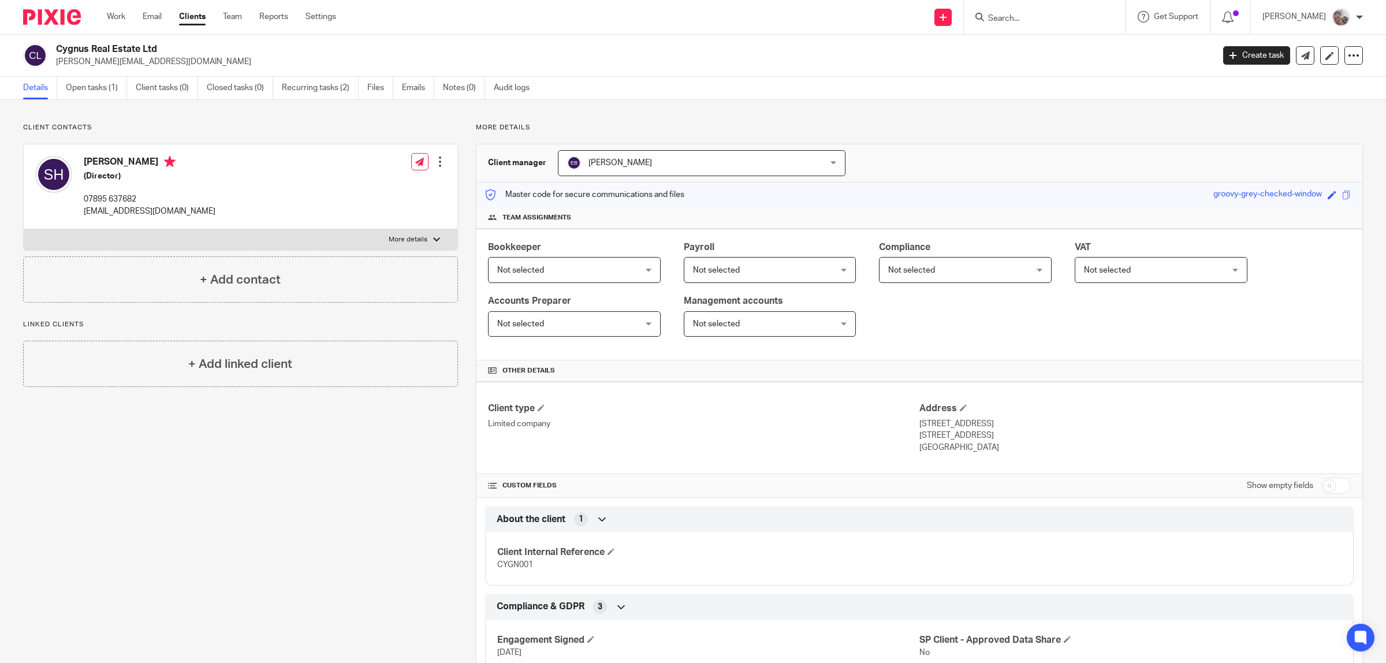
click at [1011, 24] on form at bounding box center [1048, 17] width 123 height 14
click at [1011, 17] on input "Search" at bounding box center [1039, 19] width 104 height 10
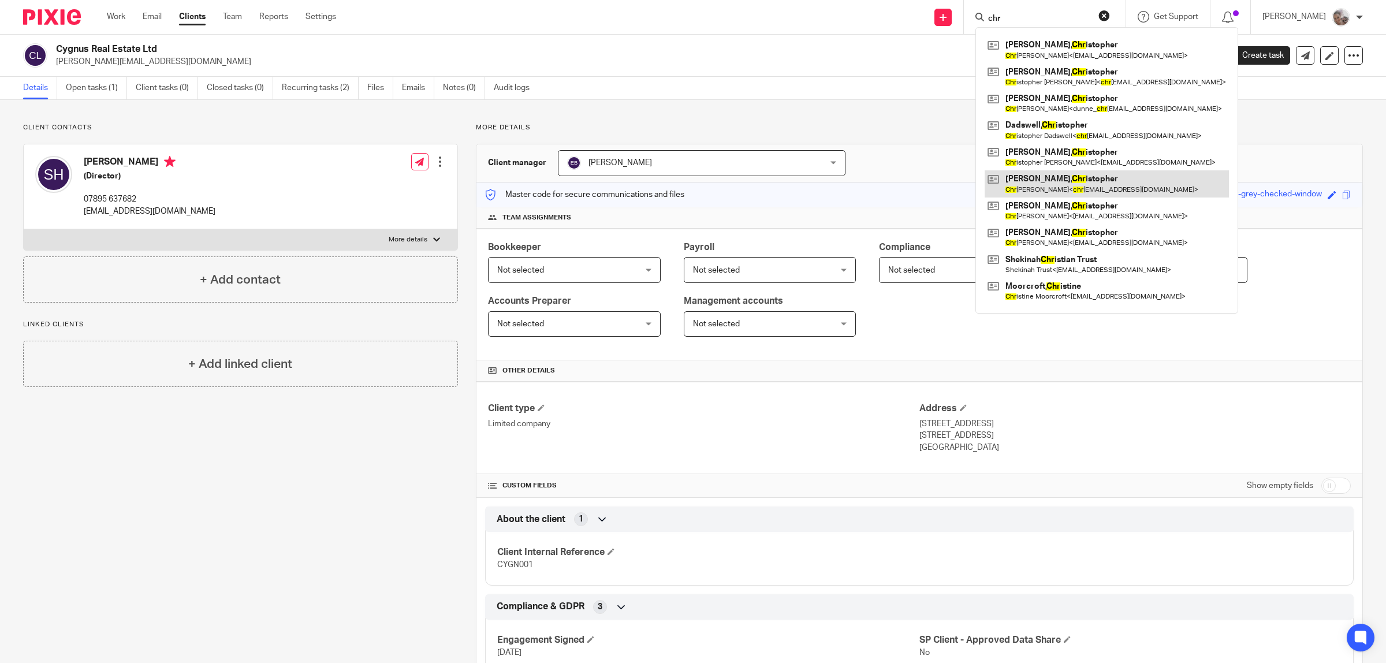
type input "chr"
click at [1070, 188] on link at bounding box center [1107, 183] width 244 height 27
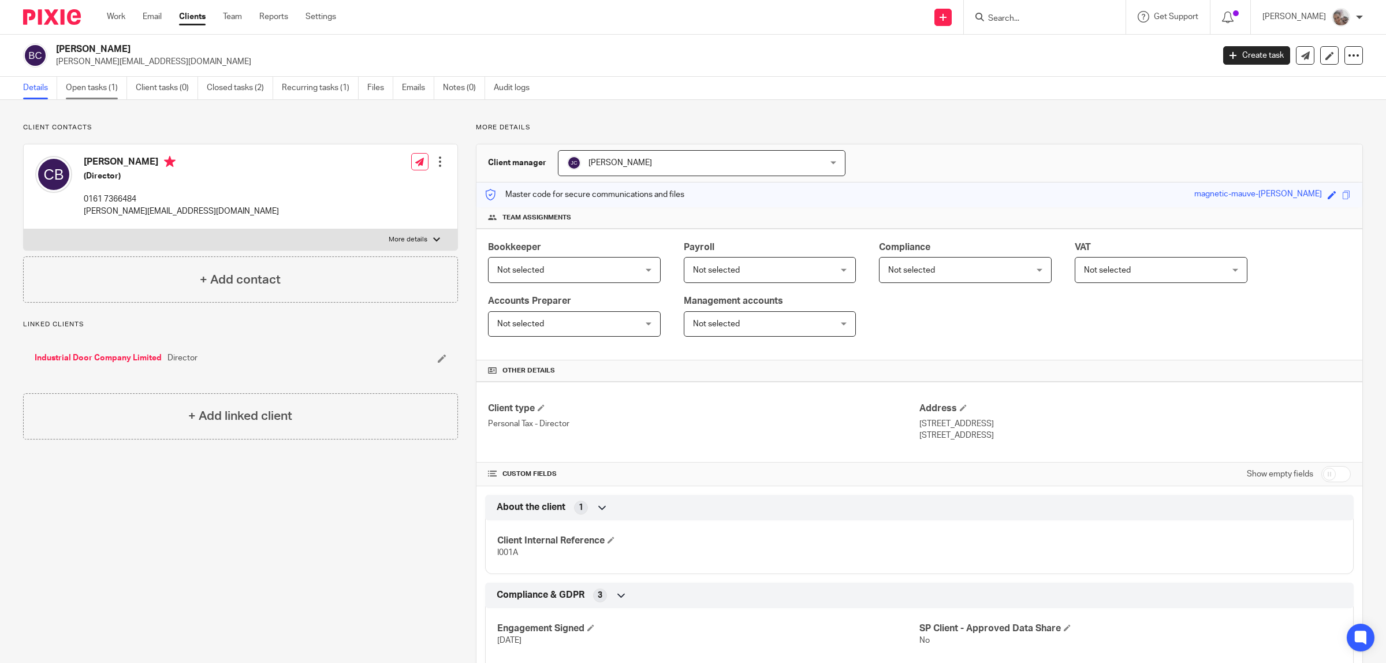
click at [71, 85] on link "Open tasks (1)" at bounding box center [96, 88] width 61 height 23
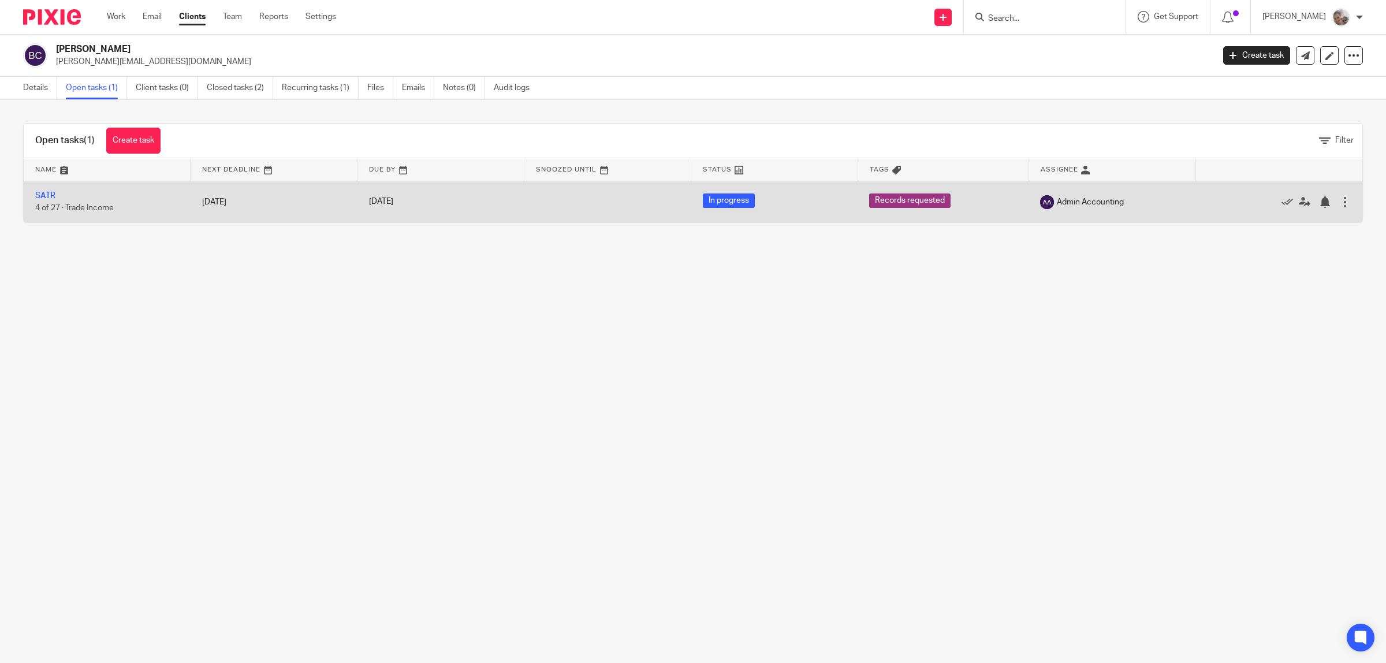
click at [1339, 203] on div at bounding box center [1345, 202] width 12 height 12
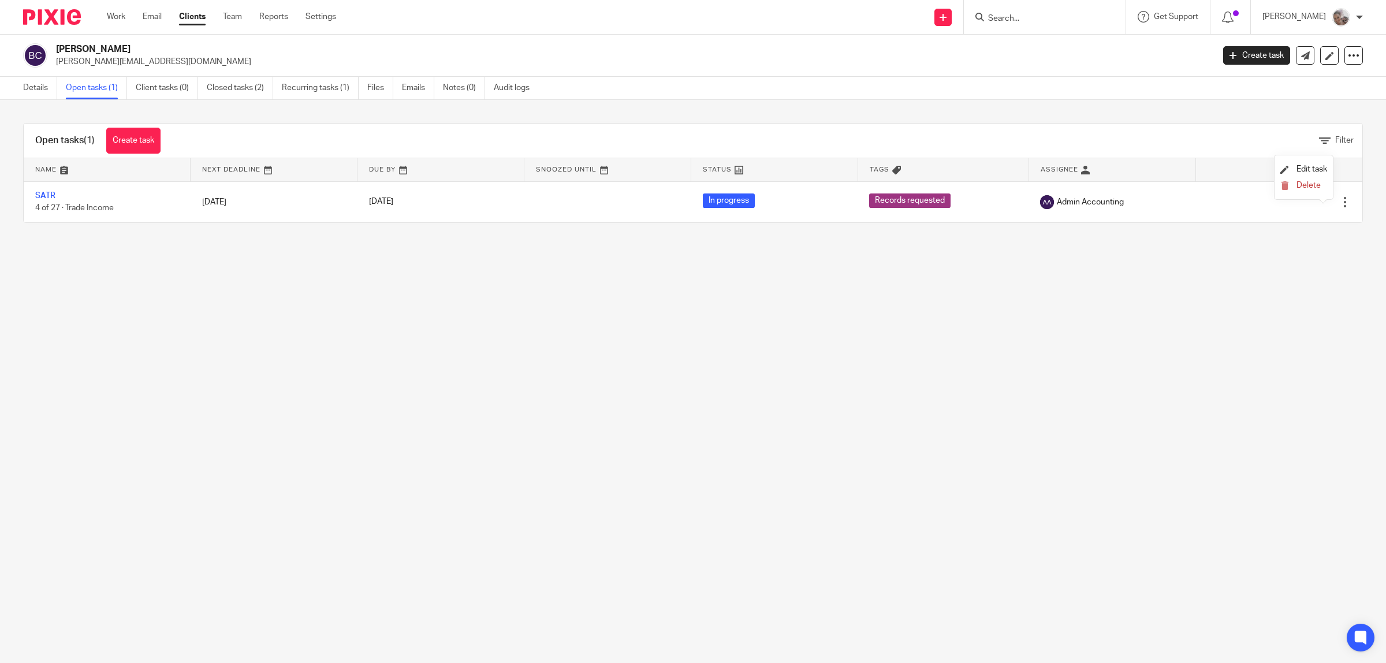
click at [1225, 229] on div "Open tasks (1) Create task Filter Name Next Deadline Due By Snoozed Until Statu…" at bounding box center [693, 173] width 1386 height 146
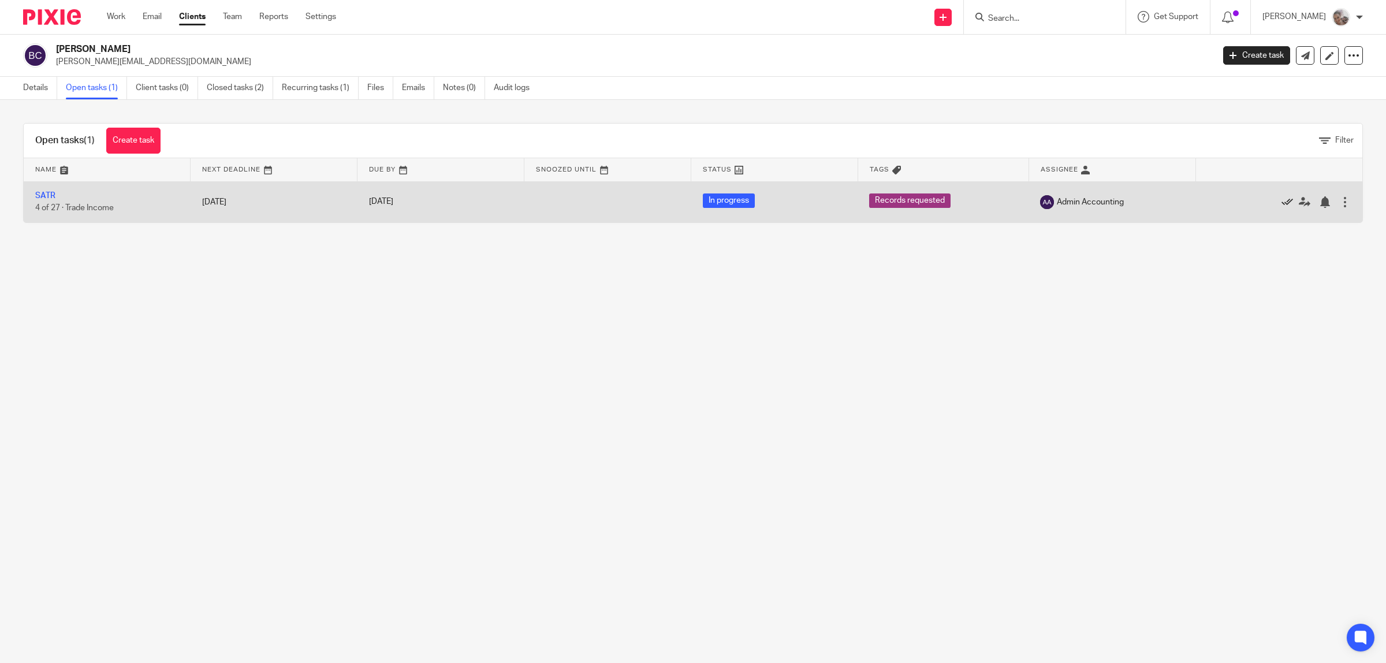
click at [1281, 204] on icon at bounding box center [1287, 202] width 12 height 12
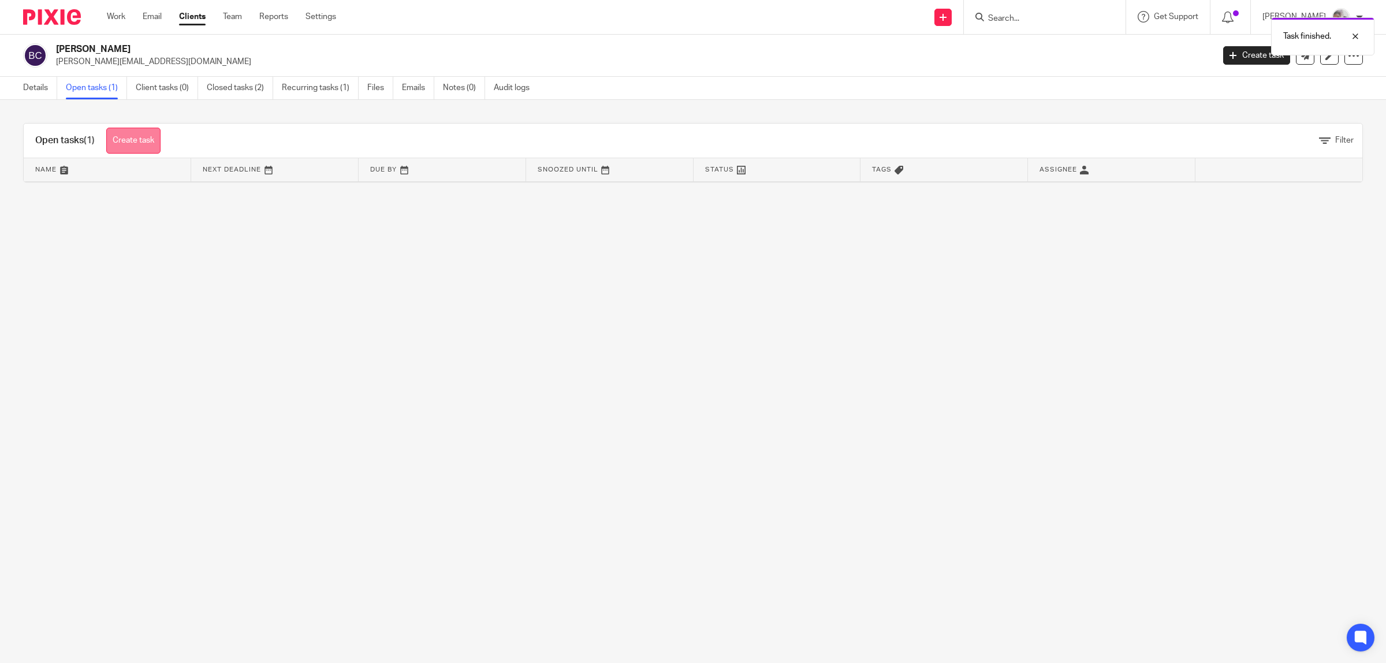
click at [159, 143] on link "Create task" at bounding box center [133, 141] width 54 height 26
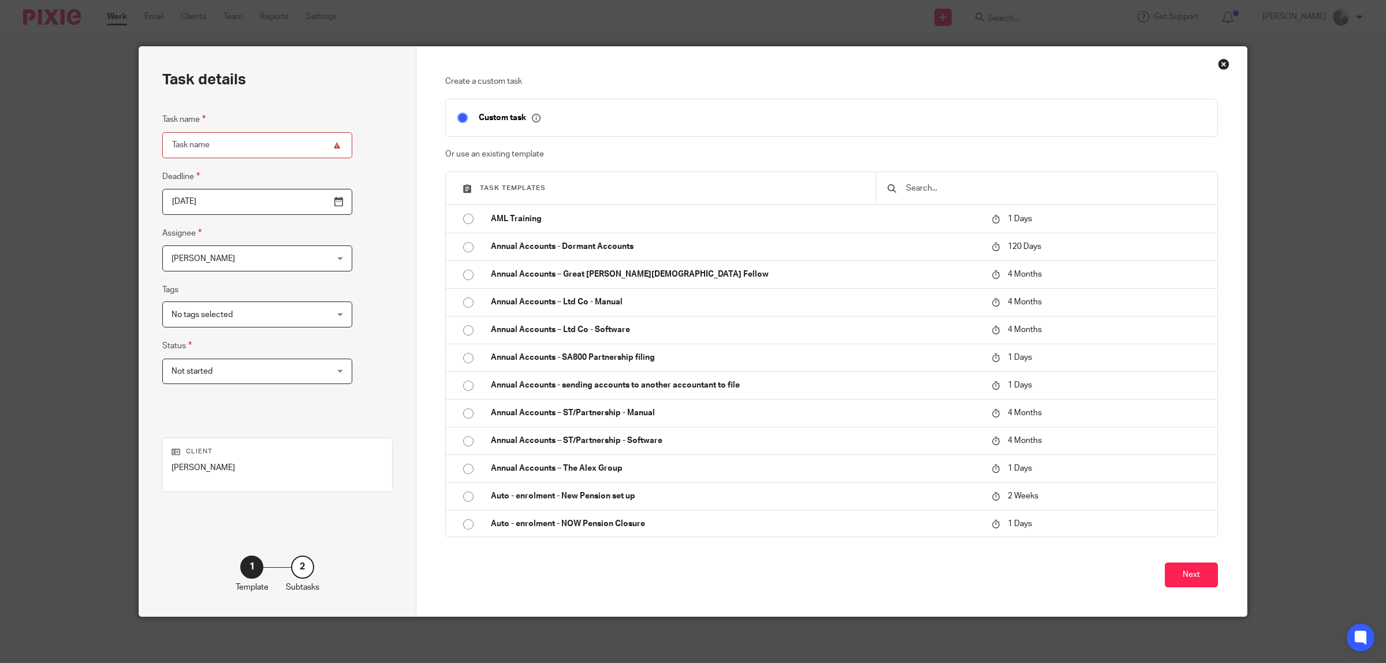
click at [1005, 189] on input "text" at bounding box center [1055, 188] width 301 height 13
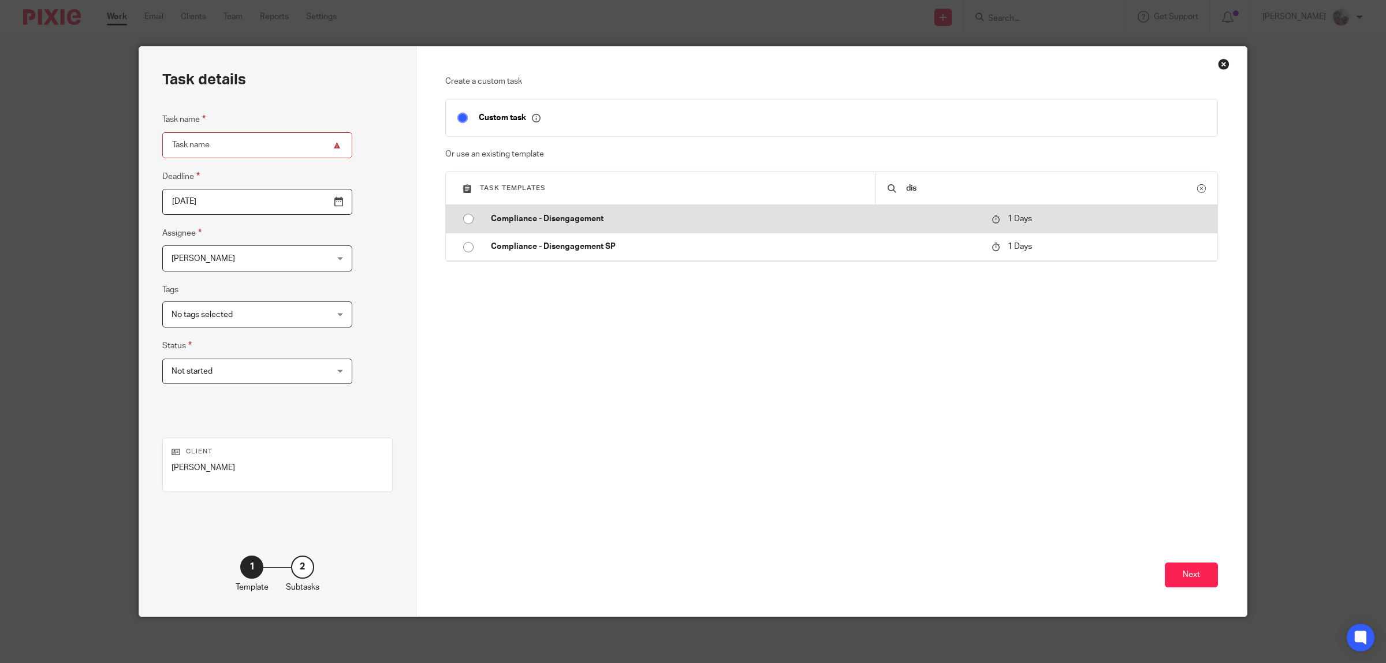
type input "dis"
click at [578, 223] on p "Compliance - Disengagement" at bounding box center [736, 219] width 490 height 12
type input "2025-09-16"
type input "Compliance - Disengagement"
checkbox input "false"
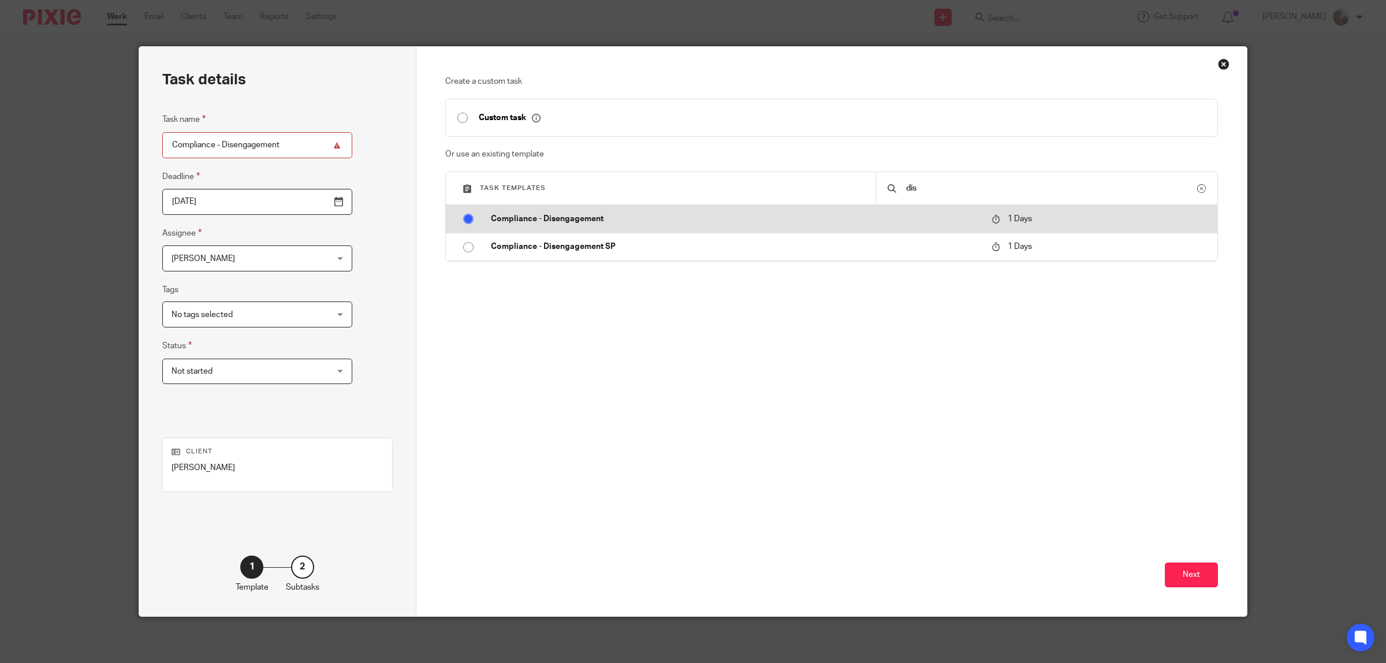
radio input "true"
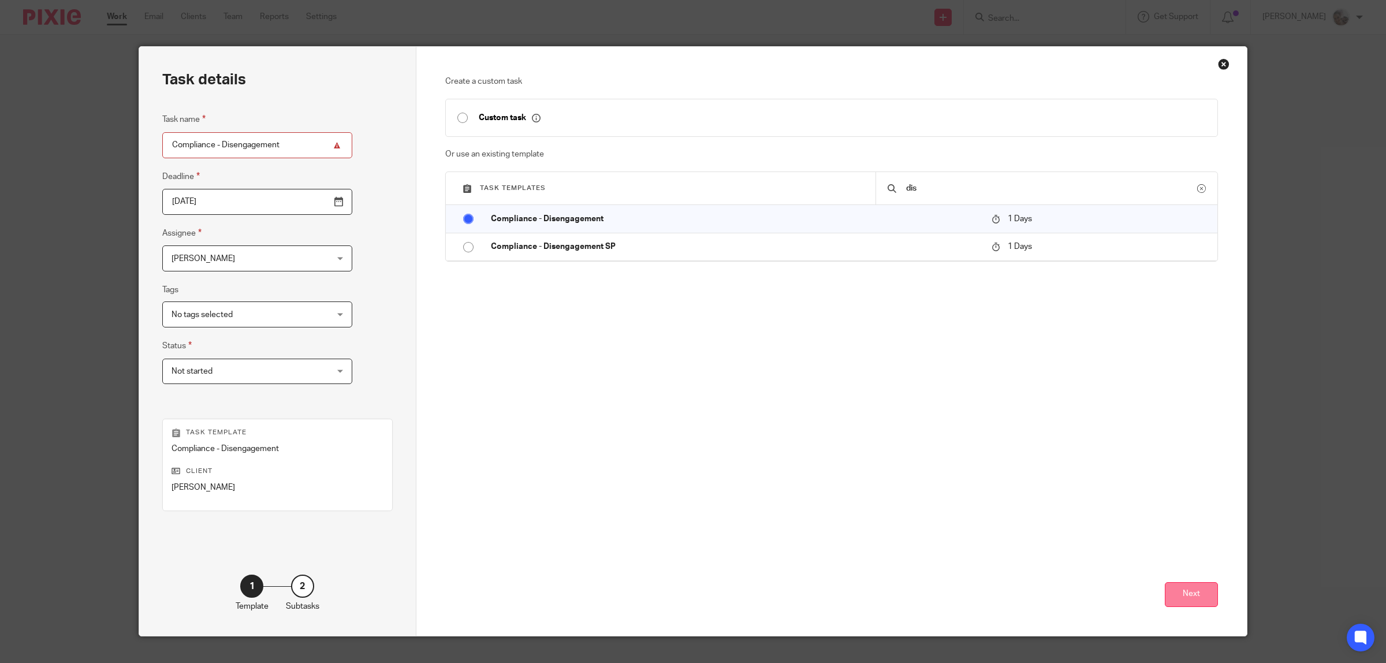
click at [1184, 591] on button "Next" at bounding box center [1191, 594] width 53 height 25
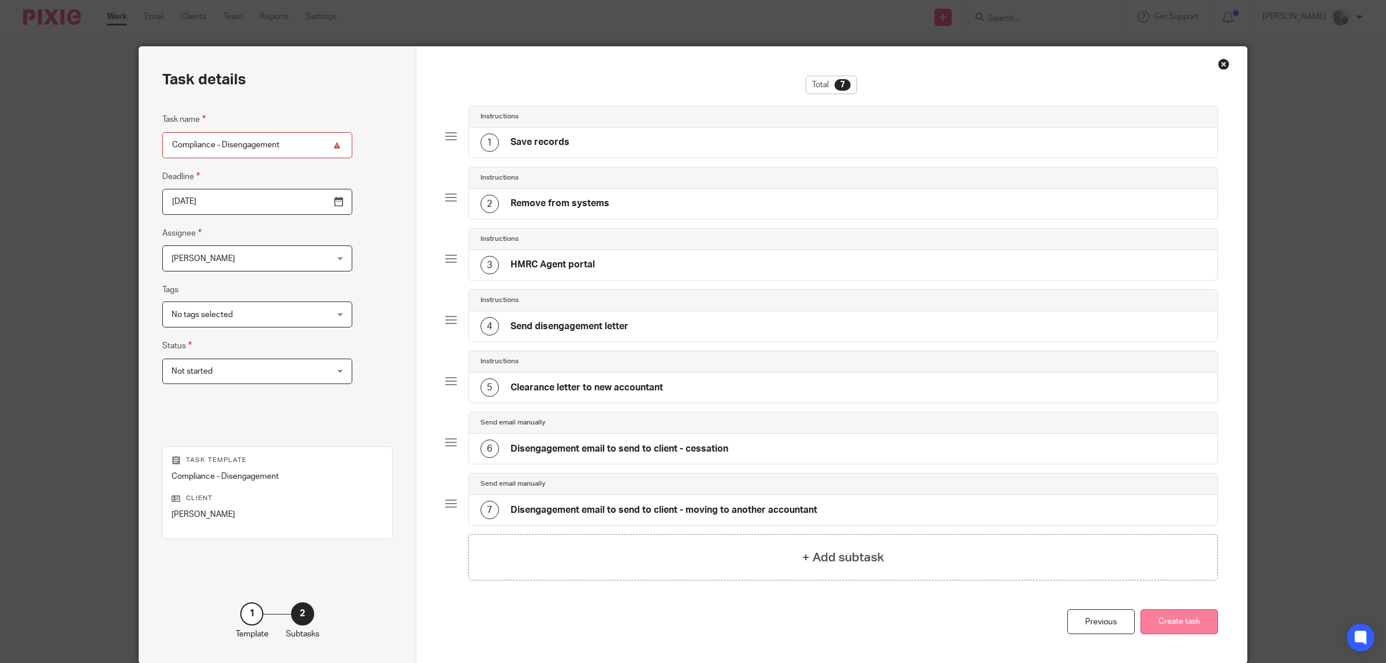
click at [1196, 625] on button "Create task" at bounding box center [1179, 621] width 77 height 25
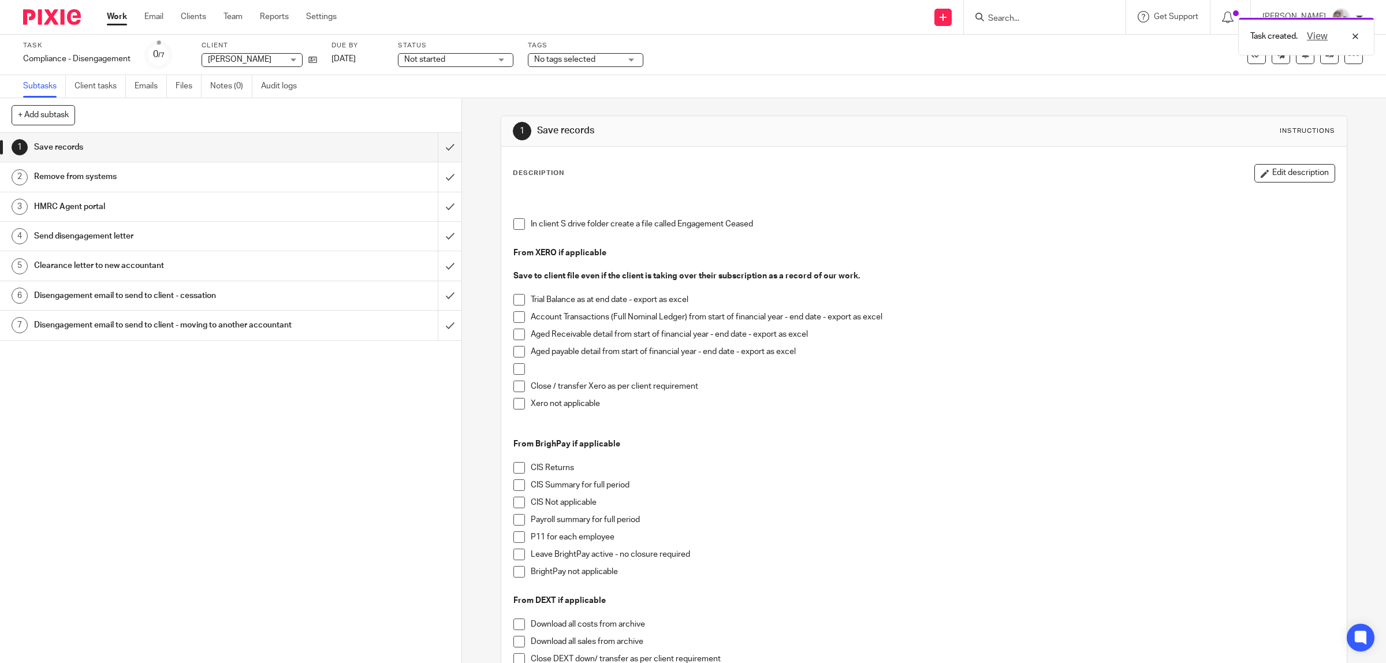
click at [1102, 55] on div "Task created. View" at bounding box center [1033, 34] width 681 height 44
click at [1045, 21] on div "Task created. View" at bounding box center [1033, 34] width 681 height 44
click at [1081, 23] on input "Search" at bounding box center [1039, 19] width 104 height 10
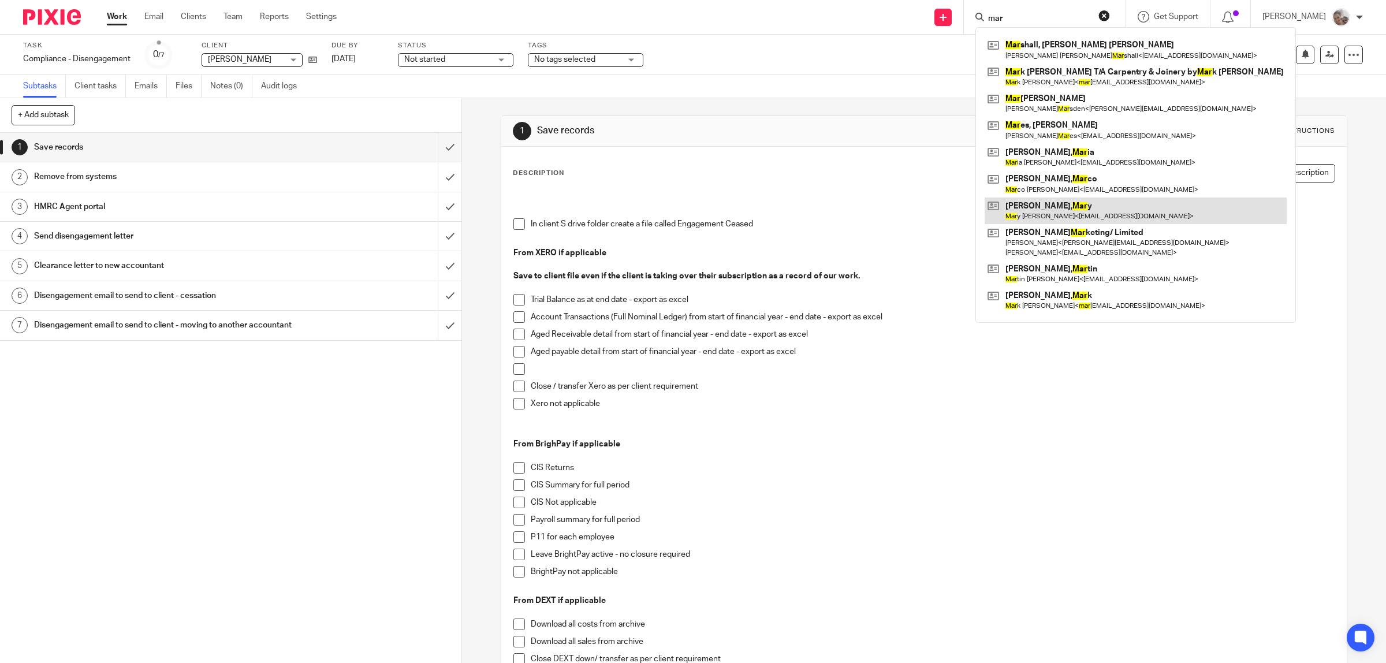
type input "mar"
click at [1070, 212] on link at bounding box center [1136, 211] width 302 height 27
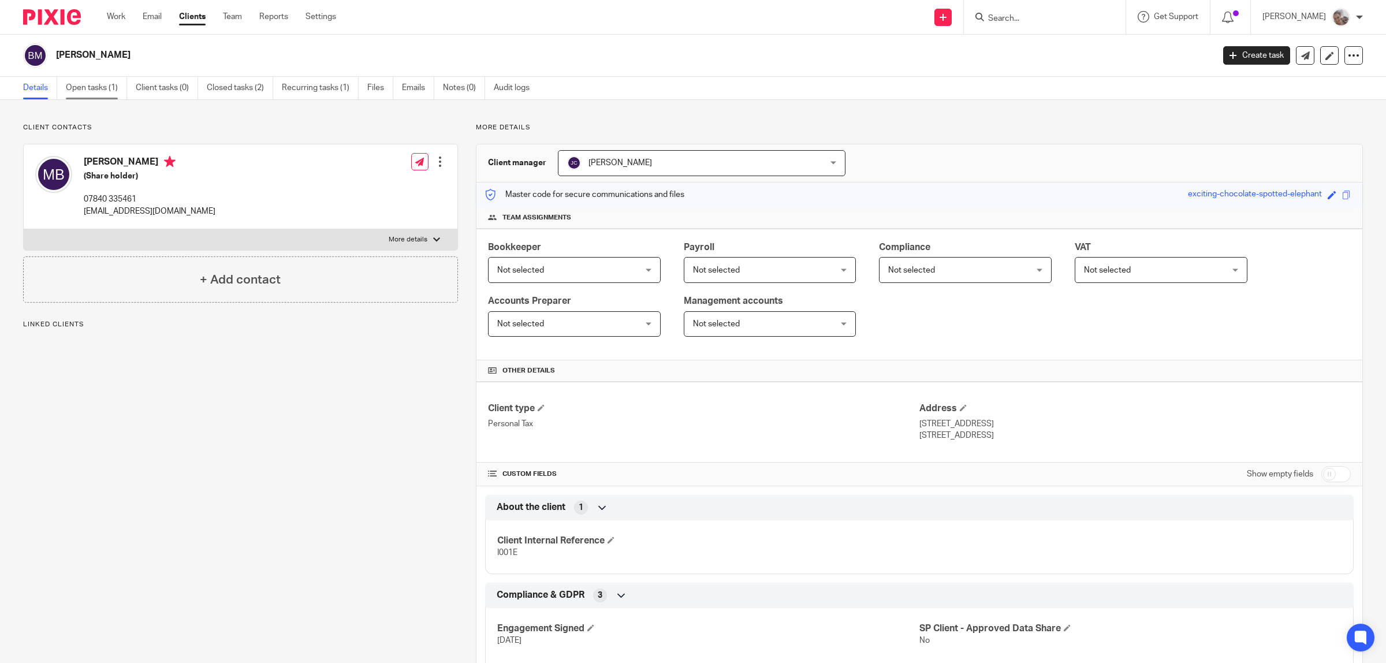
click at [106, 91] on link "Open tasks (1)" at bounding box center [96, 88] width 61 height 23
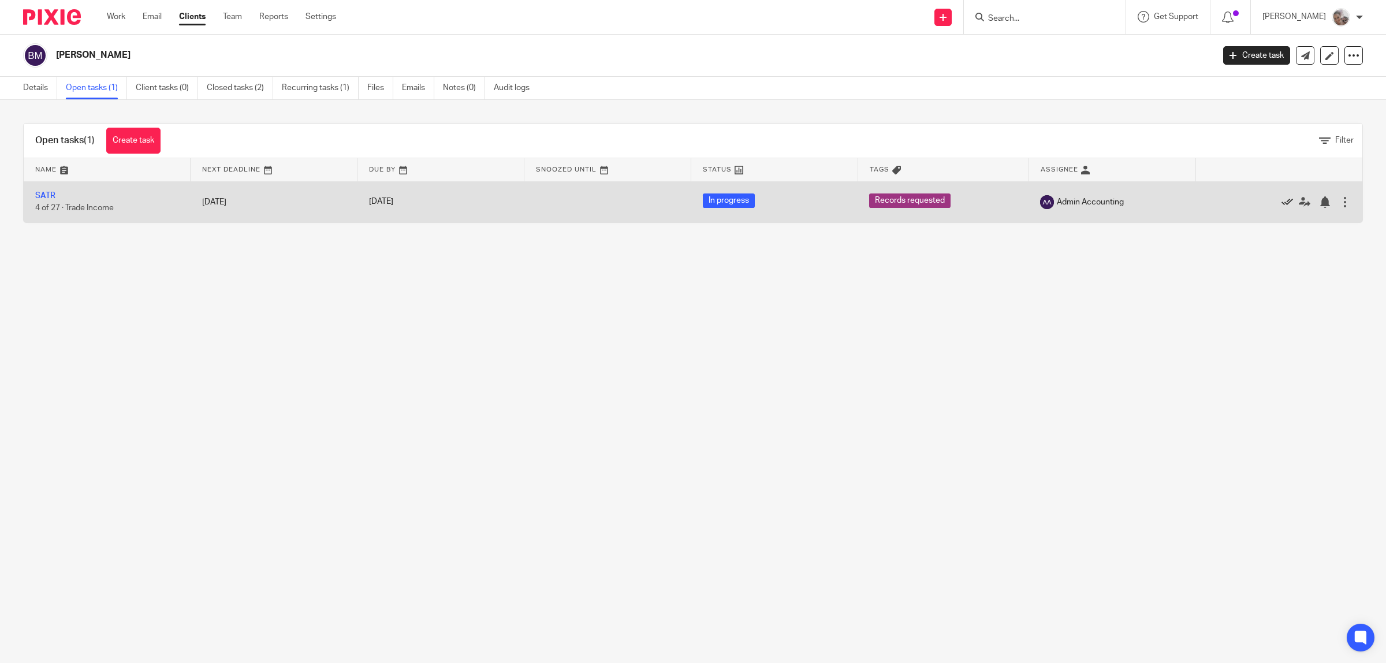
click at [1281, 201] on icon at bounding box center [1287, 202] width 12 height 12
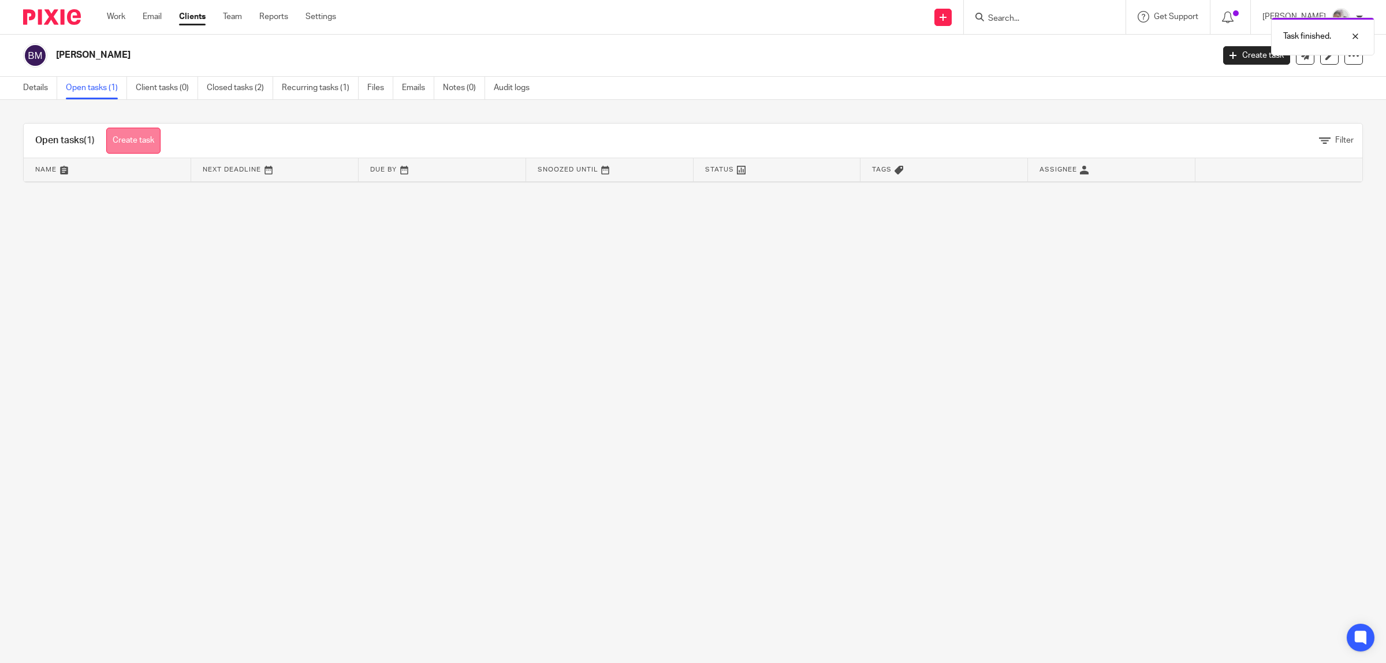
click at [149, 140] on link "Create task" at bounding box center [133, 141] width 54 height 26
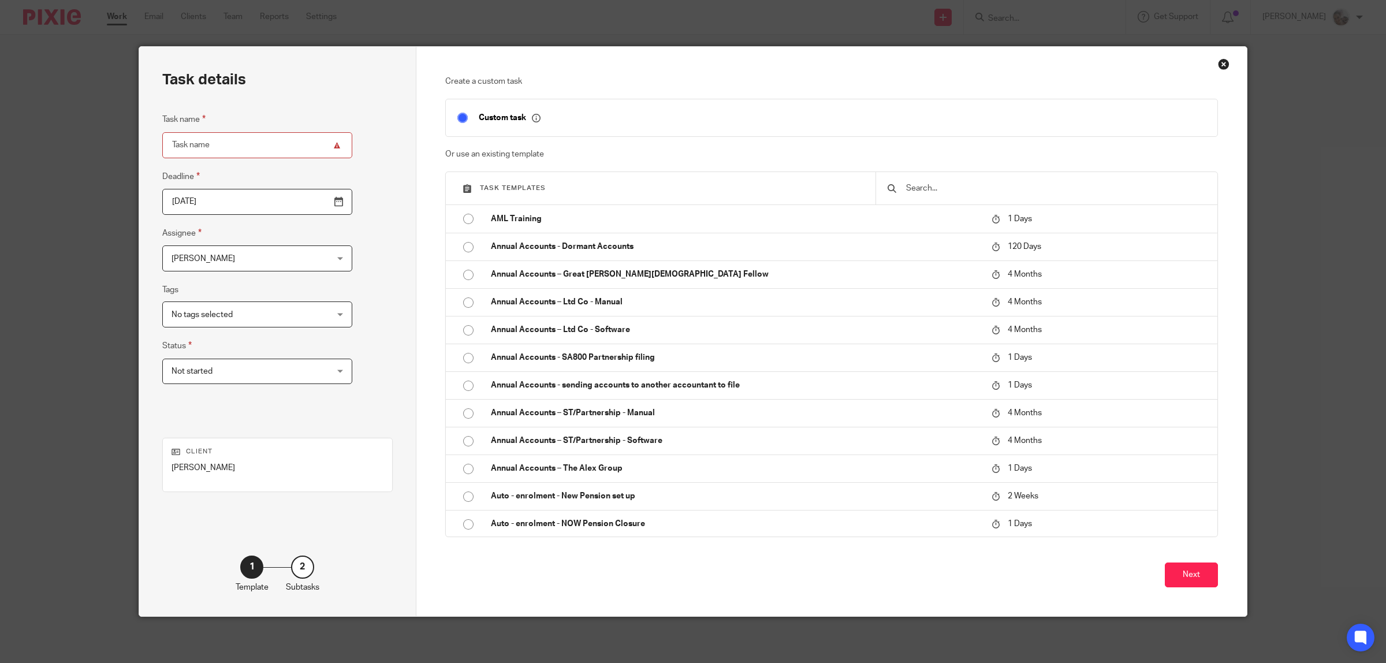
click at [999, 188] on input "text" at bounding box center [1055, 188] width 301 height 13
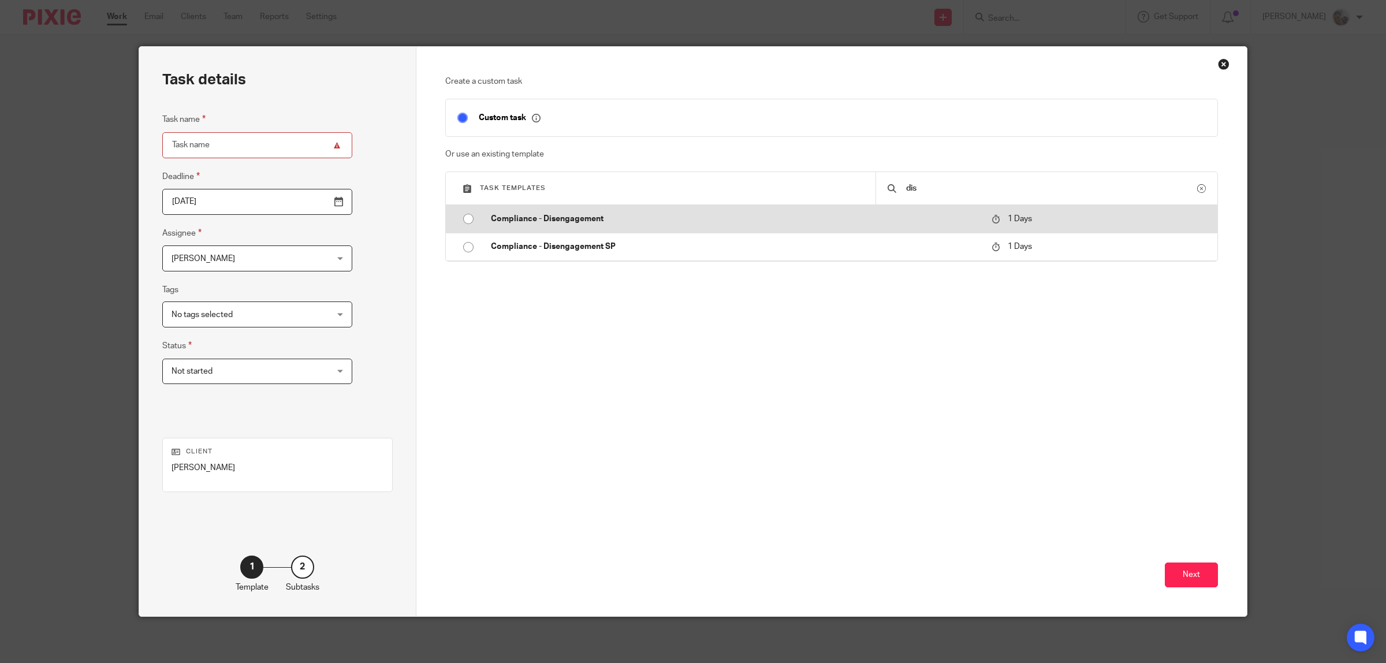
type input "dis"
click at [628, 218] on p "Compliance - Disengagement" at bounding box center [736, 219] width 490 height 12
type input "[DATE]"
type input "Compliance - Disengagement"
checkbox input "false"
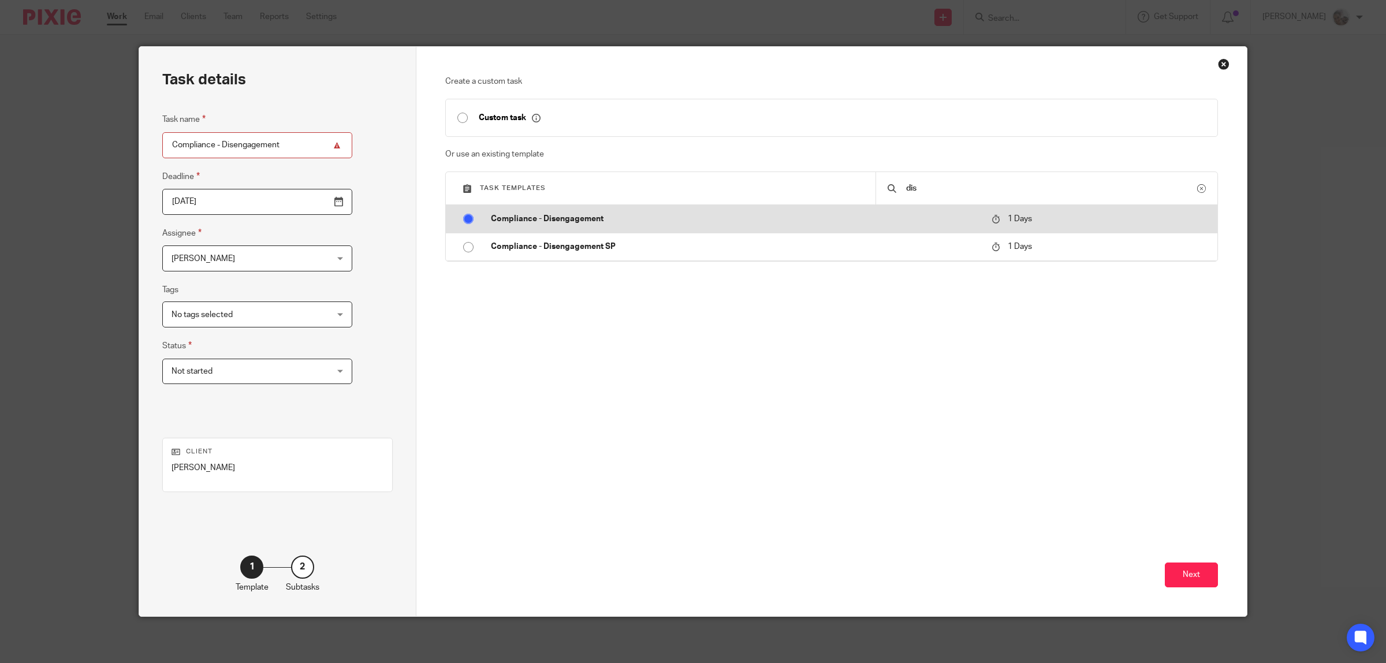
radio input "true"
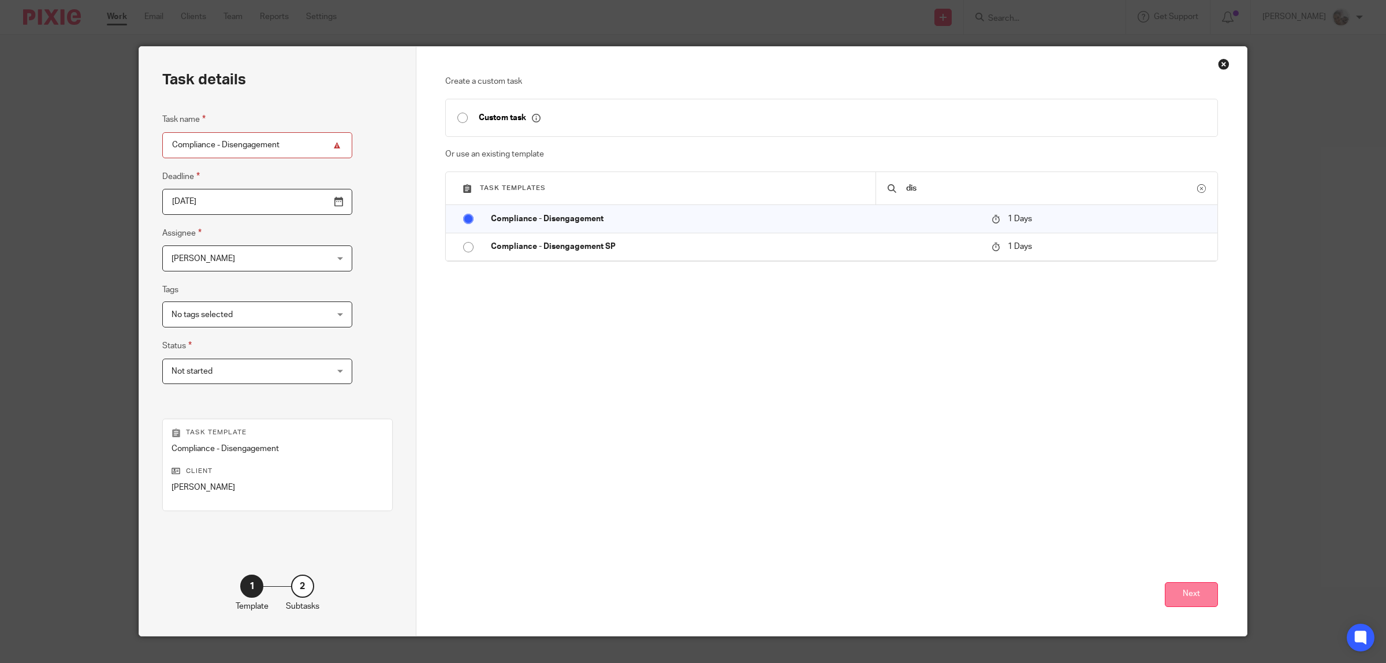
click at [1198, 601] on button "Next" at bounding box center [1191, 594] width 53 height 25
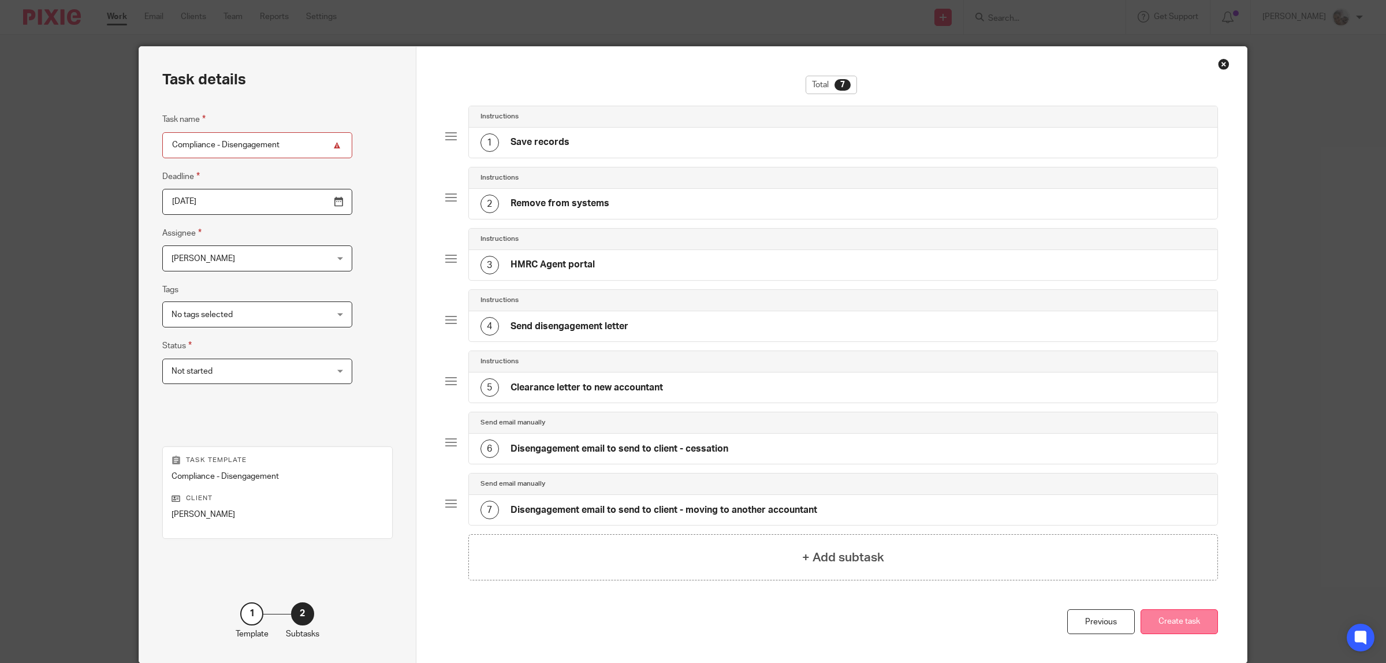
click at [1190, 623] on button "Create task" at bounding box center [1179, 621] width 77 height 25
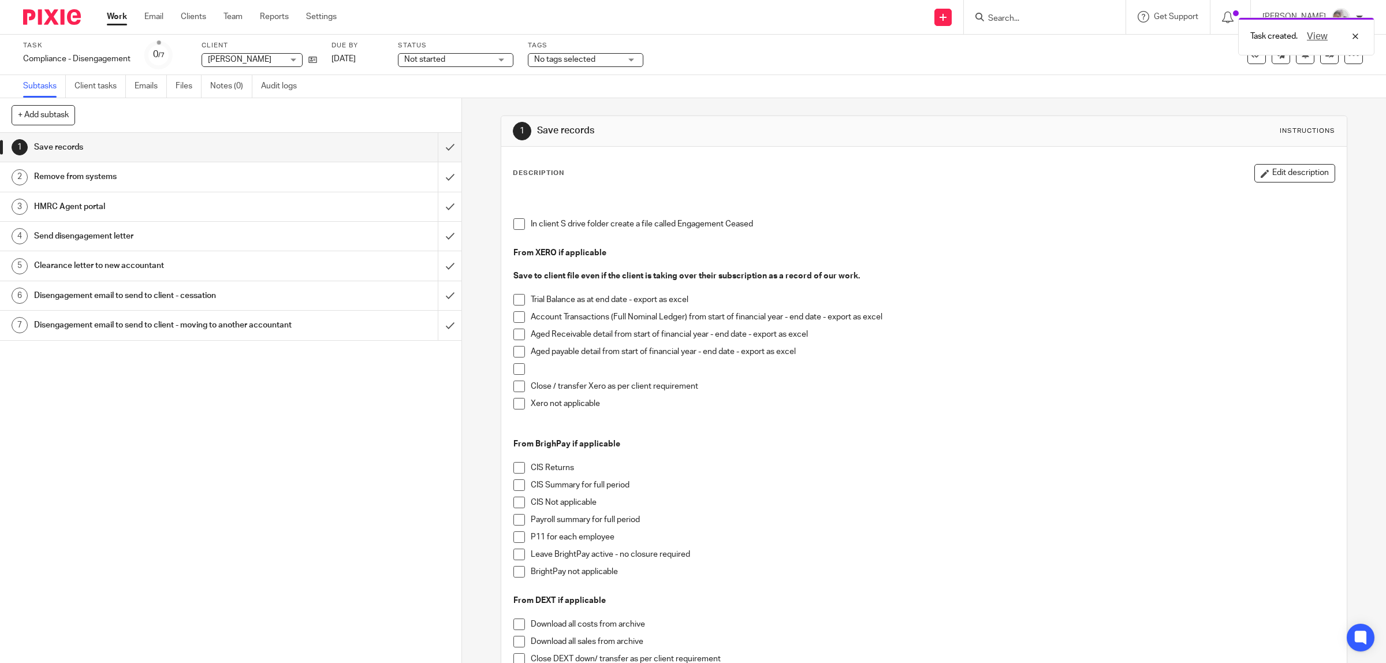
click at [1048, 18] on div "Task created. View" at bounding box center [1033, 34] width 681 height 44
click at [1048, 18] on input "Search" at bounding box center [1039, 19] width 104 height 10
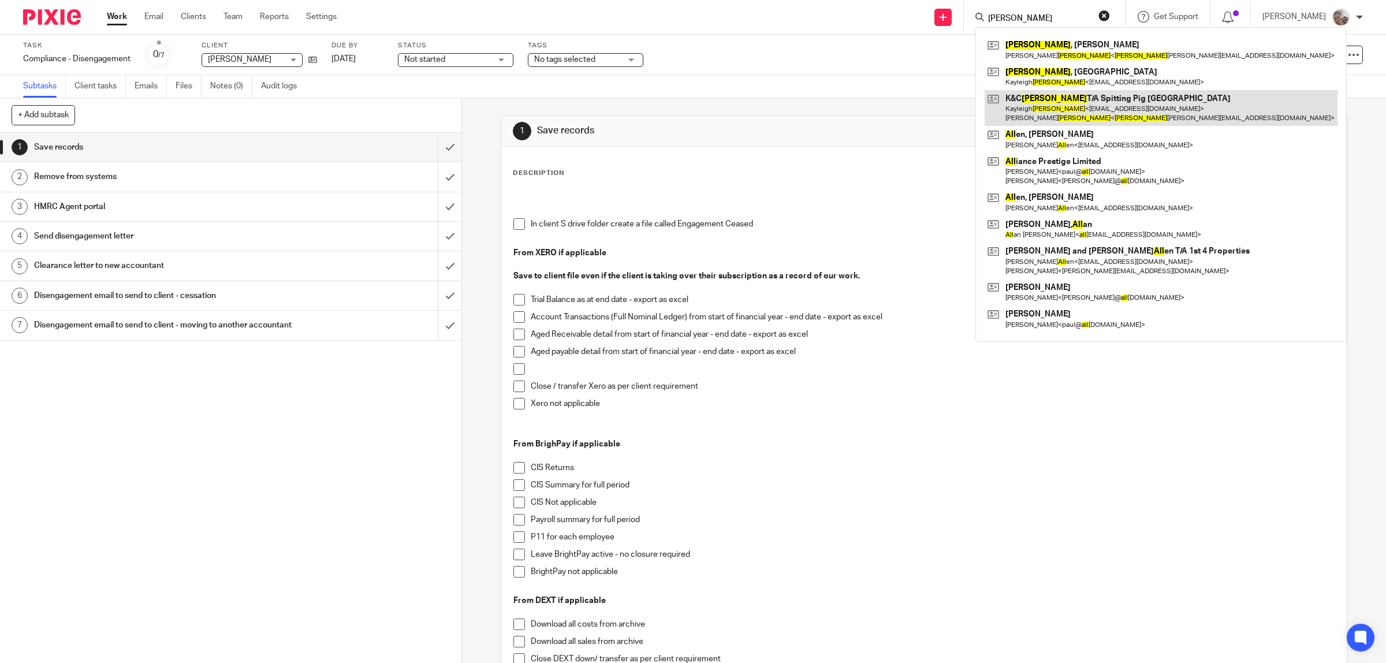
type input "rall"
click at [1100, 111] on link at bounding box center [1161, 108] width 353 height 36
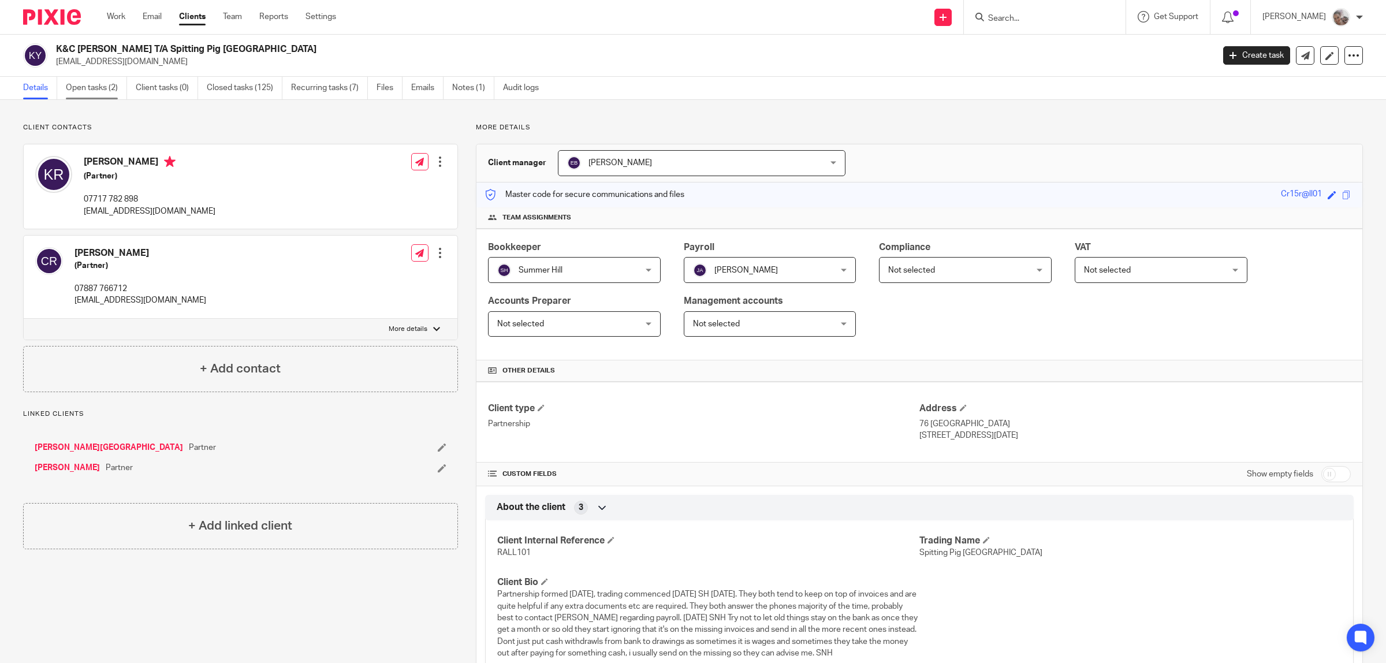
click at [102, 83] on link "Open tasks (2)" at bounding box center [96, 88] width 61 height 23
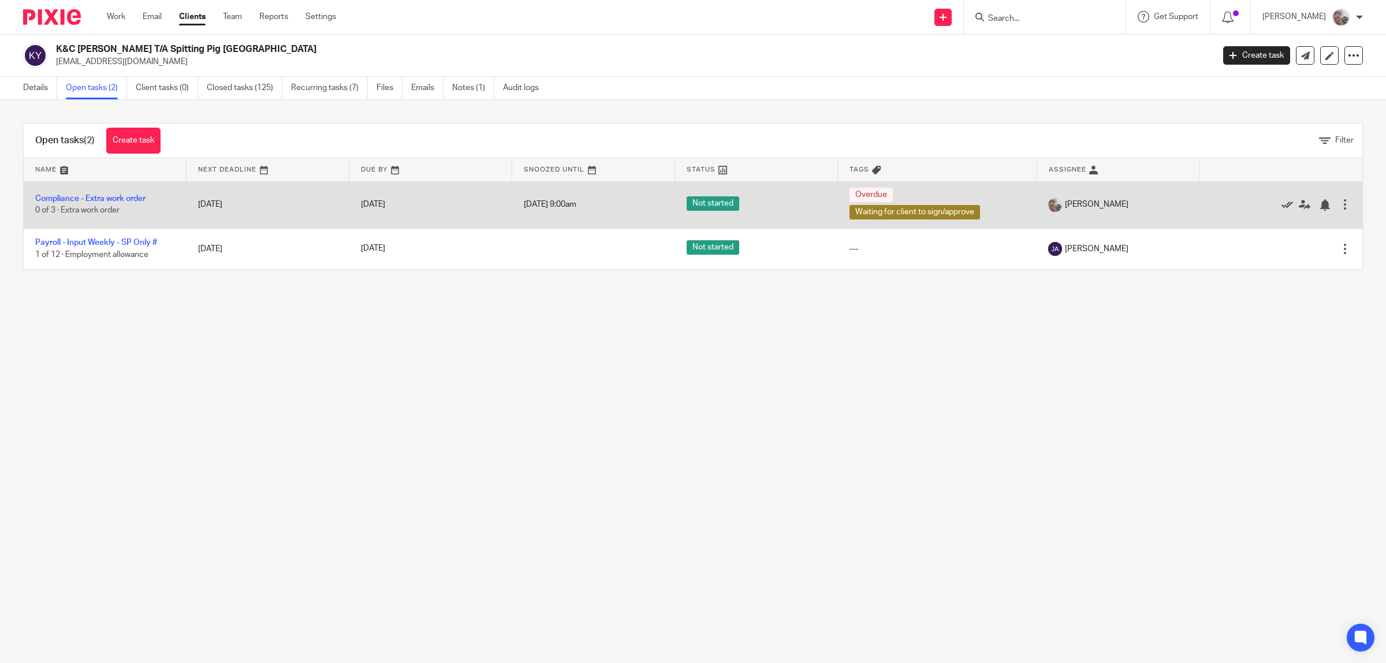
click at [1281, 203] on icon at bounding box center [1287, 205] width 12 height 12
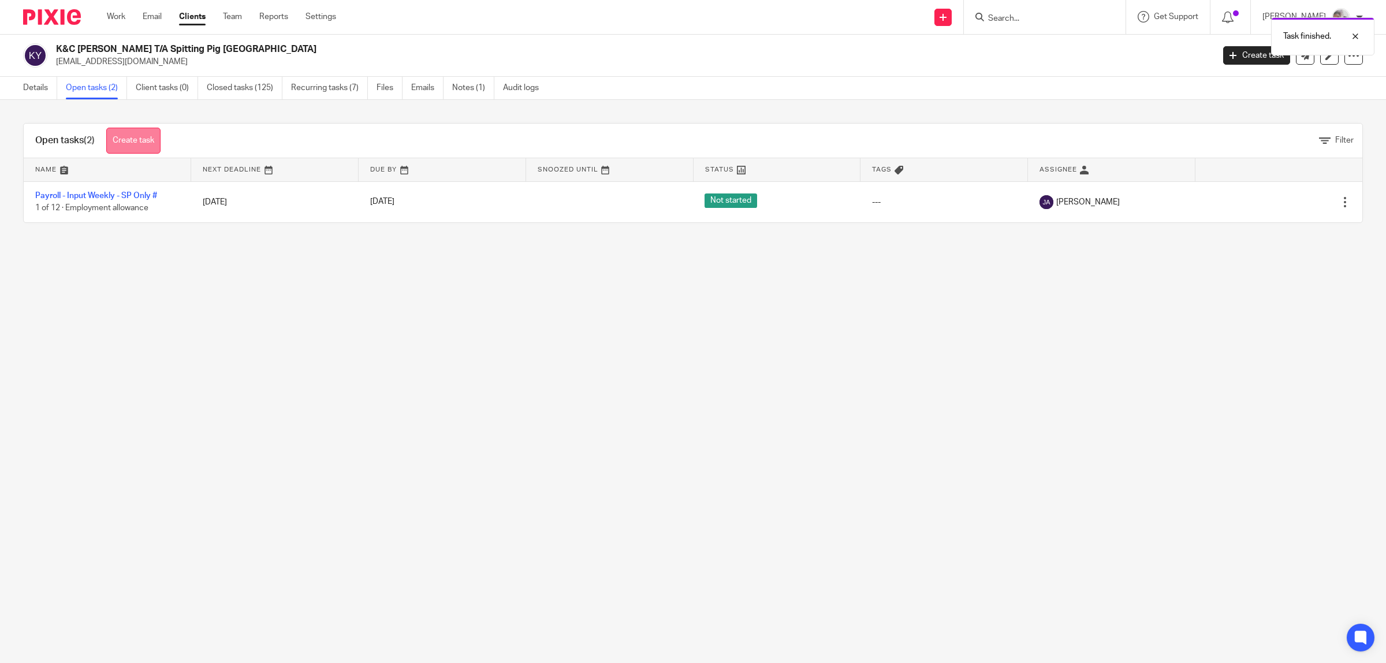
click at [137, 142] on link "Create task" at bounding box center [133, 141] width 54 height 26
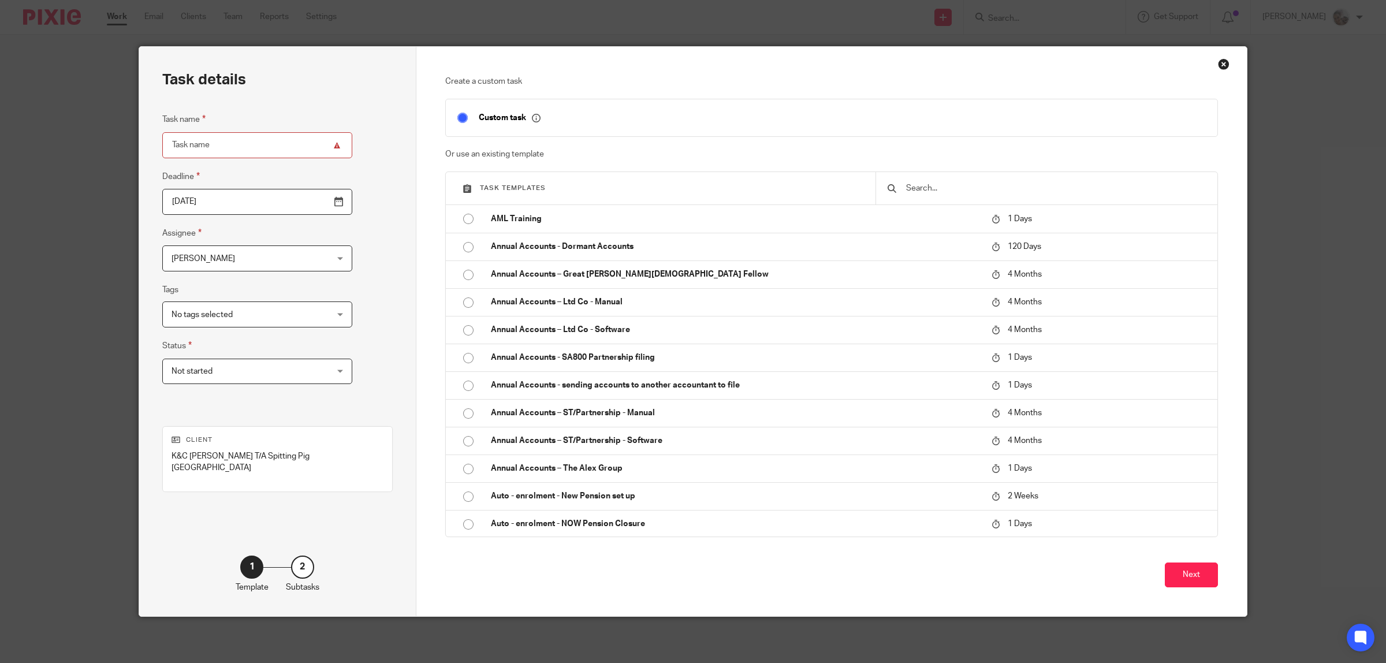
click at [986, 187] on input "text" at bounding box center [1055, 188] width 301 height 13
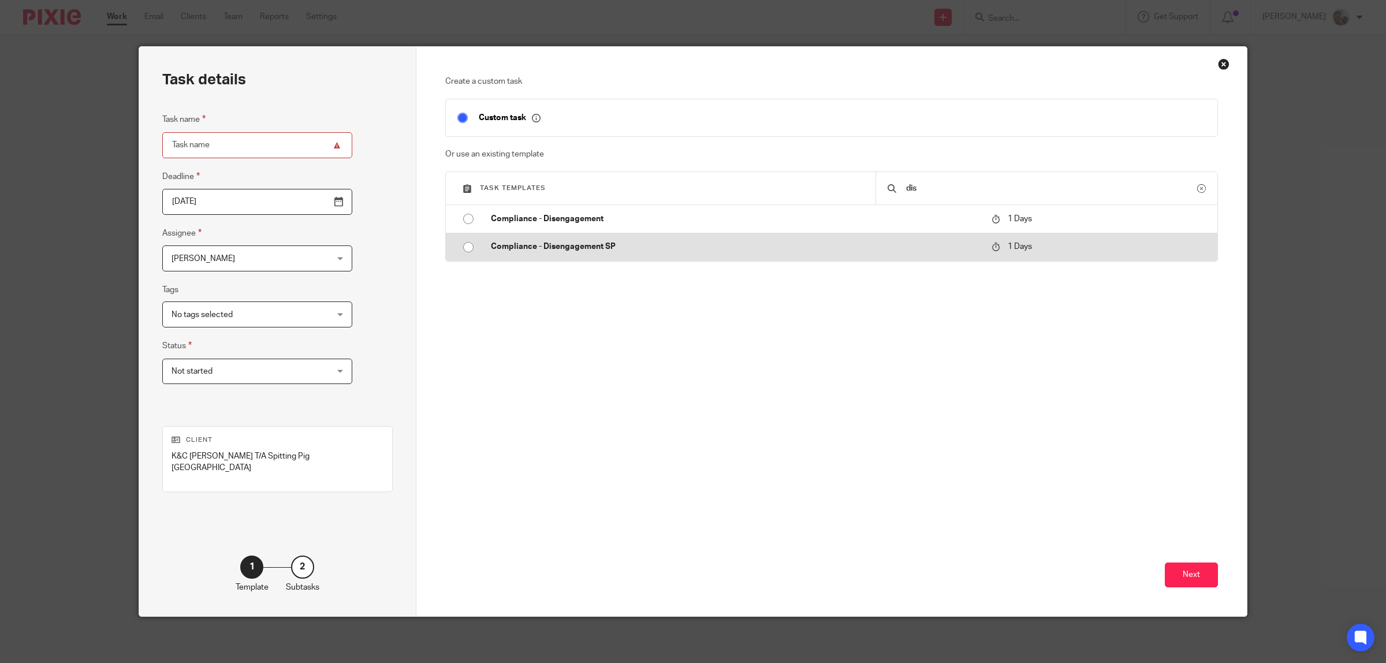
type input "dis"
click at [547, 256] on td "Compliance - Disengagement SP" at bounding box center [732, 247] width 507 height 28
type input "2025-09-16"
type input "Compliance - Disengagement SP"
checkbox input "false"
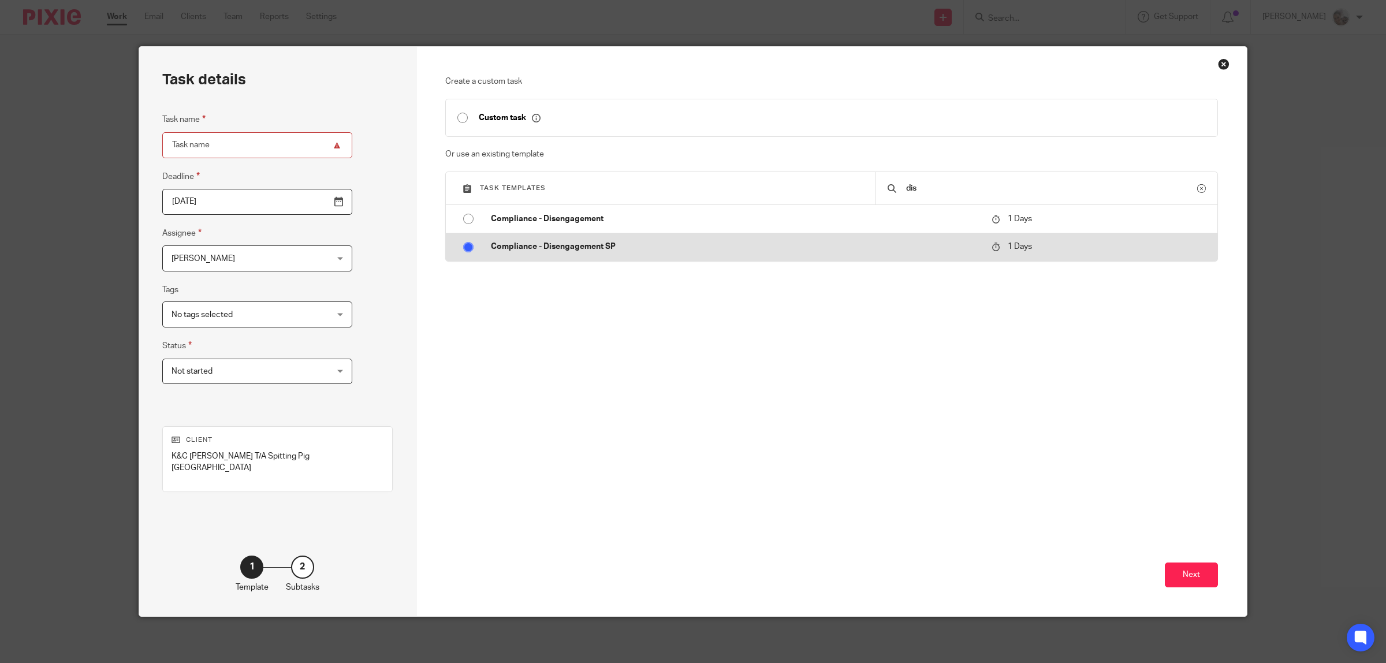
radio input "true"
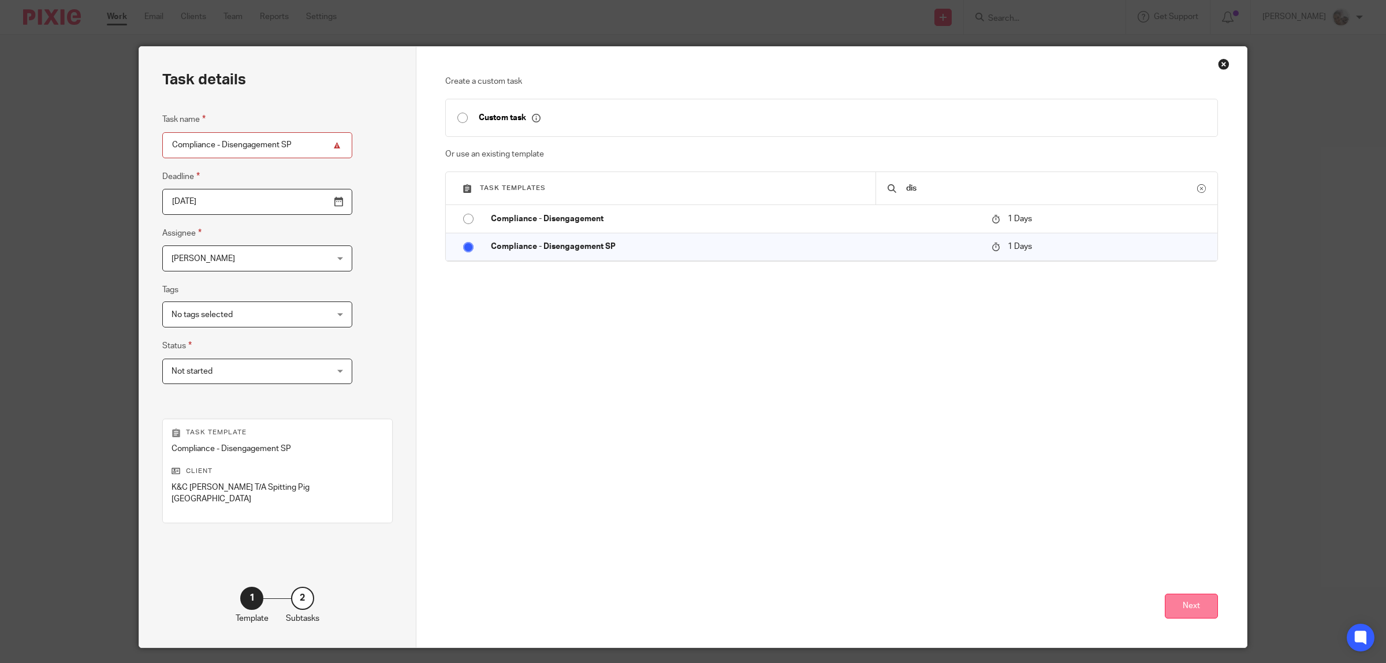
click at [1201, 599] on button "Next" at bounding box center [1191, 606] width 53 height 25
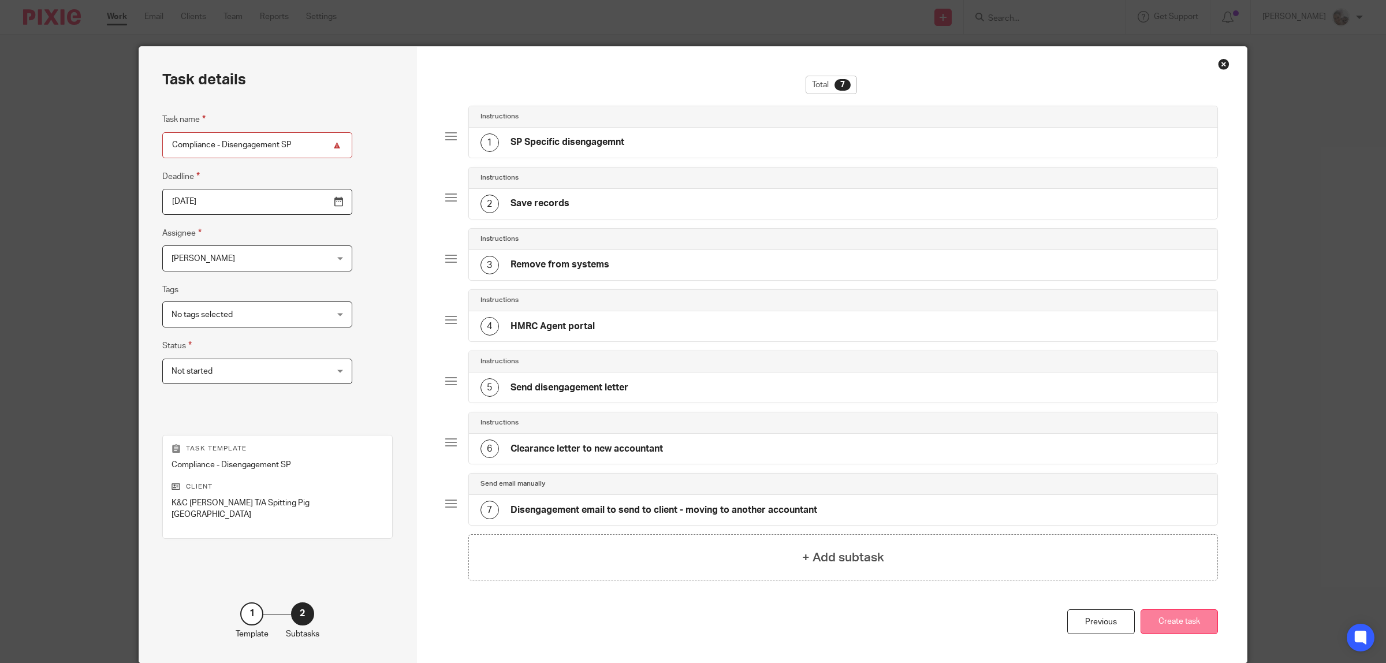
click at [1186, 617] on button "Create task" at bounding box center [1179, 621] width 77 height 25
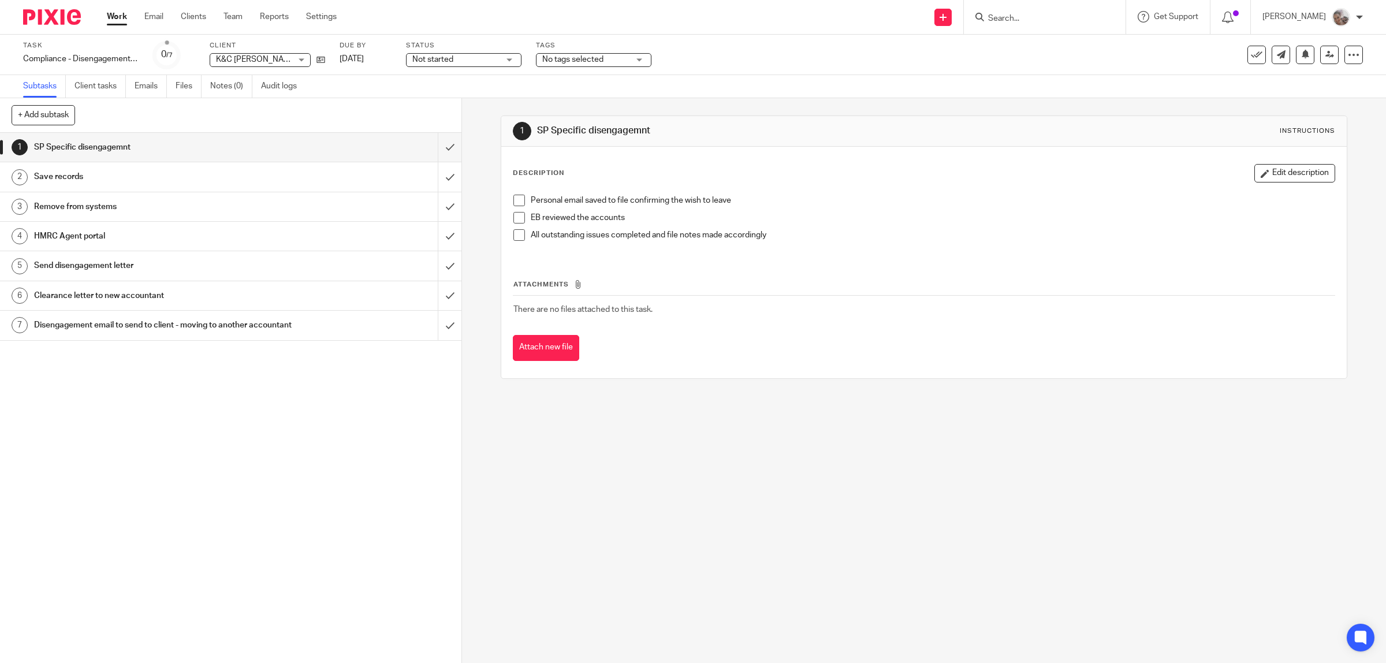
click at [1031, 16] on input "Search" at bounding box center [1039, 19] width 104 height 10
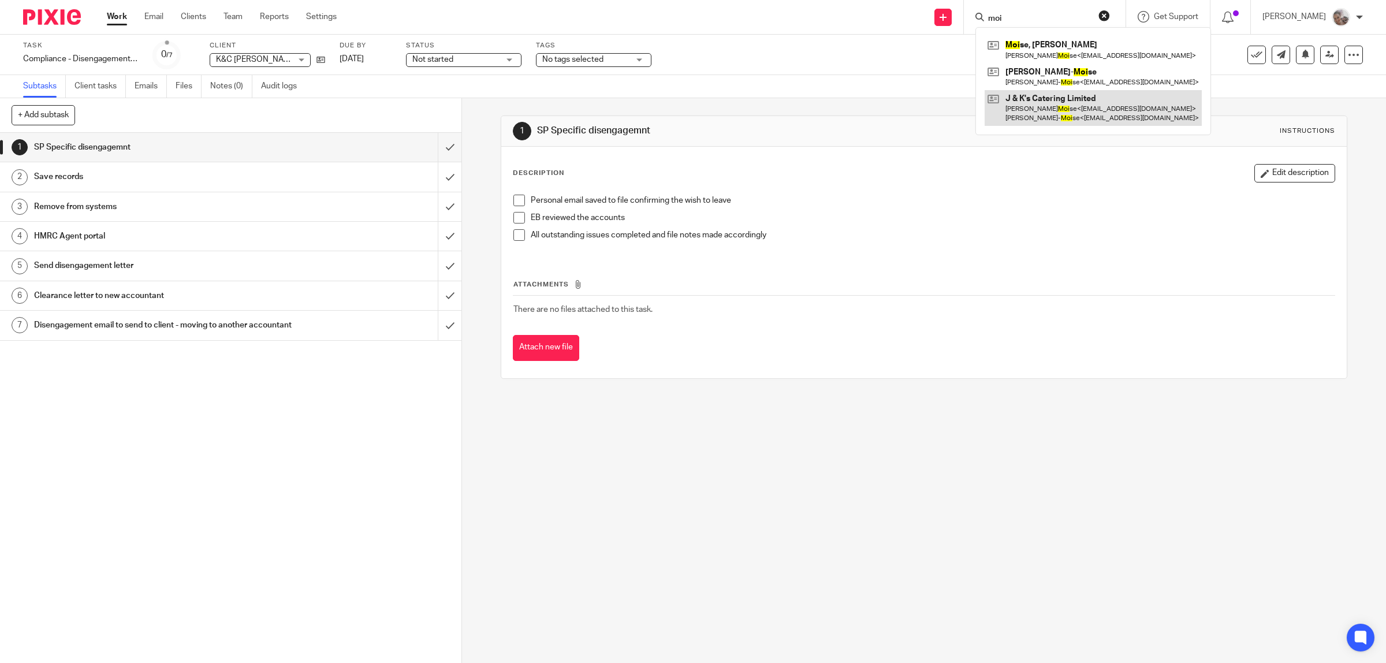
type input "moi"
click at [1077, 97] on link at bounding box center [1093, 108] width 217 height 36
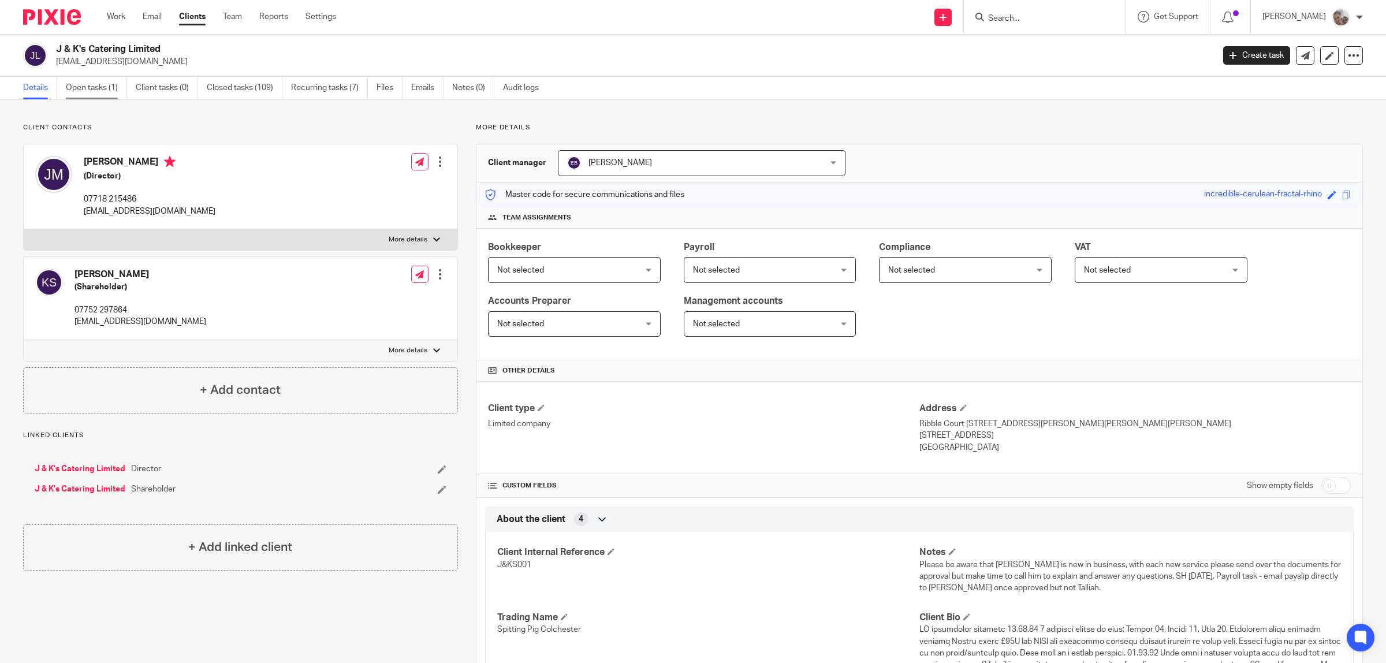
click at [107, 87] on link "Open tasks (1)" at bounding box center [96, 88] width 61 height 23
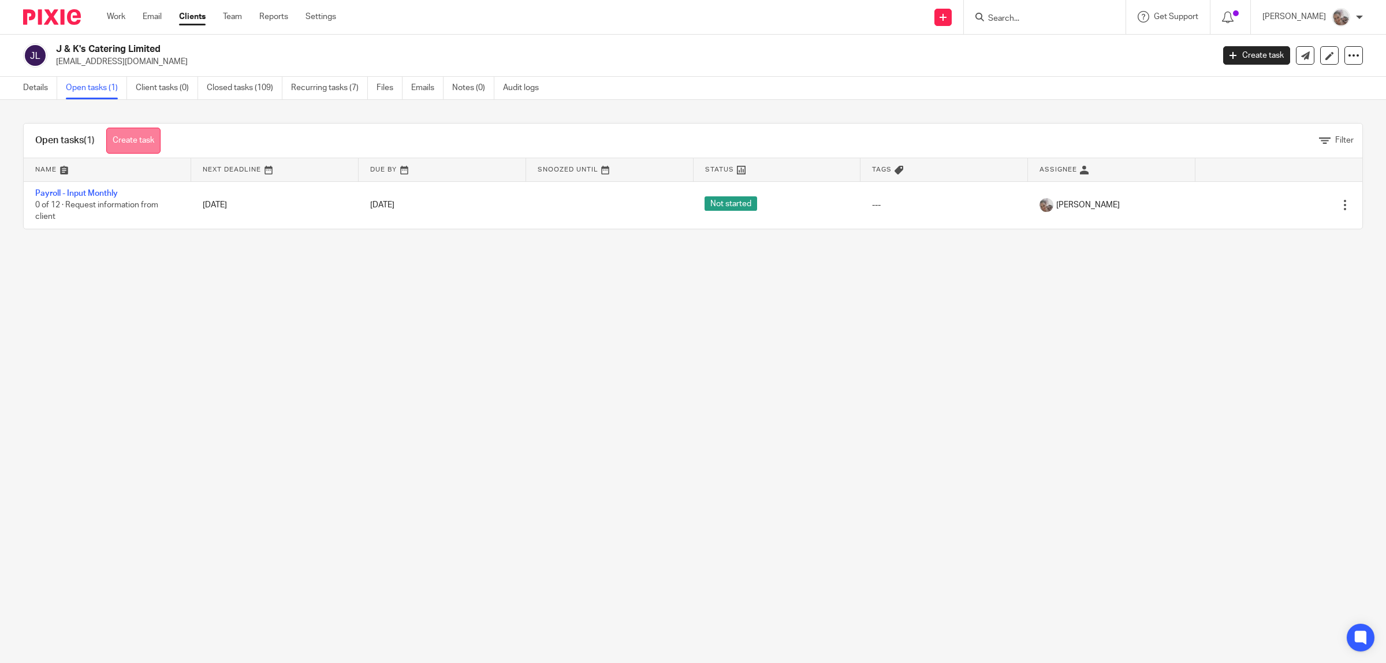
click at [128, 140] on link "Create task" at bounding box center [133, 141] width 54 height 26
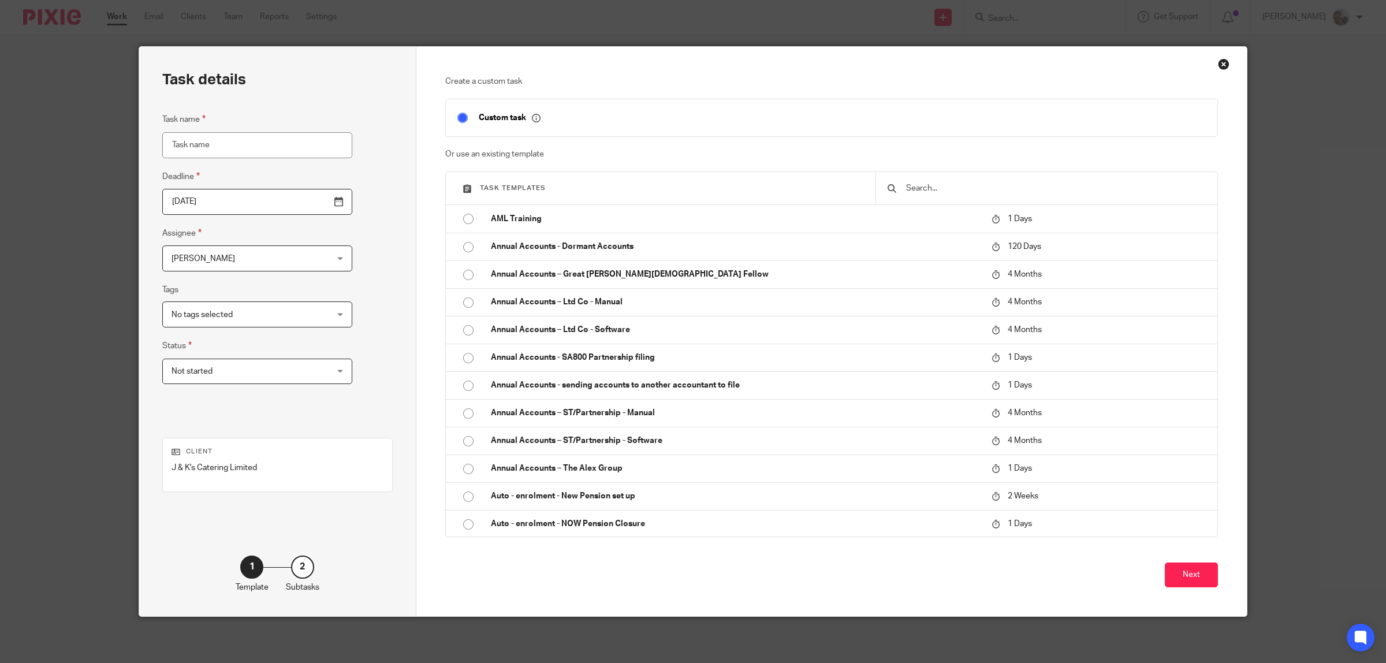
click at [941, 192] on input "text" at bounding box center [1055, 188] width 301 height 13
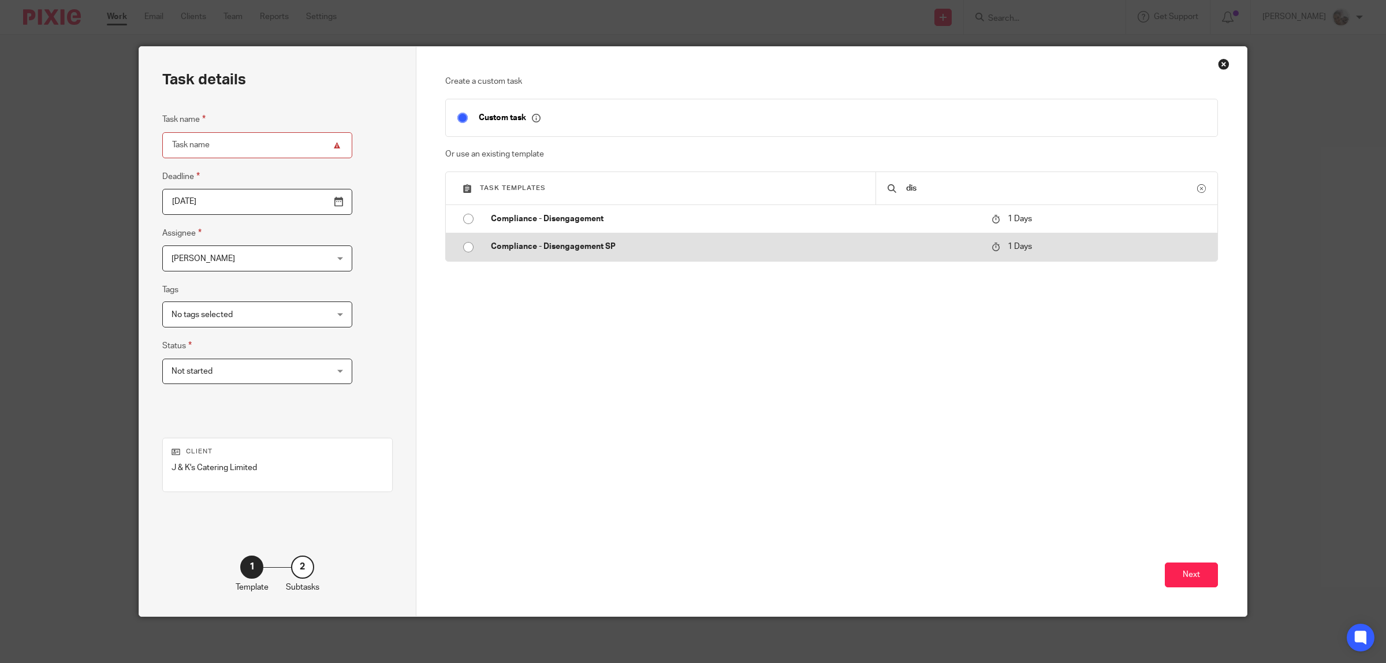
type input "dis"
click at [580, 240] on td "Compliance - Disengagement SP" at bounding box center [732, 247] width 507 height 28
type input "2025-09-16"
type input "Compliance - Disengagement SP"
checkbox input "false"
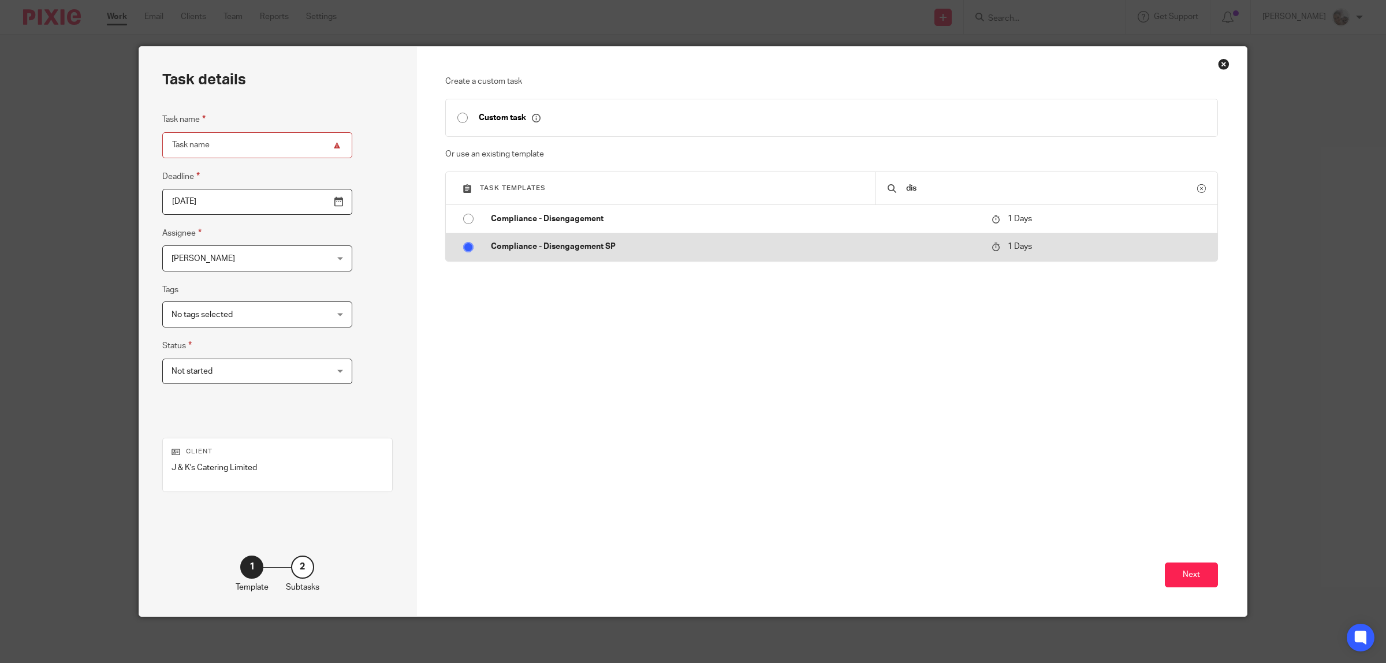
radio input "true"
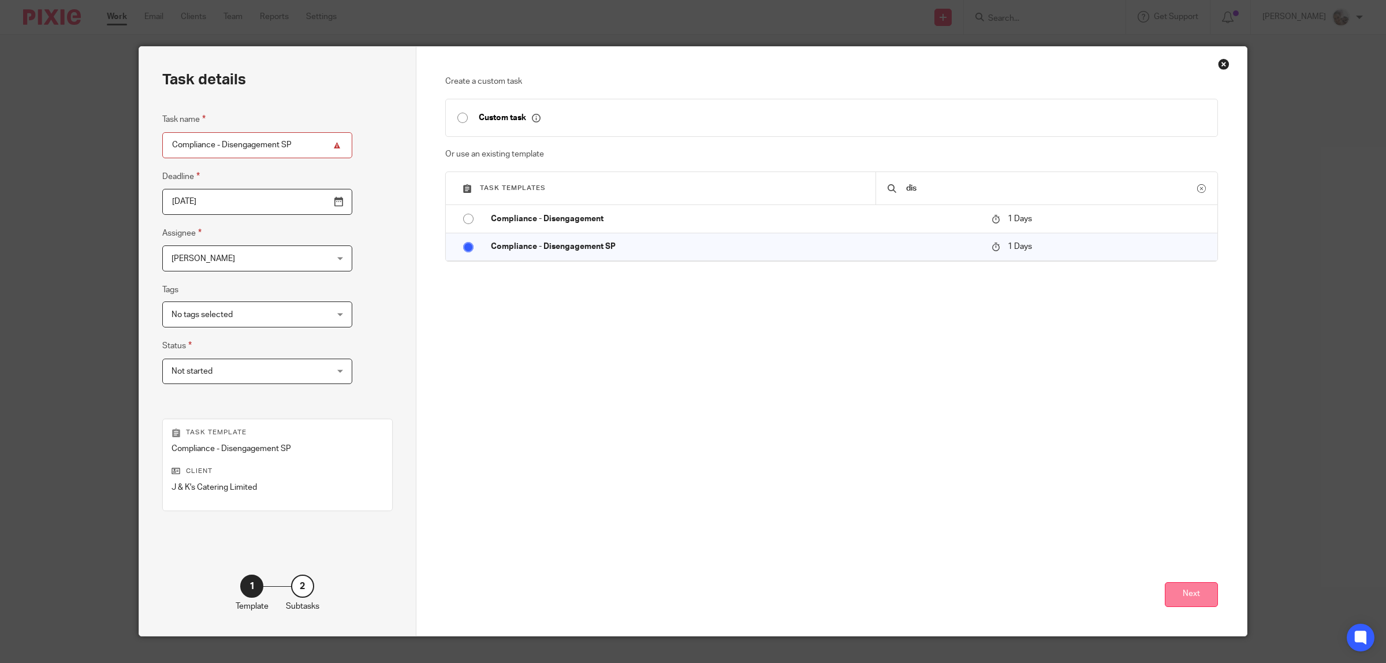
click at [1191, 591] on button "Next" at bounding box center [1191, 594] width 53 height 25
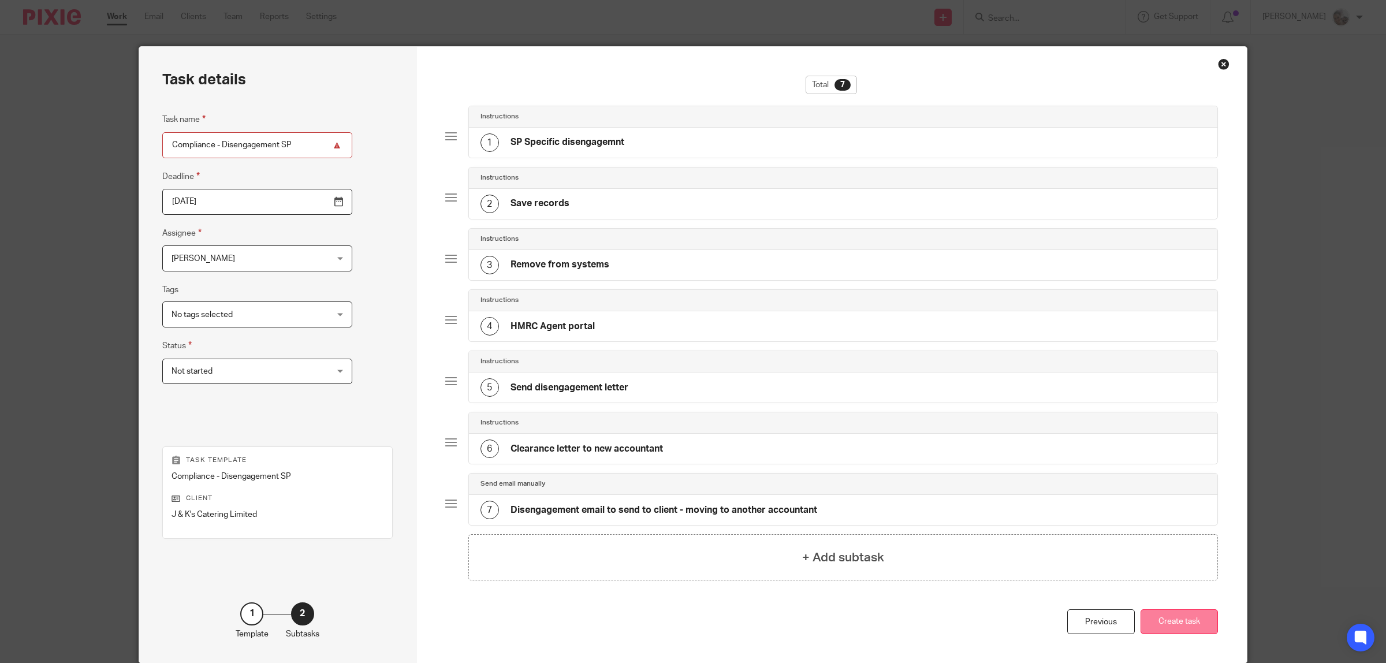
click at [1195, 629] on button "Create task" at bounding box center [1179, 621] width 77 height 25
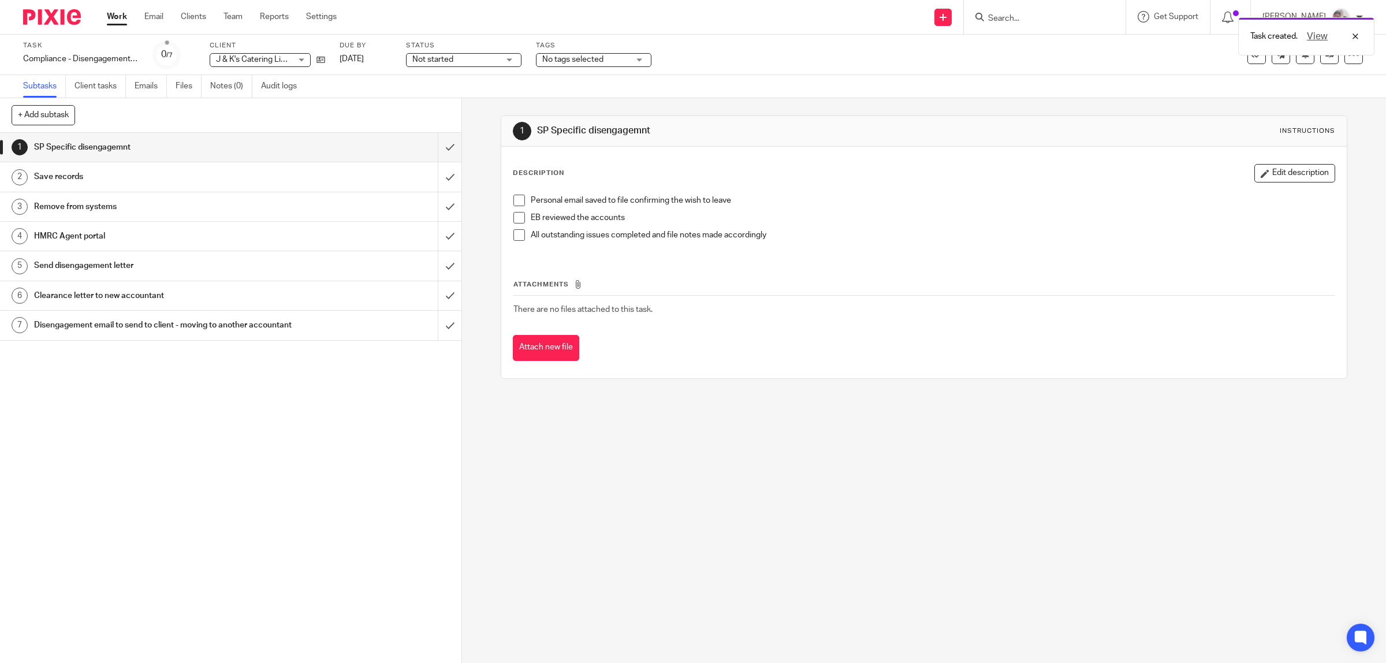
click at [517, 197] on span at bounding box center [519, 201] width 12 height 12
click at [731, 439] on div "1 SP Specific disengagemnt Instructions Description Edit description Personal e…" at bounding box center [924, 380] width 924 height 565
click at [1024, 17] on input "Search" at bounding box center [1039, 19] width 104 height 10
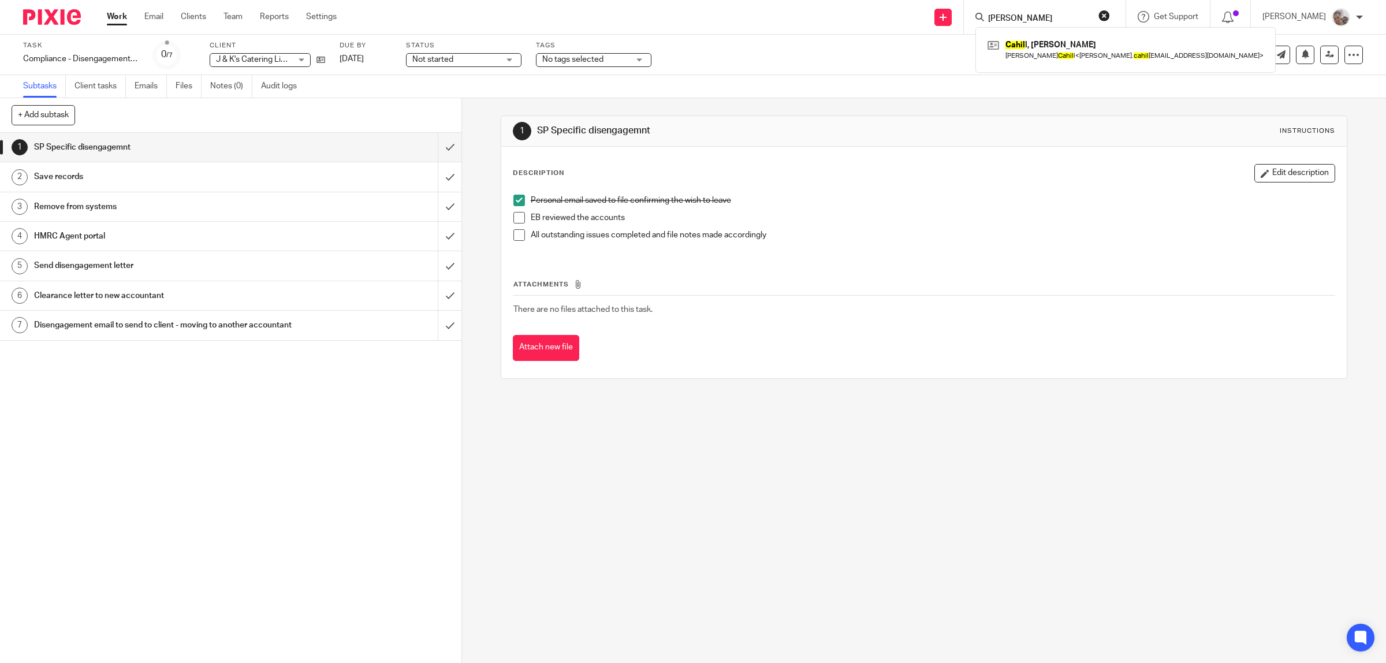
type input "[PERSON_NAME]"
click button "submit" at bounding box center [0, 0] width 0 height 0
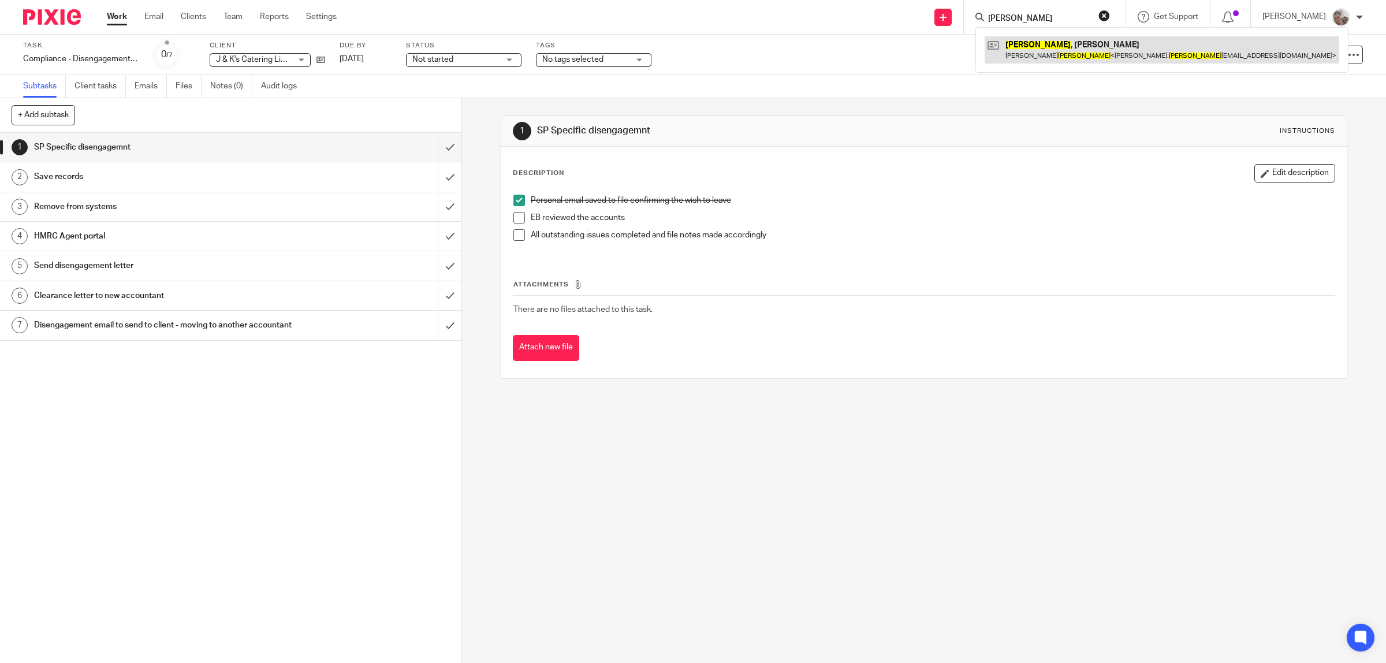
click at [1034, 43] on link at bounding box center [1162, 49] width 355 height 27
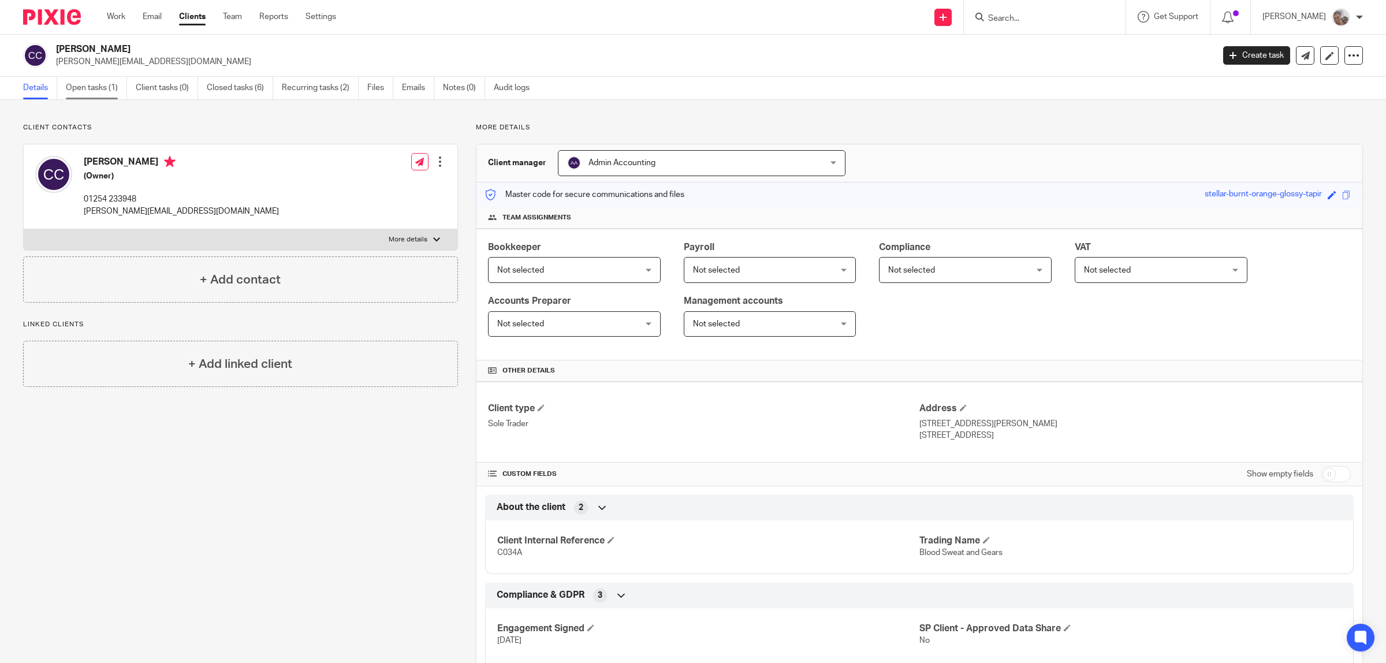
click at [81, 84] on link "Open tasks (1)" at bounding box center [96, 88] width 61 height 23
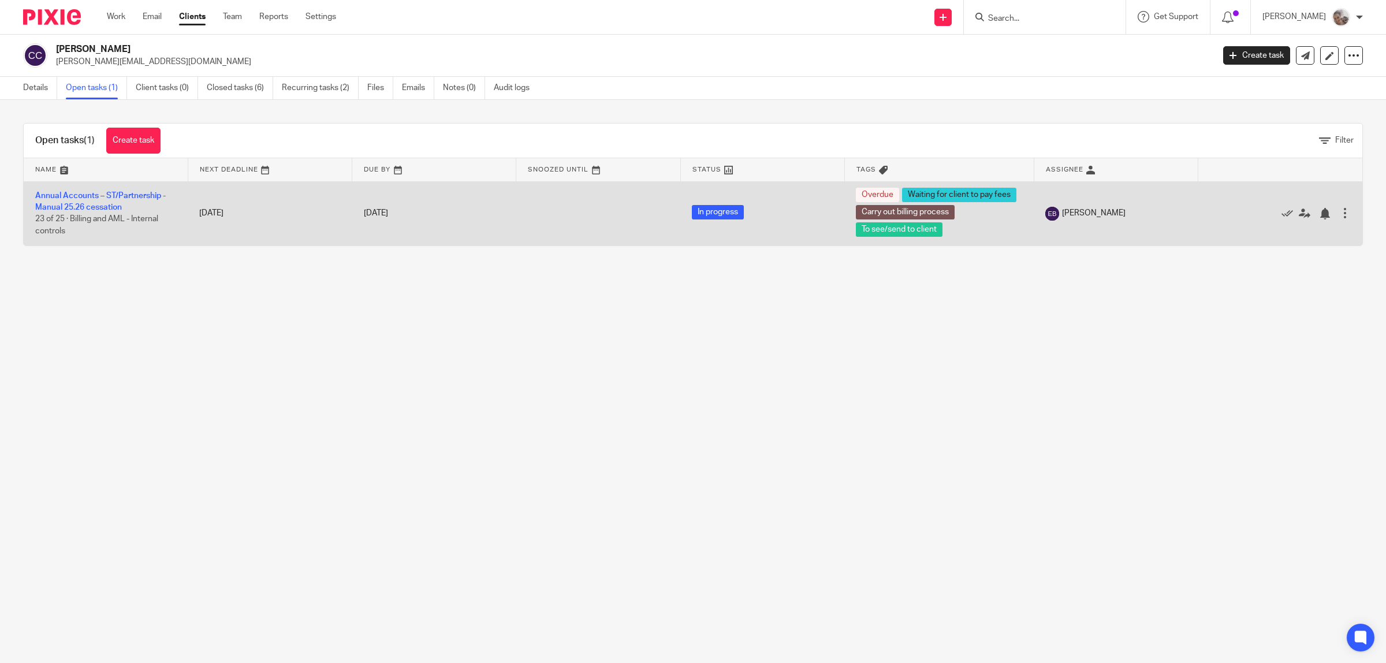
click at [103, 200] on td "Annual Accounts – ST/Partnership - Manual 25.26 cessation 23 of 25 · Billing an…" at bounding box center [106, 213] width 164 height 64
click at [91, 195] on link "Annual Accounts – ST/Partnership - Manual 25.26 cessation" at bounding box center [100, 202] width 131 height 20
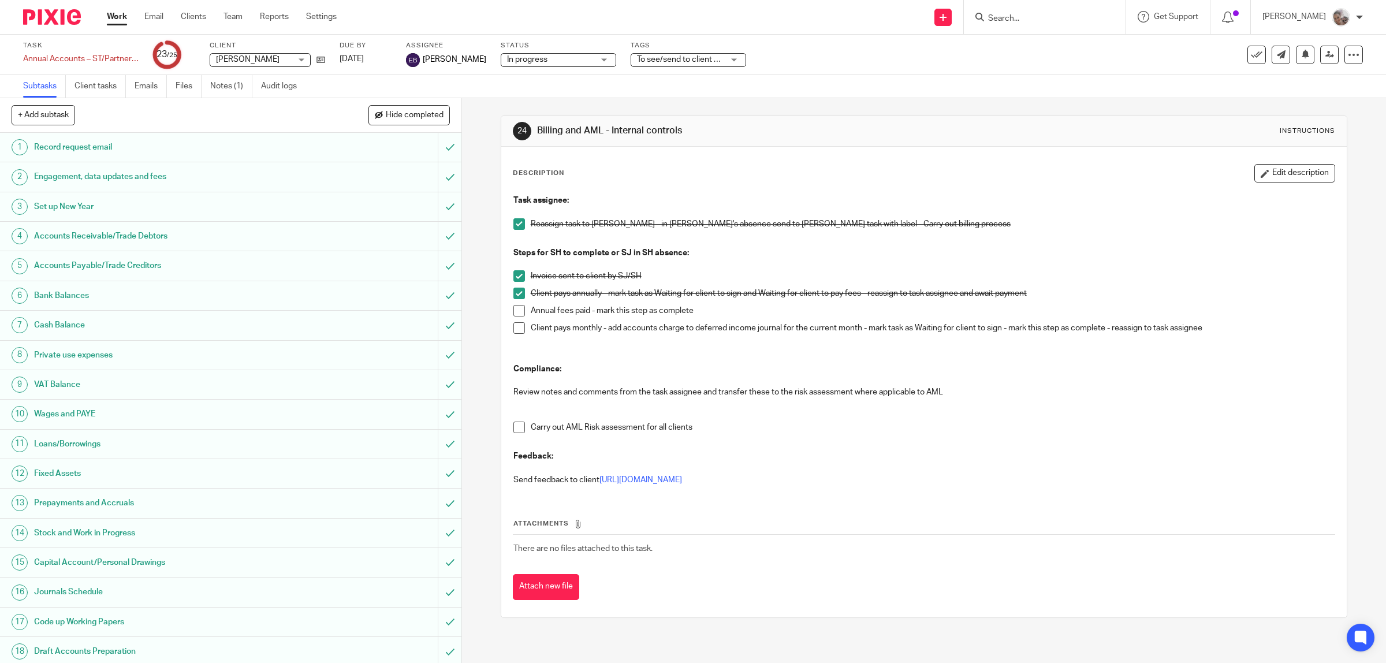
click at [519, 311] on span at bounding box center [519, 311] width 12 height 12
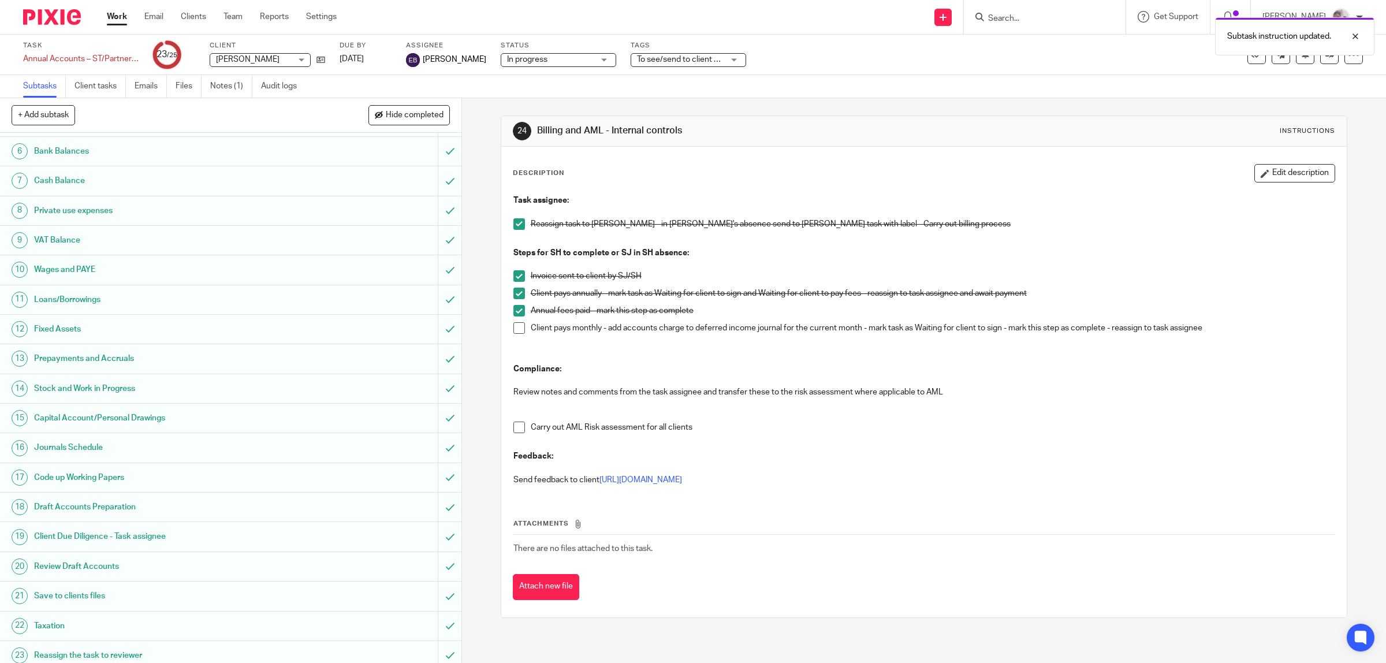
scroll to position [214, 0]
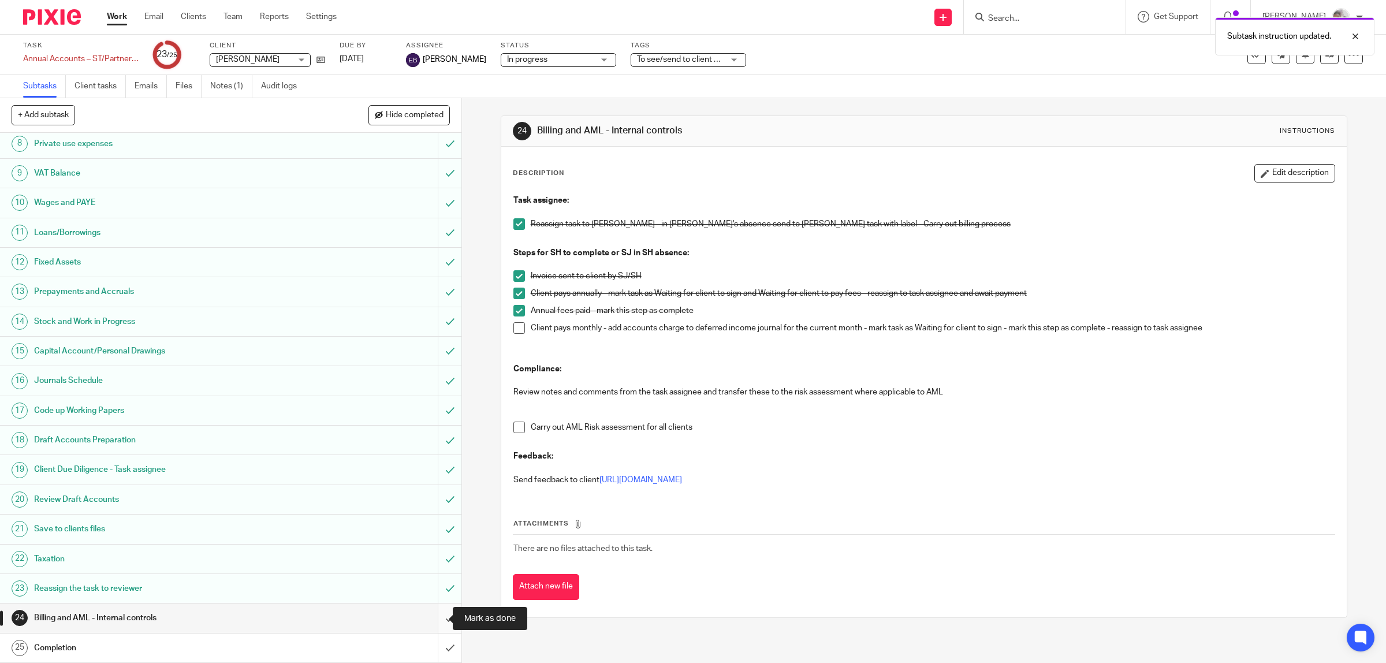
click at [438, 617] on input "submit" at bounding box center [230, 617] width 461 height 29
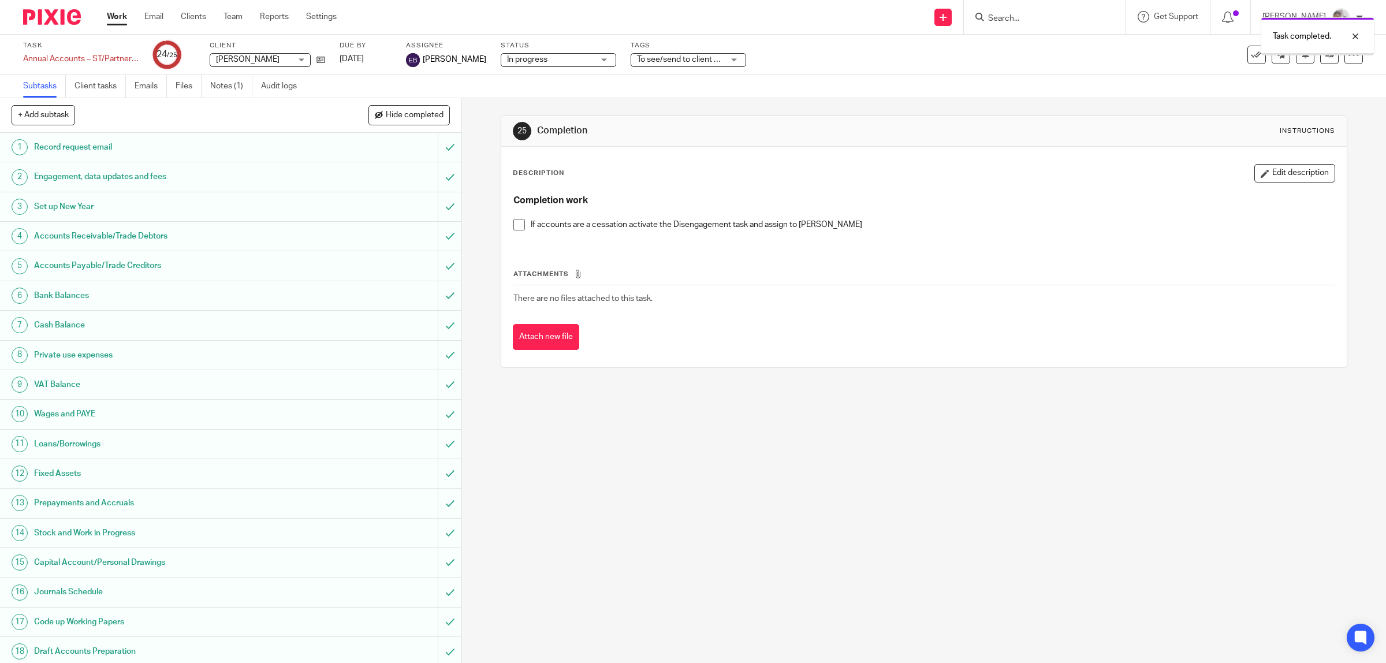
click at [673, 55] on span "To see/send to client + 2" at bounding box center [681, 59] width 88 height 8
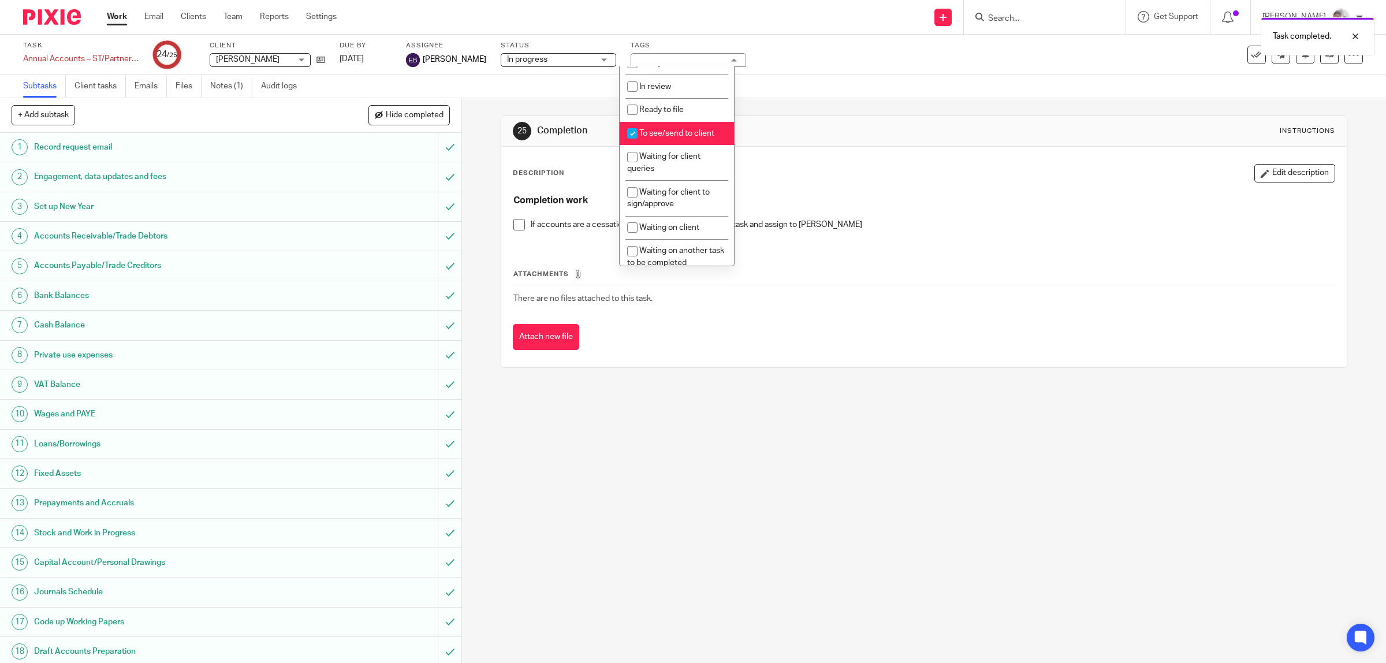
scroll to position [289, 0]
click at [662, 143] on li "Waiting for client to pay fees" at bounding box center [677, 147] width 114 height 35
checkbox input "false"
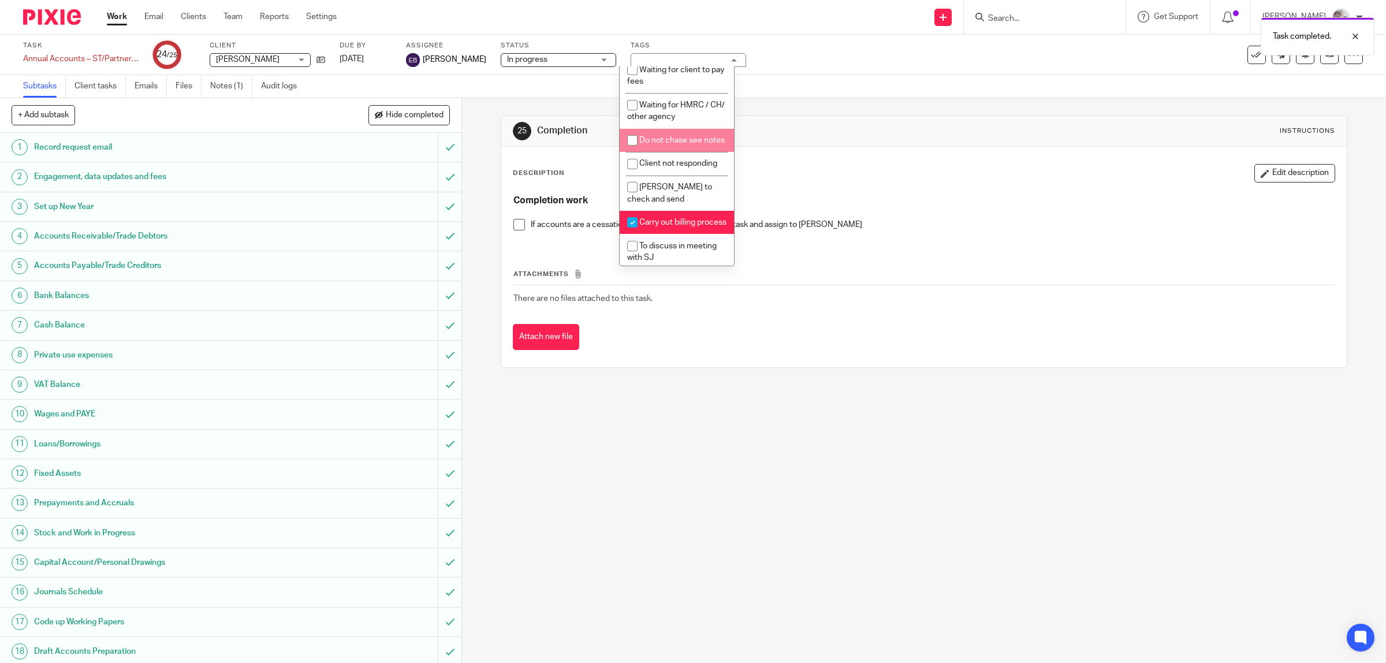
scroll to position [433, 0]
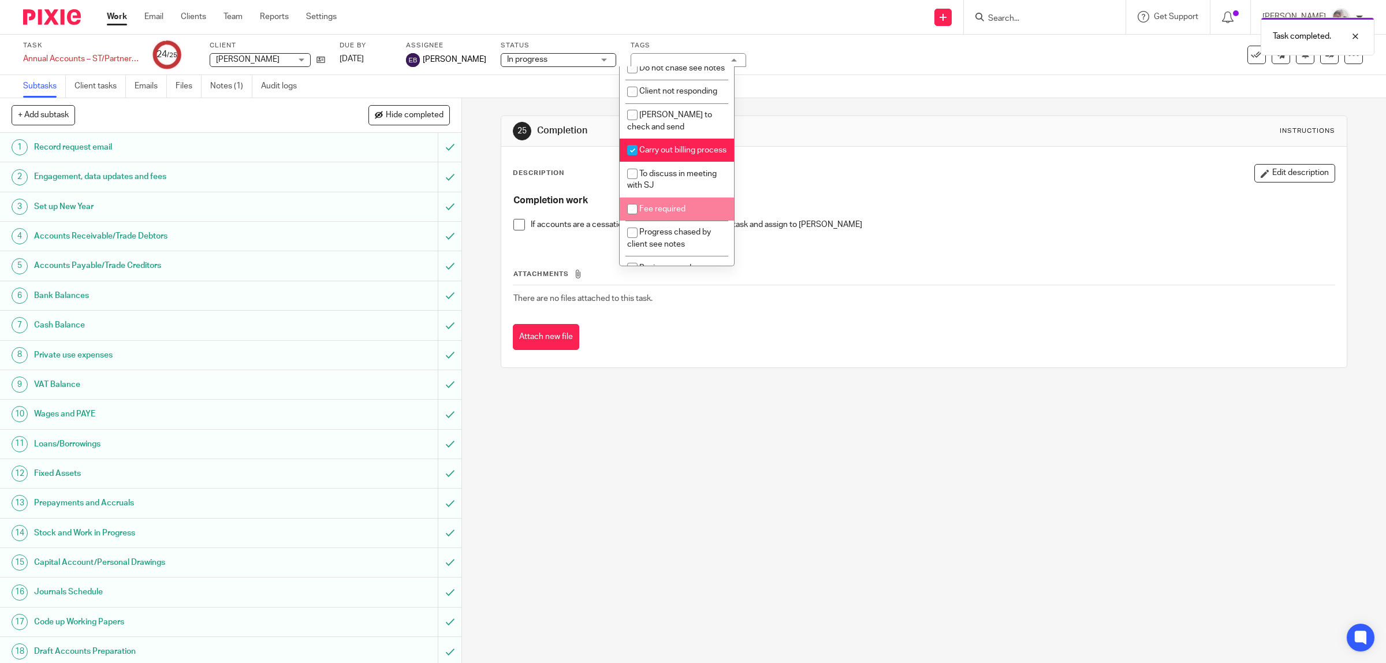
click at [669, 221] on li "Fee required" at bounding box center [677, 210] width 114 height 24
click at [669, 213] on span "Fee required" at bounding box center [662, 209] width 46 height 8
checkbox input "false"
click at [666, 162] on li "Carry out billing process" at bounding box center [677, 151] width 114 height 24
checkbox input "false"
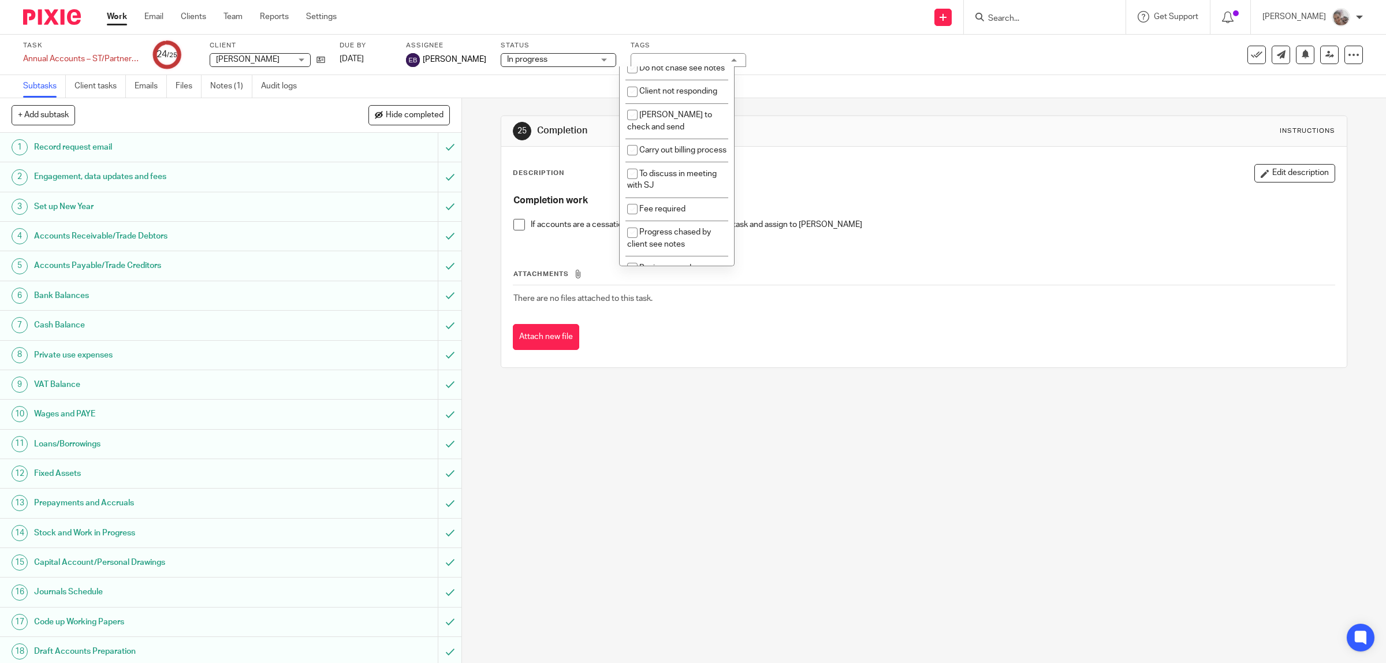
scroll to position [501, 0]
click at [801, 408] on div "25 Completion Instructions Description Edit description Completion work If acco…" at bounding box center [924, 380] width 924 height 565
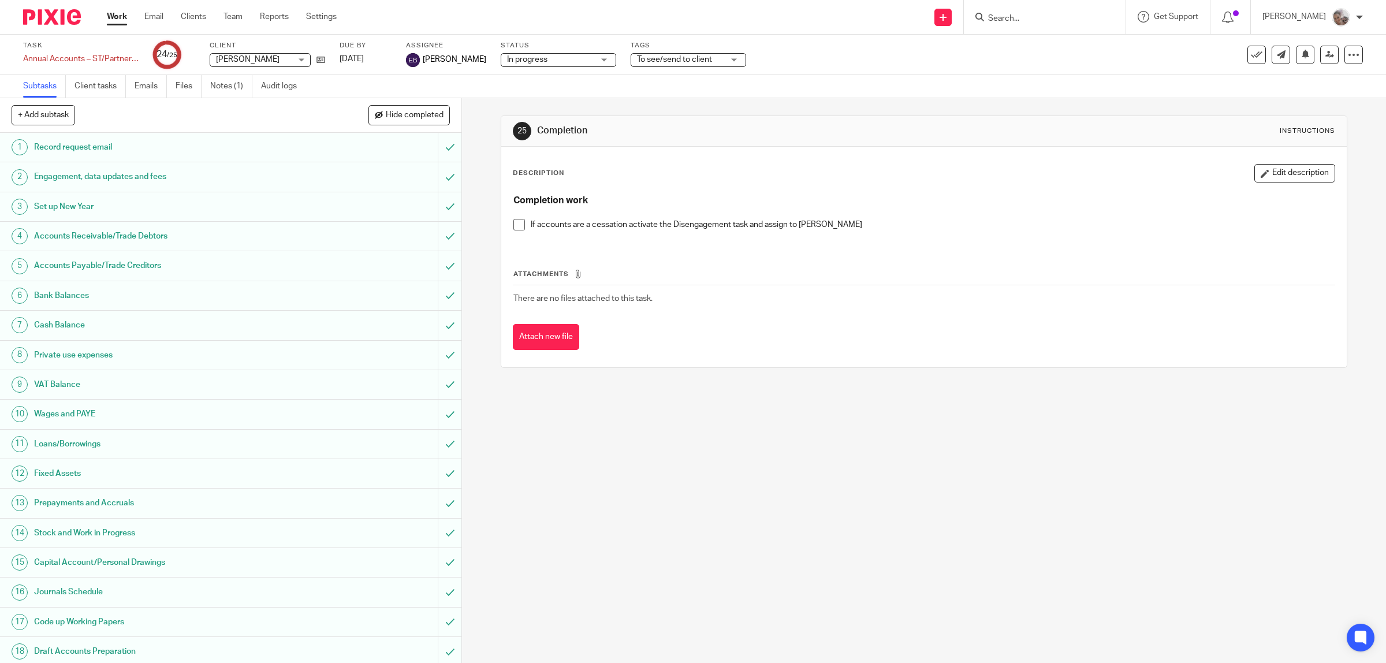
scroll to position [214, 0]
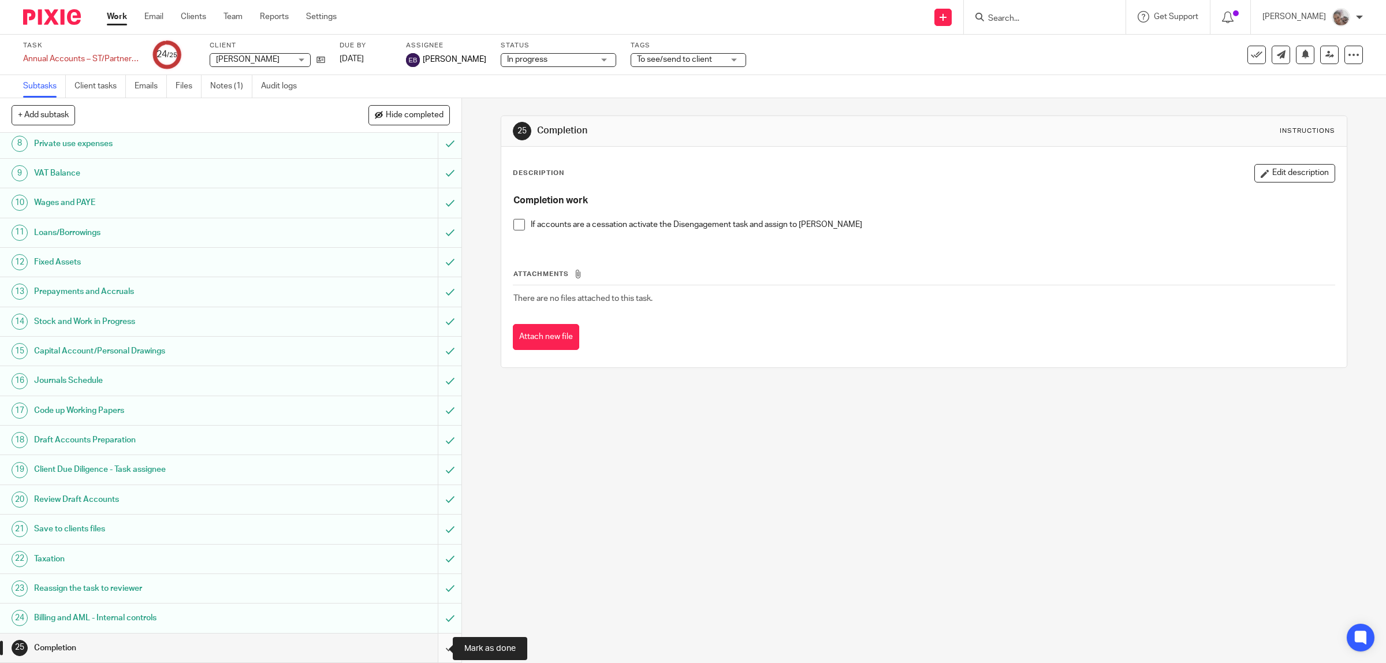
click at [431, 650] on input "submit" at bounding box center [230, 648] width 461 height 29
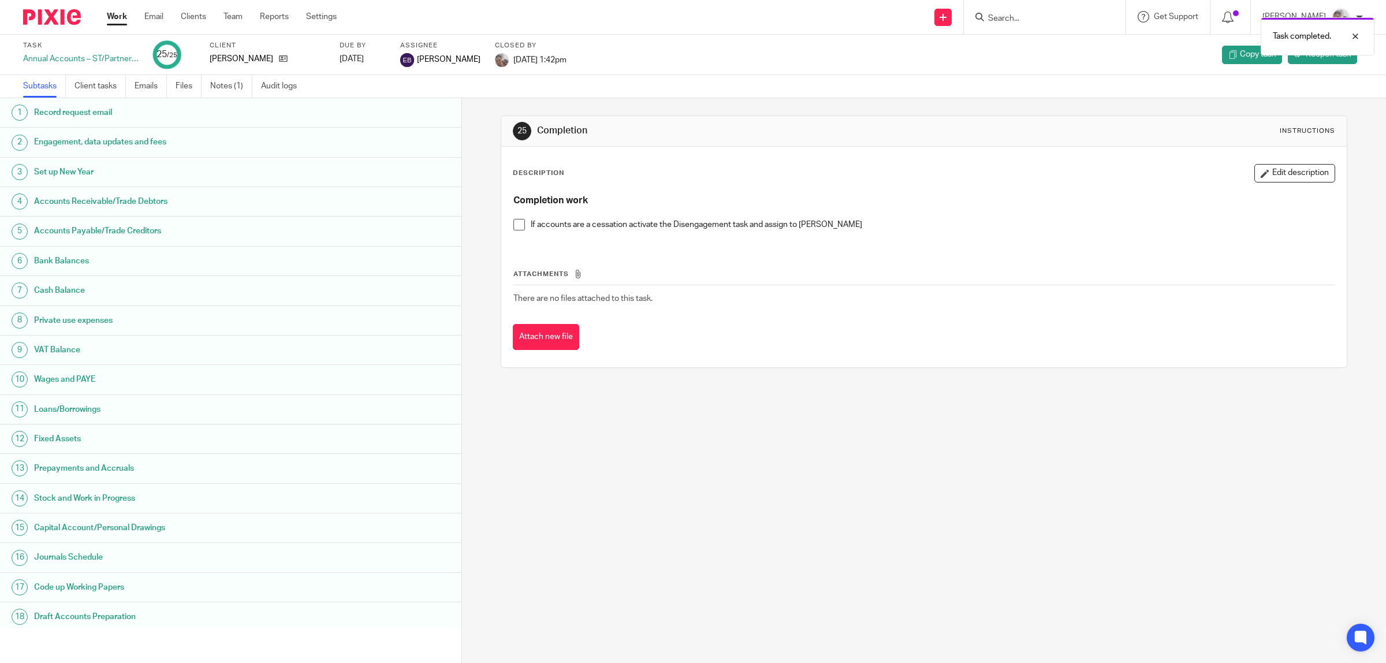
click at [117, 13] on link "Work" at bounding box center [117, 17] width 20 height 12
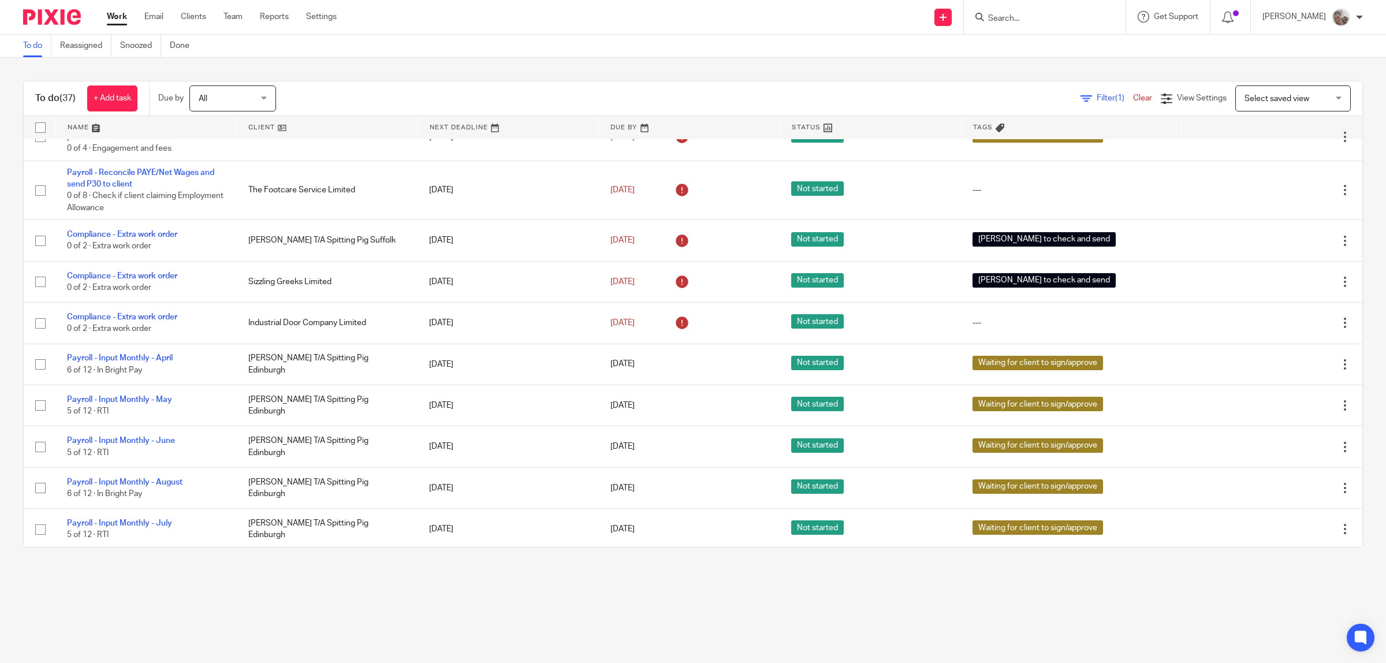
scroll to position [577, 0]
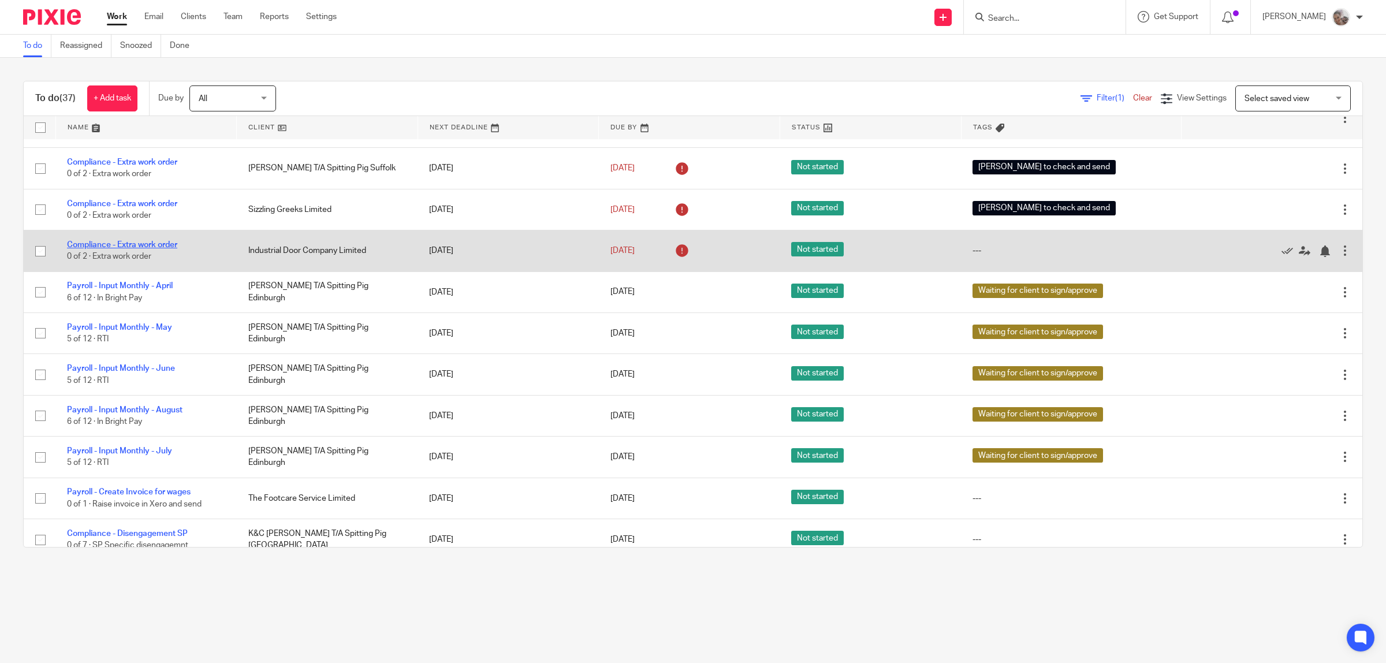
click at [171, 249] on link "Compliance - Extra work order" at bounding box center [122, 245] width 110 height 8
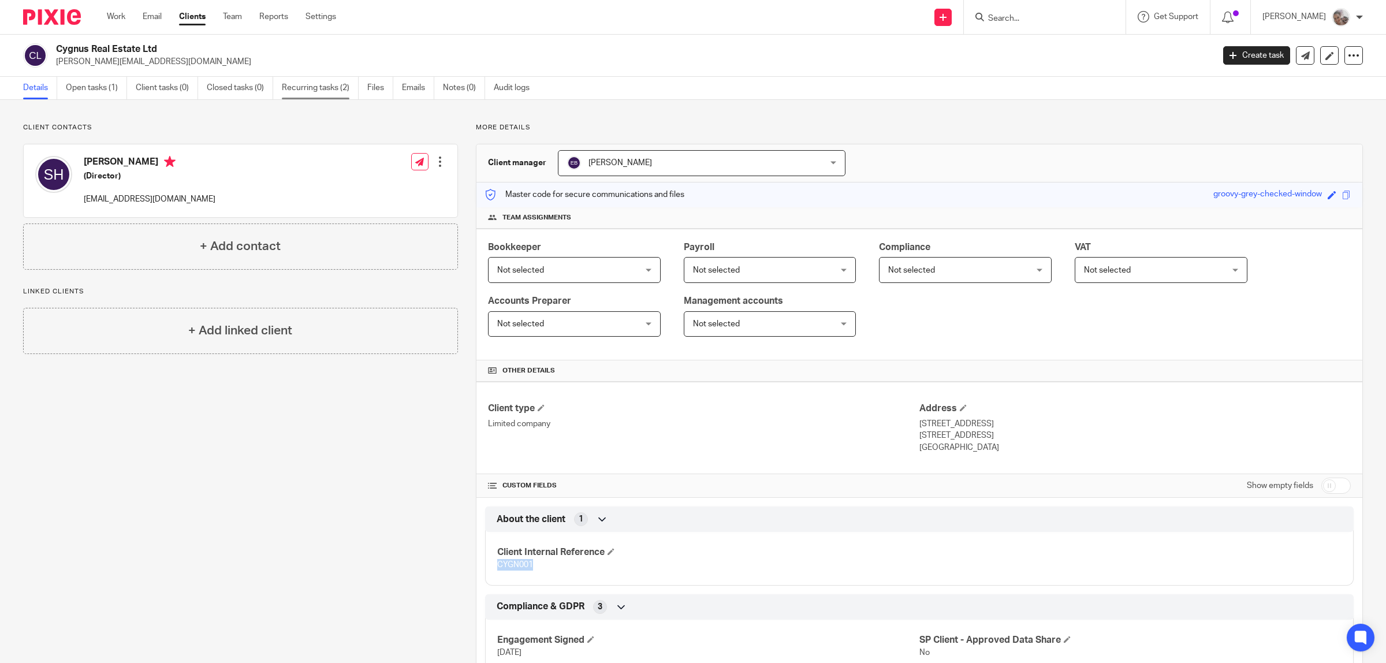
click at [334, 85] on link "Recurring tasks (2)" at bounding box center [320, 88] width 77 height 23
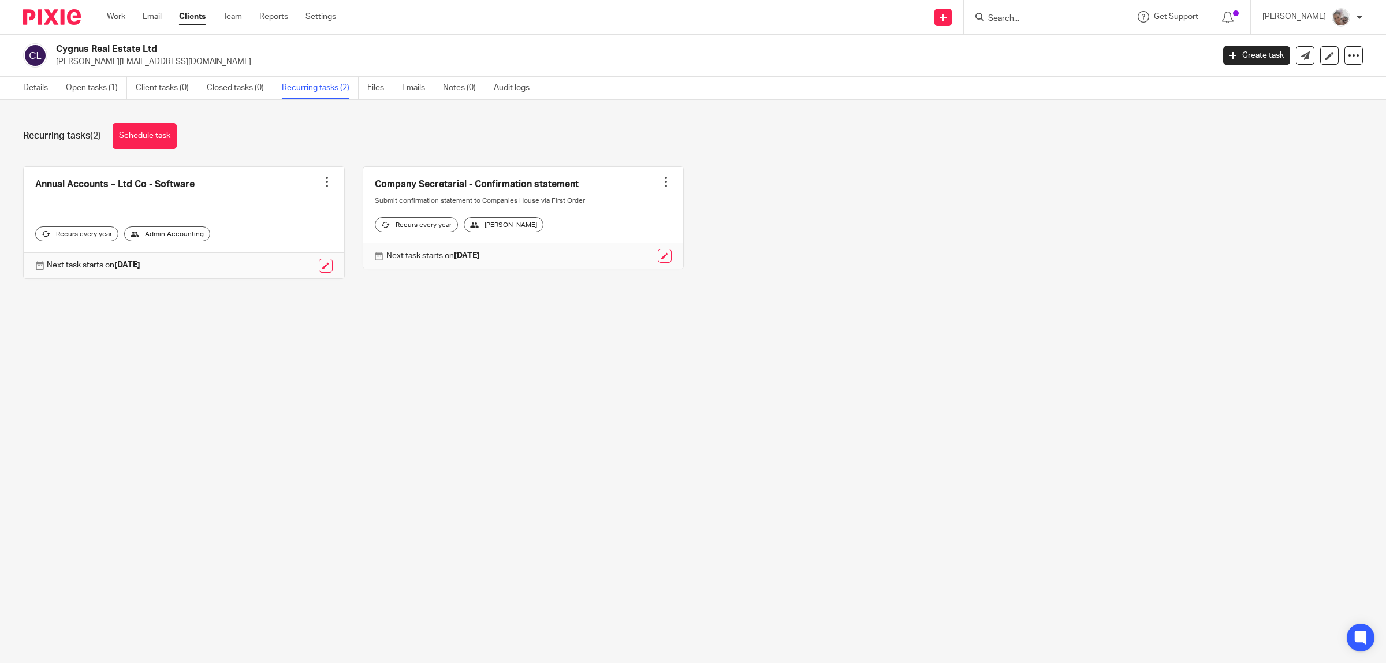
drag, startPoint x: 26, startPoint y: 88, endPoint x: 133, endPoint y: 110, distance: 109.1
click at [27, 88] on link "Details" at bounding box center [40, 88] width 34 height 23
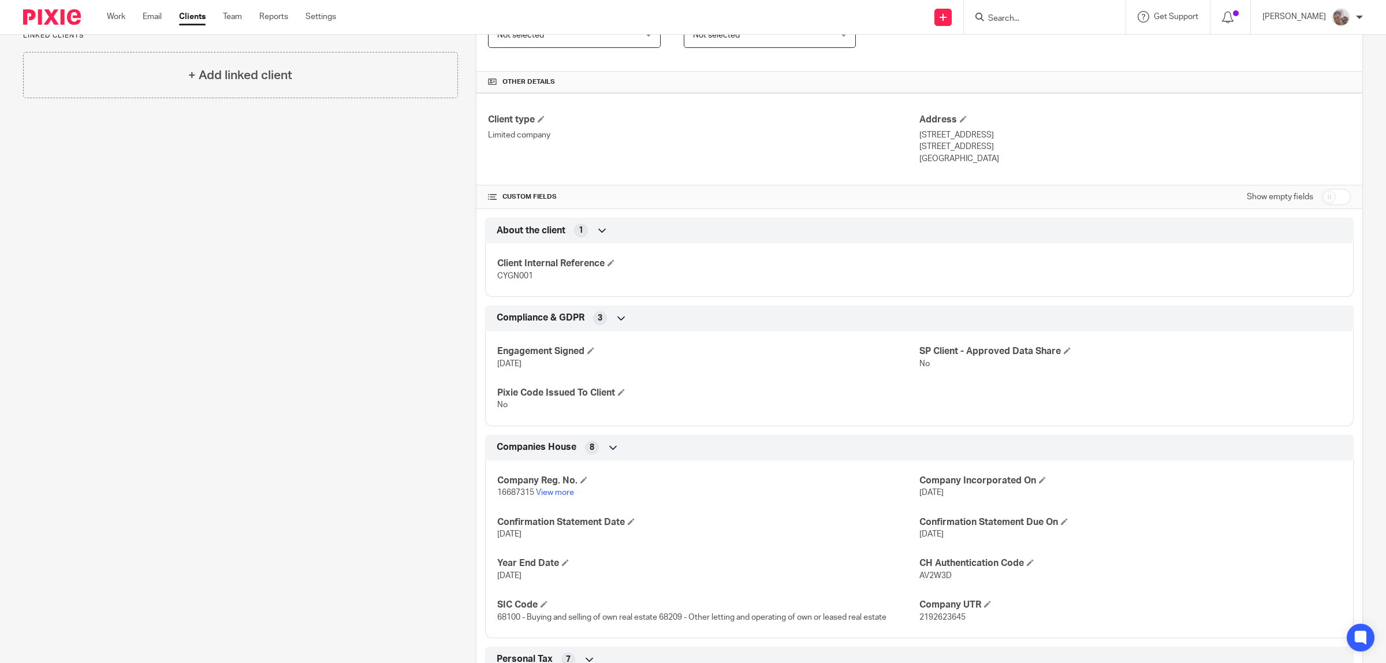
scroll to position [72, 0]
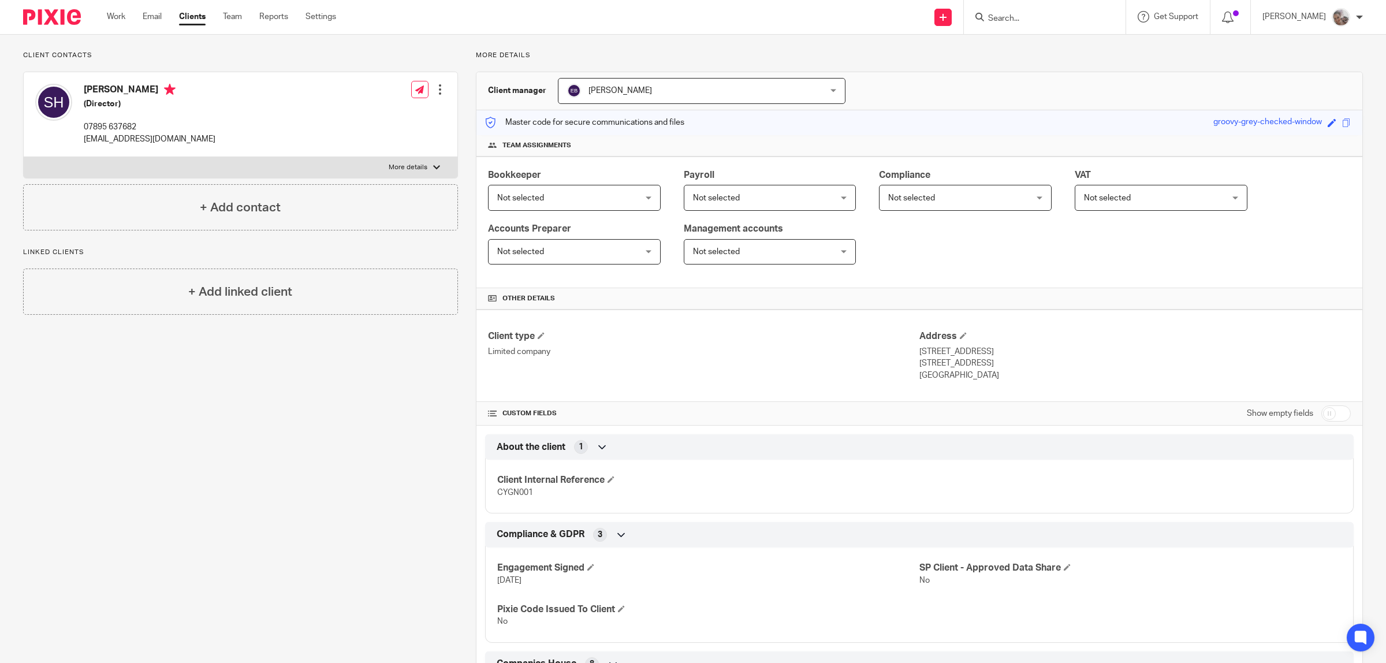
drag, startPoint x: 1006, startPoint y: 351, endPoint x: 908, endPoint y: 357, distance: 97.8
click at [908, 356] on div "Client type Limited company Address 2 Maple Close, Padiham Burnley, Lancashire,…" at bounding box center [919, 356] width 886 height 92
copy div "Address 2 Maple Close, Padiham"
drag, startPoint x: 996, startPoint y: 364, endPoint x: 912, endPoint y: 364, distance: 83.7
click at [919, 364] on p "Burnley, Lancashire, BB12 8HZ" at bounding box center [1134, 363] width 431 height 12
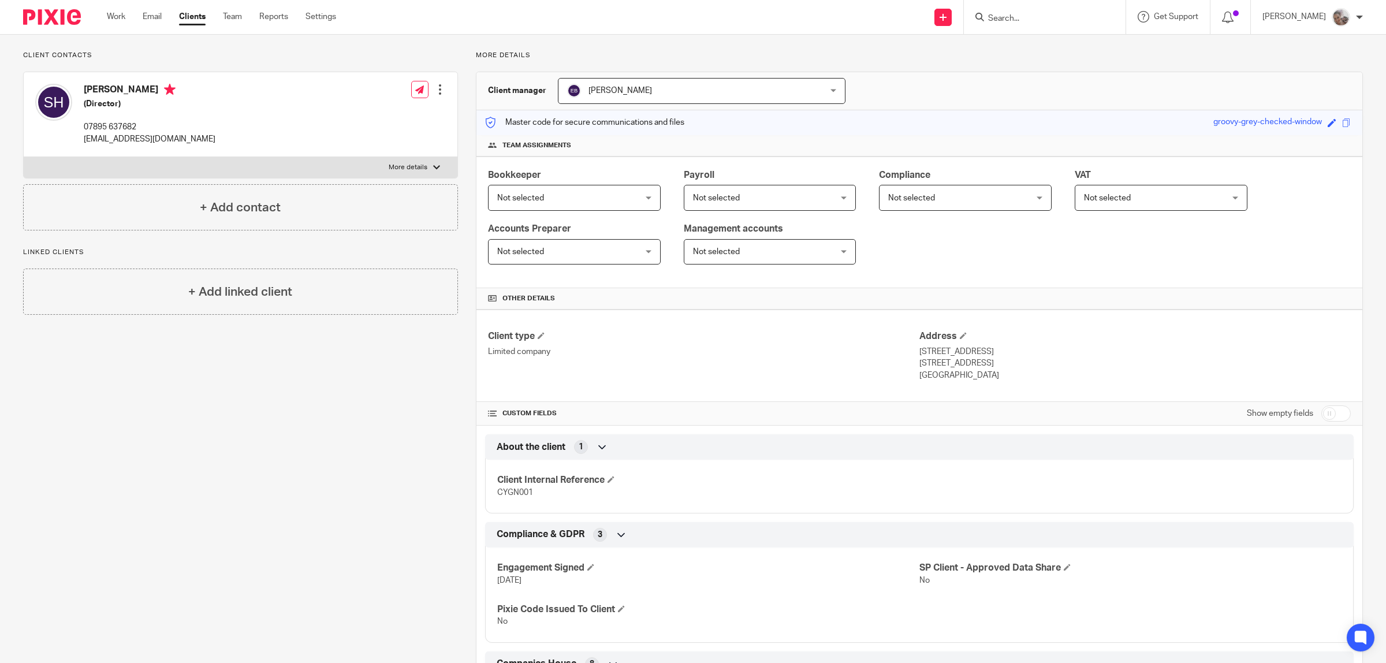
copy p "Burnley, Lancashire, BB12 8HZ"
click at [390, 169] on p "More details" at bounding box center [408, 167] width 39 height 9
click at [24, 157] on input "More details" at bounding box center [23, 157] width 1 height 1
checkbox input "true"
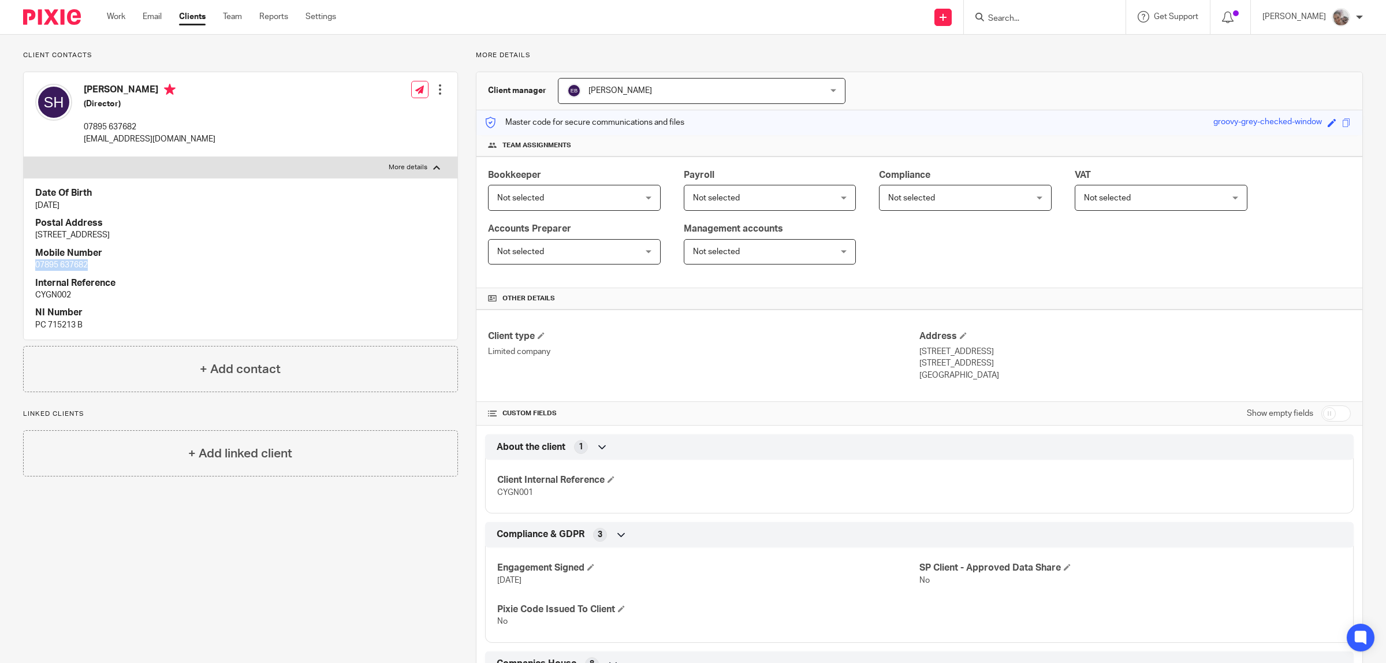
drag, startPoint x: 65, startPoint y: 264, endPoint x: 27, endPoint y: 263, distance: 37.6
click at [27, 263] on div "Date Of Birth 16 Mar 1998 Postal Address 2 Maple Close, Padiham, Lancashie, BB1…" at bounding box center [241, 259] width 434 height 162
copy p "07895 637682"
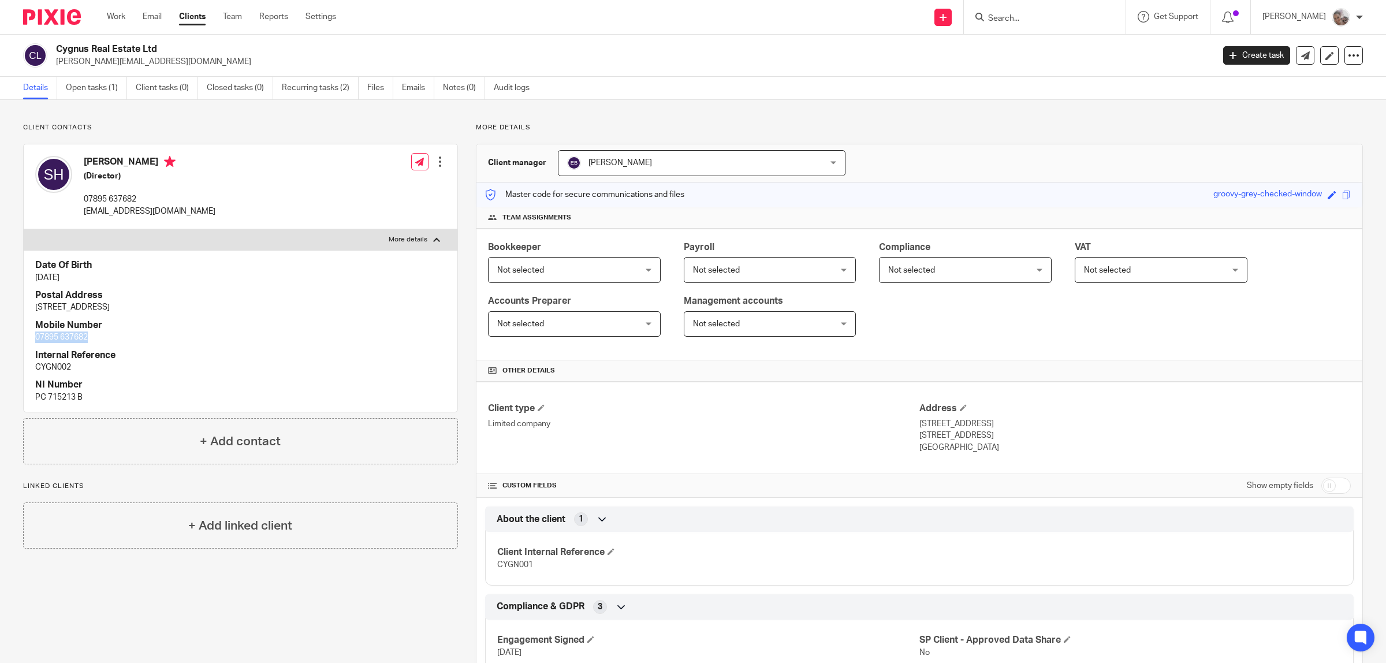
drag, startPoint x: 171, startPoint y: 64, endPoint x: 53, endPoint y: 68, distance: 117.9
click at [53, 68] on div "Cygnus Real Estate Ltd s.hull@cygnusrealestate.co.uk Create task Update from Co…" at bounding box center [693, 56] width 1386 height 42
copy p "s.hull@cygnusrealestate.co.uk"
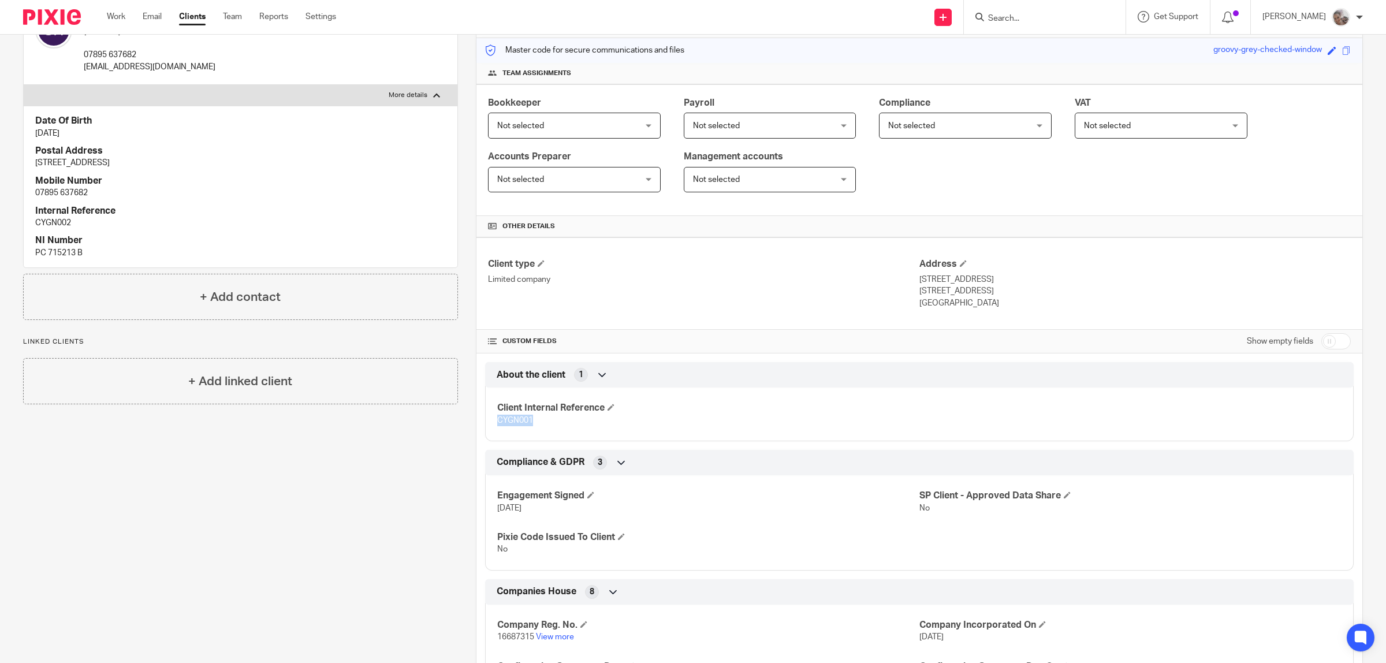
drag, startPoint x: 534, startPoint y: 423, endPoint x: 493, endPoint y: 420, distance: 41.7
click at [497, 420] on p "CYGN001" at bounding box center [708, 421] width 422 height 12
copy span "CYGN001"
click at [214, 310] on div "+ Add contact" at bounding box center [240, 297] width 435 height 46
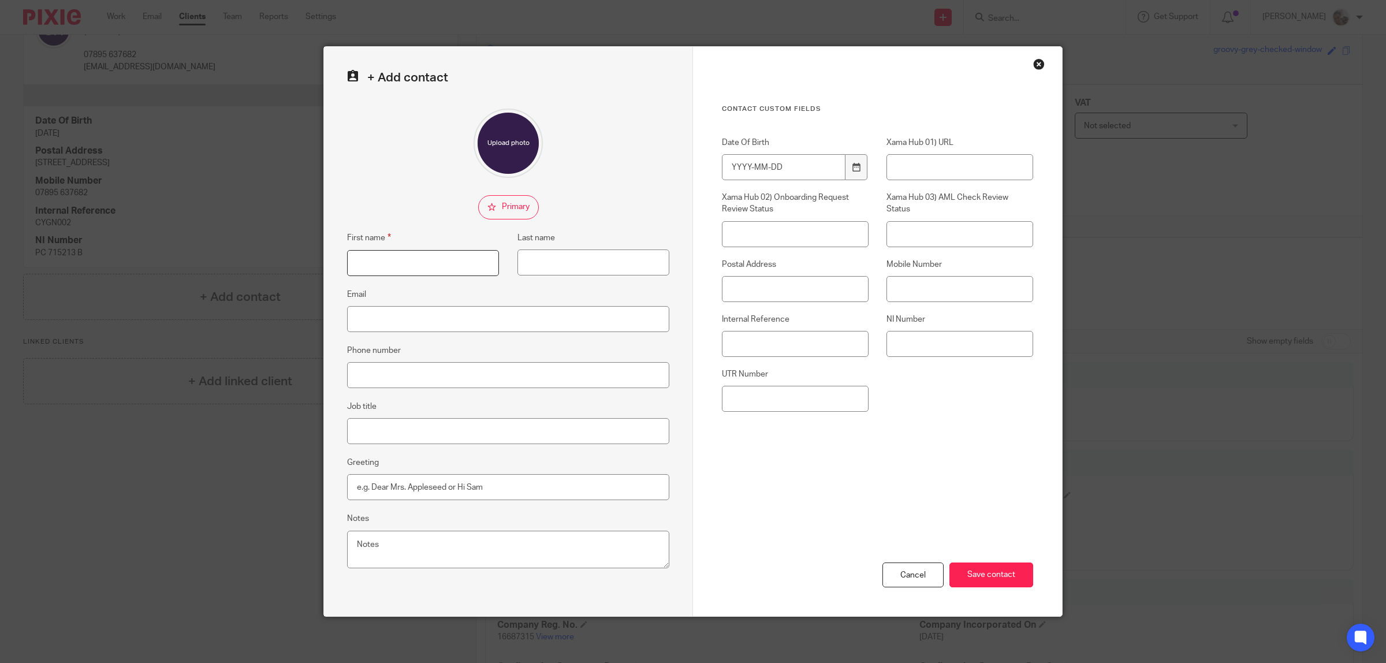
click at [364, 264] on input "First name" at bounding box center [423, 263] width 152 height 26
type input "Aaron"
type input "Tighe"
click at [408, 318] on input "Email" at bounding box center [508, 319] width 322 height 26
paste input "from:"aarontighe0506@hotmail.co.uk""
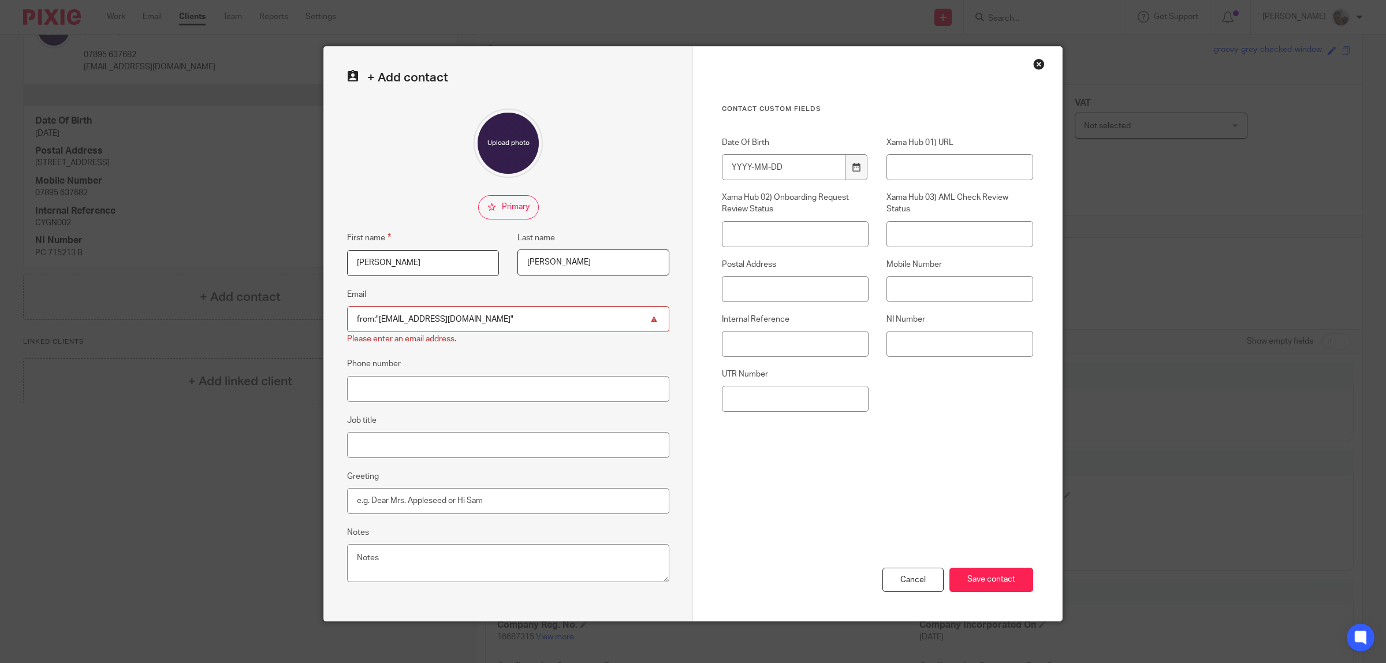
click at [374, 319] on input "from:"aarontighe0506@hotmail.co.uk"" at bounding box center [508, 319] width 322 height 26
click at [478, 323] on input "aarontighe0506@hotmail.co.uk"" at bounding box center [508, 319] width 322 height 26
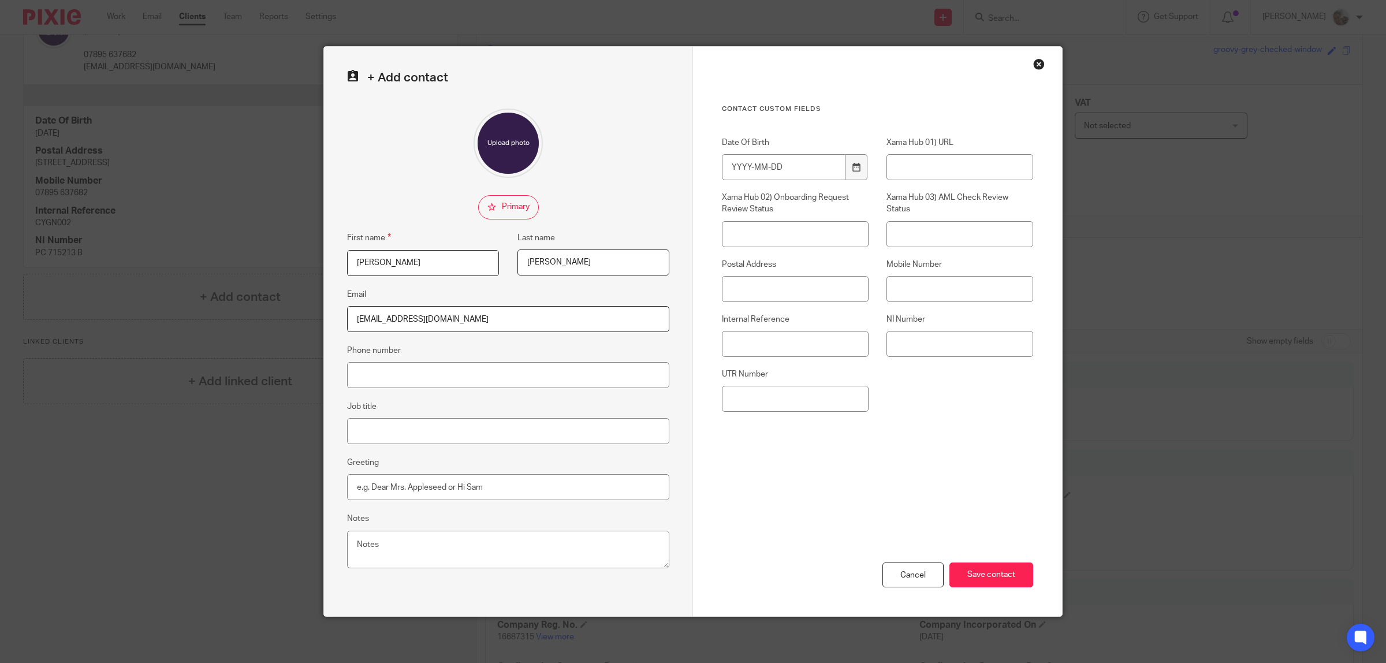
type input "aarontighe0506@hotmail.co.uk"
click at [403, 381] on input "Phone number" at bounding box center [508, 375] width 322 height 26
paste input "07854036854"
click at [357, 379] on input "07854036854" at bounding box center [508, 375] width 322 height 26
type input "07854 036854"
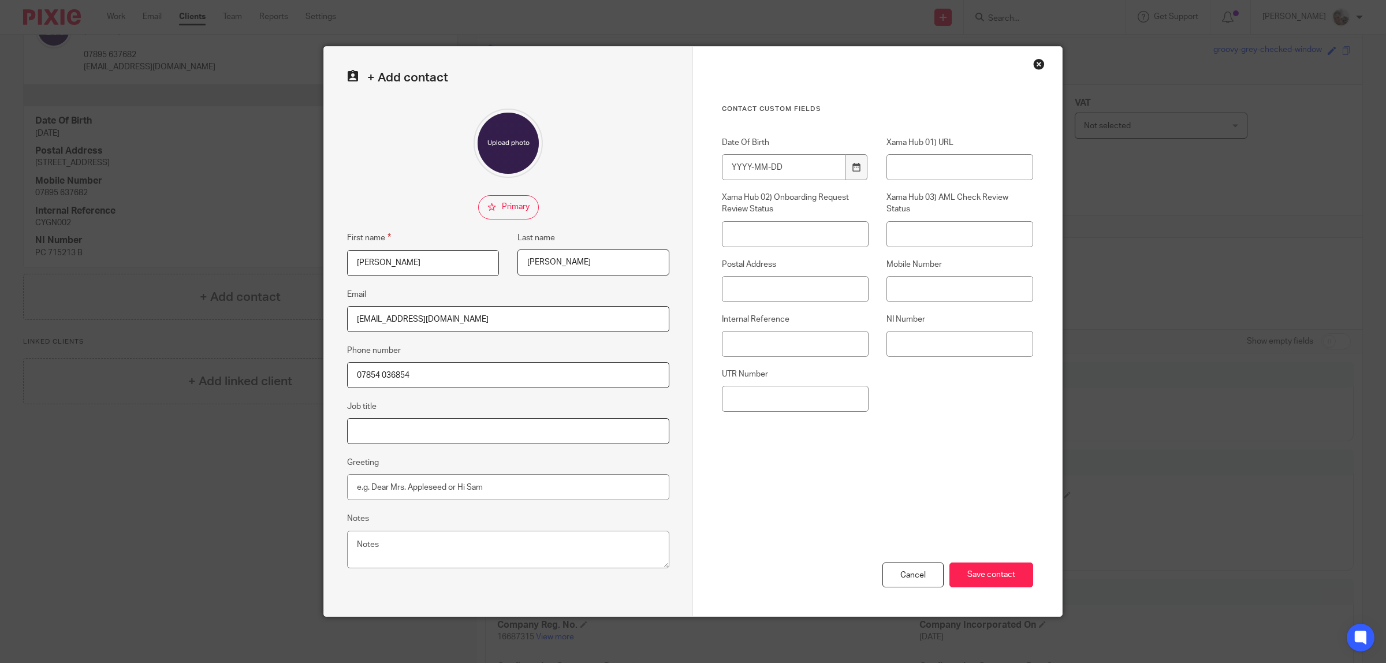
click at [442, 432] on input "Job title" at bounding box center [508, 431] width 322 height 26
type input "Approved contact - partner"
click at [1004, 569] on input "Save contact" at bounding box center [991, 574] width 84 height 25
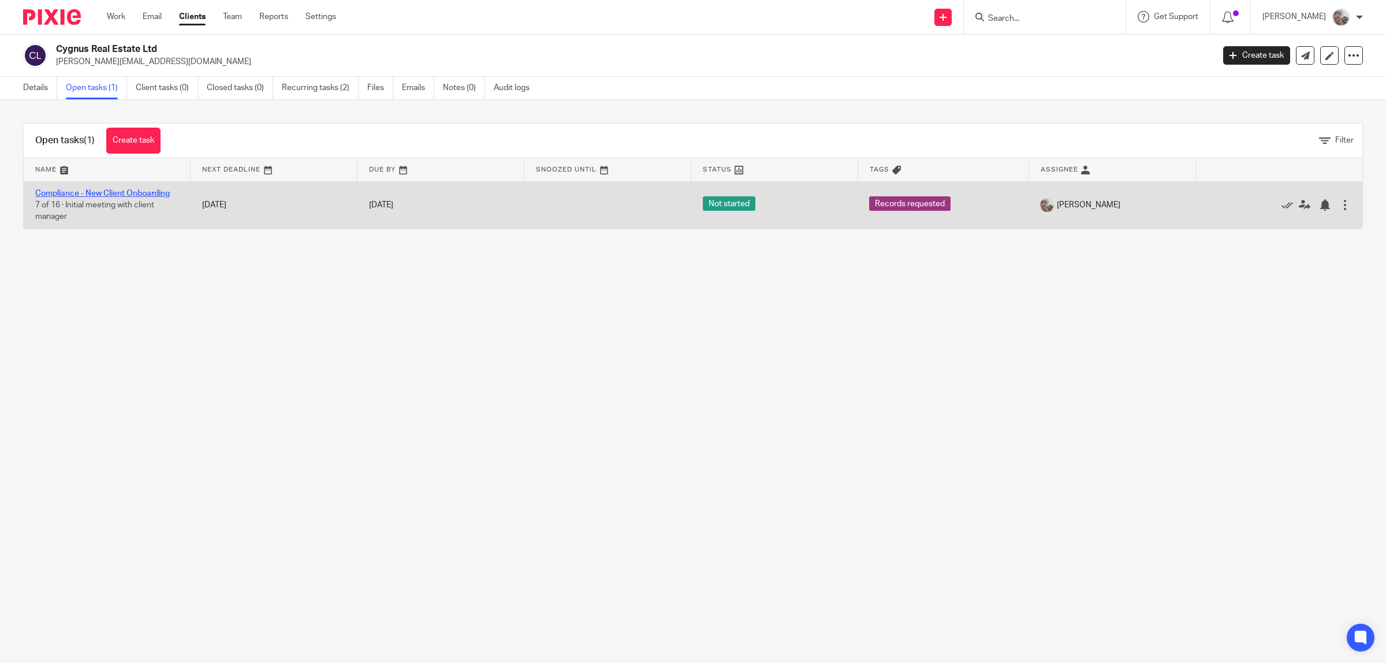
click at [136, 193] on link "Compliance - New Client Onboarding" at bounding box center [102, 193] width 135 height 8
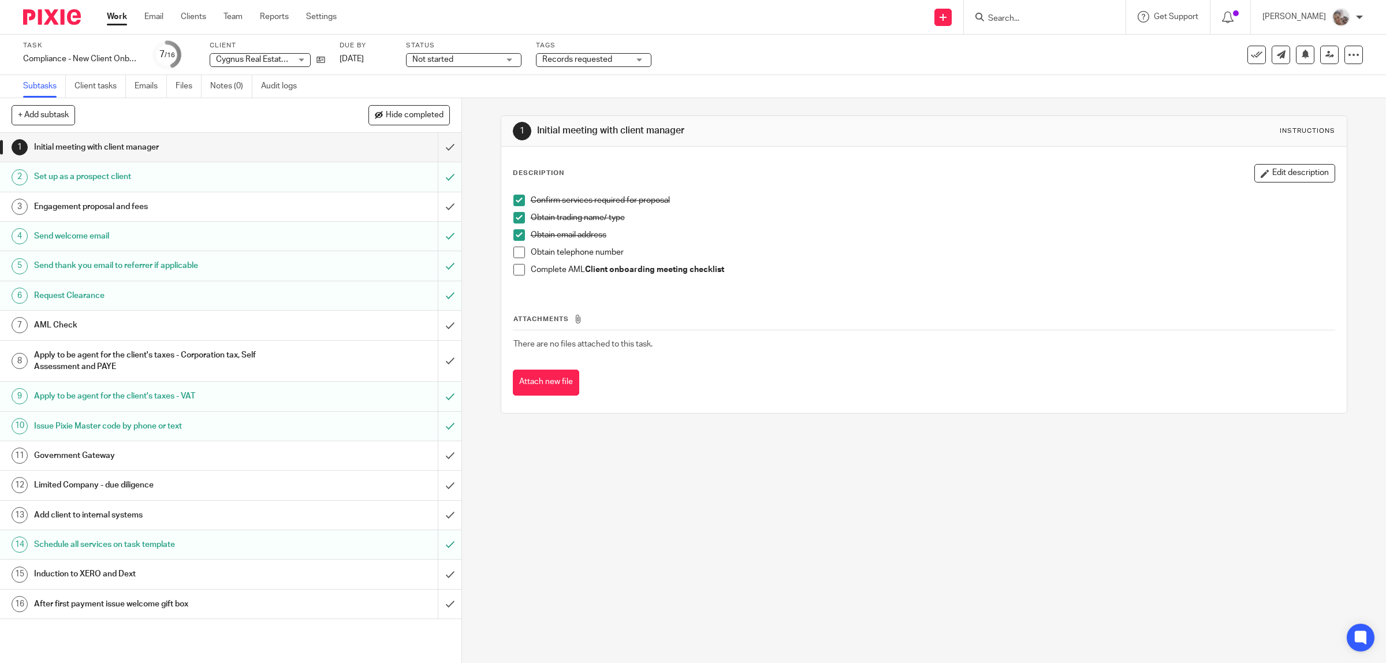
click at [55, 354] on h1 "Apply to be agent for the client's taxes - Corporation tax, Self Assessment and…" at bounding box center [165, 360] width 262 height 29
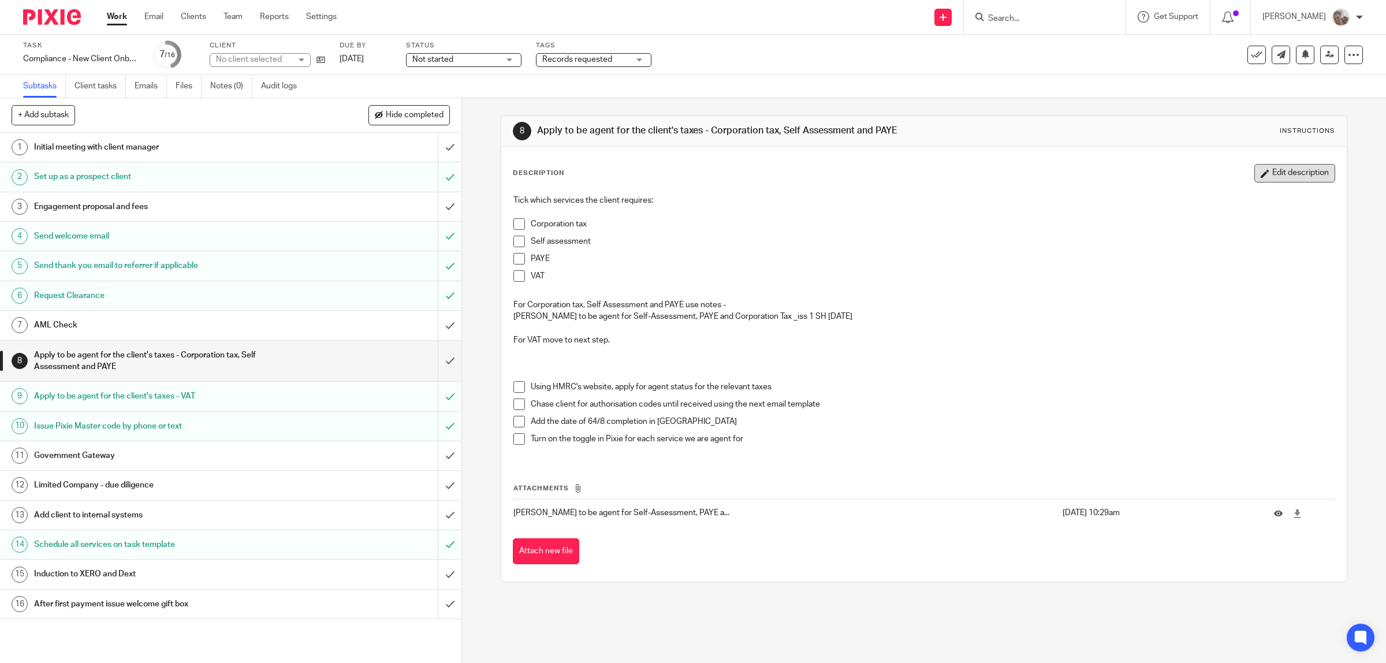
click at [1266, 172] on button "Edit description" at bounding box center [1294, 173] width 81 height 18
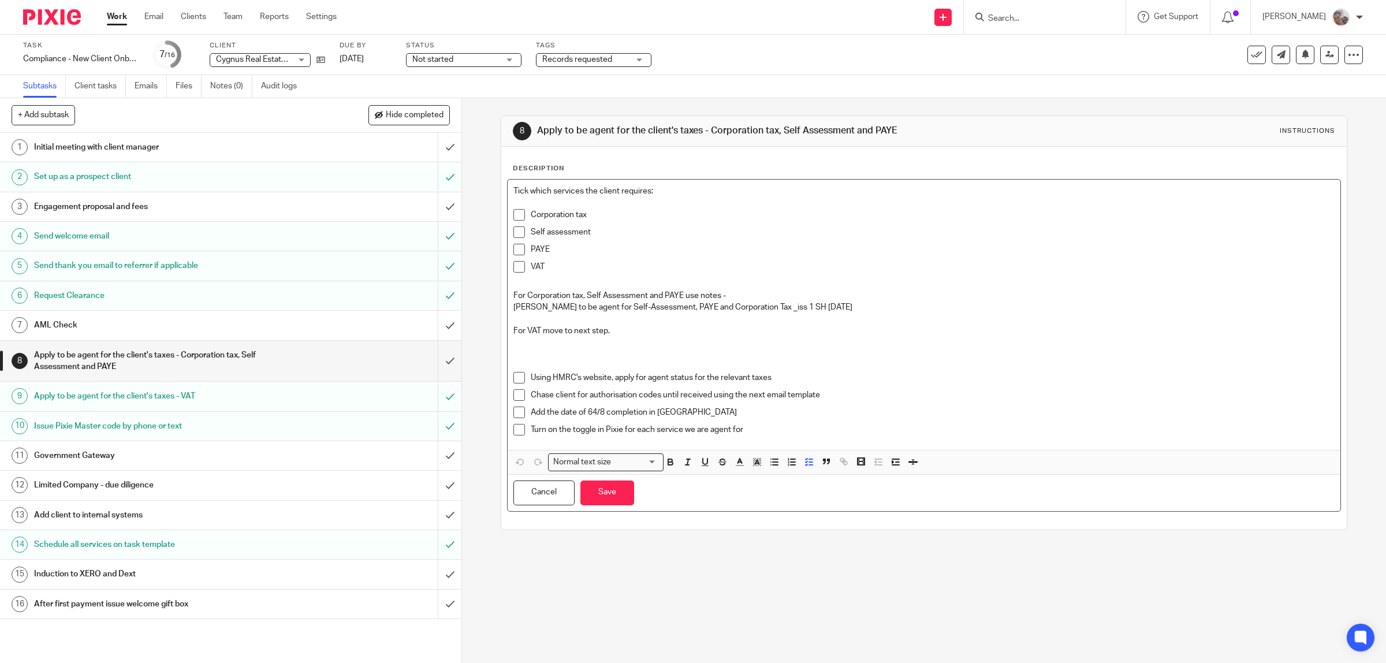
click at [798, 428] on p "Turn on the toggle in Pixie for each service we are agent for" at bounding box center [933, 430] width 804 height 12
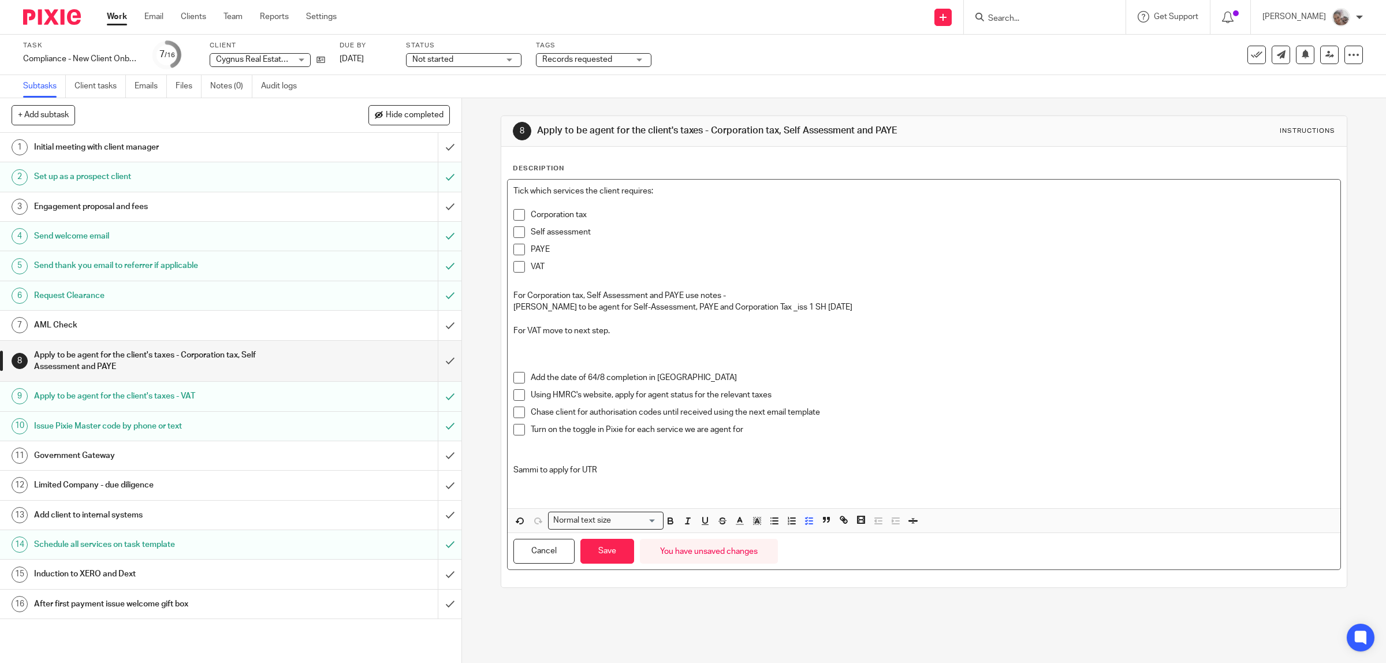
click at [747, 424] on p "Turn on the toggle in Pixie for each service we are agent for" at bounding box center [933, 430] width 804 height 12
click at [558, 550] on button "Cancel" at bounding box center [543, 551] width 61 height 25
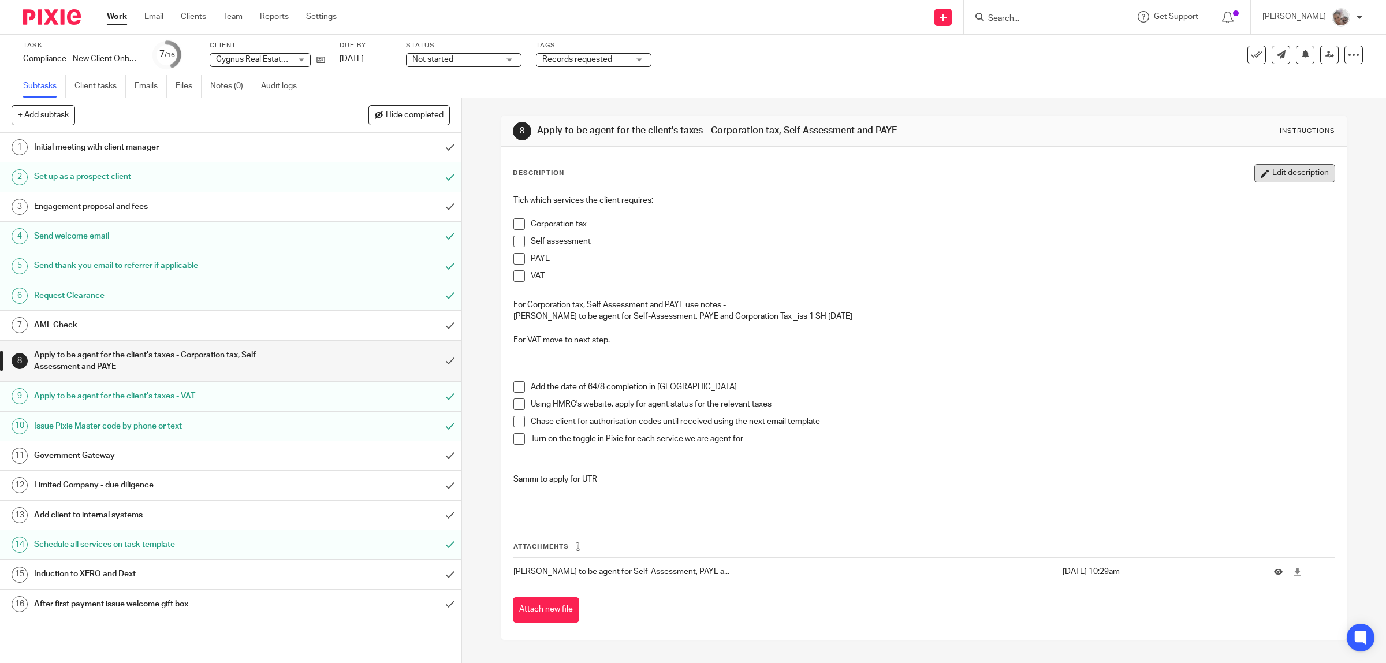
click at [1268, 176] on button "Edit description" at bounding box center [1294, 173] width 81 height 18
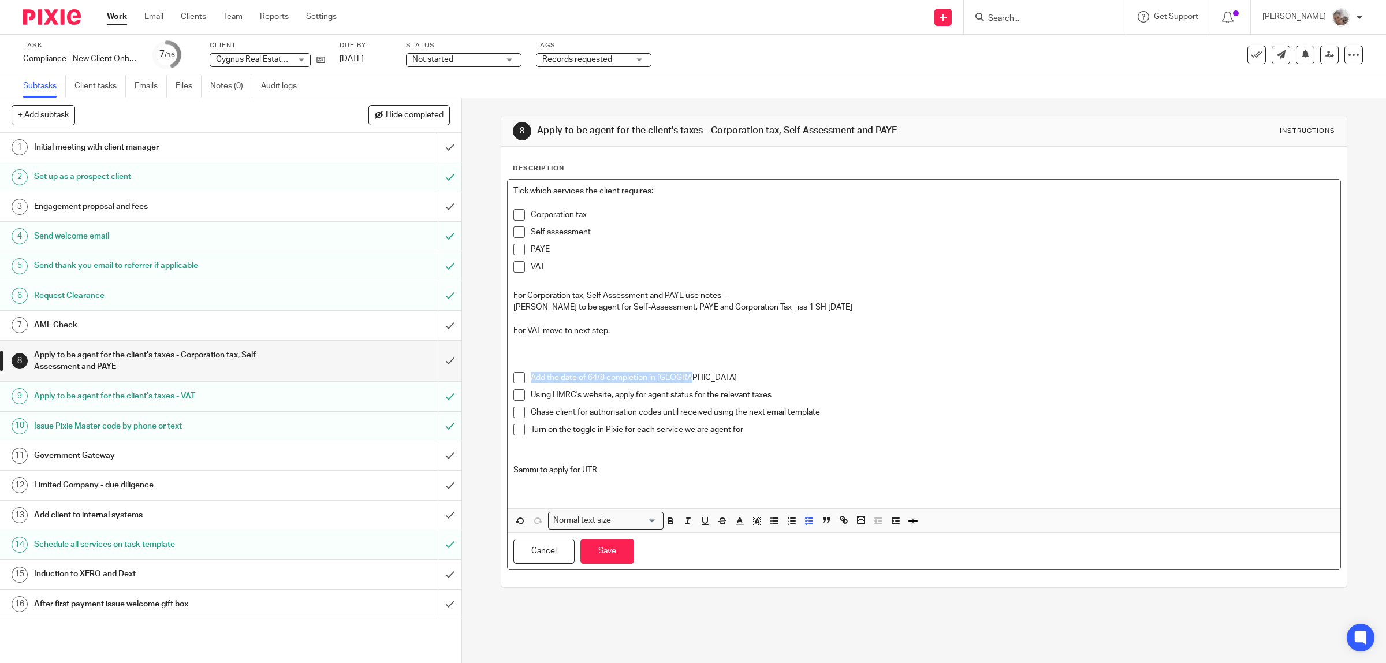
drag, startPoint x: 674, startPoint y: 376, endPoint x: 527, endPoint y: 377, distance: 147.3
click at [531, 377] on p "Add the date of 64/8 completion in TaxCalc" at bounding box center [933, 378] width 804 height 12
click at [823, 412] on p "Chase client for authorisation codes until received using the next email templa…" at bounding box center [933, 413] width 804 height 12
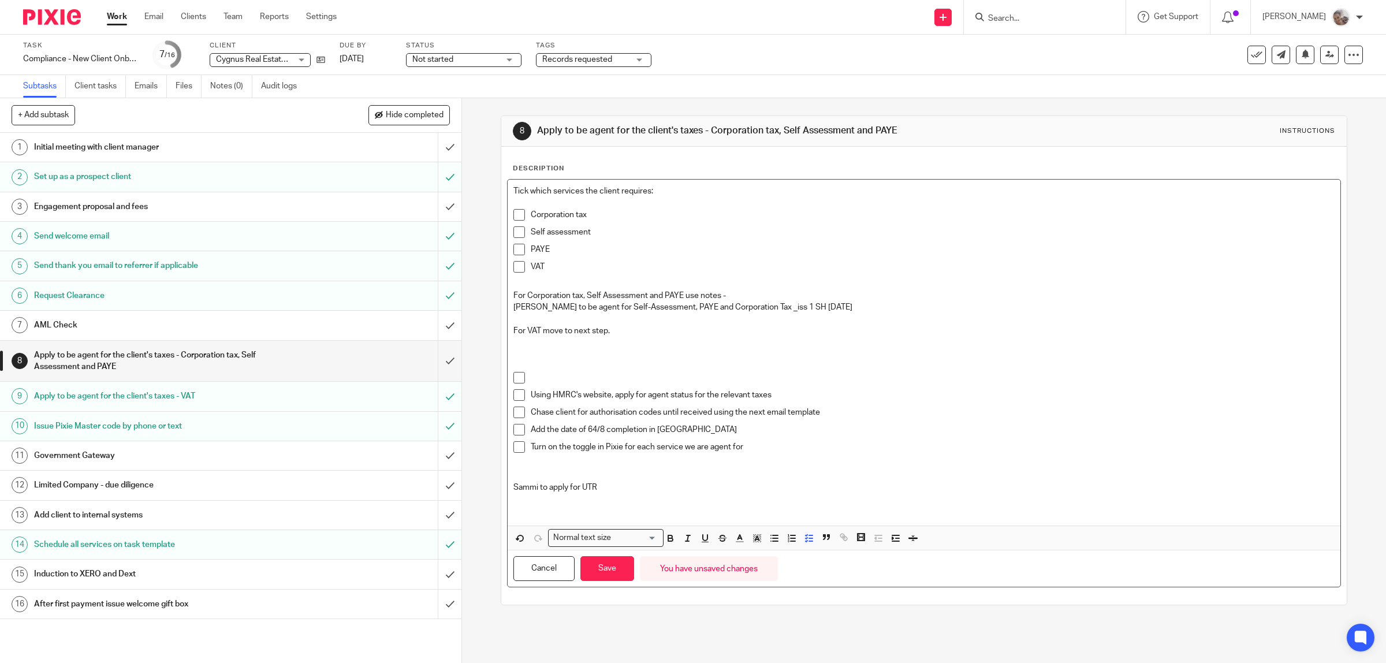
click at [553, 372] on p at bounding box center [933, 378] width 804 height 12
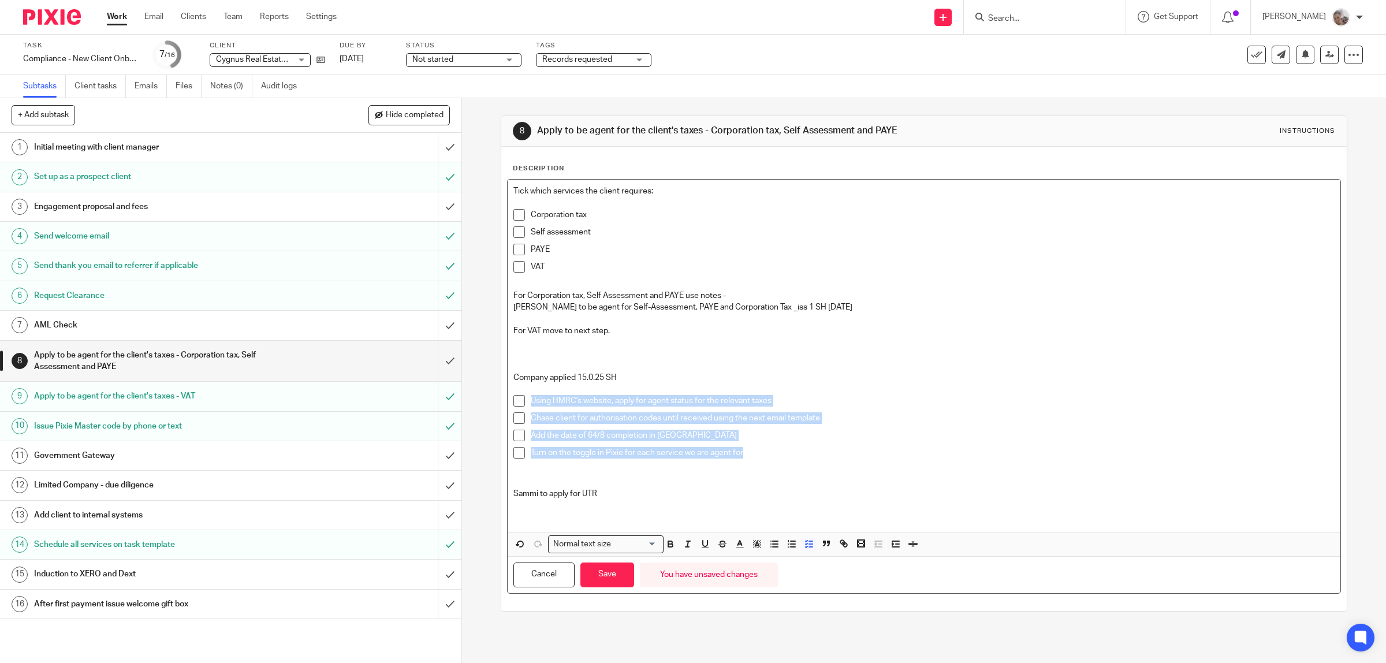
drag, startPoint x: 752, startPoint y: 455, endPoint x: 511, endPoint y: 404, distance: 246.7
copy div "Using HMRC's website, apply for agent status for the relevant taxes Chase clien…"
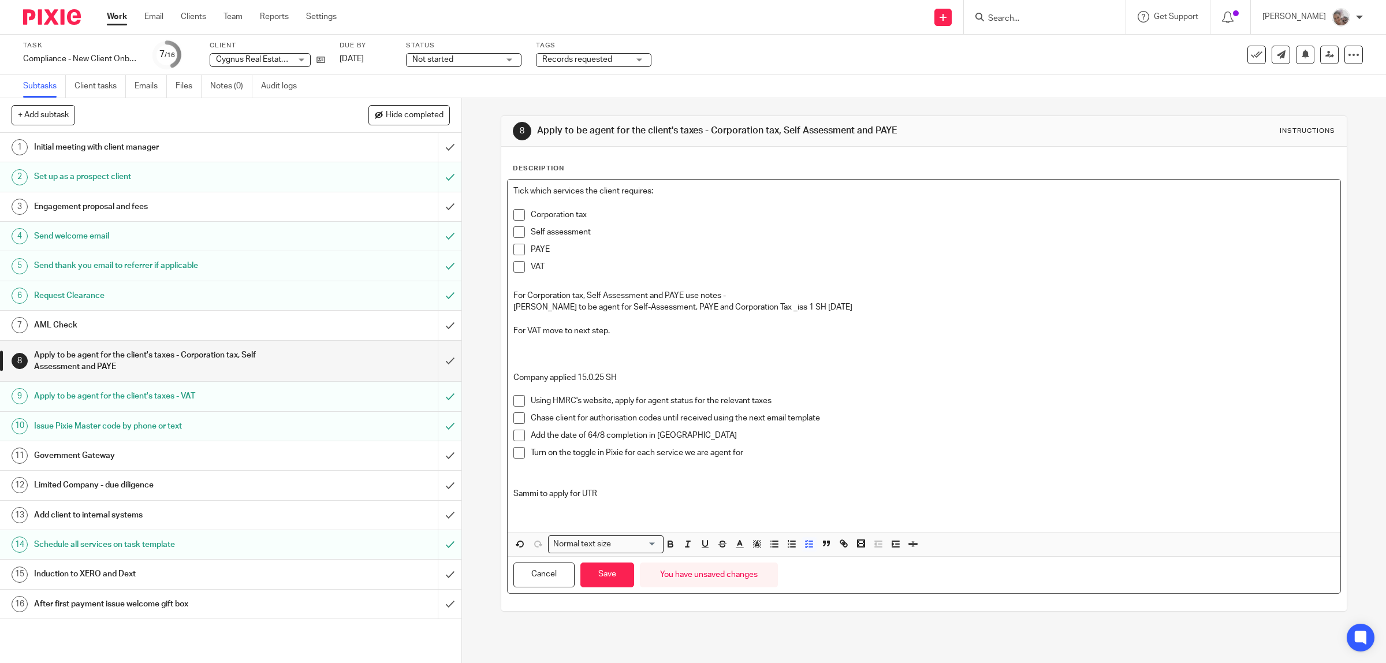
click at [520, 517] on p at bounding box center [924, 517] width 822 height 12
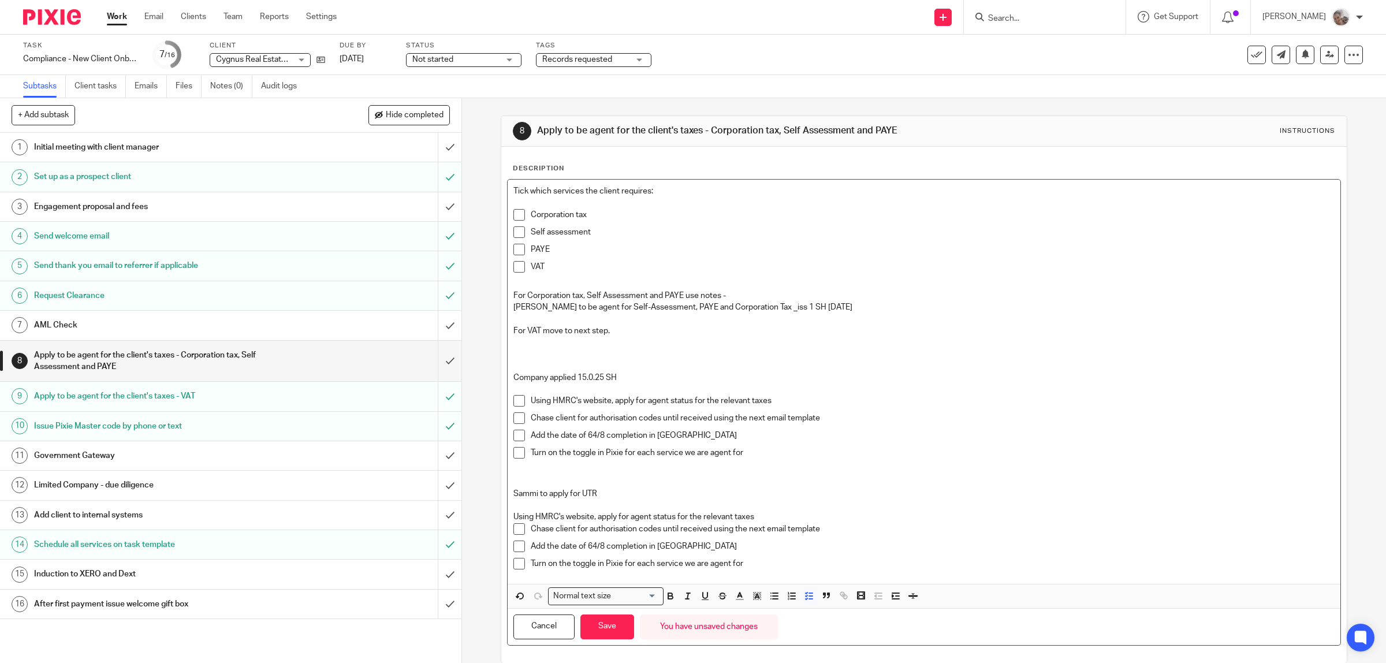
click at [762, 511] on p "Using HMRC's website, apply for agent status for the relevant taxes" at bounding box center [924, 517] width 822 height 12
click at [804, 601] on icon "button" at bounding box center [809, 596] width 10 height 10
click at [598, 631] on button "Save" at bounding box center [607, 632] width 54 height 25
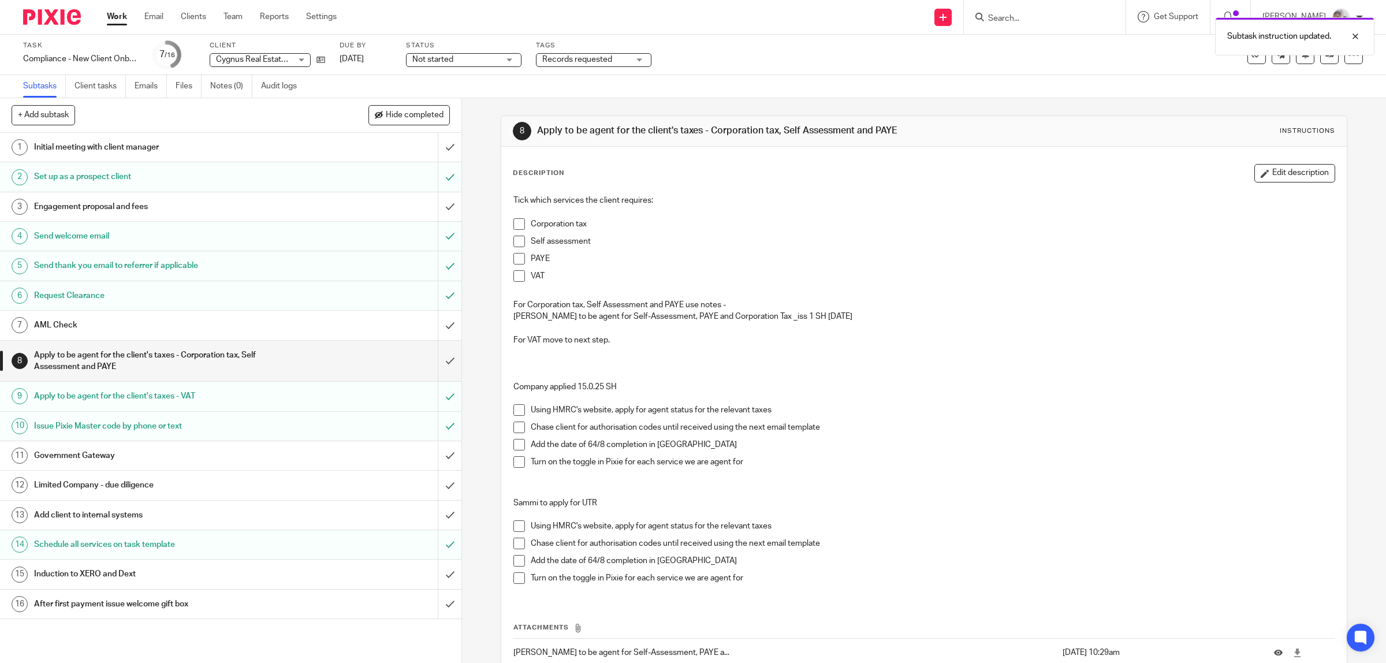
click at [515, 411] on span at bounding box center [519, 410] width 12 height 12
click at [514, 224] on span at bounding box center [519, 224] width 12 height 12
click at [513, 237] on span at bounding box center [519, 242] width 12 height 12
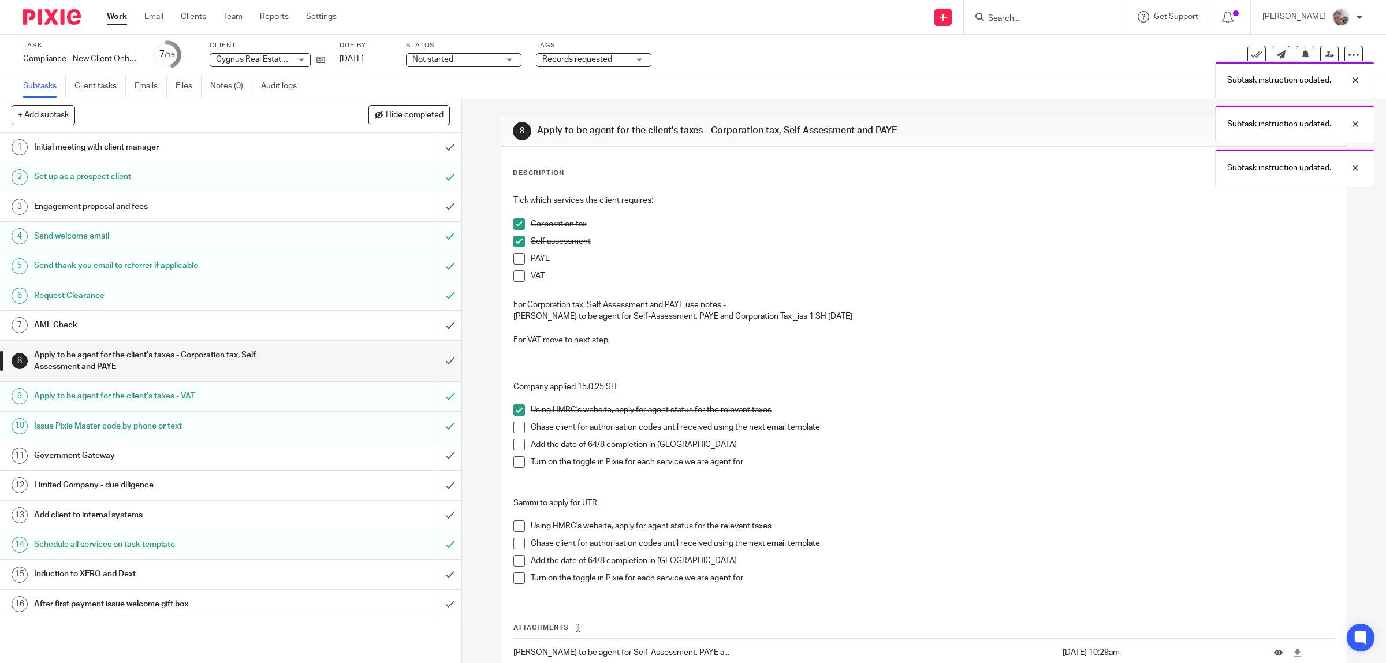
click at [584, 55] on span "Records requested" at bounding box center [577, 59] width 70 height 8
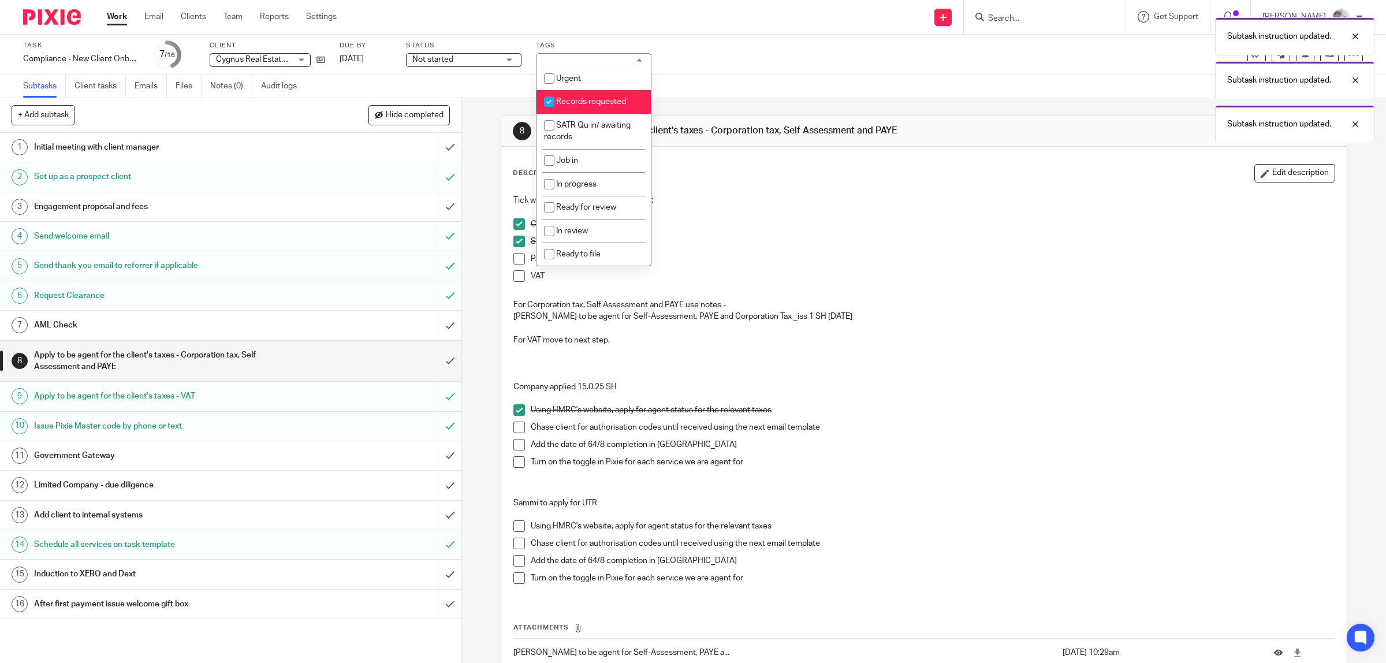
click at [592, 98] on span "Records requested" at bounding box center [591, 102] width 70 height 8
checkbox input "false"
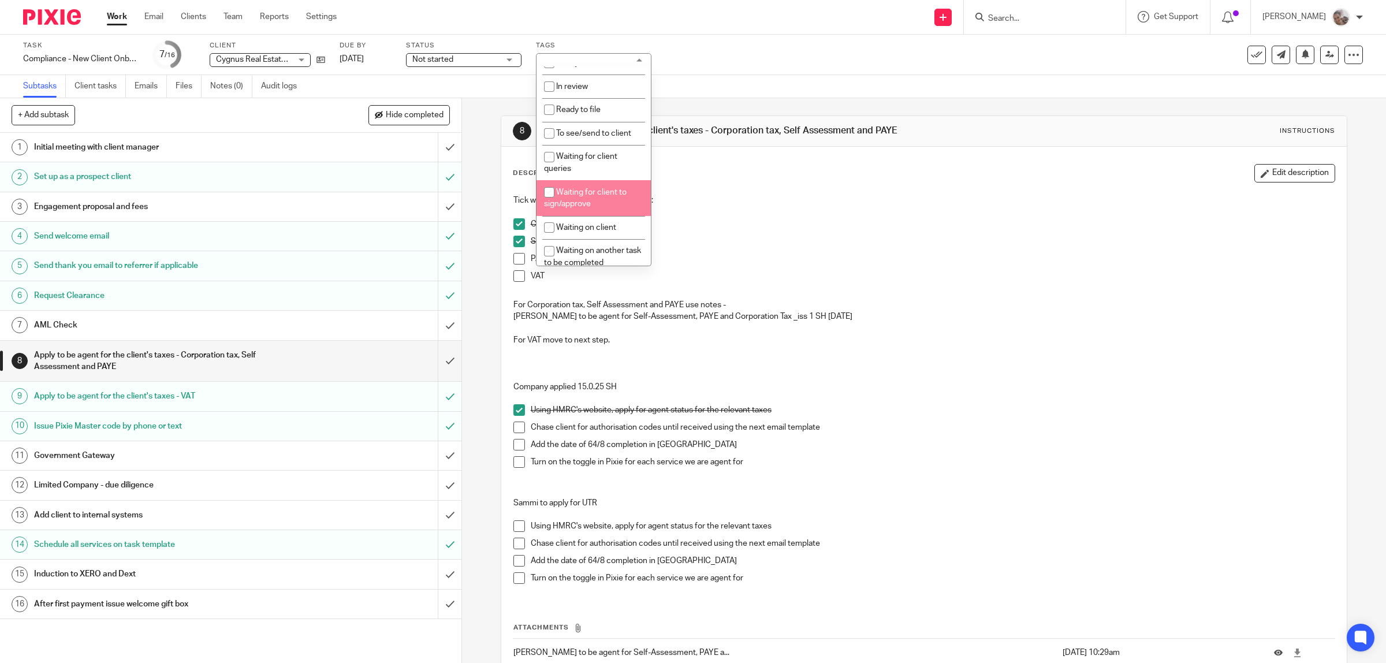
scroll to position [217, 0]
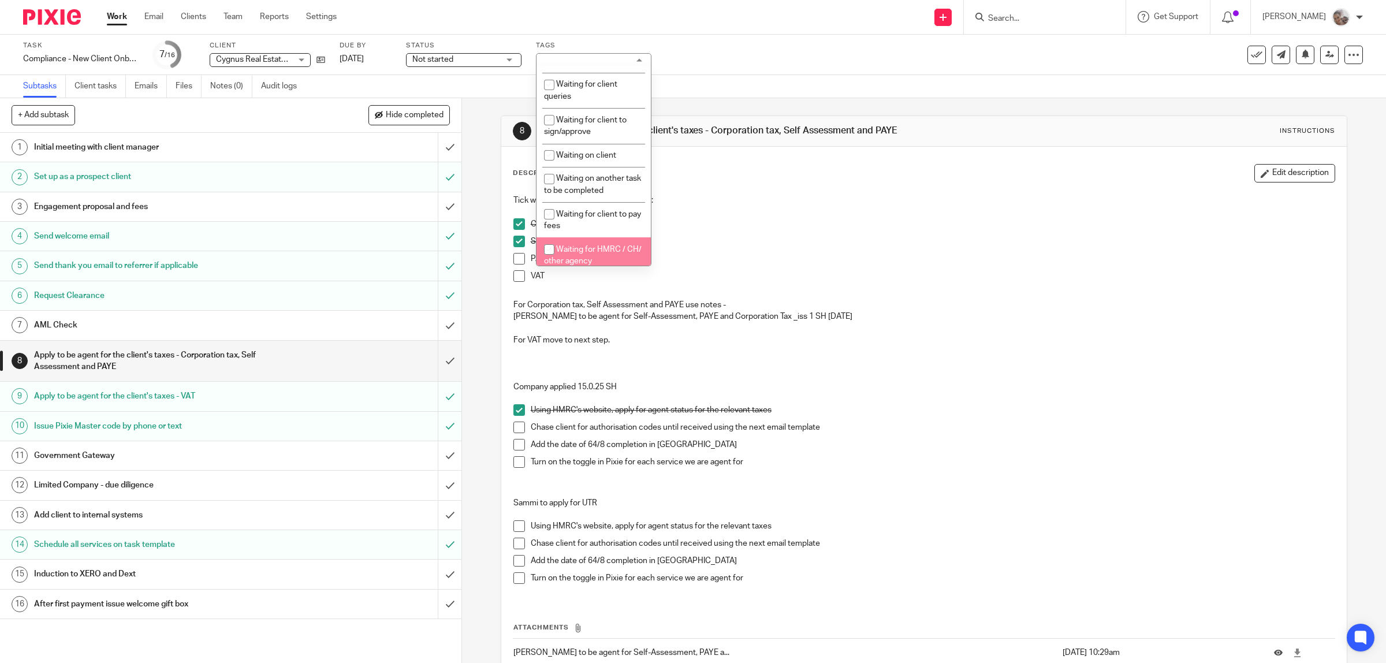
click at [594, 238] on li "Waiting for HMRC / CH/ other agency" at bounding box center [593, 254] width 114 height 35
checkbox input "true"
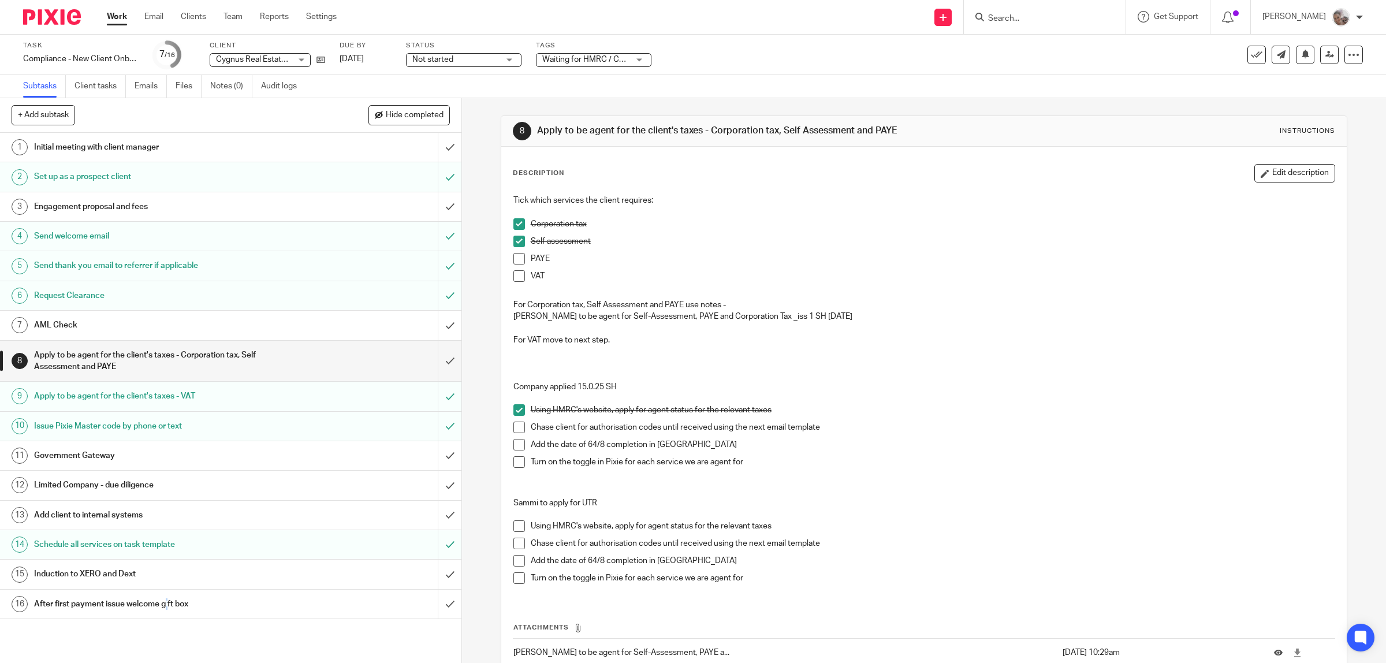
click at [169, 642] on div "1 Initial meeting with client manager 2 Set up as a prospect client 3 Engagemen…" at bounding box center [230, 398] width 461 height 530
click at [175, 482] on h1 "Limited Company - due diligence" at bounding box center [165, 484] width 262 height 17
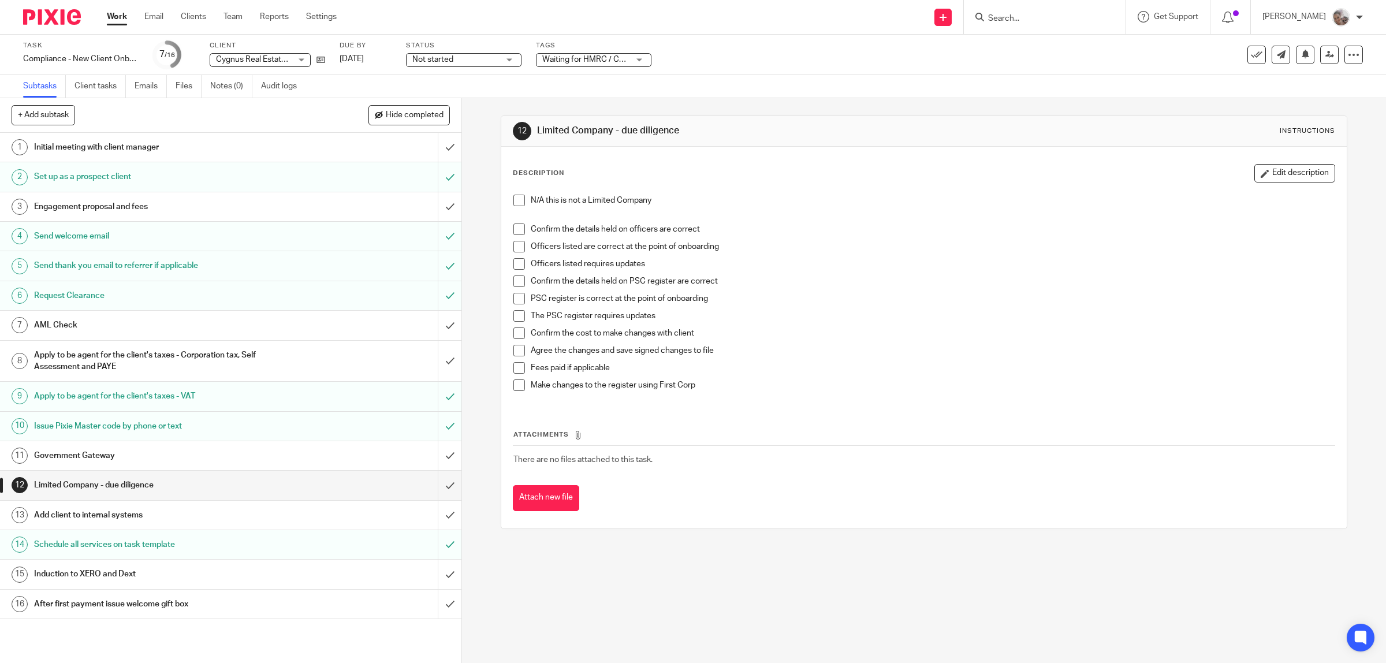
click at [513, 228] on span at bounding box center [519, 229] width 12 height 12
click at [516, 241] on span at bounding box center [519, 247] width 12 height 12
click at [517, 285] on span at bounding box center [519, 281] width 12 height 12
click at [513, 301] on span at bounding box center [519, 299] width 12 height 12
click at [436, 485] on input "submit" at bounding box center [230, 485] width 461 height 29
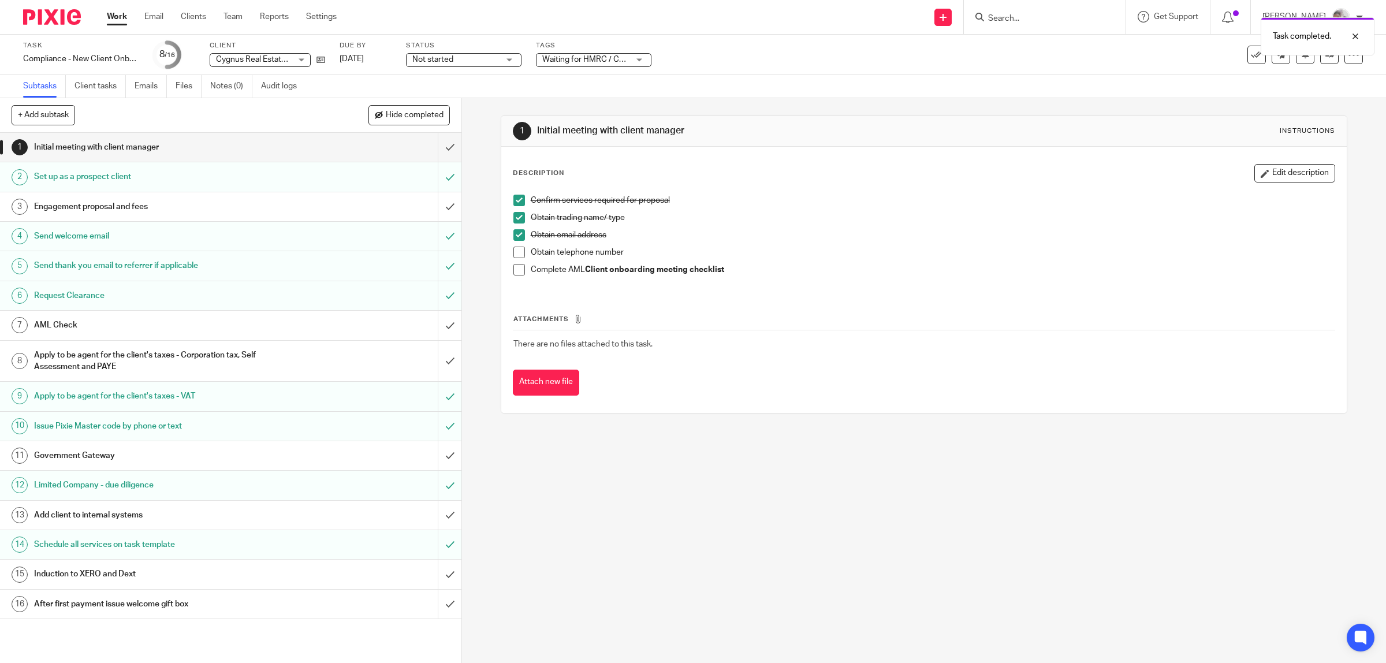
click at [196, 513] on h1 "Add client to internal systems" at bounding box center [165, 514] width 262 height 17
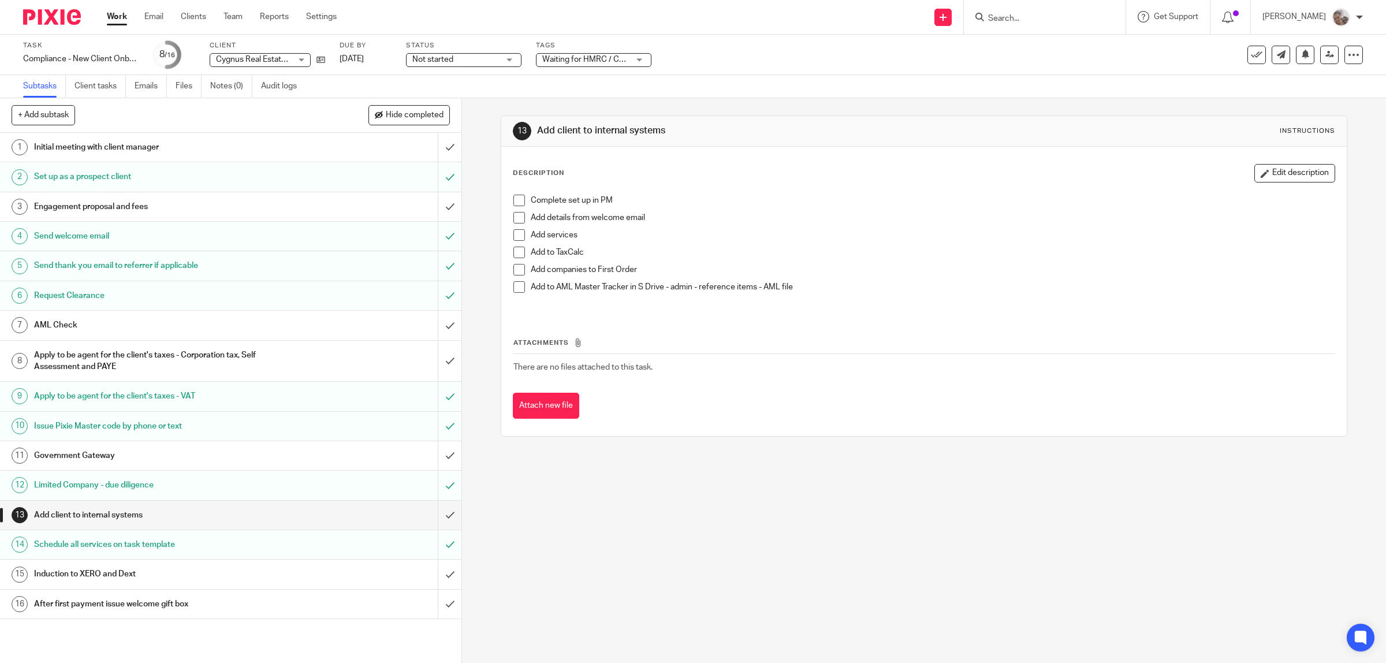
click at [515, 200] on span at bounding box center [519, 201] width 12 height 12
click at [513, 214] on span at bounding box center [519, 218] width 12 height 12
click at [513, 233] on span at bounding box center [519, 235] width 12 height 12
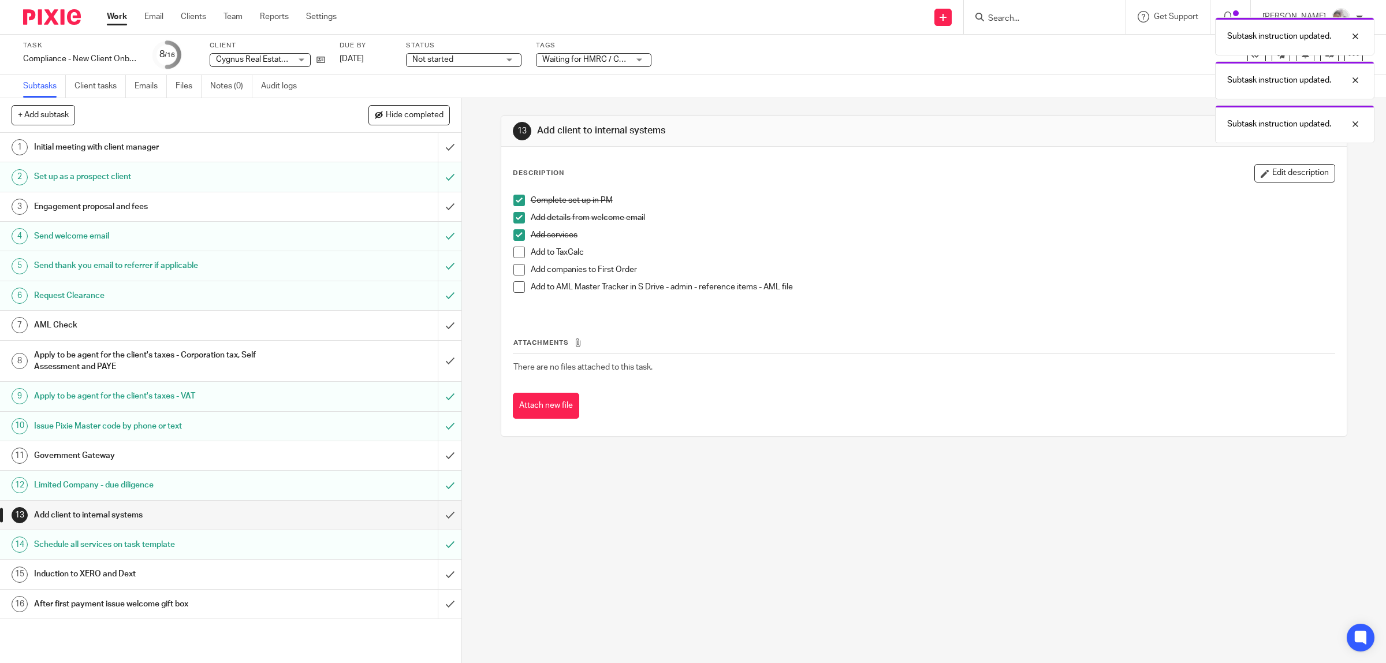
click at [513, 252] on span at bounding box center [519, 253] width 12 height 12
click at [629, 485] on div "13 Add client to internal systems Instructions Description Edit description Com…" at bounding box center [924, 380] width 924 height 565
click at [139, 206] on h1 "Engagement proposal and fees" at bounding box center [165, 206] width 262 height 17
